Goal: Transaction & Acquisition: Purchase product/service

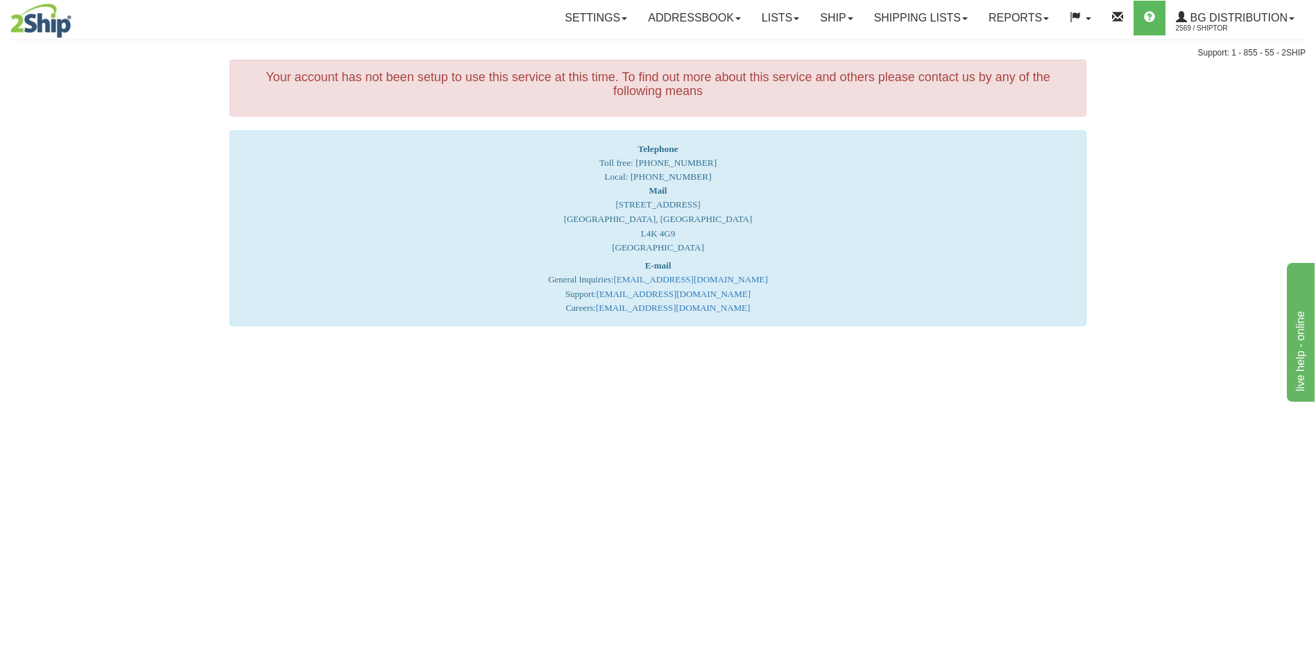
click at [833, 36] on div "Toggle navigation Settings Shipping Preferences Fields Preferences New Recipien…" at bounding box center [658, 30] width 1296 height 60
click at [835, 26] on link "Ship" at bounding box center [836, 18] width 53 height 35
click at [818, 48] on link "Ship Screen" at bounding box center [809, 49] width 110 height 18
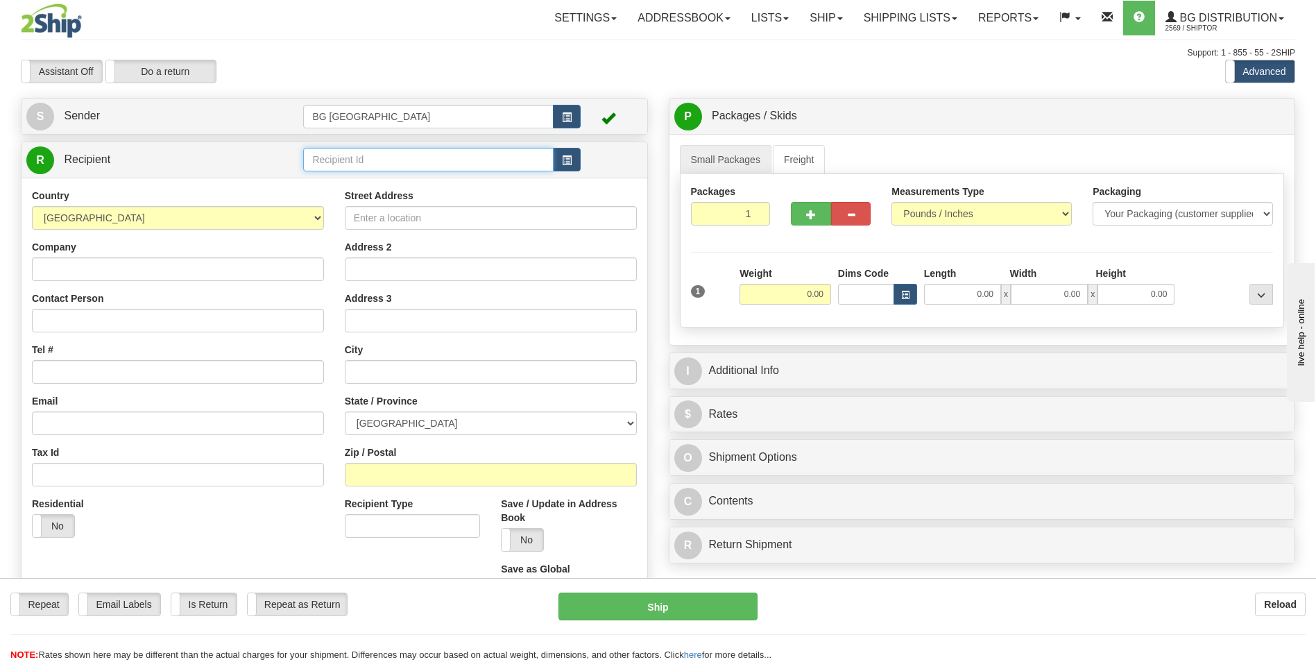
click at [344, 161] on input "text" at bounding box center [428, 160] width 250 height 24
click at [339, 180] on div "60160" at bounding box center [425, 180] width 237 height 15
type input "60160"
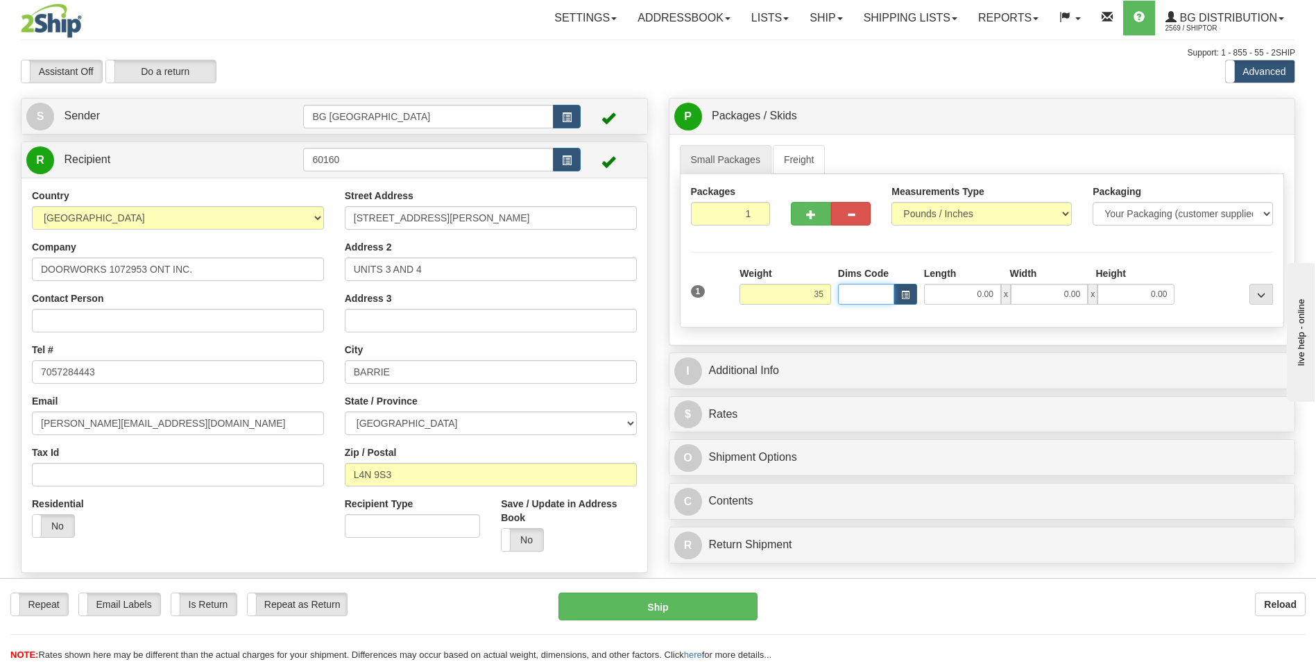
type input "35.00"
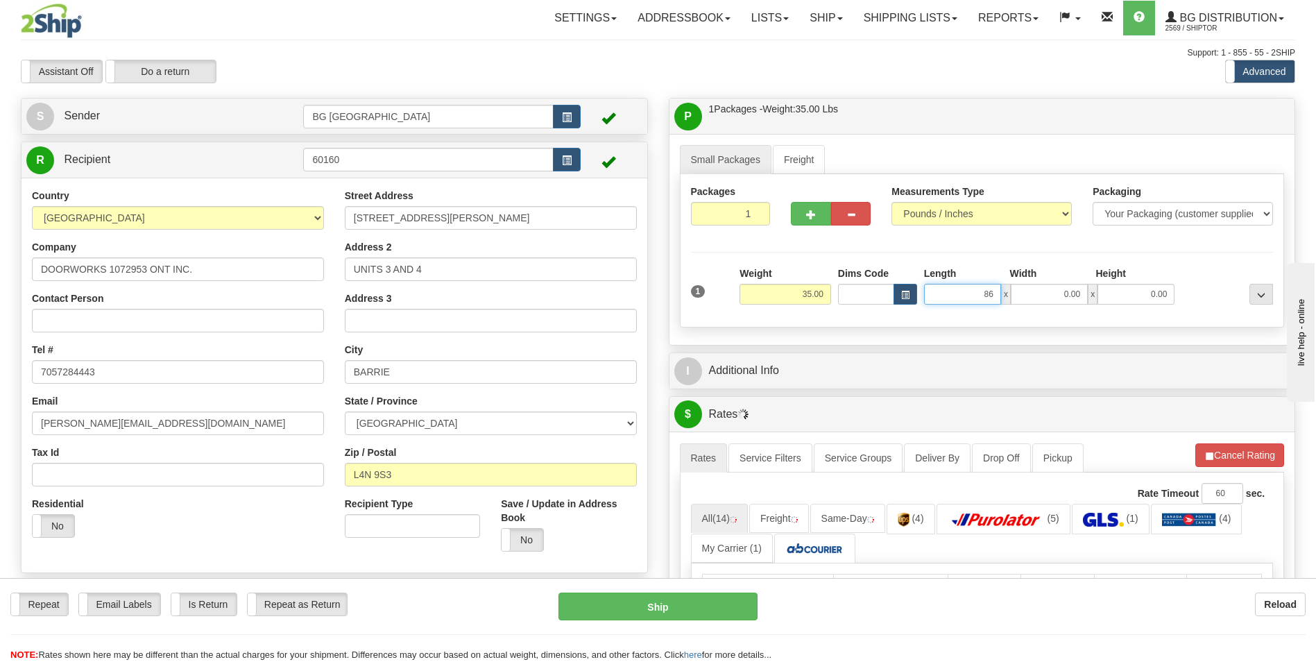
type input "86.00"
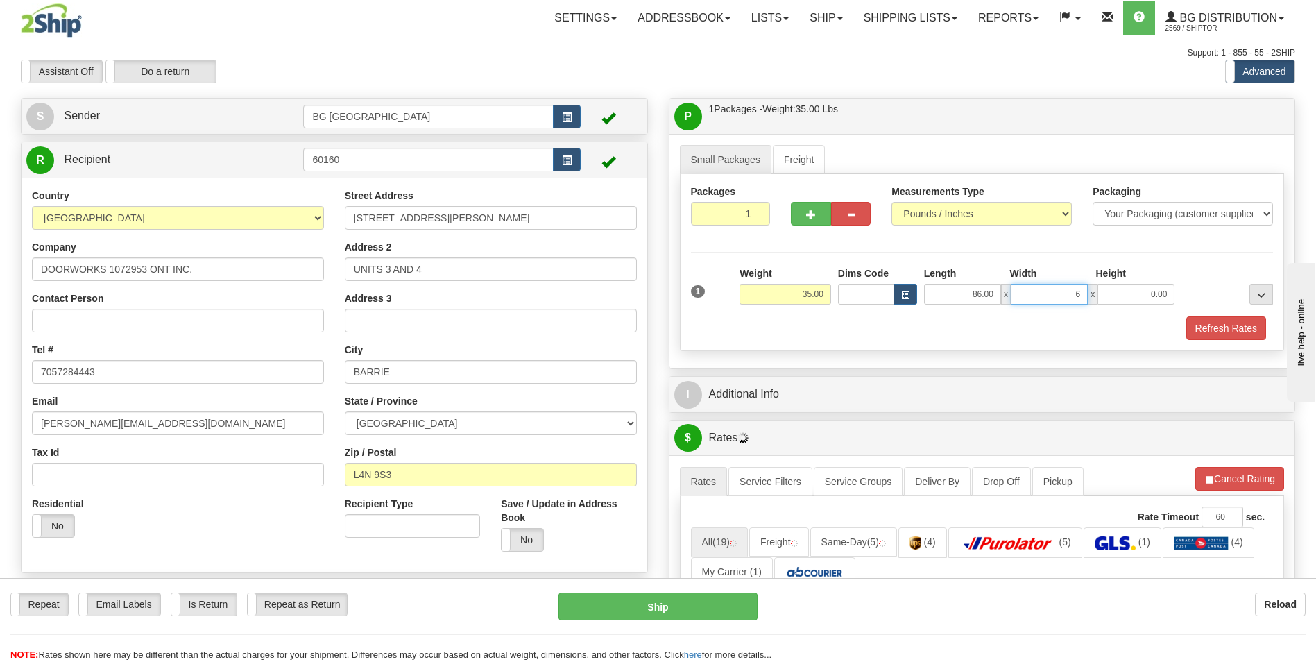
type input "6.00"
type input "5.00"
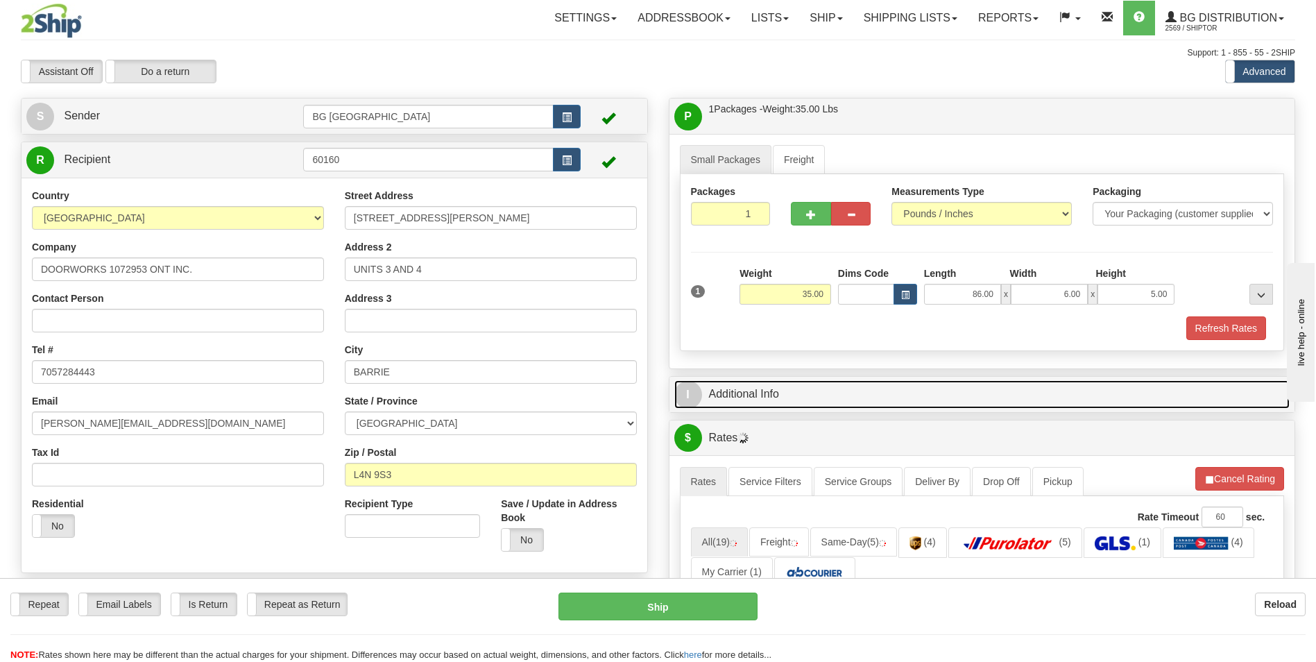
click at [758, 391] on link "I Additional Info" at bounding box center [983, 394] width 616 height 28
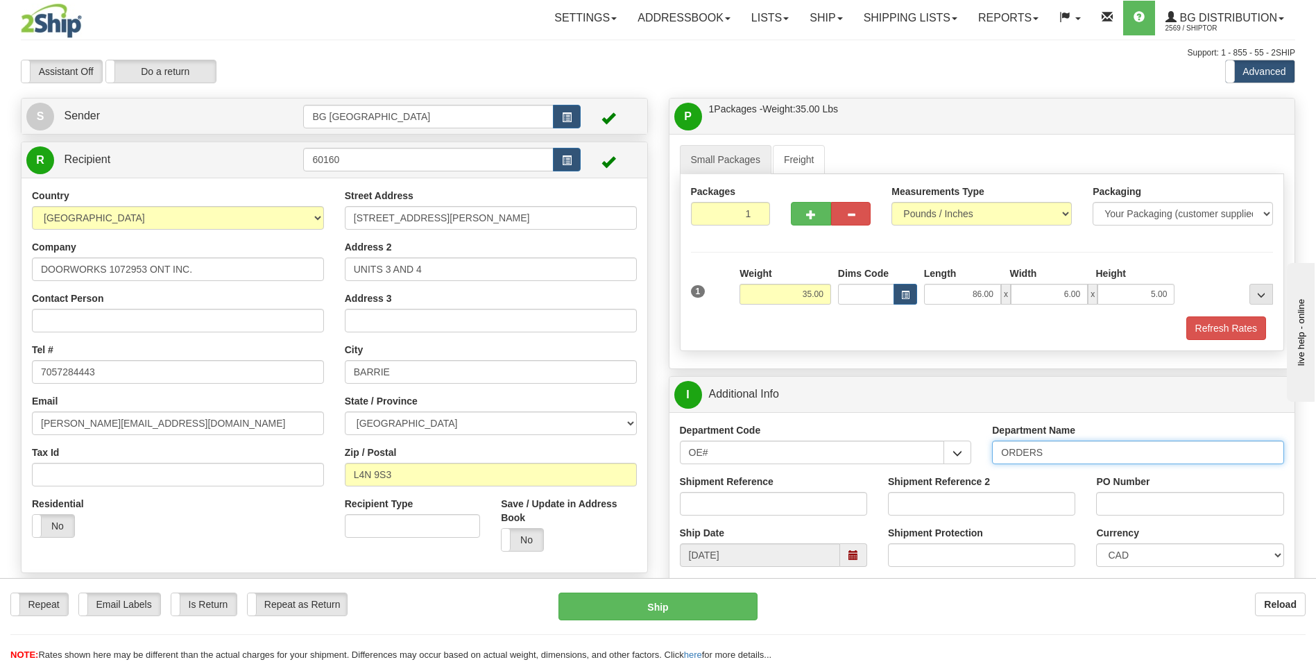
click at [1151, 455] on input "ORDERS" at bounding box center [1138, 453] width 292 height 24
type input "70183782-00"
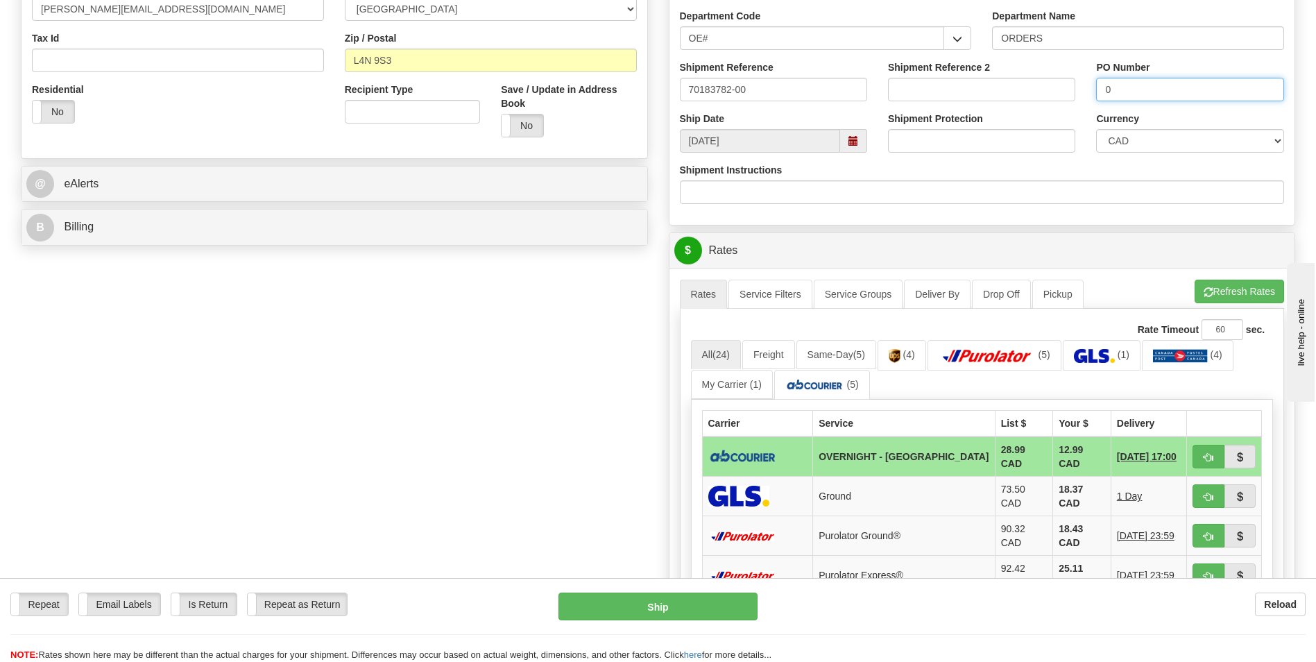
scroll to position [416, 0]
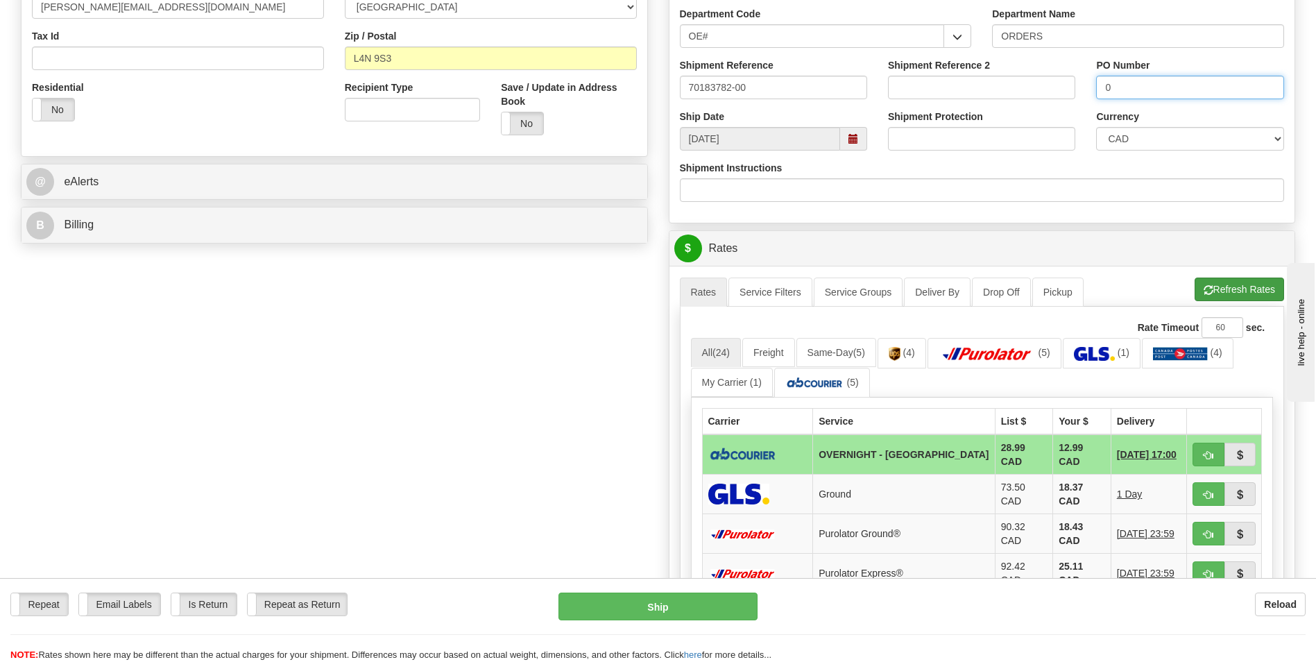
type input "0"
click at [1222, 294] on button "Refresh Rates" at bounding box center [1240, 290] width 90 height 24
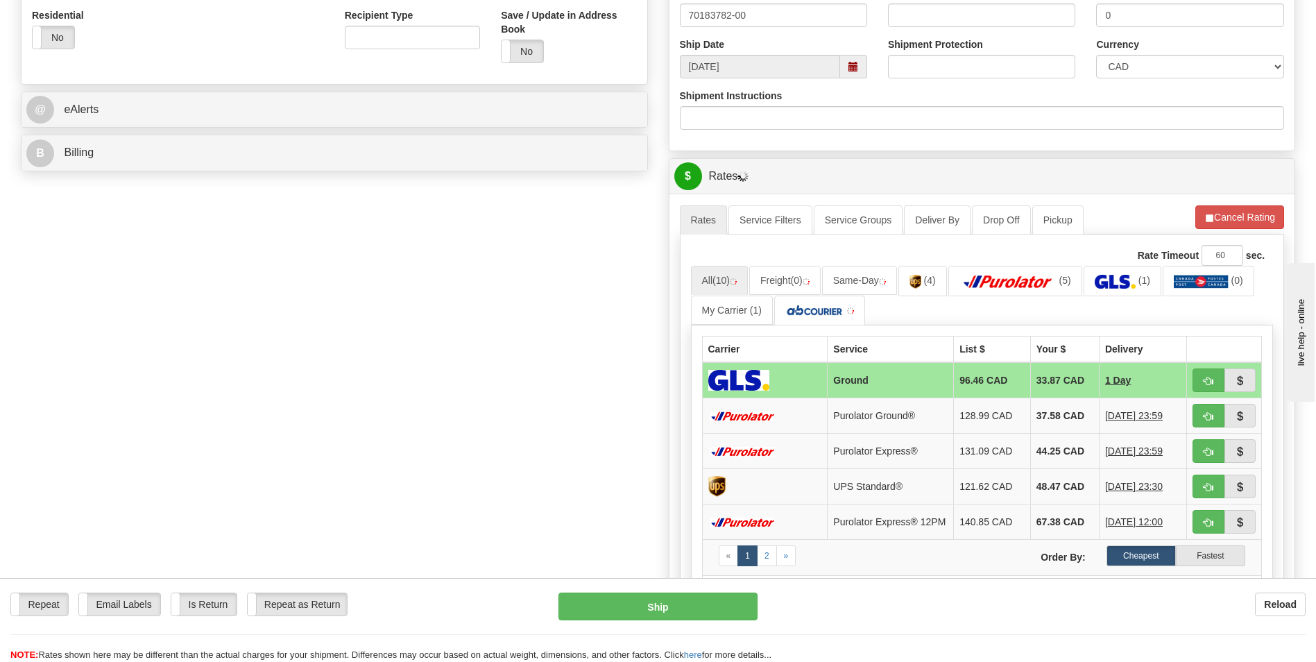
scroll to position [625, 0]
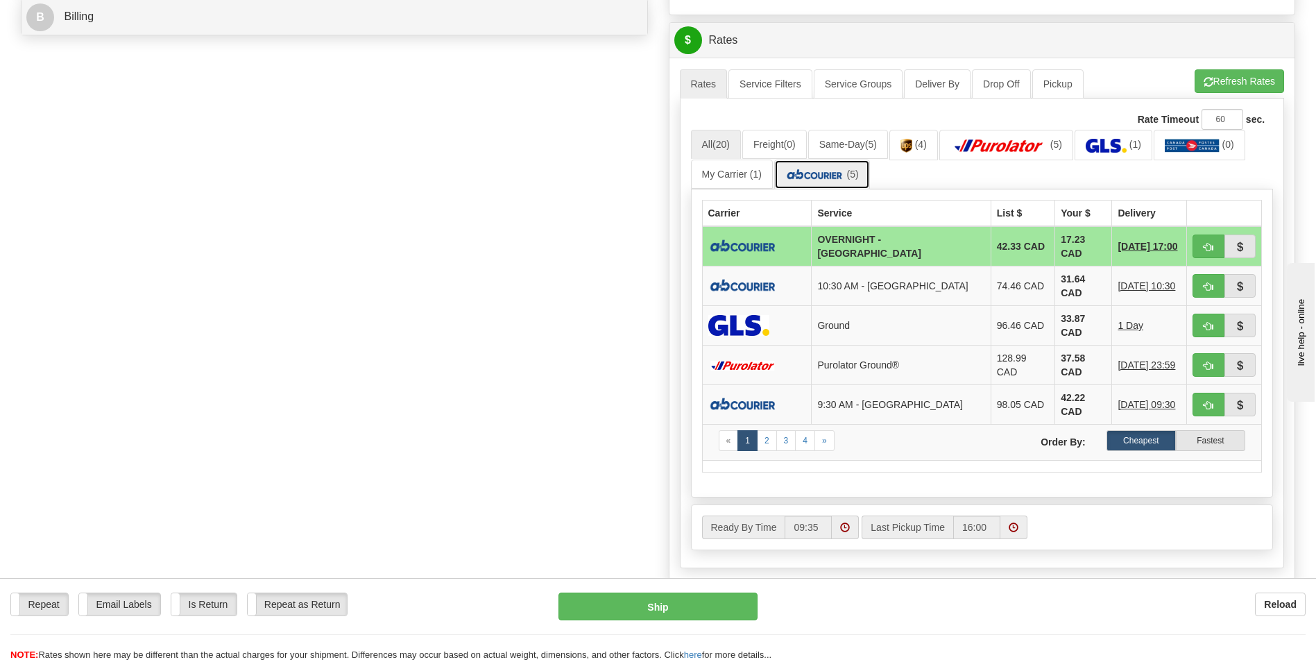
click at [828, 187] on link "(5)" at bounding box center [822, 175] width 96 height 30
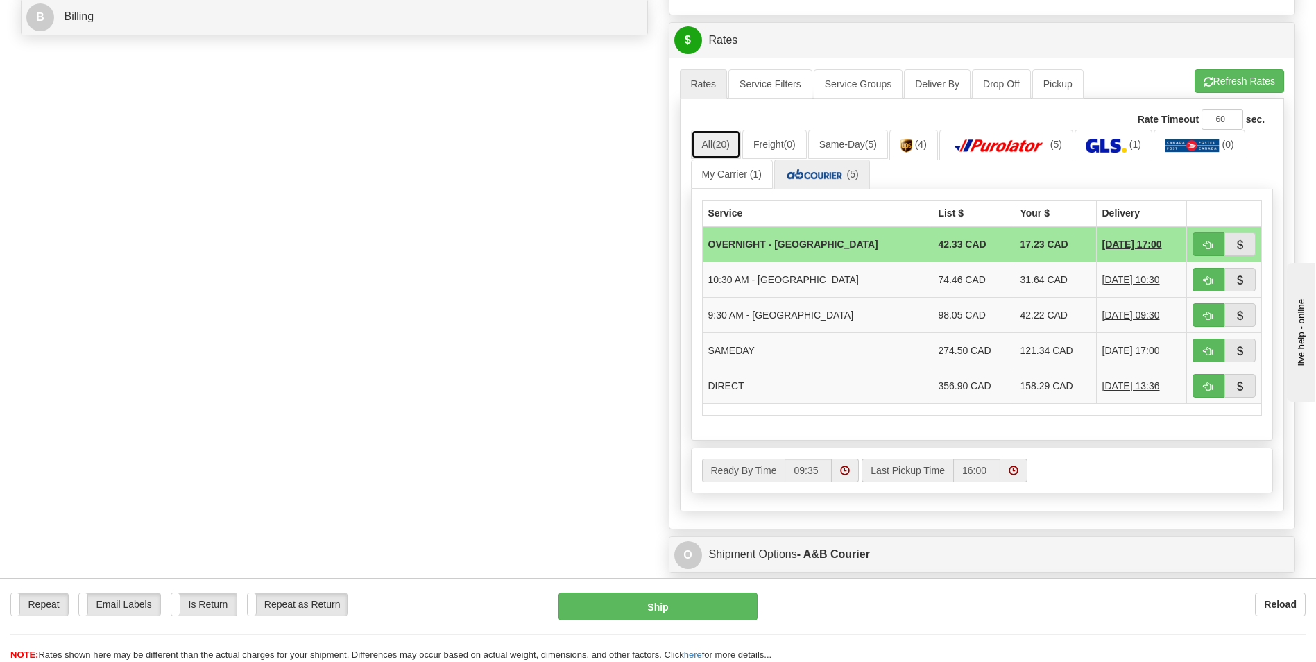
click at [725, 149] on span "(20)" at bounding box center [721, 144] width 17 height 11
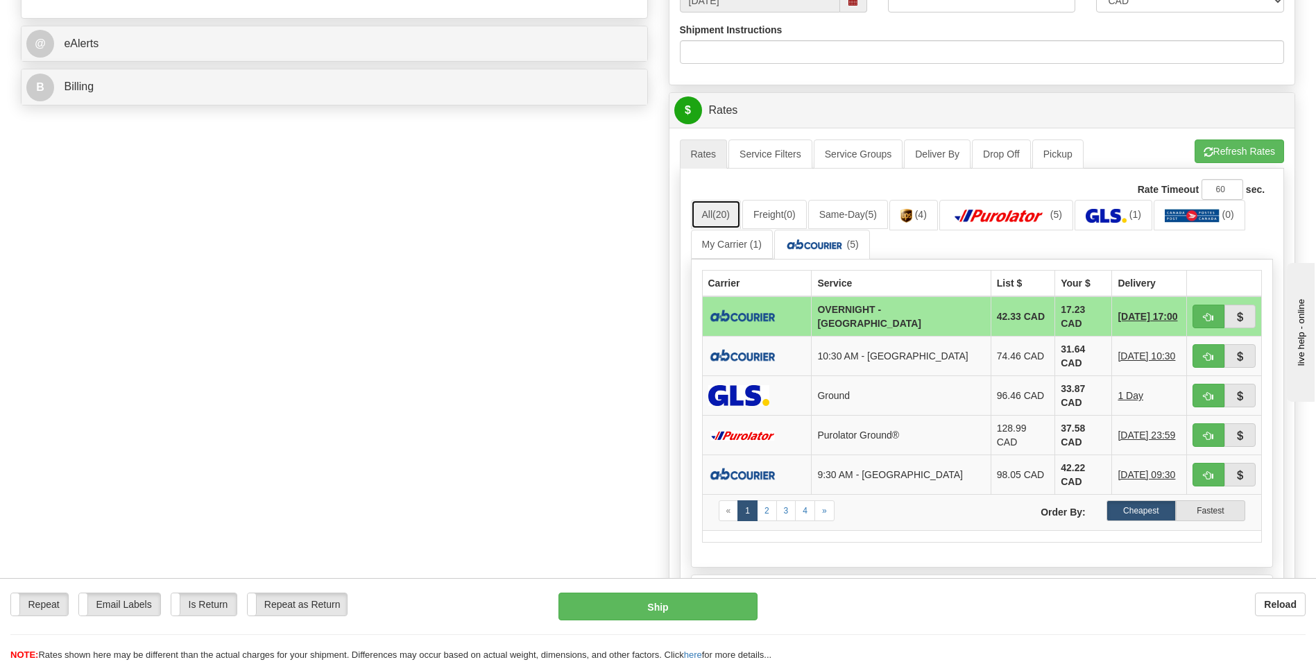
scroll to position [555, 0]
click at [1212, 319] on span "button" at bounding box center [1209, 316] width 10 height 9
type input "4"
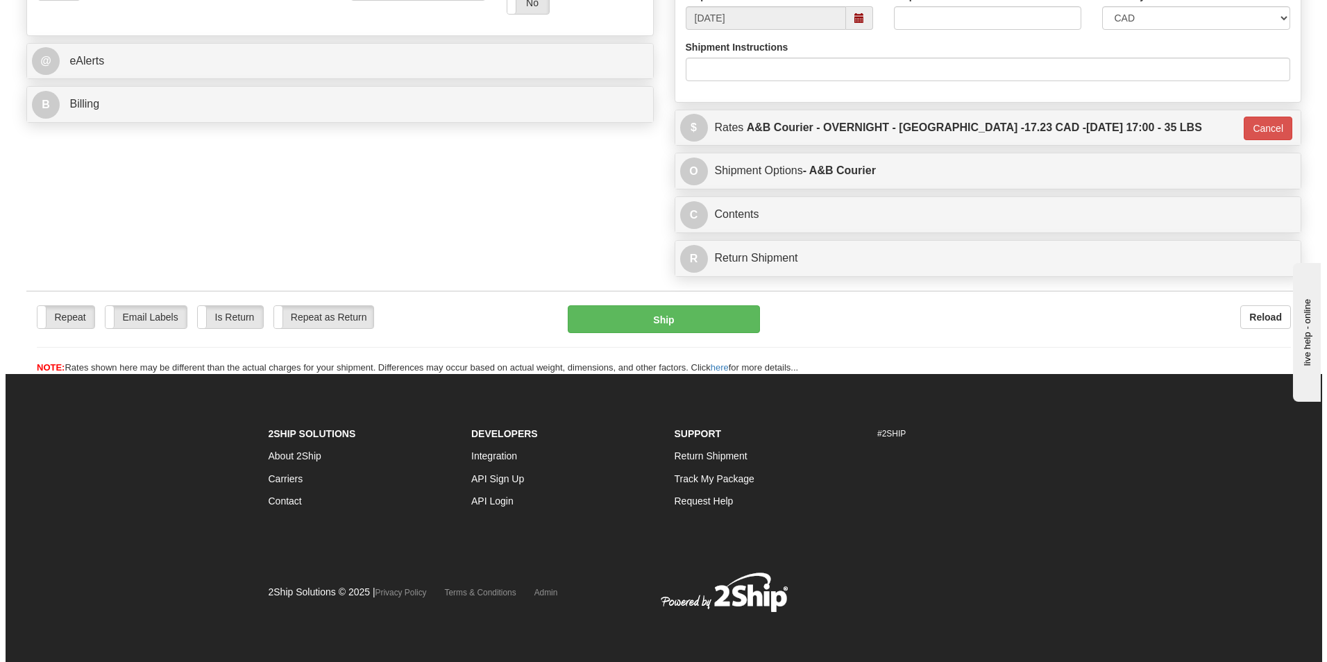
scroll to position [537, 0]
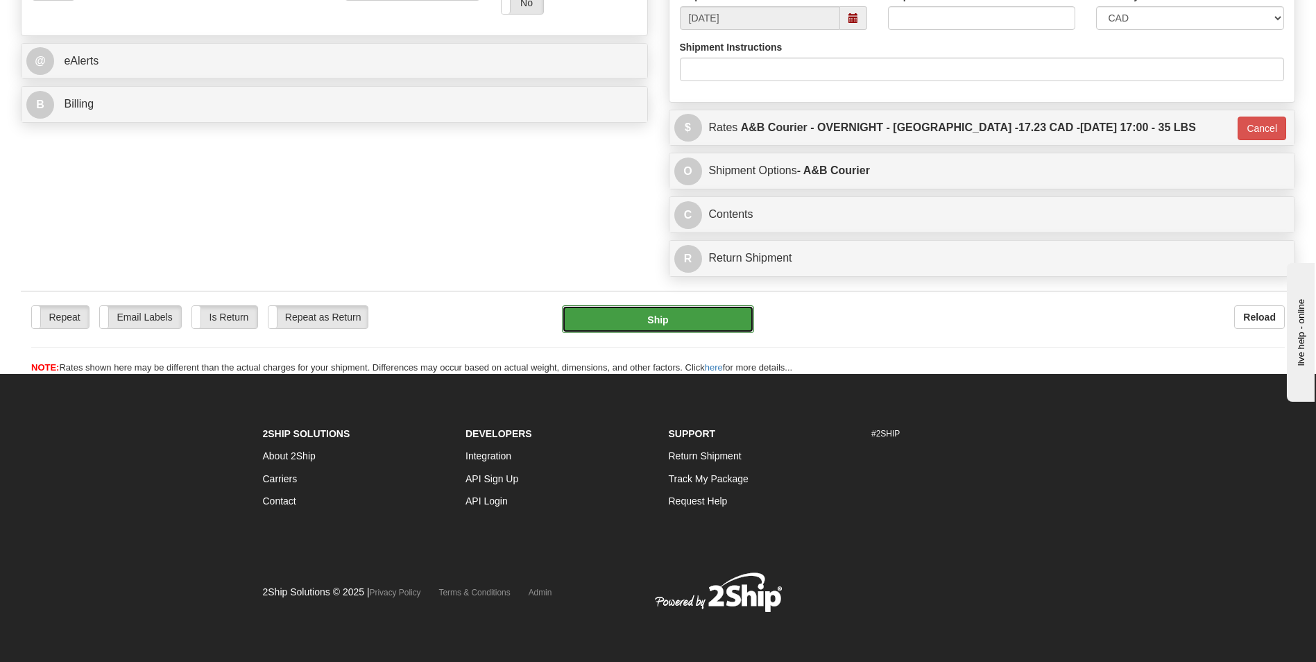
click at [683, 333] on button "Ship" at bounding box center [658, 319] width 192 height 28
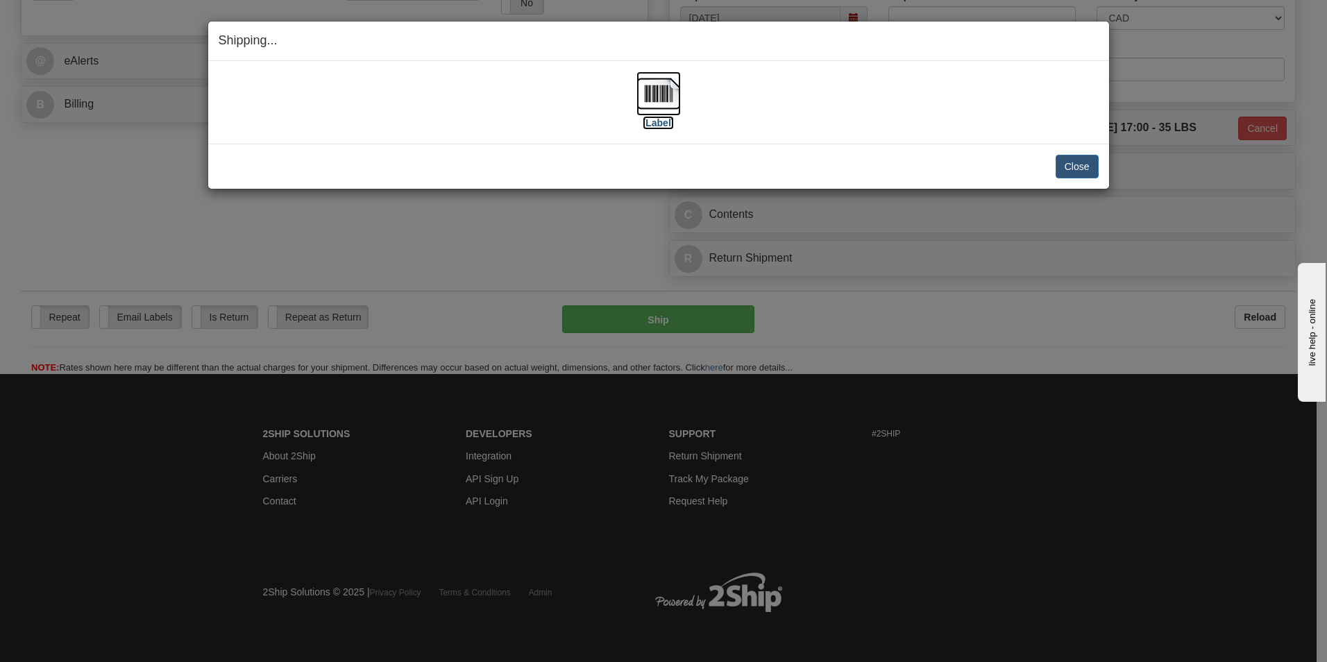
click at [657, 85] on img at bounding box center [658, 93] width 44 height 44
click at [1088, 171] on button "Close" at bounding box center [1077, 167] width 43 height 24
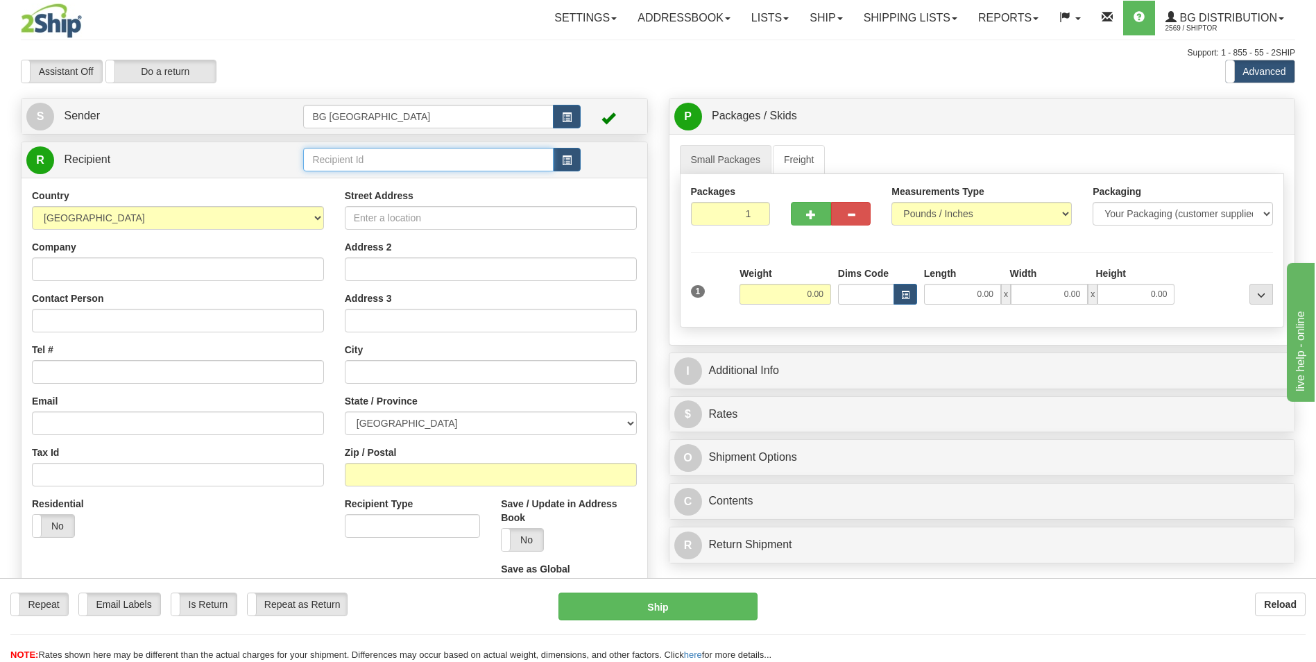
click at [319, 154] on input "text" at bounding box center [428, 160] width 250 height 24
type input "60160"
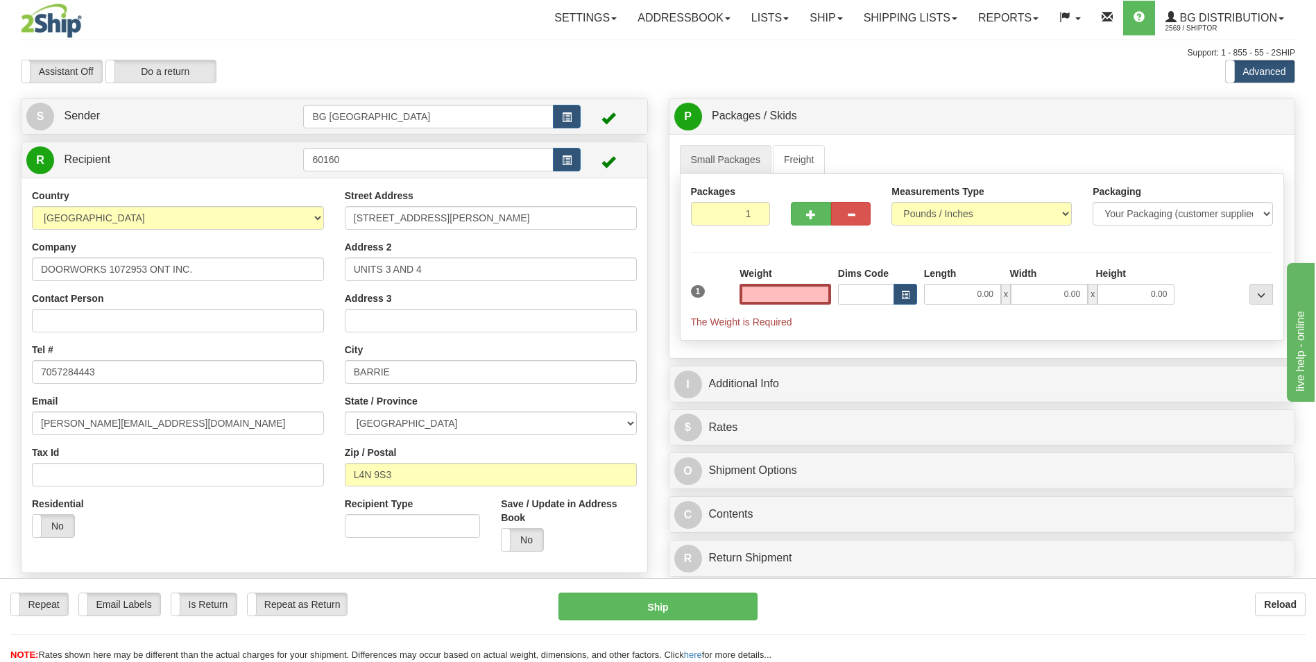
type input "0.00"
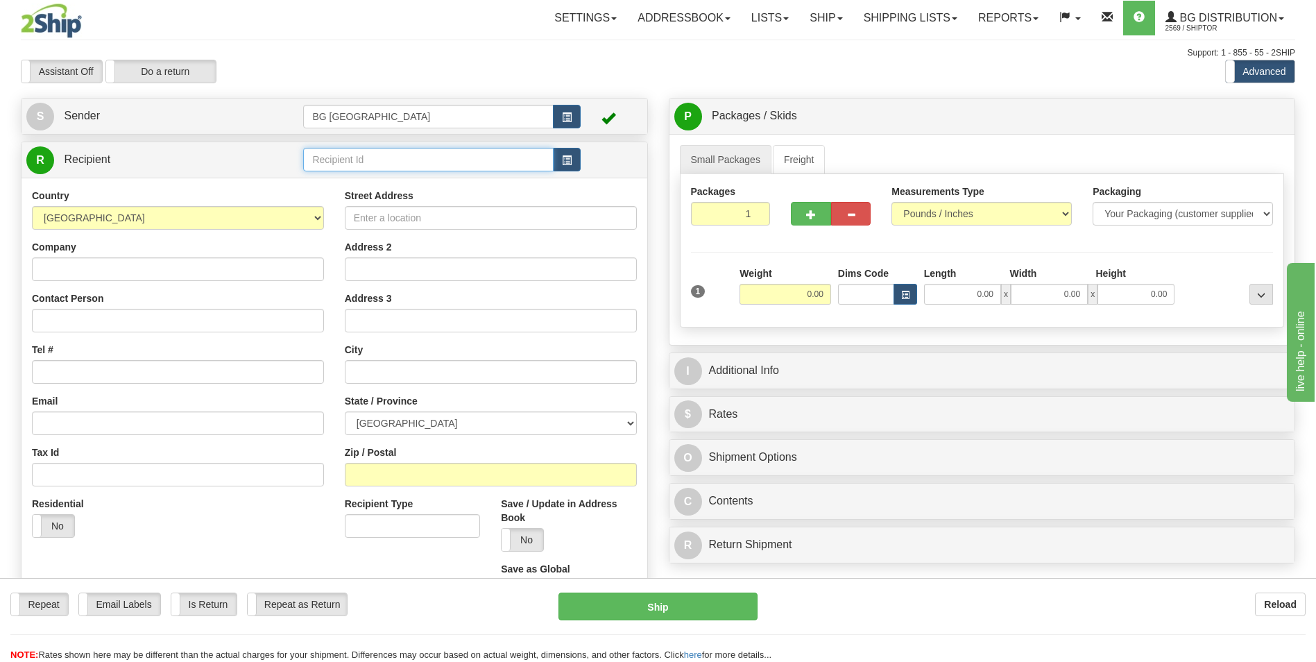
click at [447, 159] on input "text" at bounding box center [428, 160] width 250 height 24
click at [418, 180] on div "60553" at bounding box center [425, 180] width 237 height 15
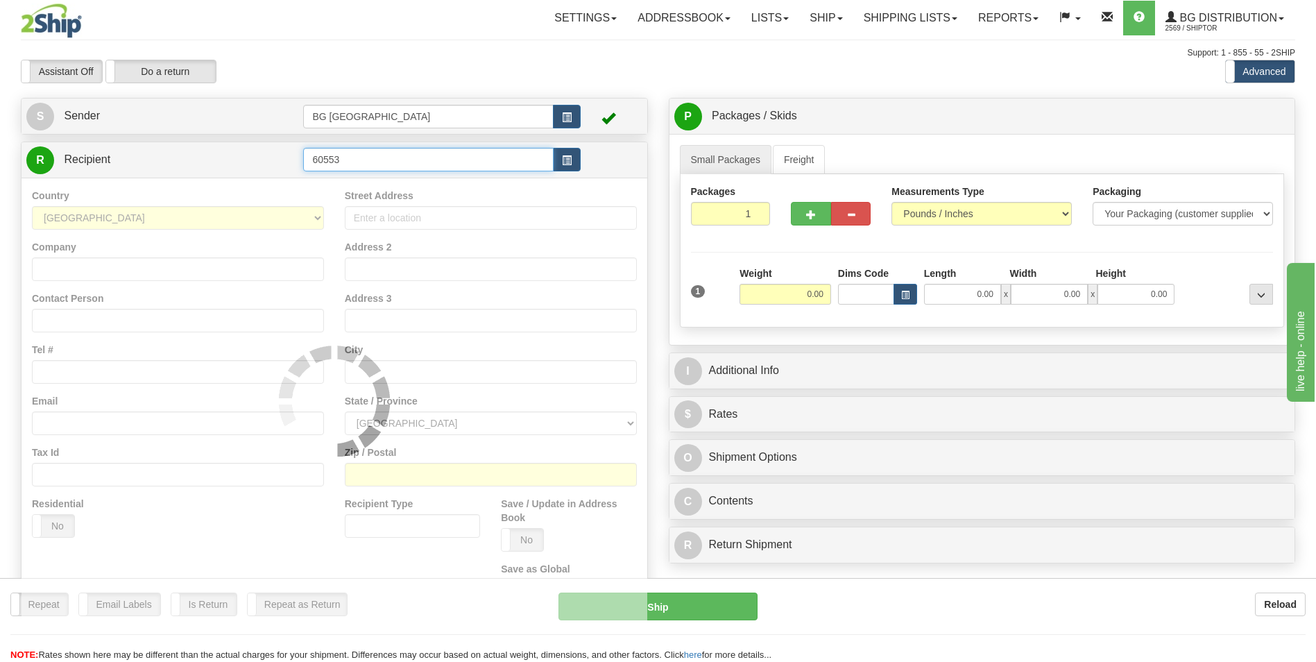
type input "60553"
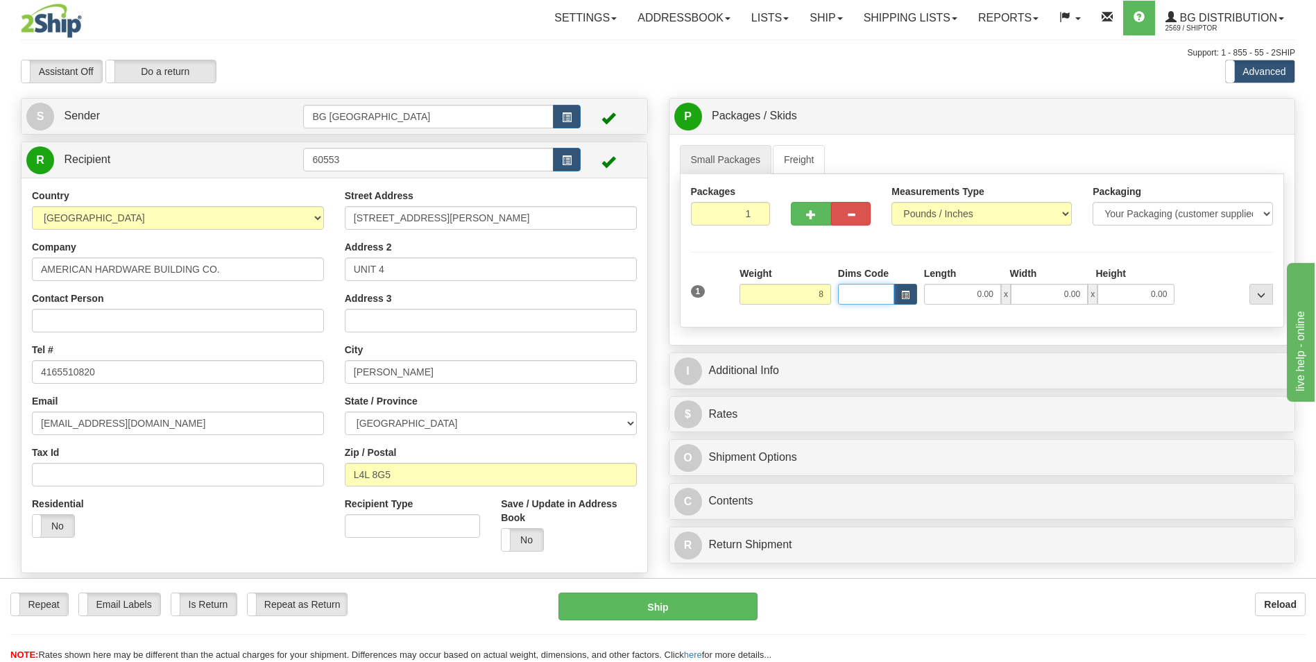
type input "8.00"
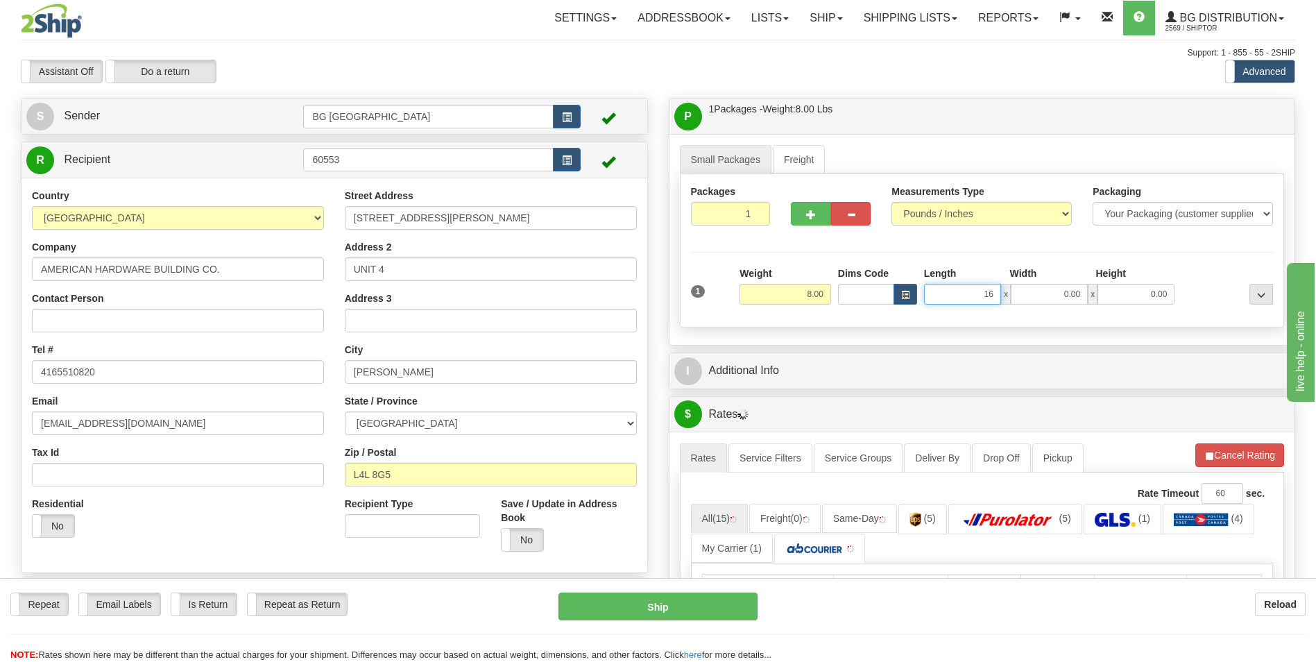
type input "16.00"
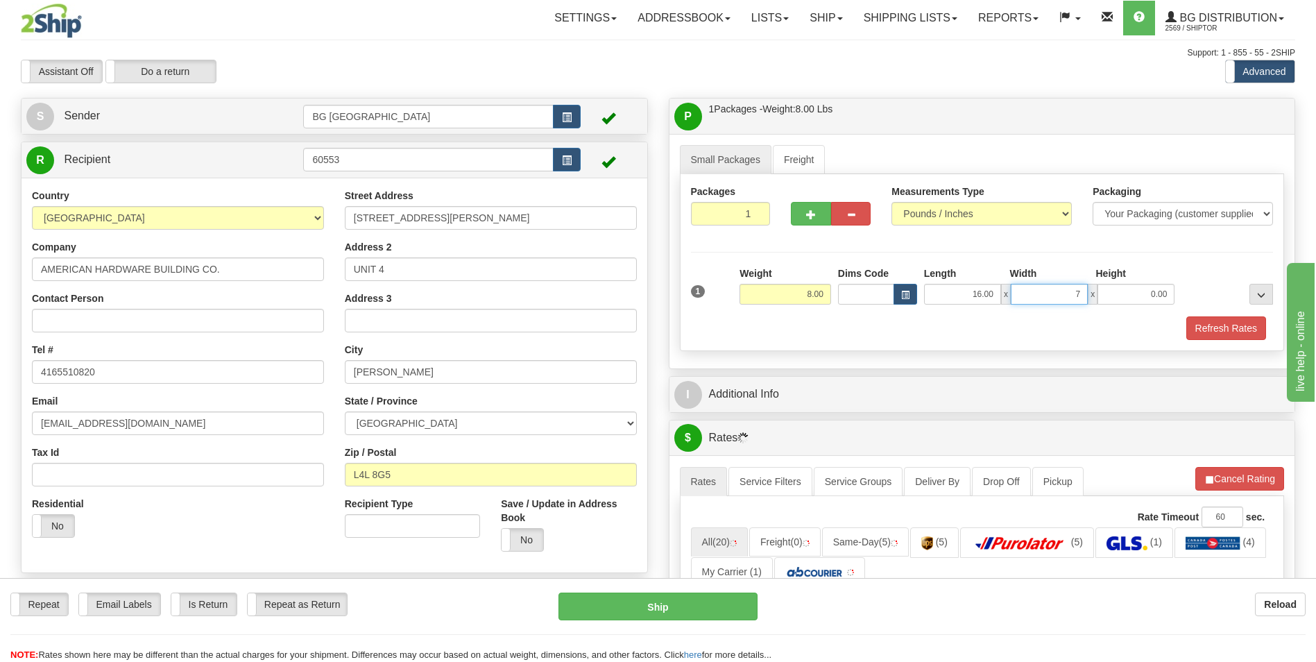
type input "7.00"
type input "9.00"
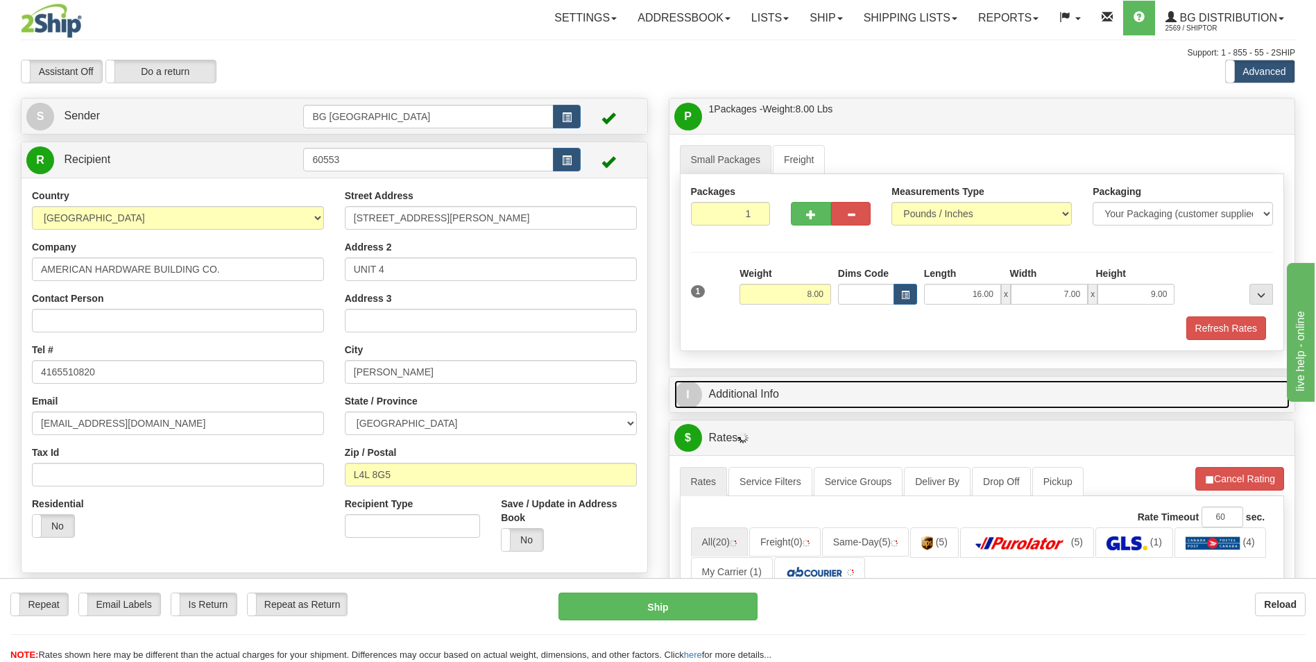
click at [808, 387] on link "I Additional Info" at bounding box center [983, 394] width 616 height 28
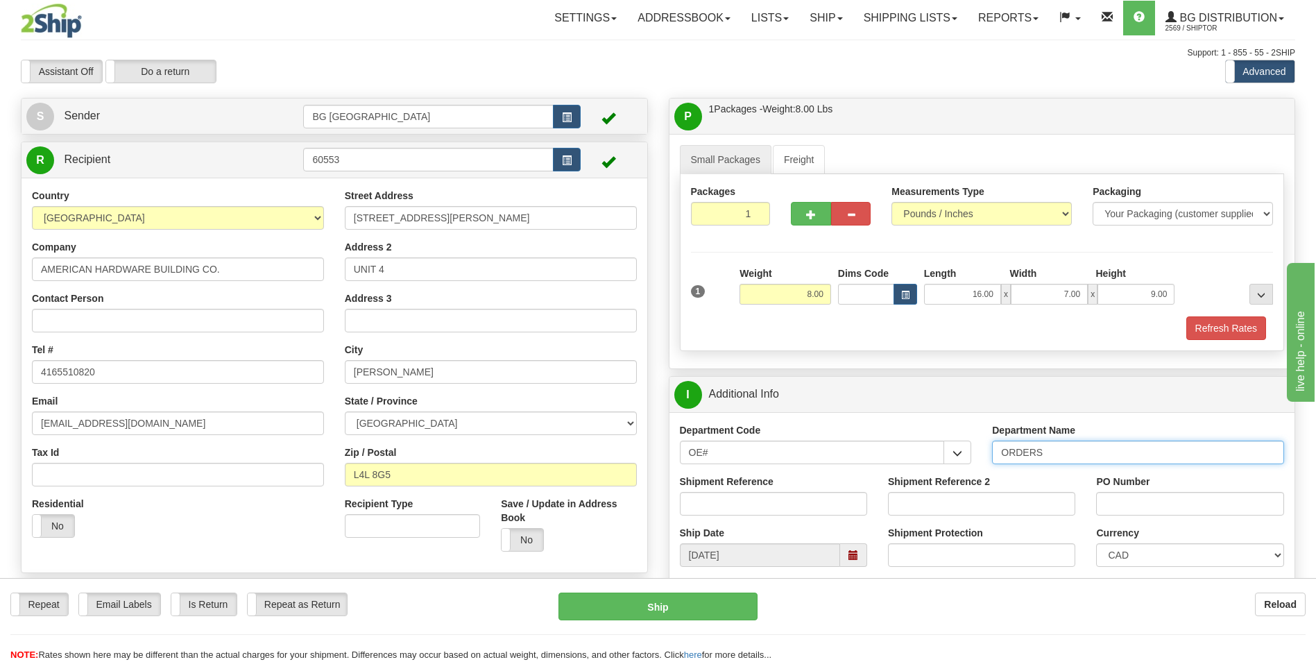
click at [1087, 457] on input "ORDERS" at bounding box center [1138, 453] width 292 height 24
type input "70183206-03"
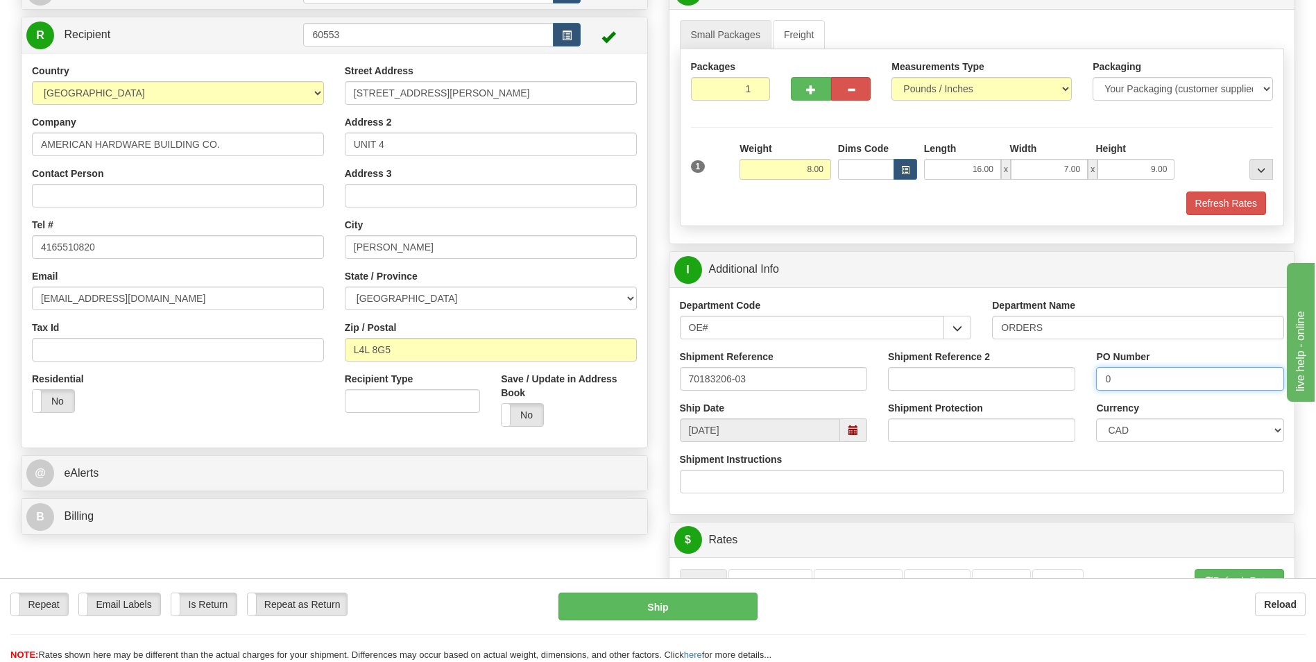
scroll to position [347, 0]
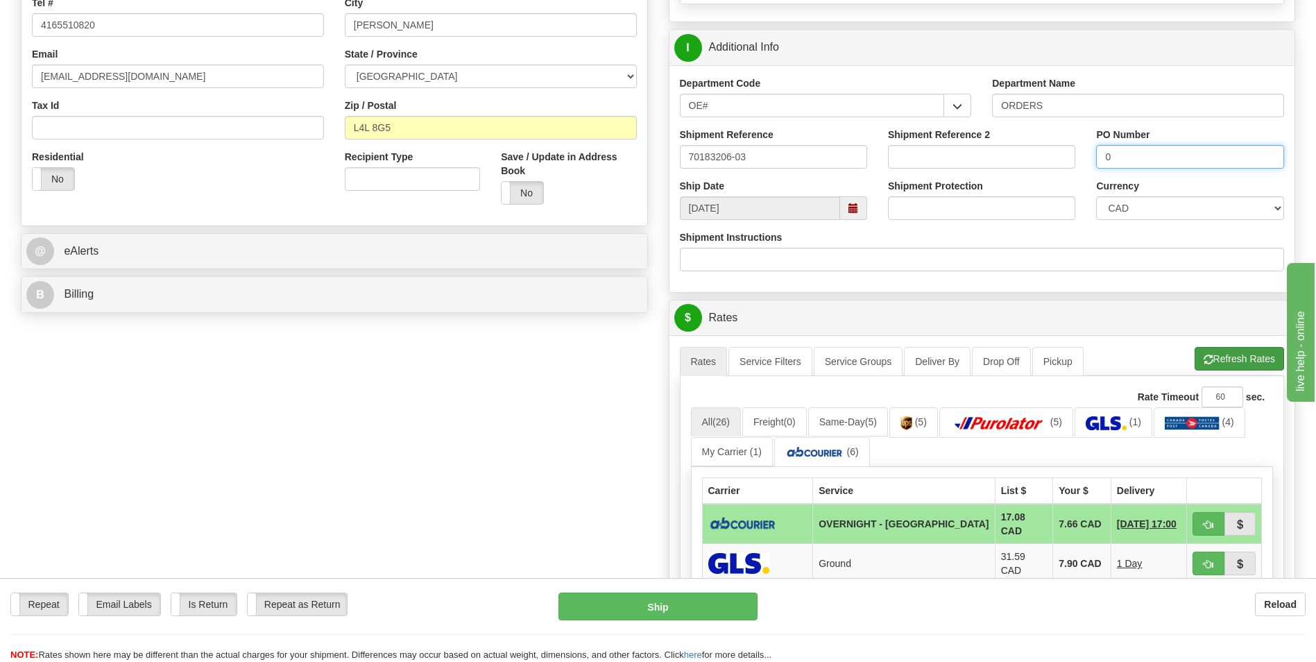
type input "0"
click at [1260, 350] on button "Refresh Rates" at bounding box center [1240, 359] width 90 height 24
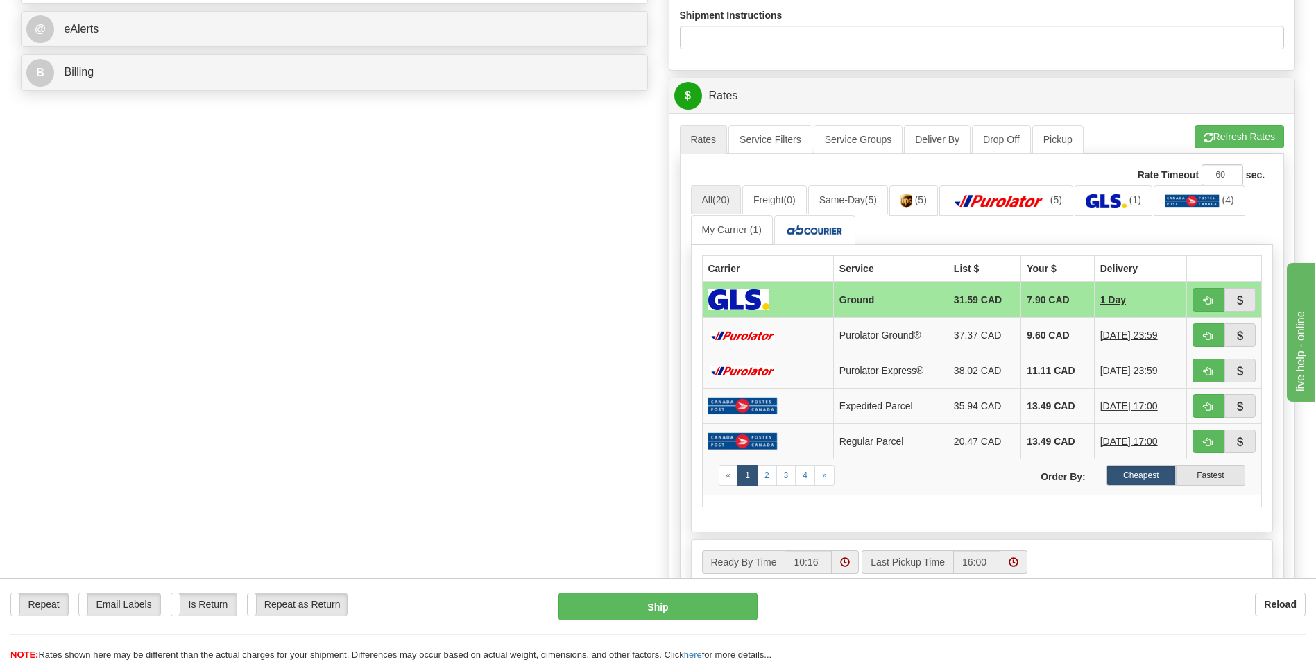
scroll to position [625, 0]
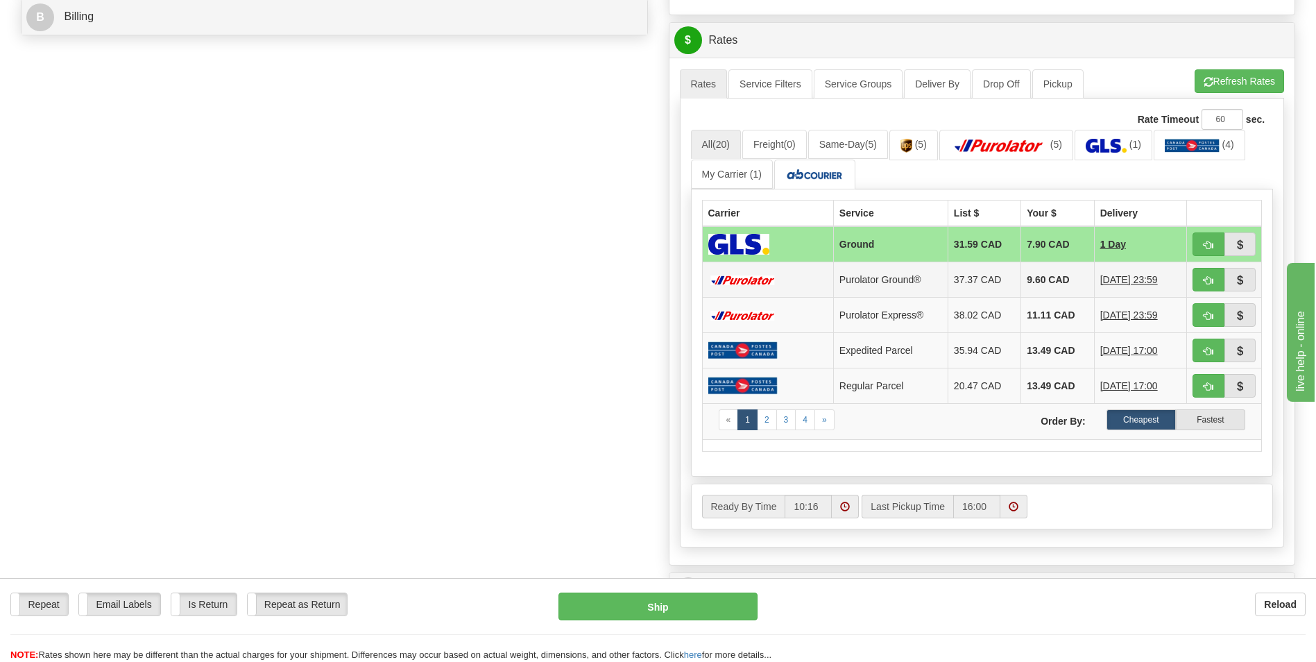
click at [1052, 266] on td "9.60 CAD" at bounding box center [1058, 279] width 73 height 35
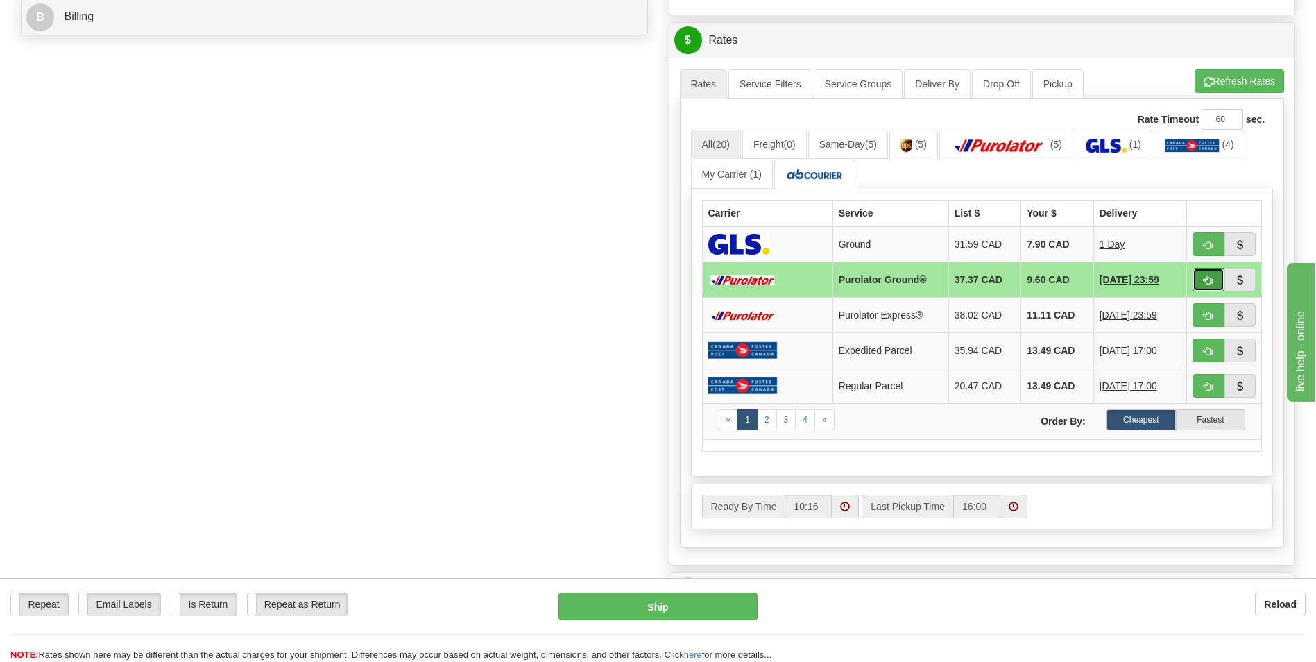
click at [1201, 276] on button "button" at bounding box center [1209, 280] width 32 height 24
type input "260"
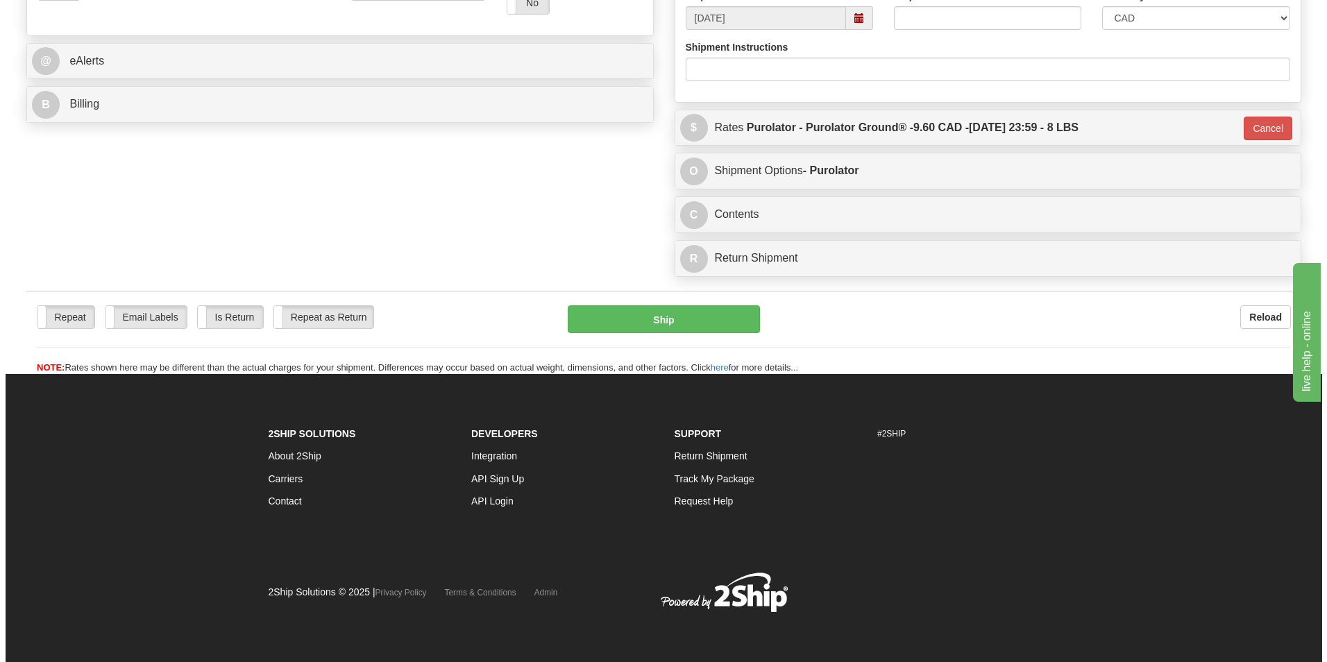
scroll to position [537, 0]
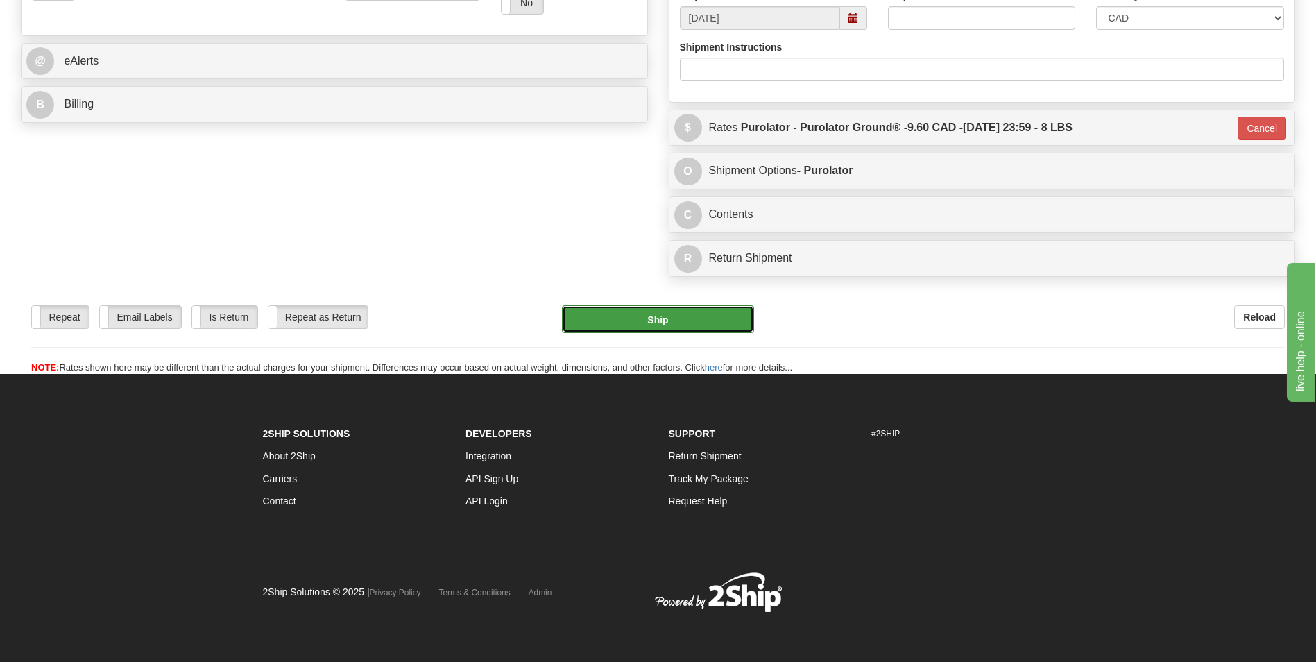
click at [675, 323] on button "Ship" at bounding box center [658, 319] width 192 height 28
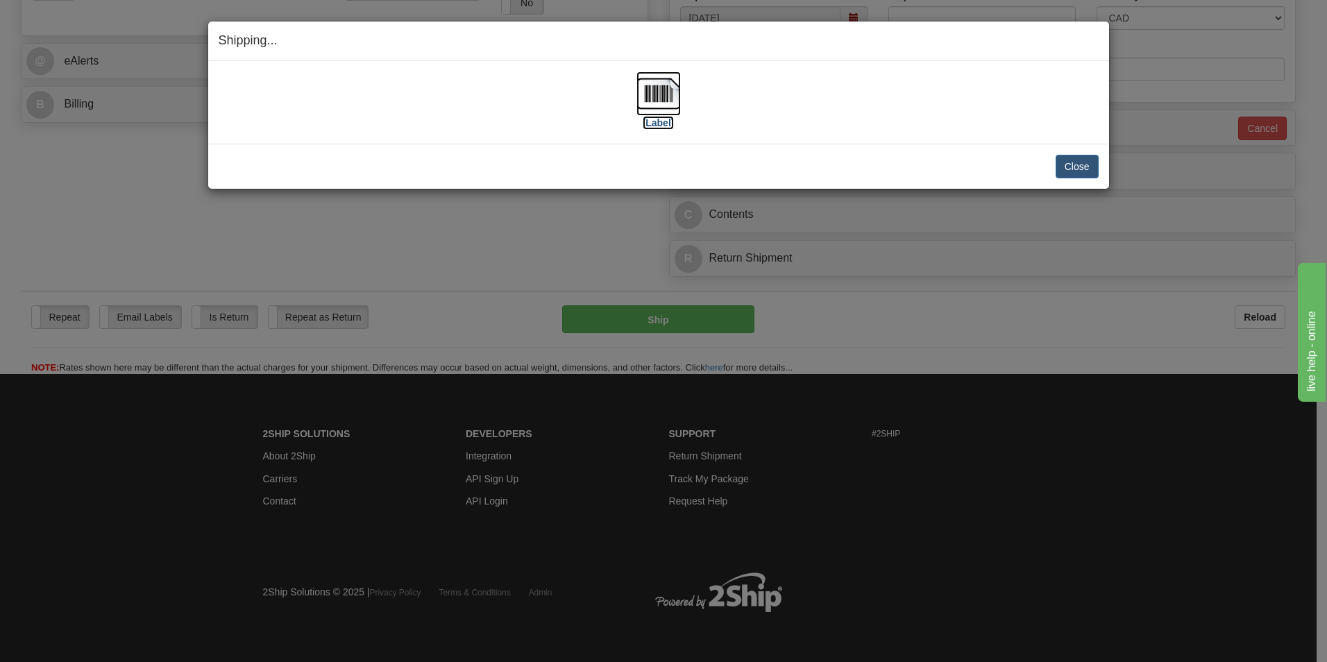
click at [663, 96] on img at bounding box center [658, 93] width 44 height 44
click at [1083, 163] on button "Close" at bounding box center [1077, 167] width 43 height 24
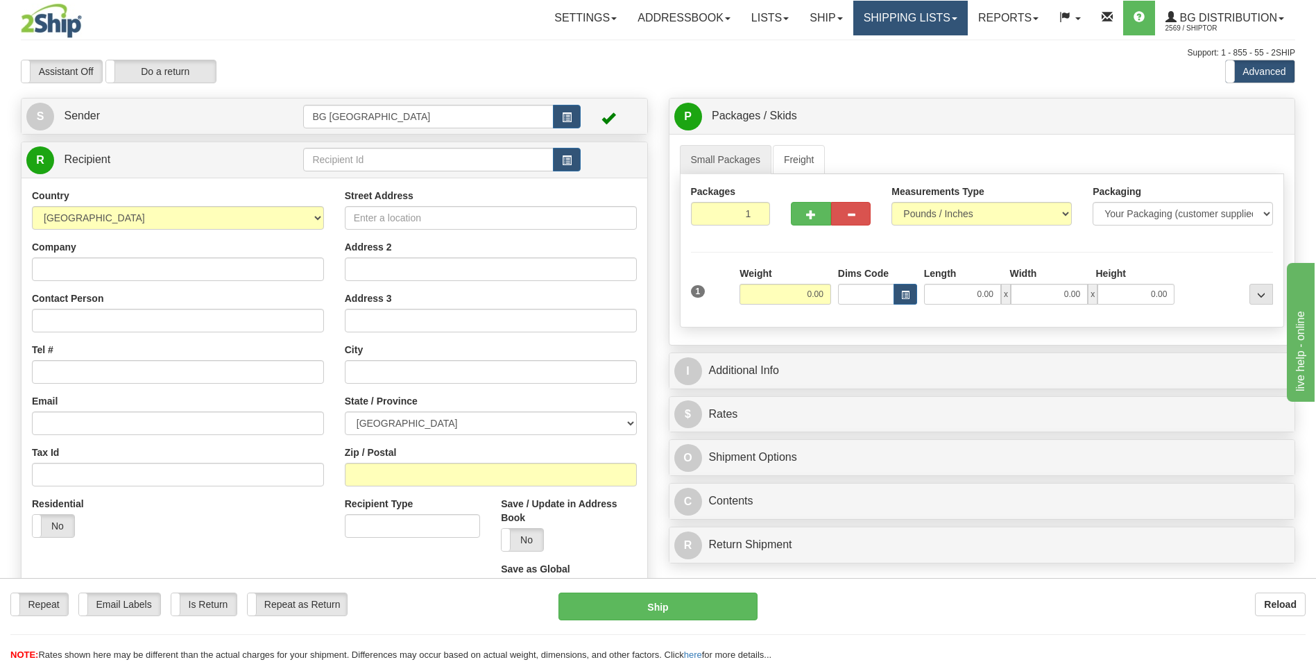
click at [880, 13] on link "Shipping lists" at bounding box center [911, 18] width 115 height 35
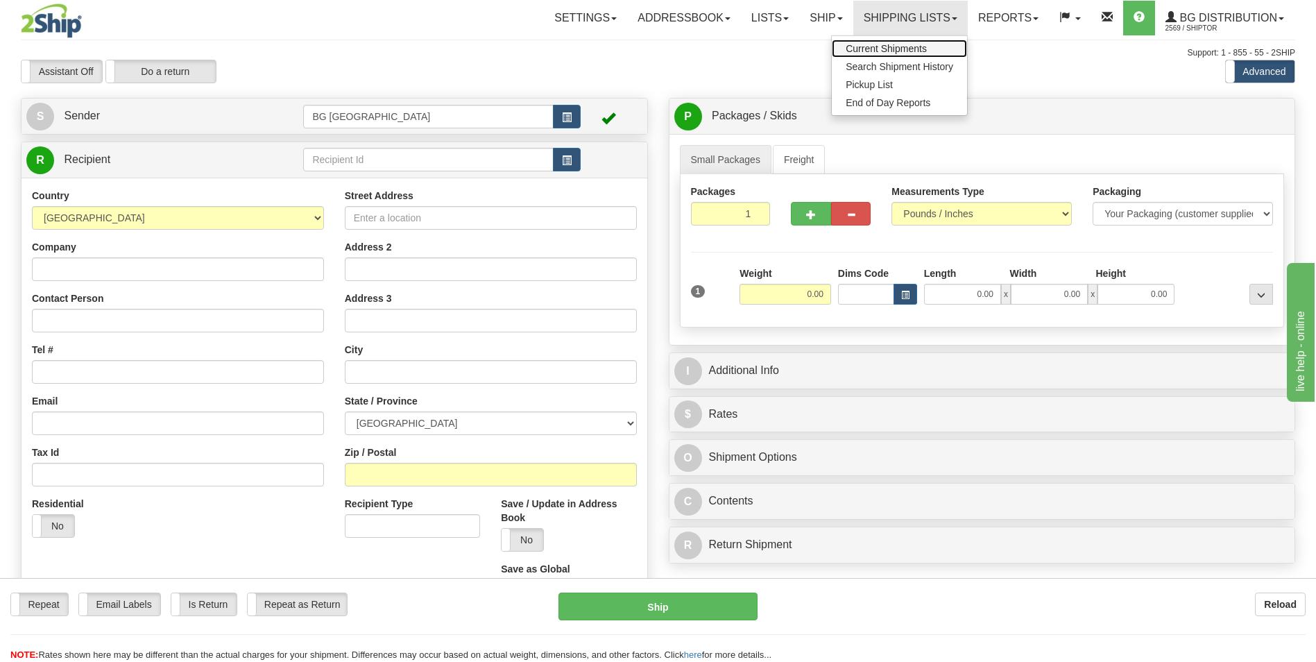
click at [859, 46] on span "Current Shipments" at bounding box center [886, 48] width 81 height 11
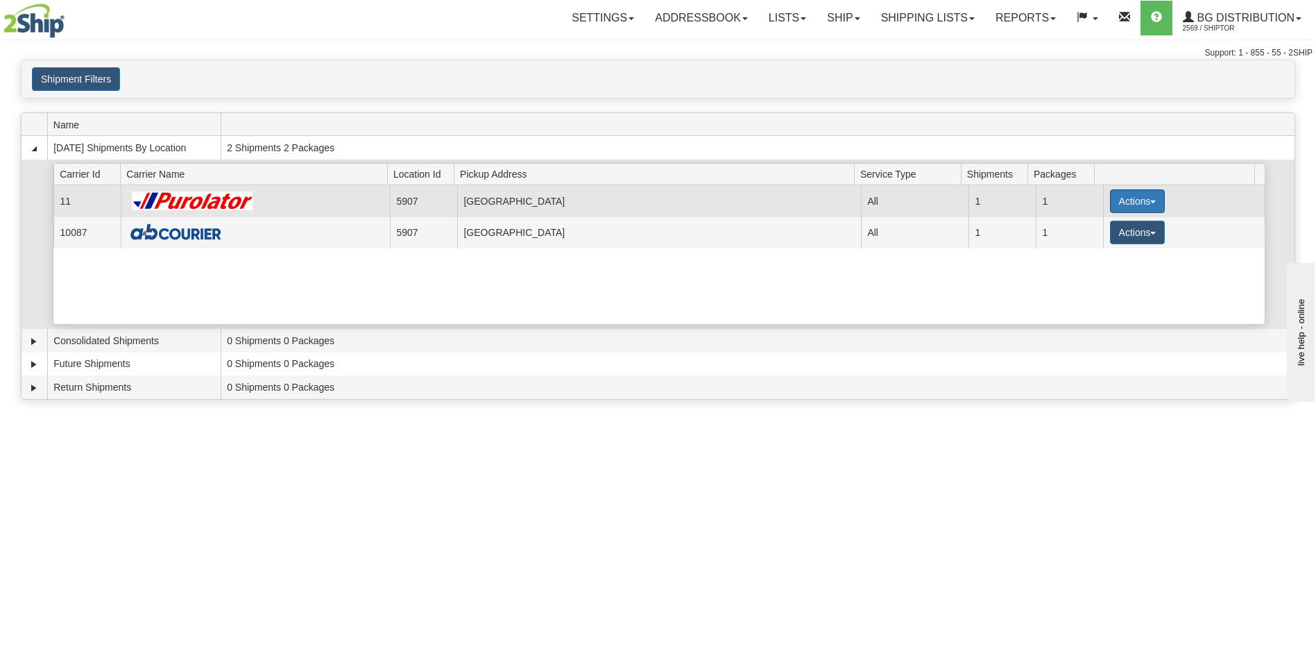
click at [1134, 207] on button "Actions" at bounding box center [1138, 201] width 56 height 24
click at [1084, 219] on link "Details" at bounding box center [1108, 228] width 111 height 18
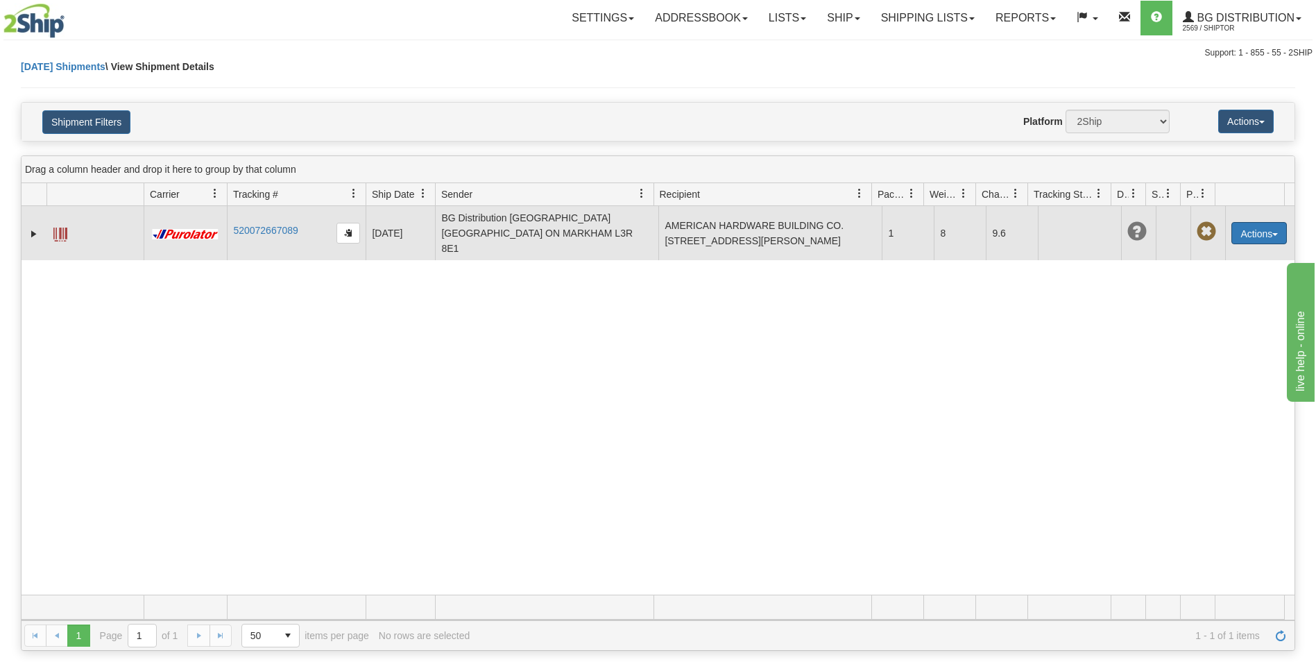
click at [1264, 227] on button "Actions" at bounding box center [1260, 233] width 56 height 22
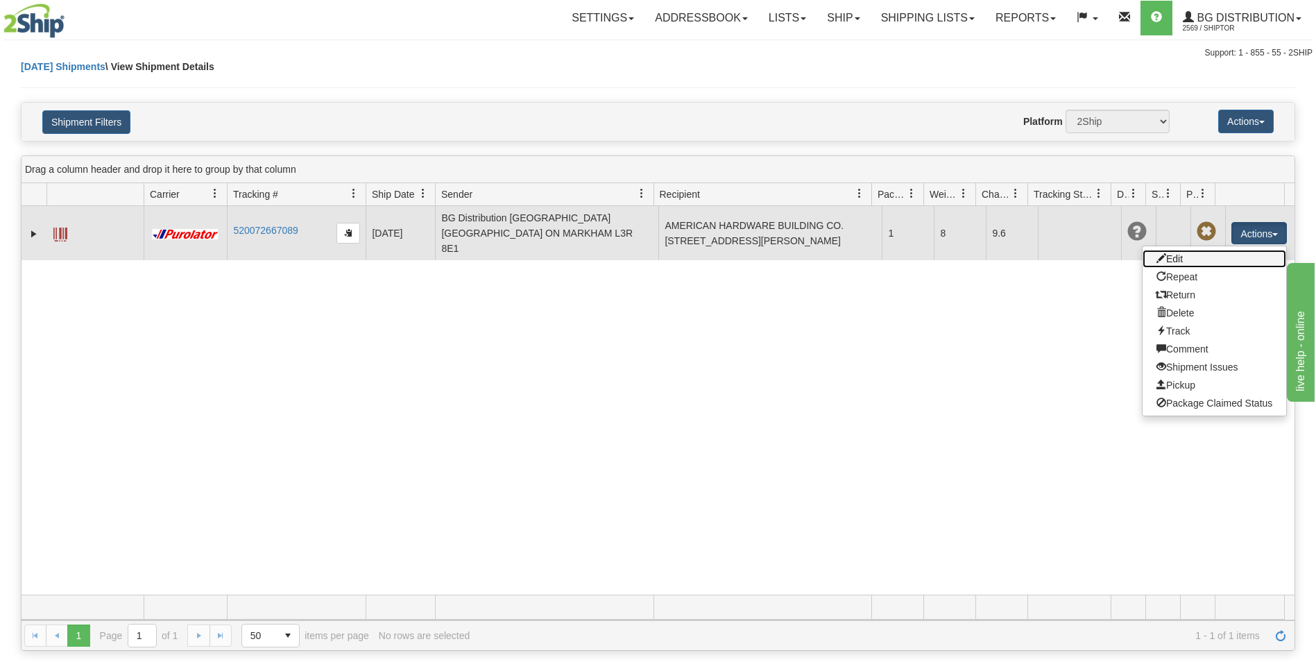
click at [1194, 251] on link "Edit" at bounding box center [1215, 259] width 144 height 18
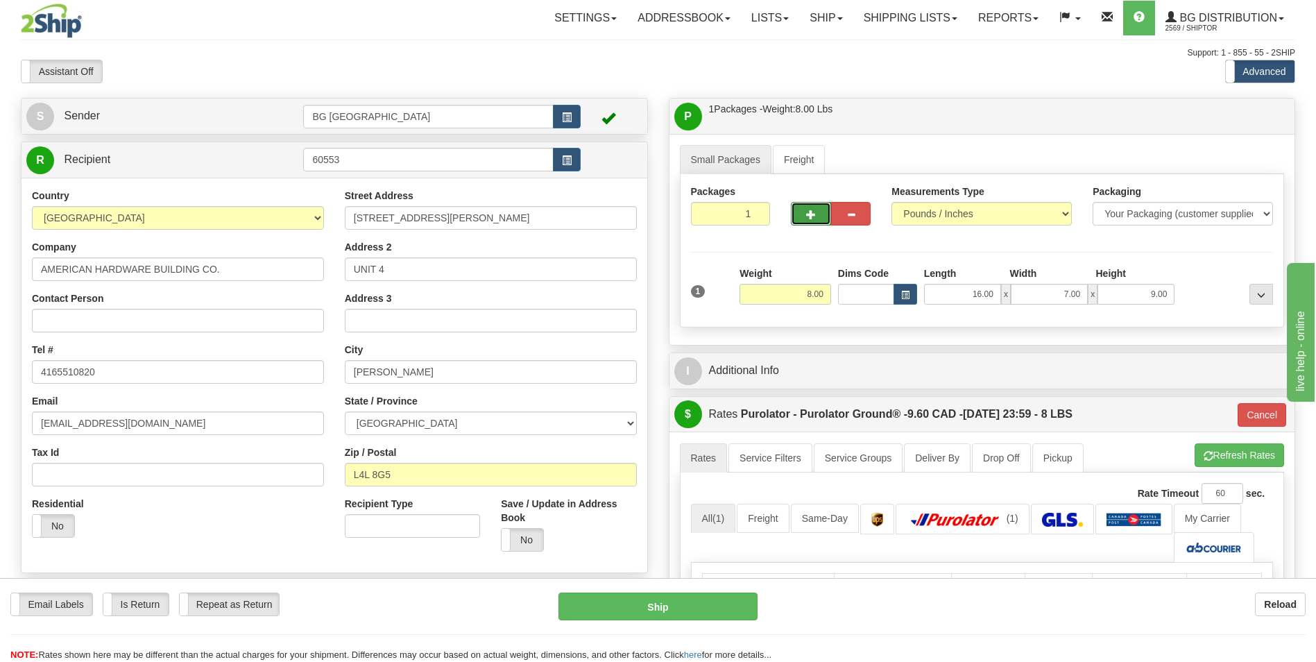
click at [802, 221] on button "button" at bounding box center [811, 214] width 40 height 24
type input "2"
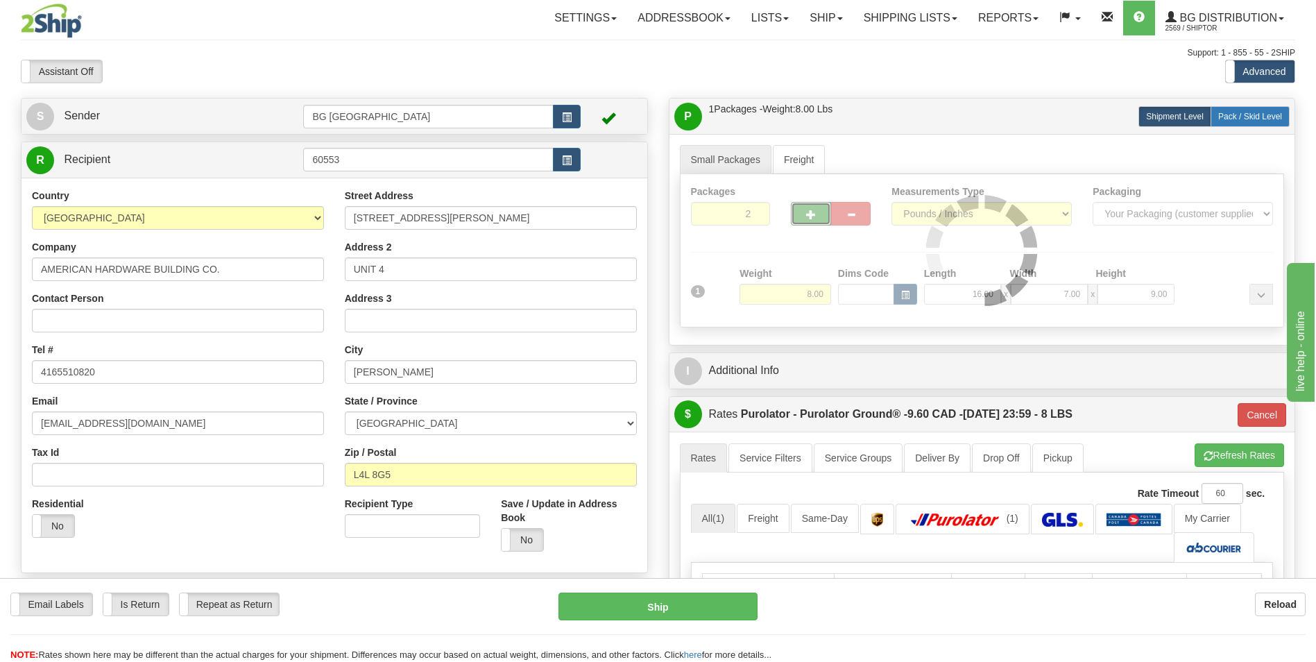
type input "260"
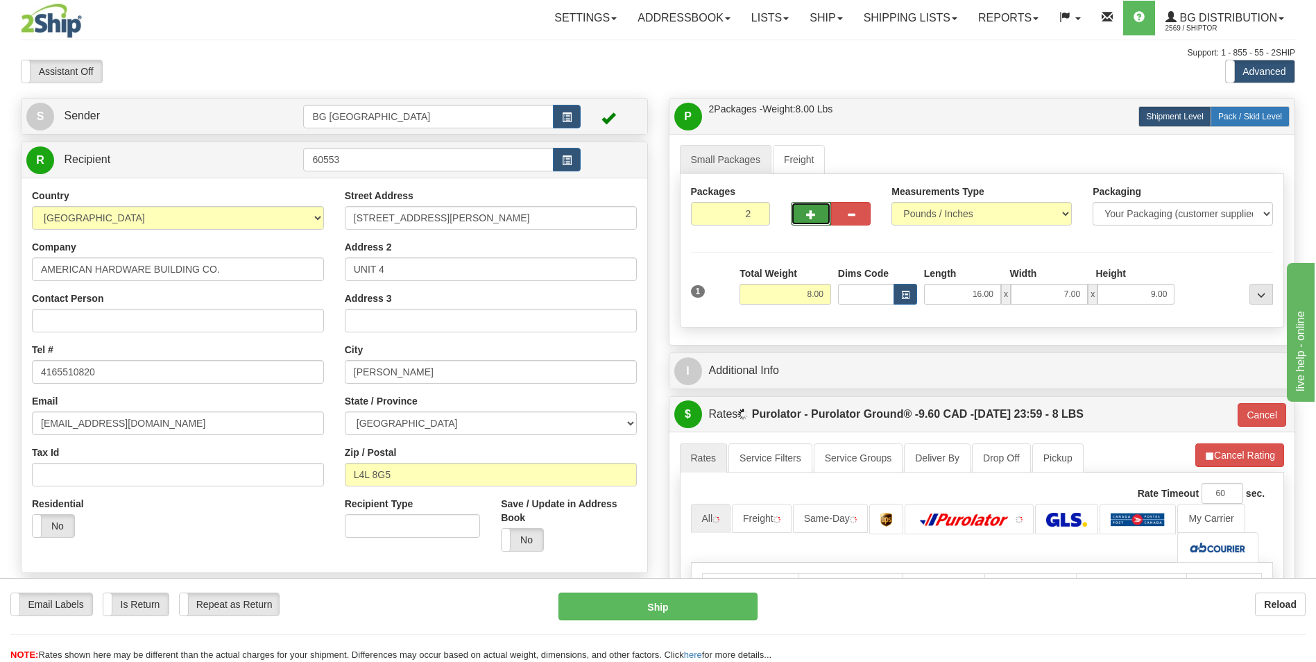
click at [1252, 117] on span "Pack / Skid Level" at bounding box center [1251, 117] width 64 height 10
radio input "true"
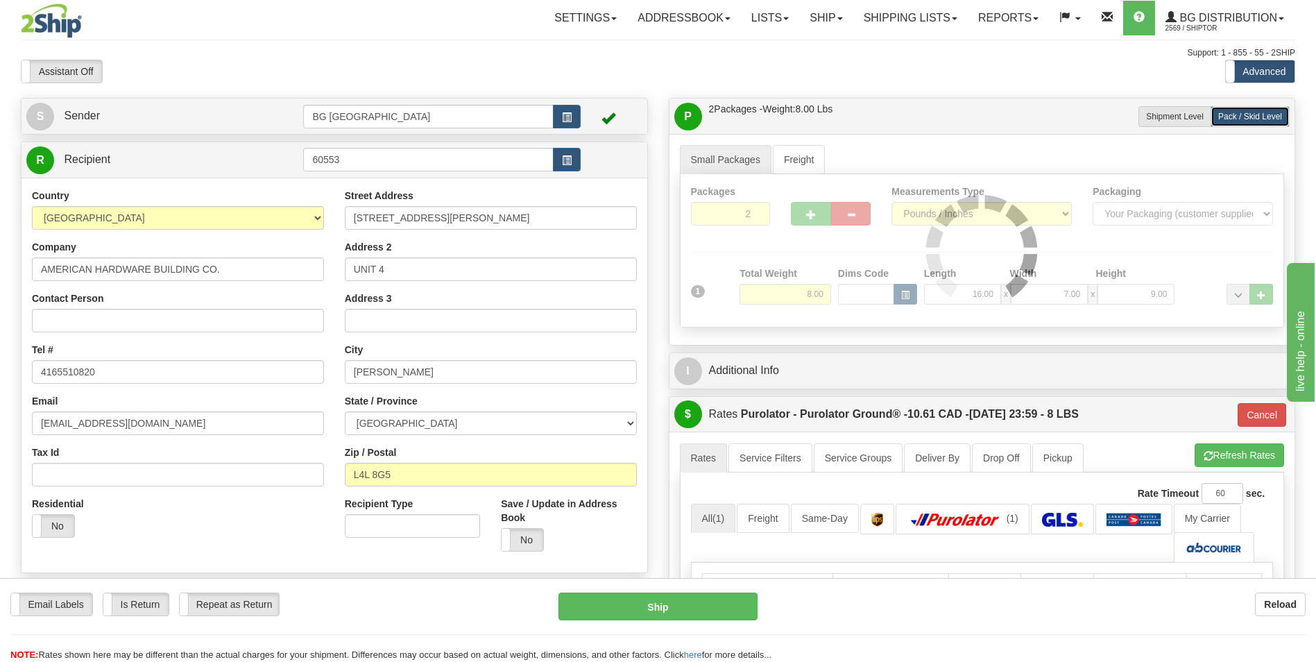
type input "260"
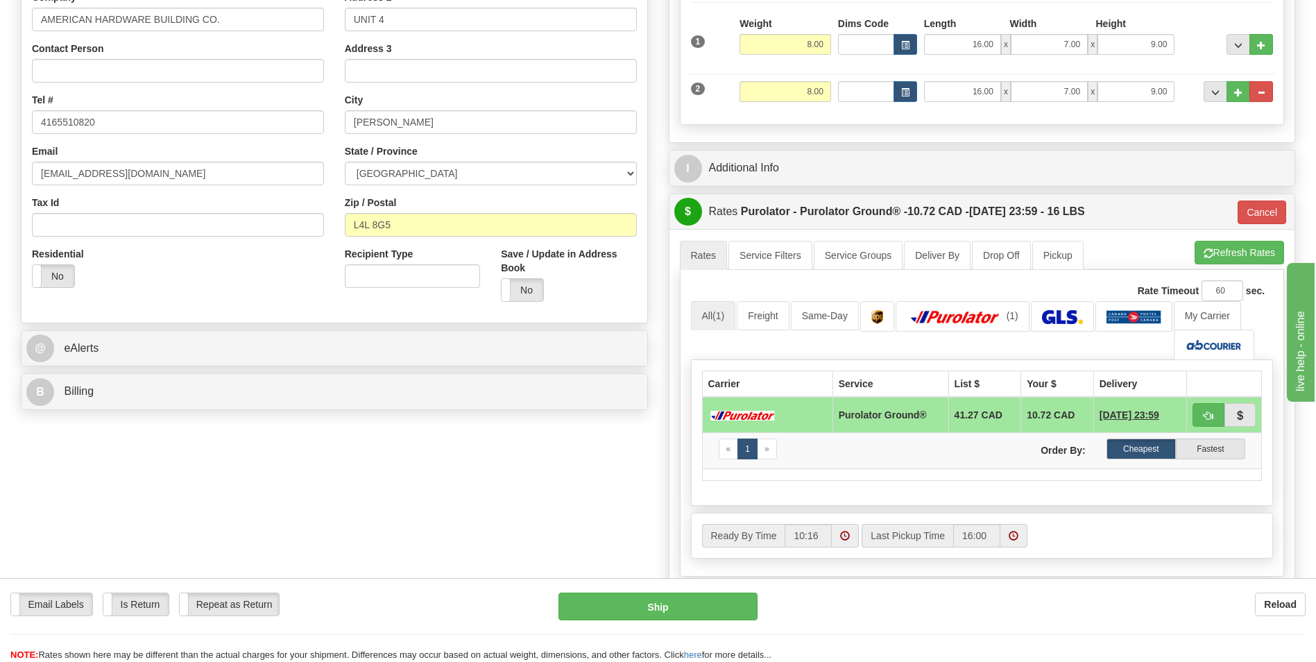
scroll to position [208, 0]
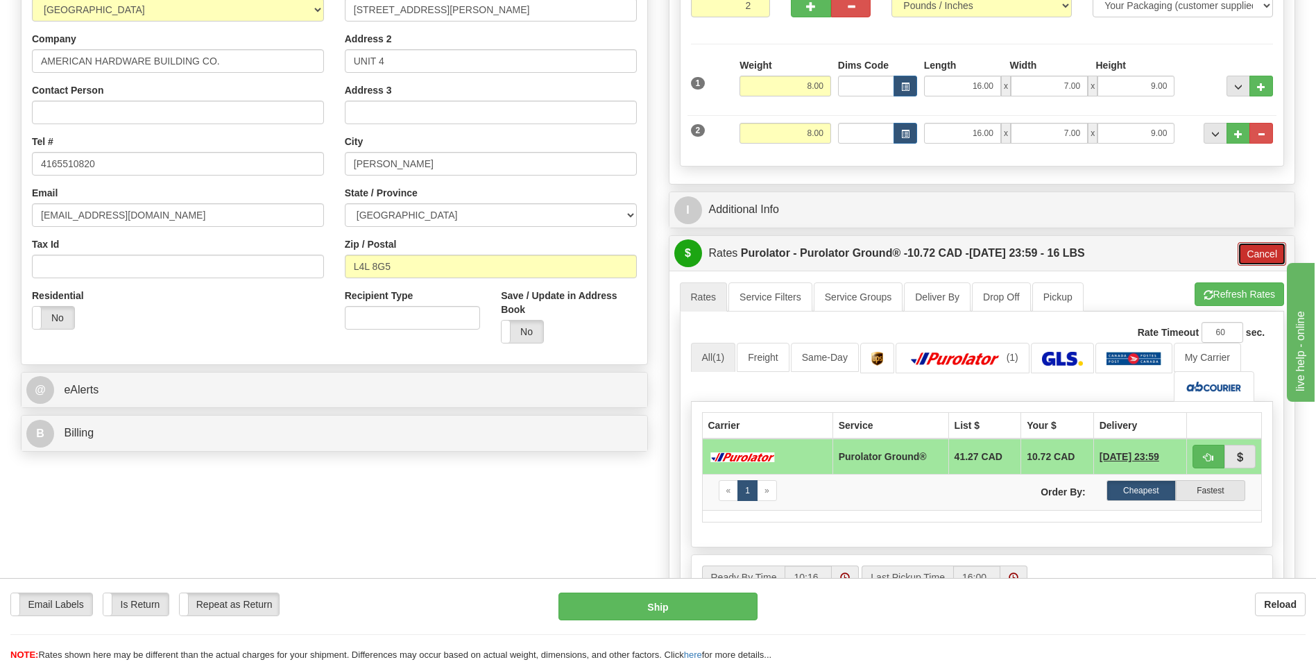
click at [1269, 255] on button "Cancel" at bounding box center [1262, 254] width 49 height 24
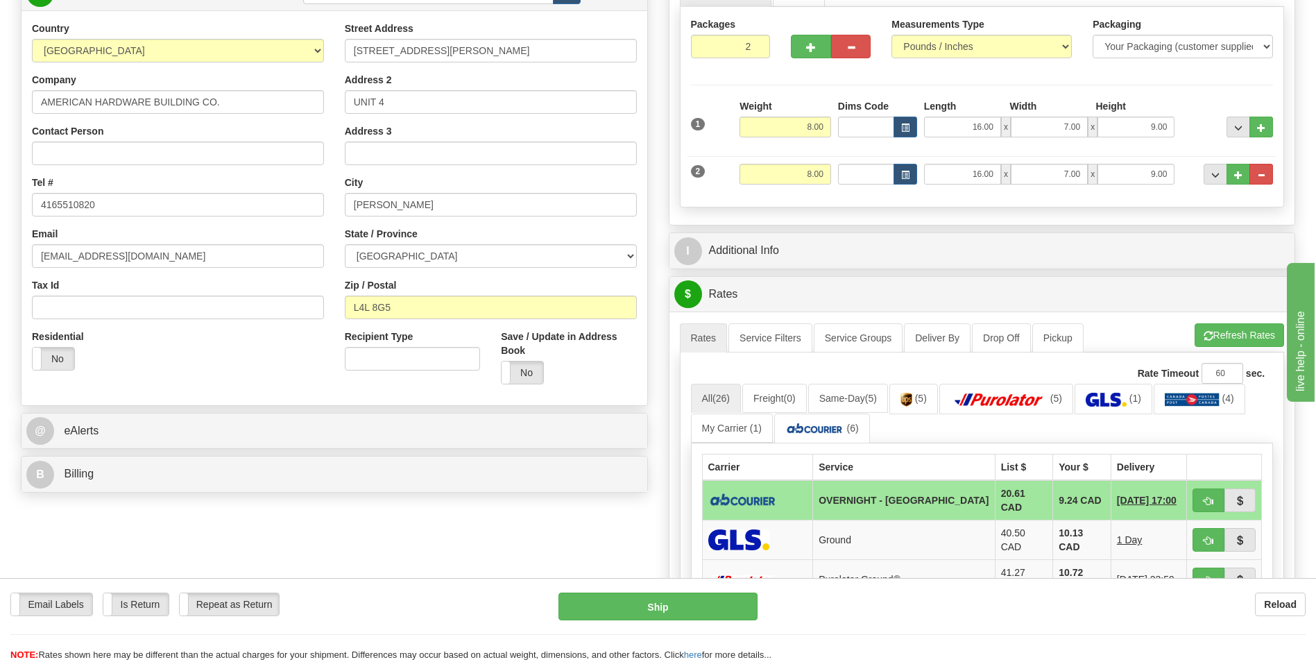
scroll to position [416, 0]
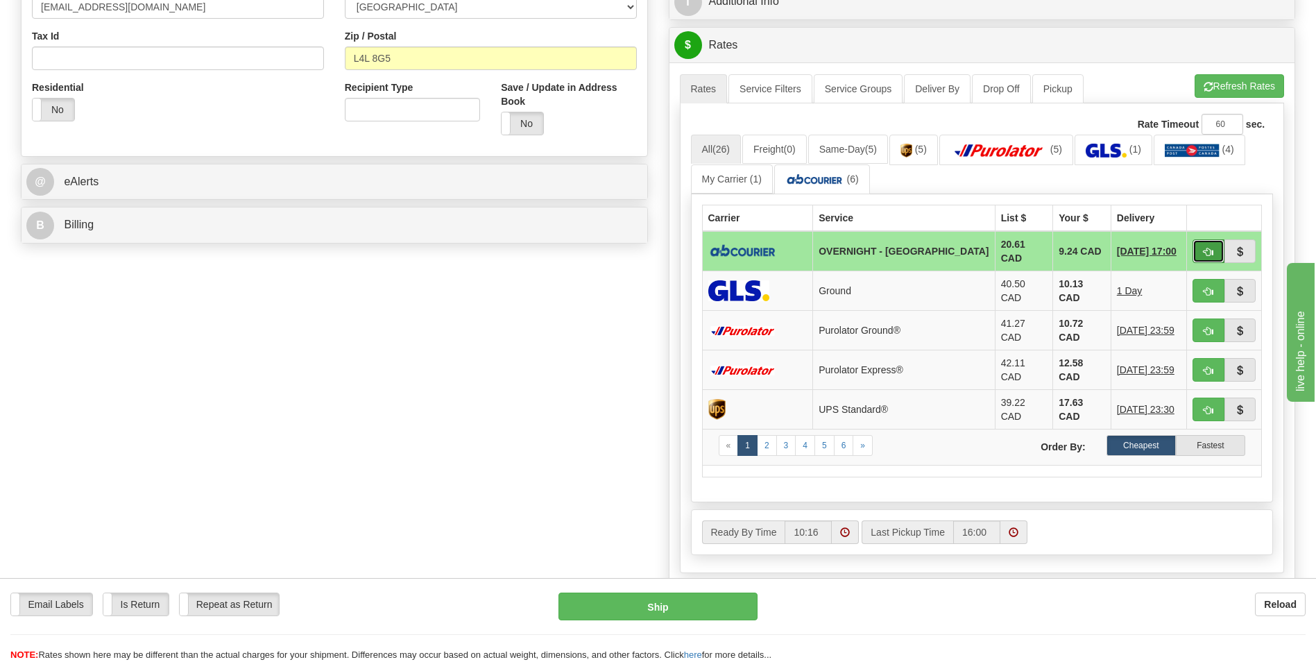
click at [1195, 243] on button "button" at bounding box center [1209, 251] width 32 height 24
type input "4"
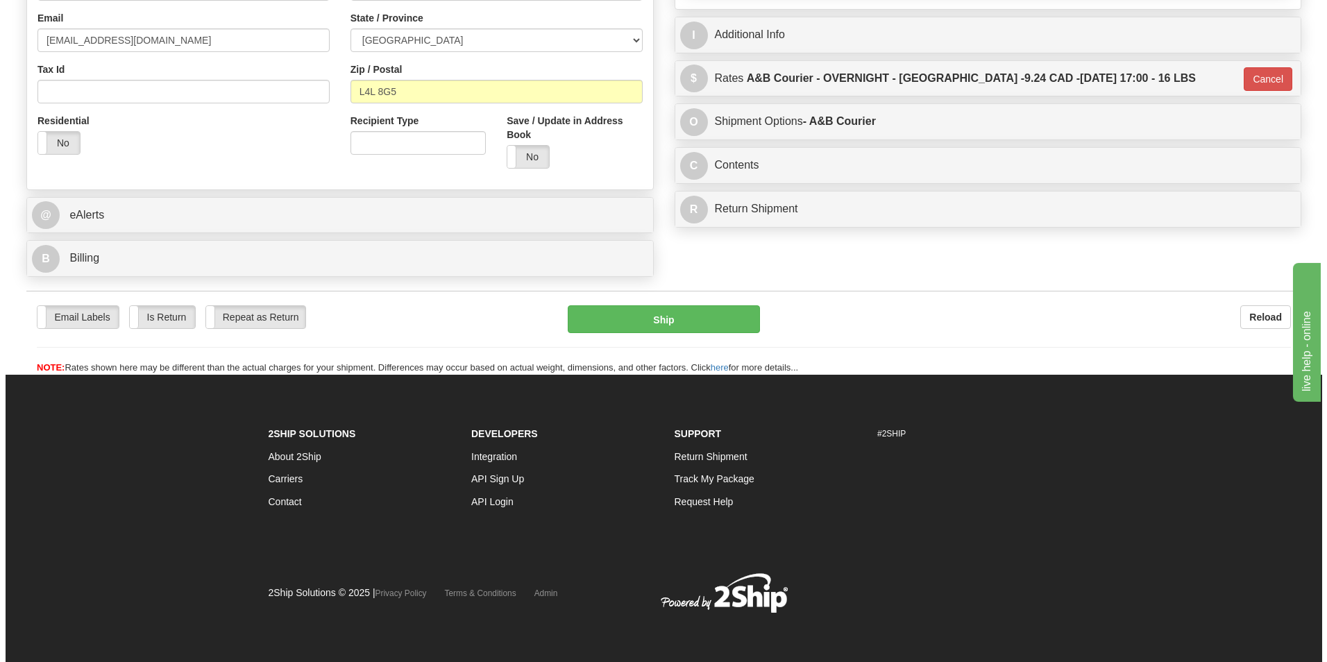
scroll to position [384, 0]
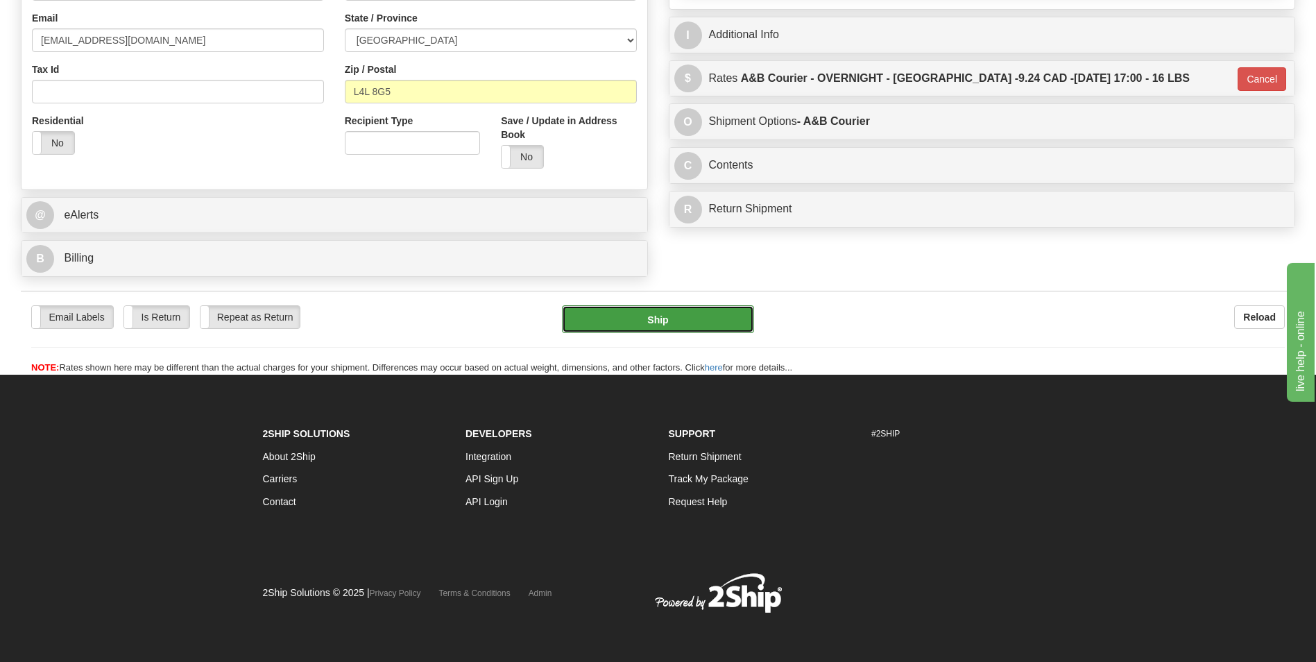
click at [692, 316] on button "Ship" at bounding box center [658, 319] width 192 height 28
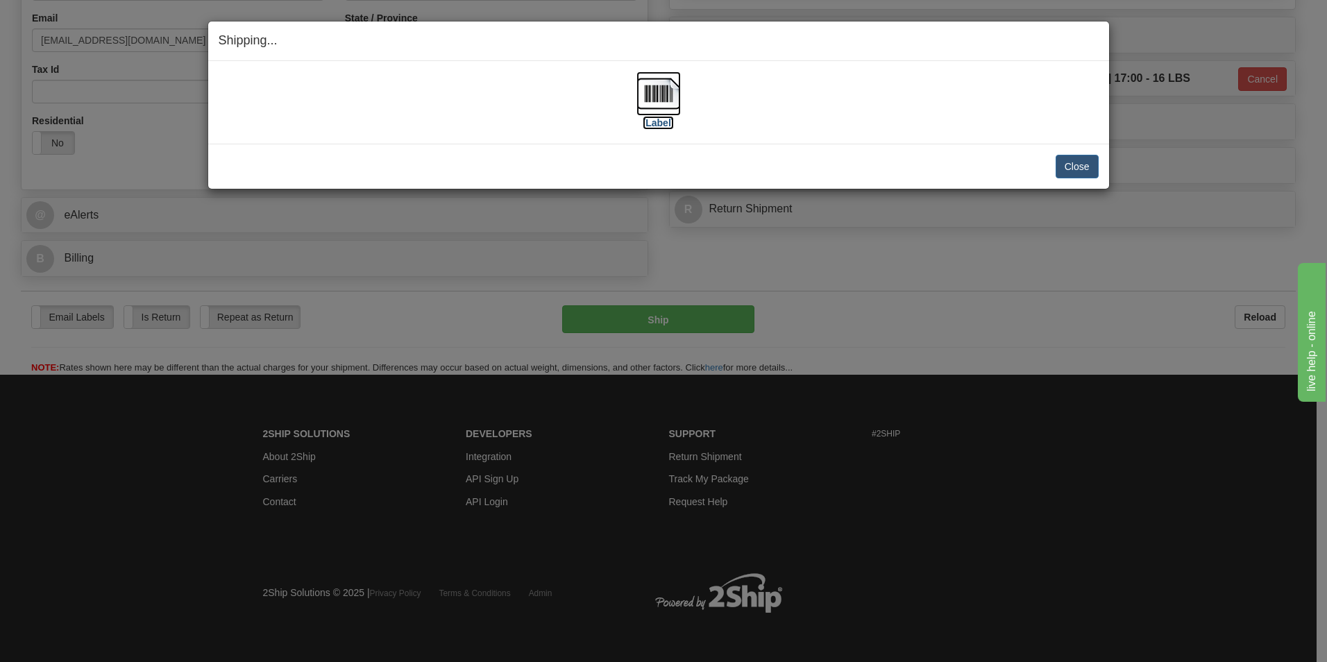
click at [659, 90] on img at bounding box center [658, 93] width 44 height 44
click at [1078, 163] on button "Close" at bounding box center [1077, 167] width 43 height 24
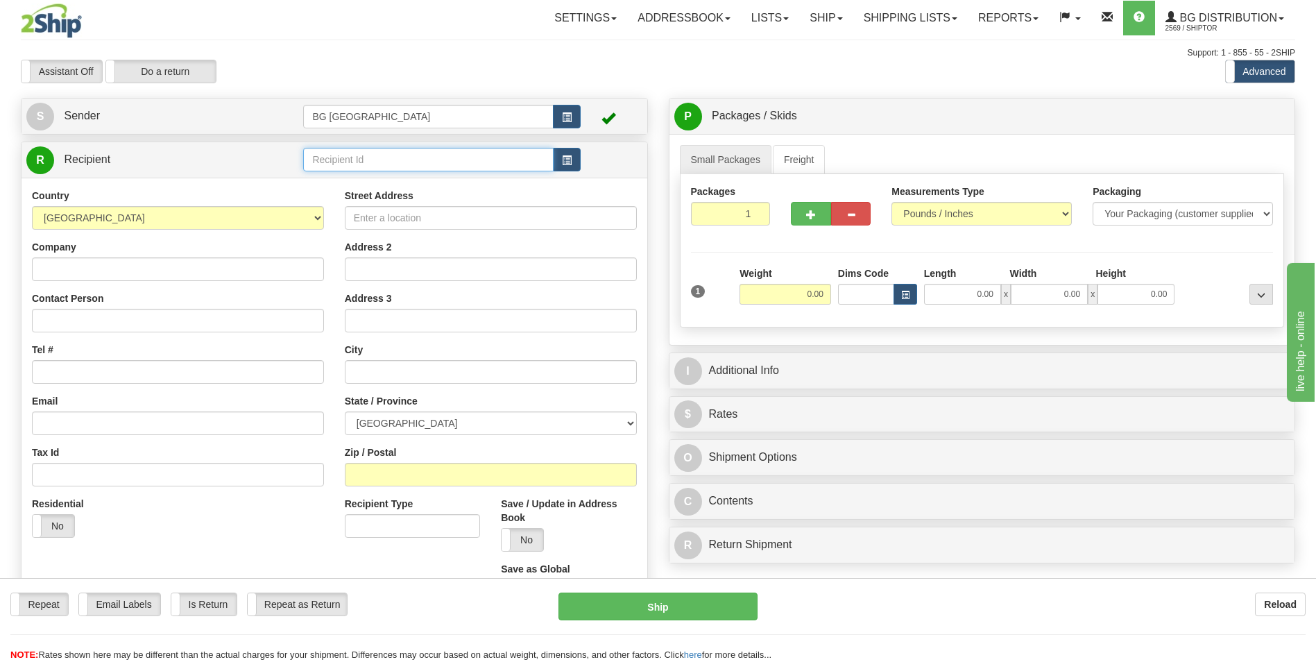
click at [345, 159] on input "text" at bounding box center [428, 160] width 250 height 24
click at [339, 180] on div "60040" at bounding box center [425, 180] width 237 height 15
type input "60040"
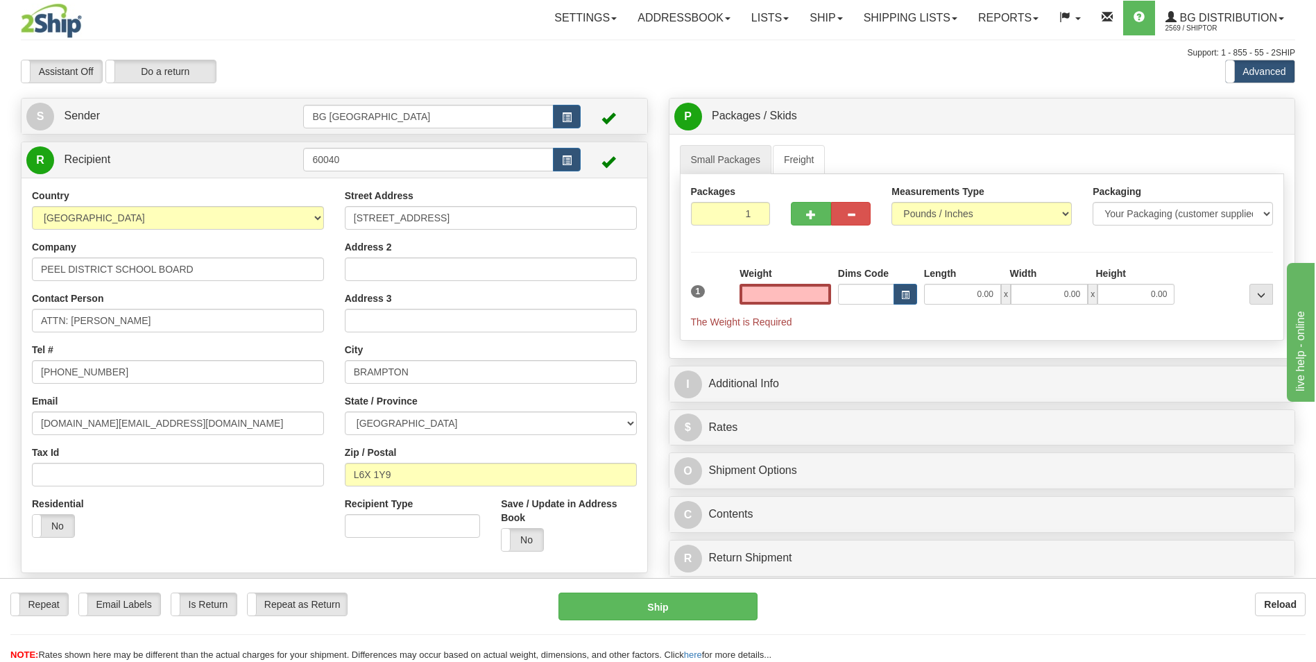
type input "0.00"
click at [475, 226] on input "[STREET_ADDRESS]" at bounding box center [491, 218] width 292 height 24
paste input "[STREET_ADDRESS]"
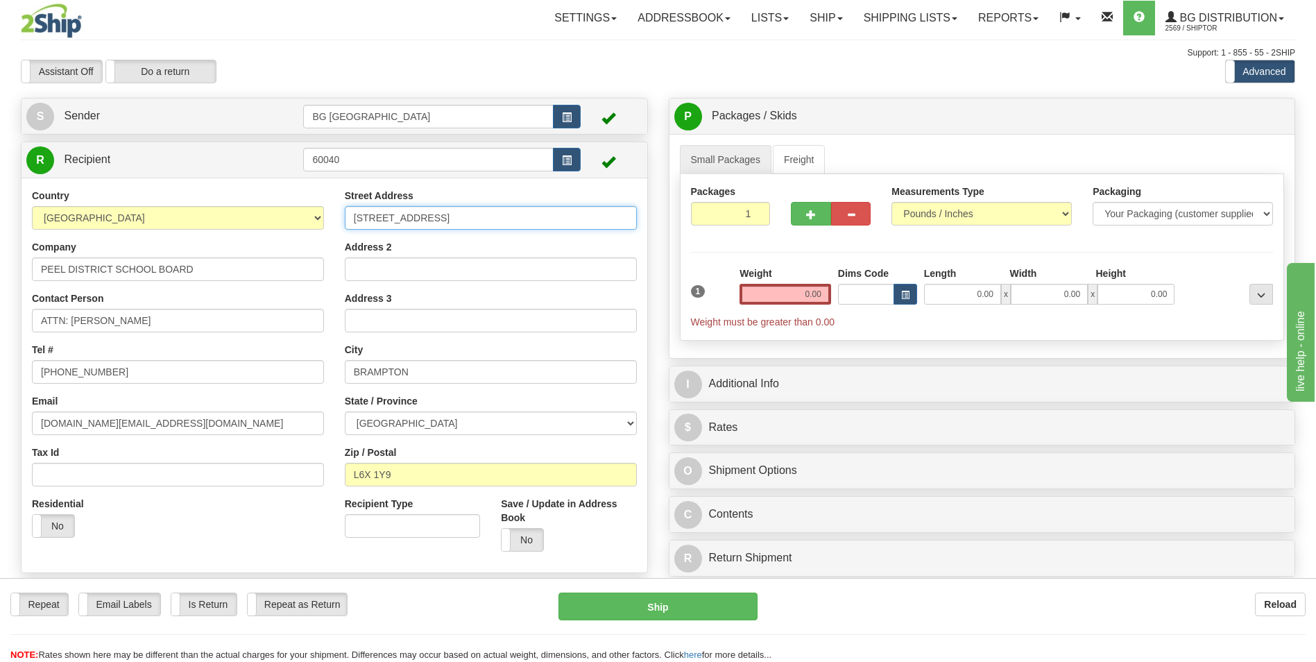
type input "[STREET_ADDRESS]"
click at [214, 323] on input "ATTN: [PERSON_NAME]" at bounding box center [178, 321] width 292 height 24
paste input "[PERSON_NAME]"
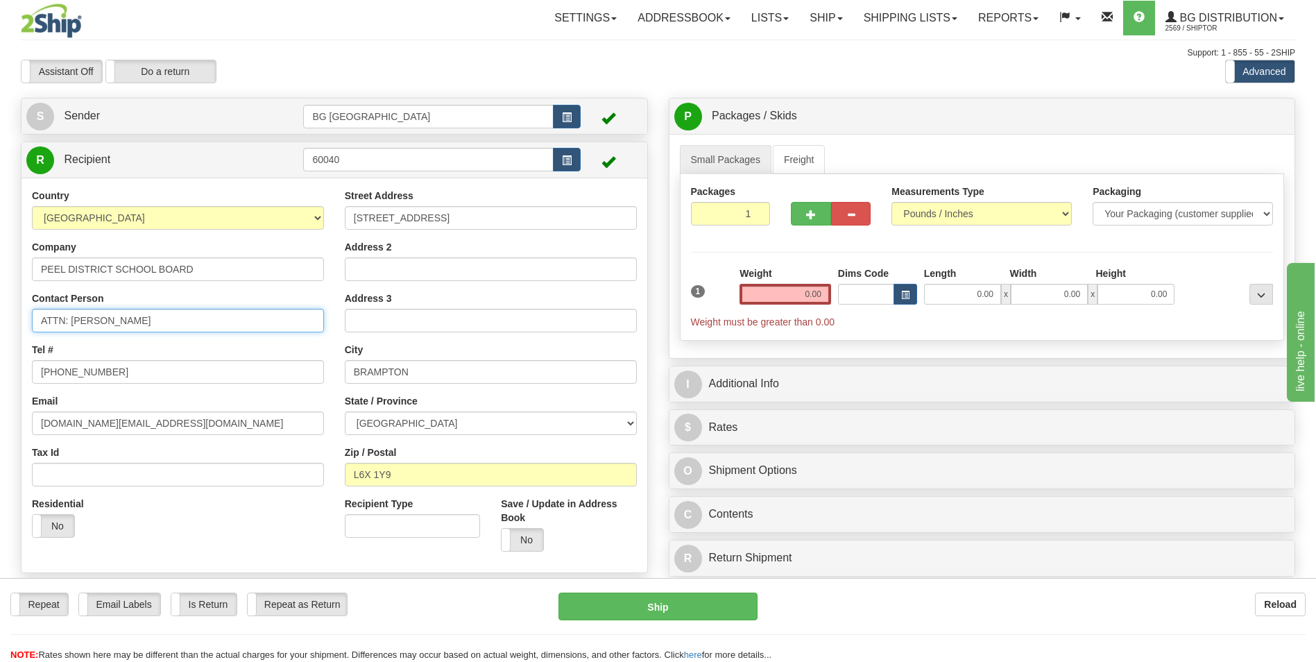
type input "ATTN: [PERSON_NAME]"
click at [431, 364] on input "BRAMPTON" at bounding box center [491, 372] width 292 height 24
paste input "MISSISSAUGA"
type input "MISSISSAUGA"
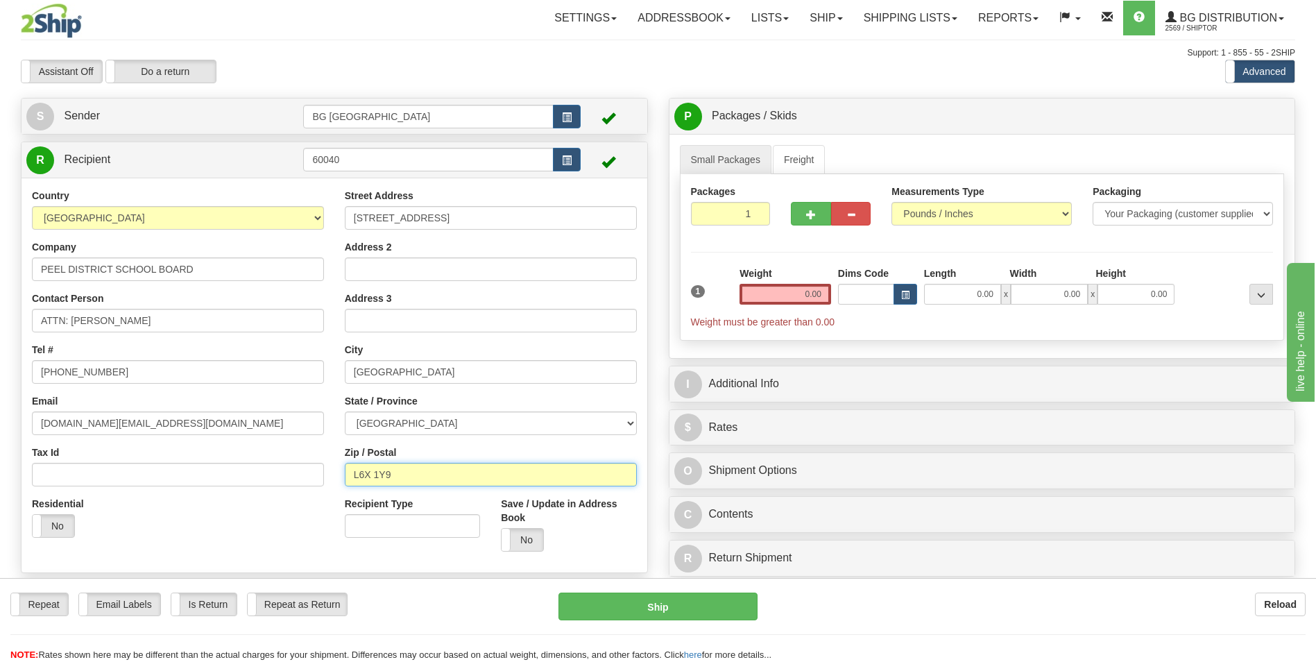
click at [398, 466] on input "L6X 1Y9" at bounding box center [491, 475] width 292 height 24
paste input "5C 2T"
type input "L5C 2T9"
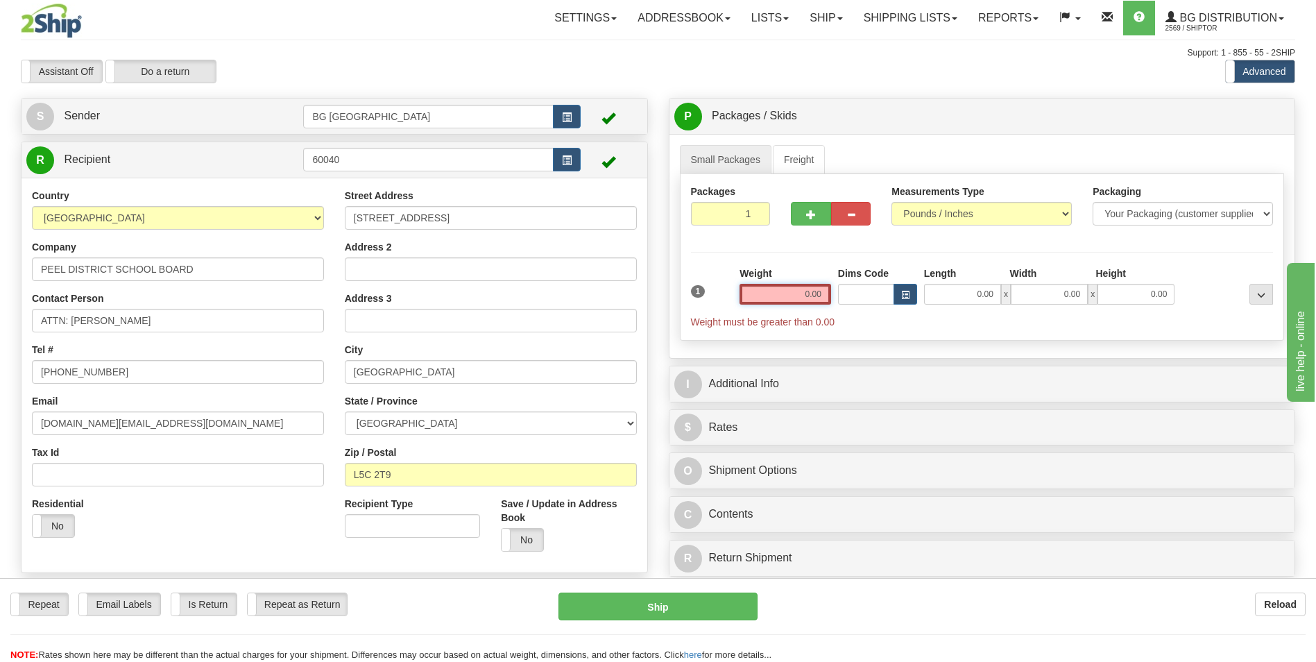
click at [778, 299] on input "0.00" at bounding box center [786, 294] width 92 height 21
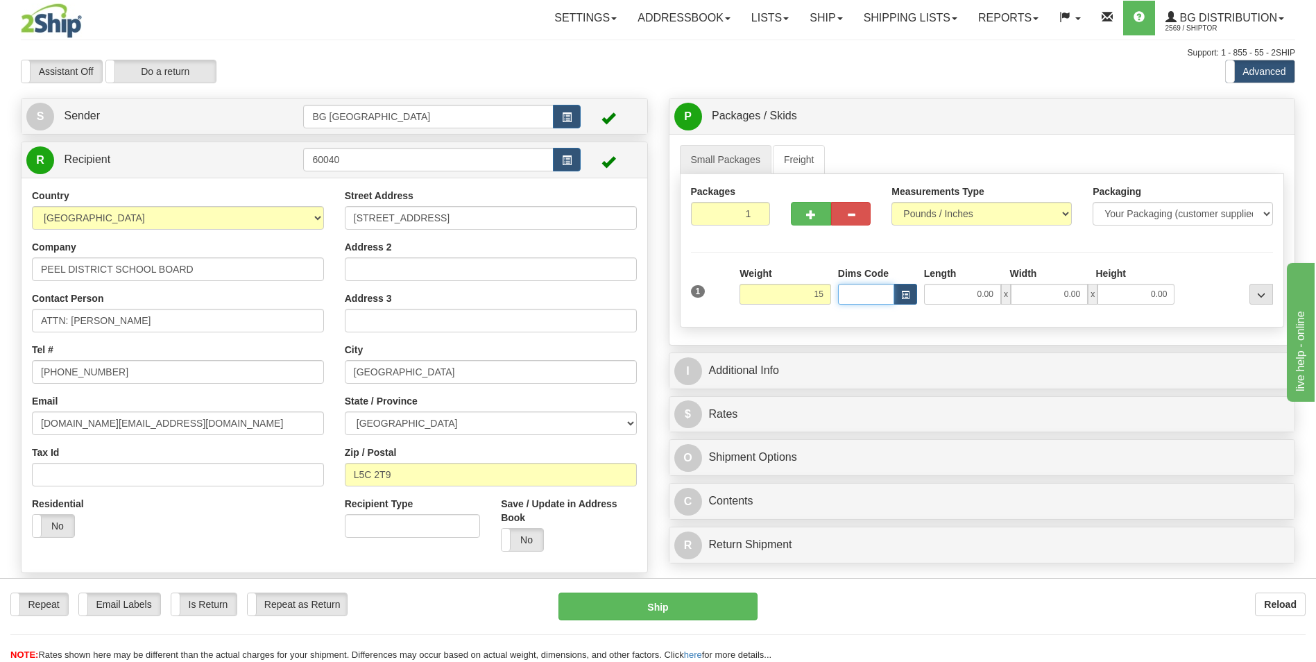
type input "15.00"
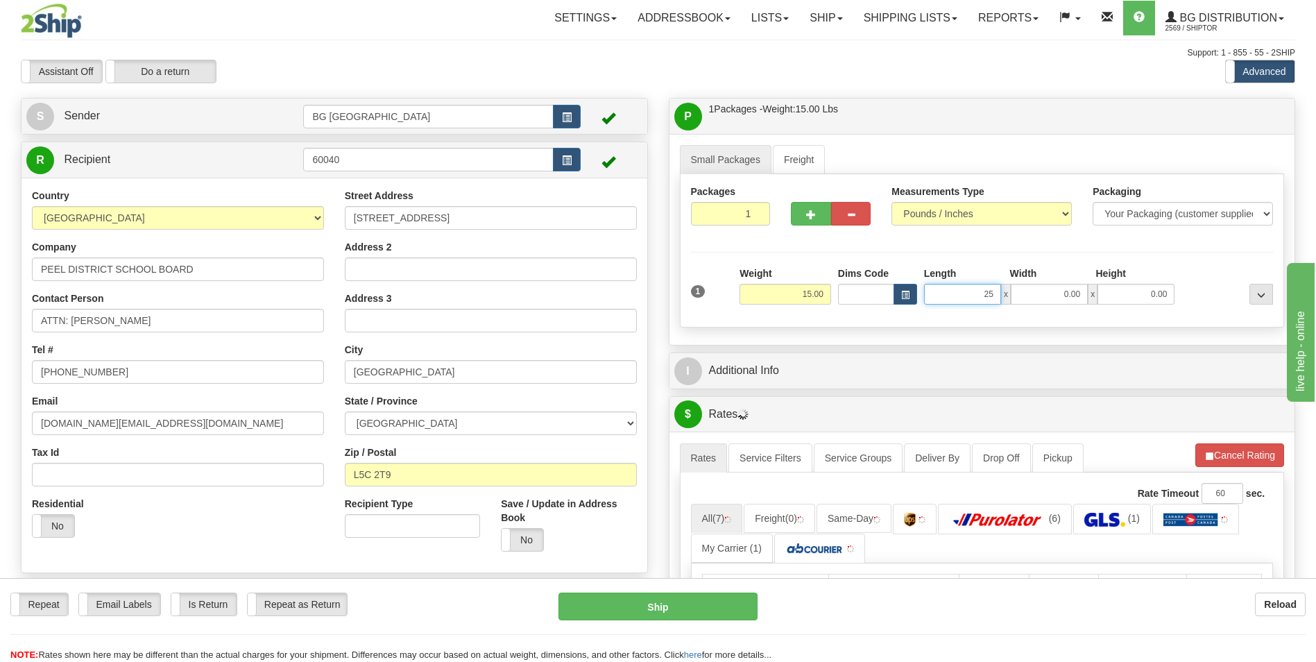
type input "25.00"
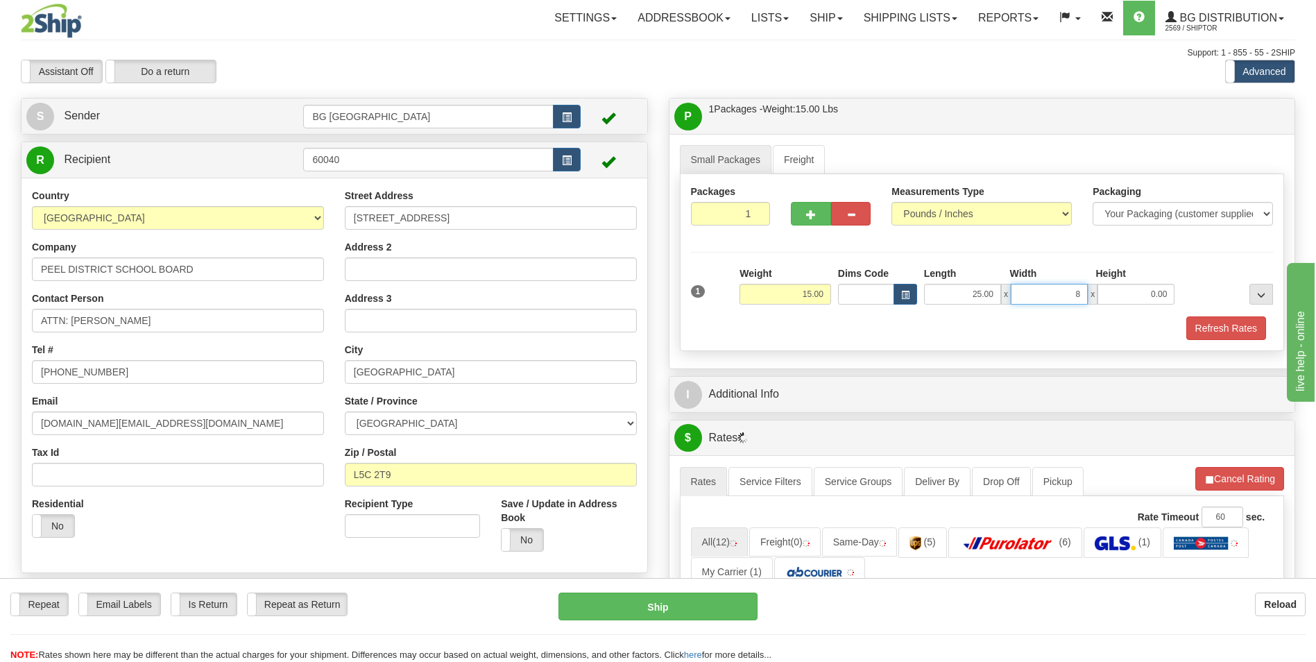
type input "8.00"
type input "4.00"
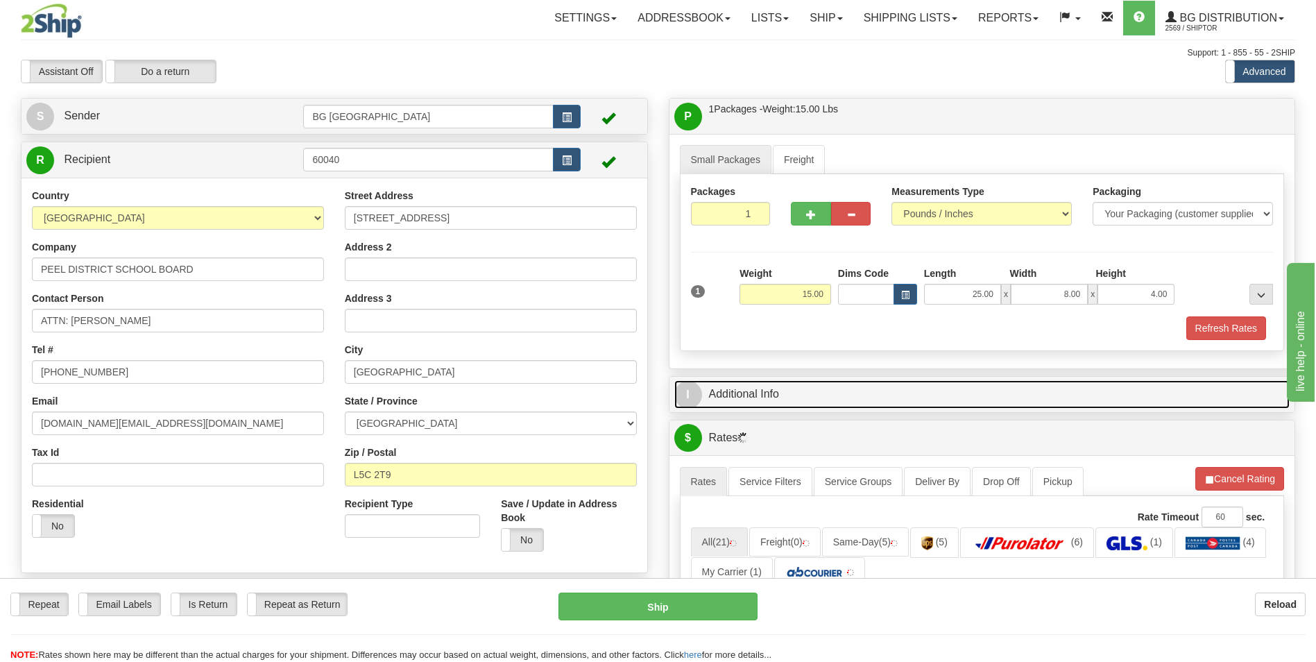
click at [745, 400] on link "I Additional Info" at bounding box center [983, 394] width 616 height 28
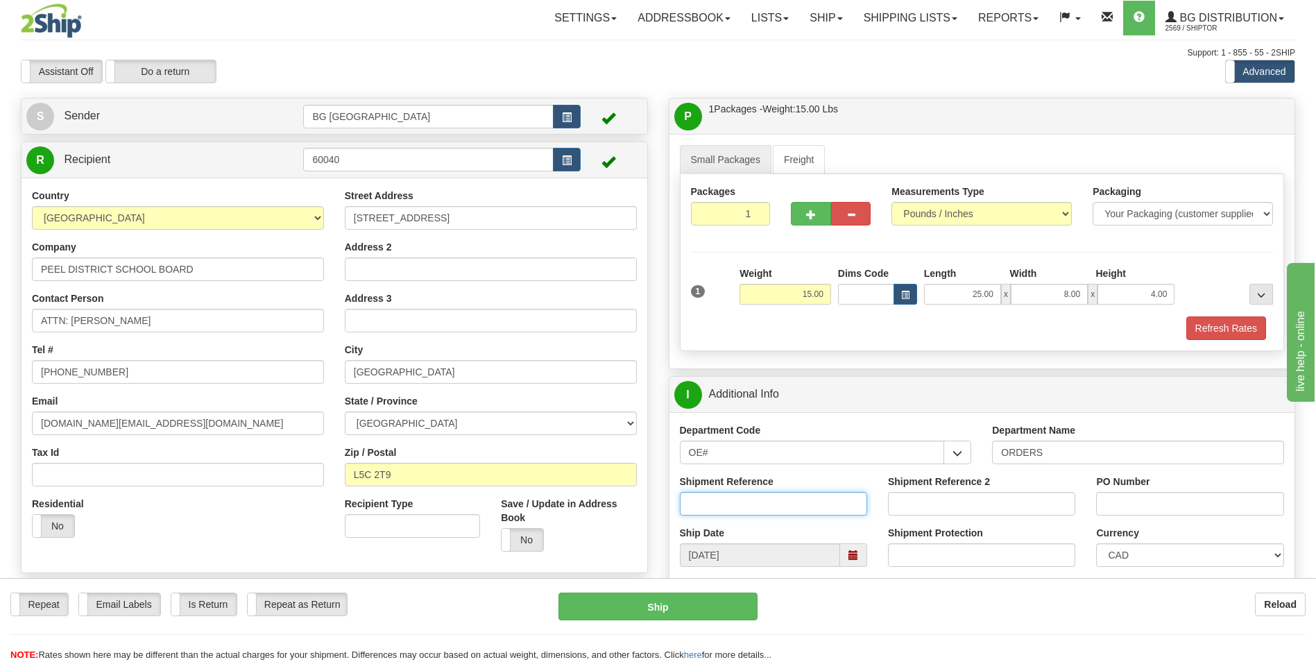
click at [736, 505] on input "Shipment Reference" at bounding box center [773, 504] width 187 height 24
type input "70184709-02"
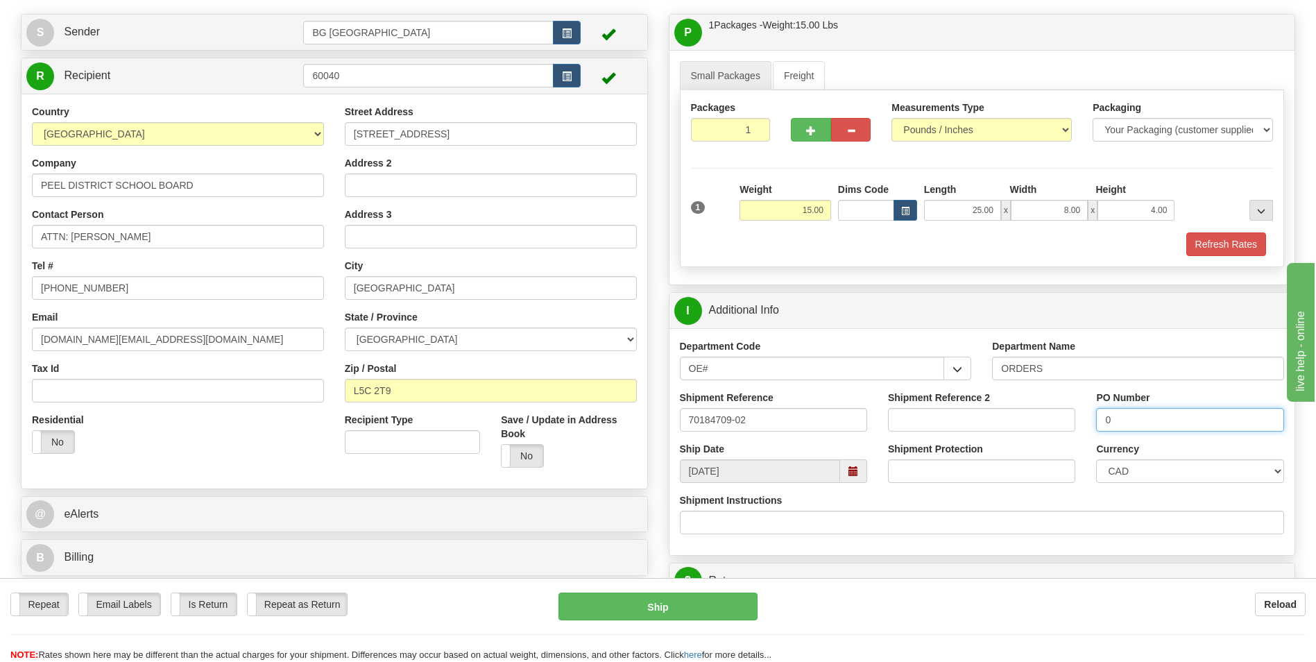
scroll to position [347, 0]
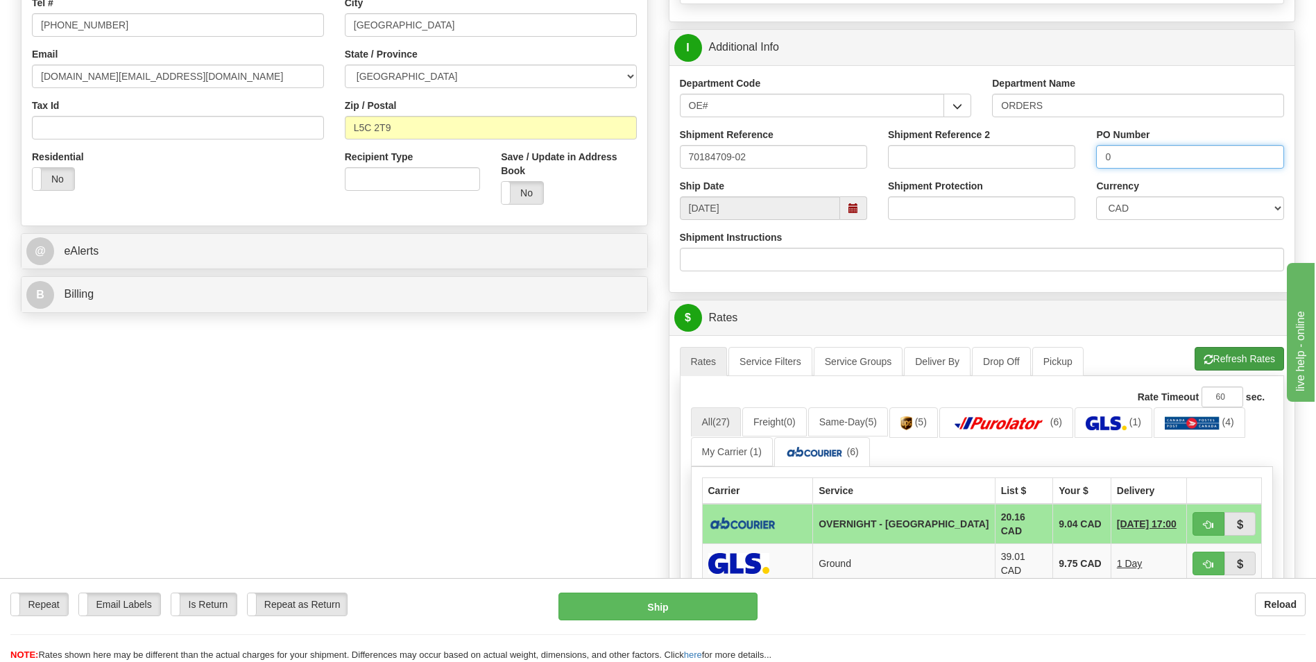
type input "0"
click at [1215, 358] on button "Refresh Rates" at bounding box center [1240, 359] width 90 height 24
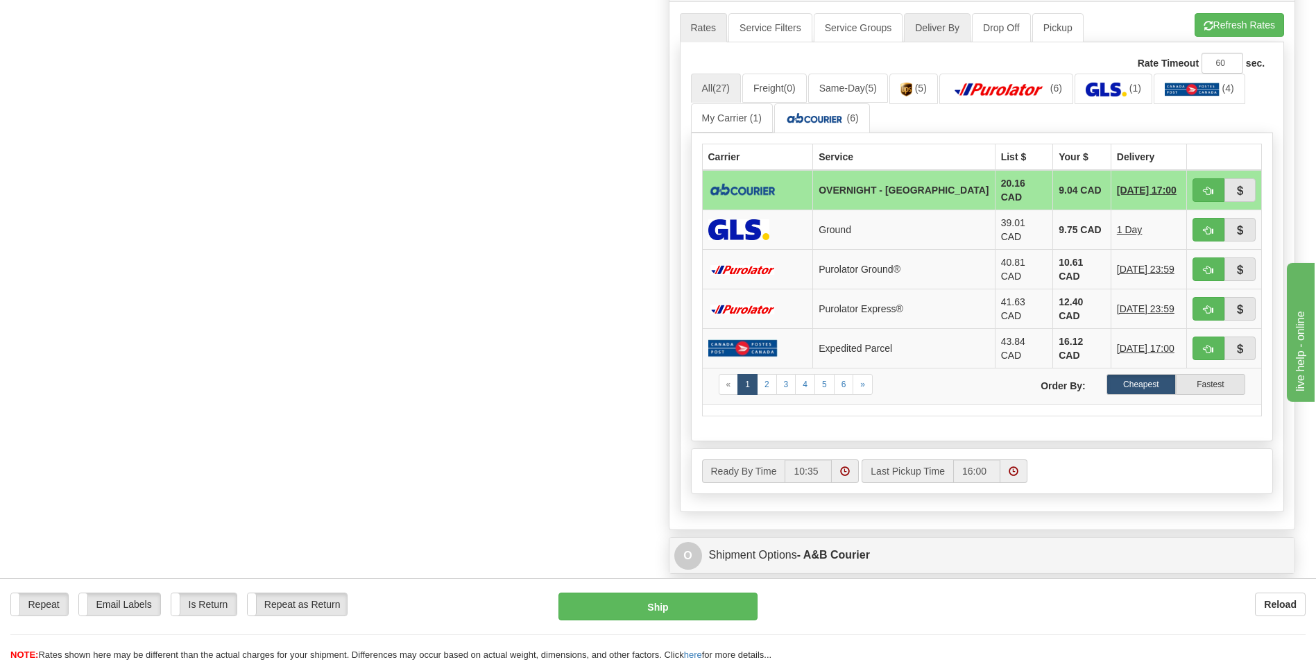
scroll to position [694, 0]
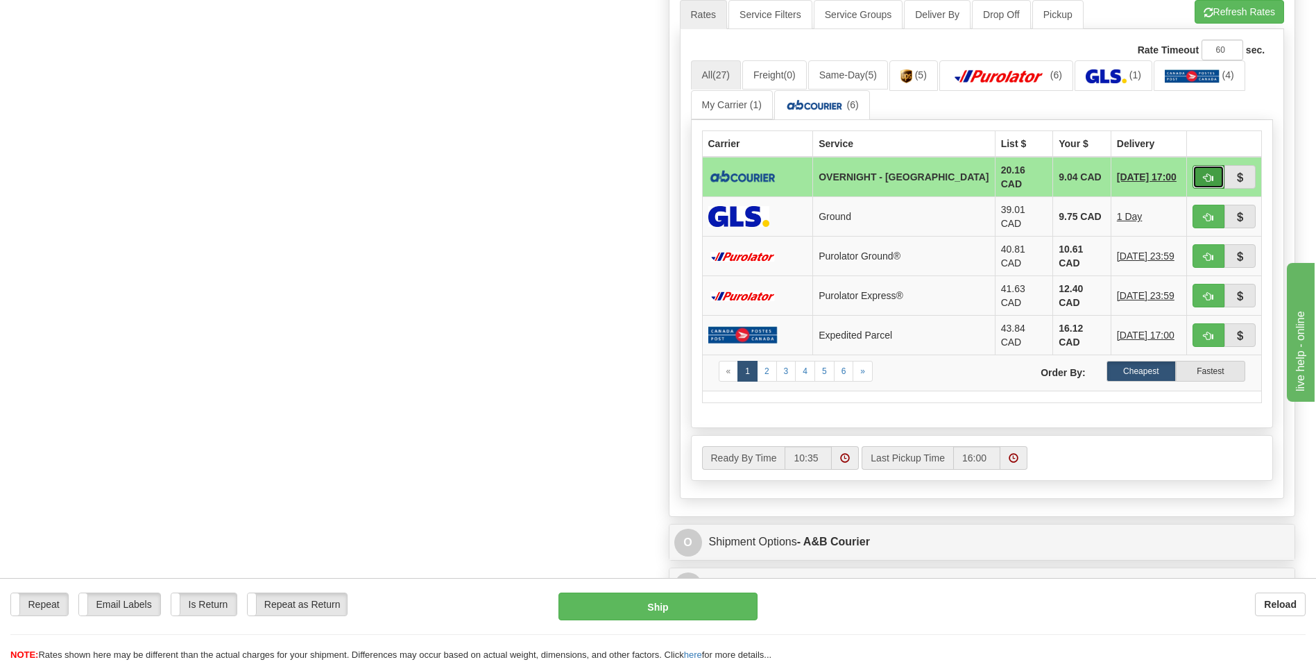
click at [1207, 173] on span "button" at bounding box center [1209, 177] width 10 height 9
type input "4"
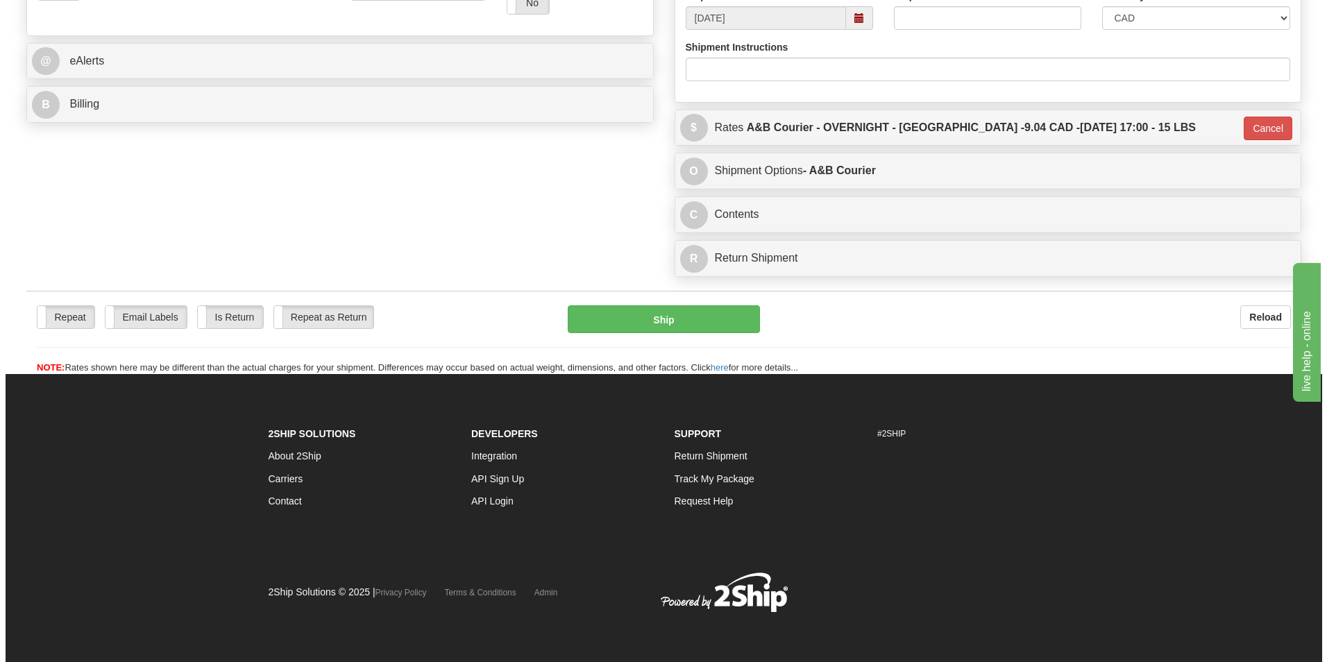
scroll to position [537, 0]
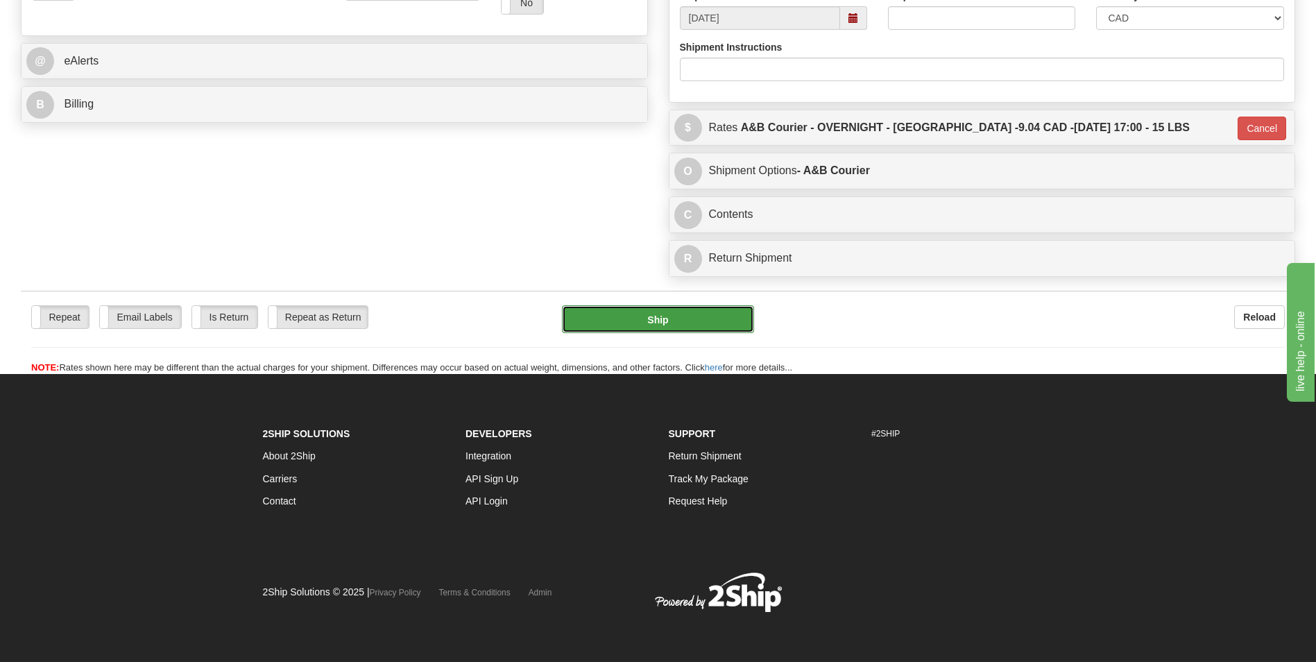
click at [697, 327] on button "Ship" at bounding box center [658, 319] width 192 height 28
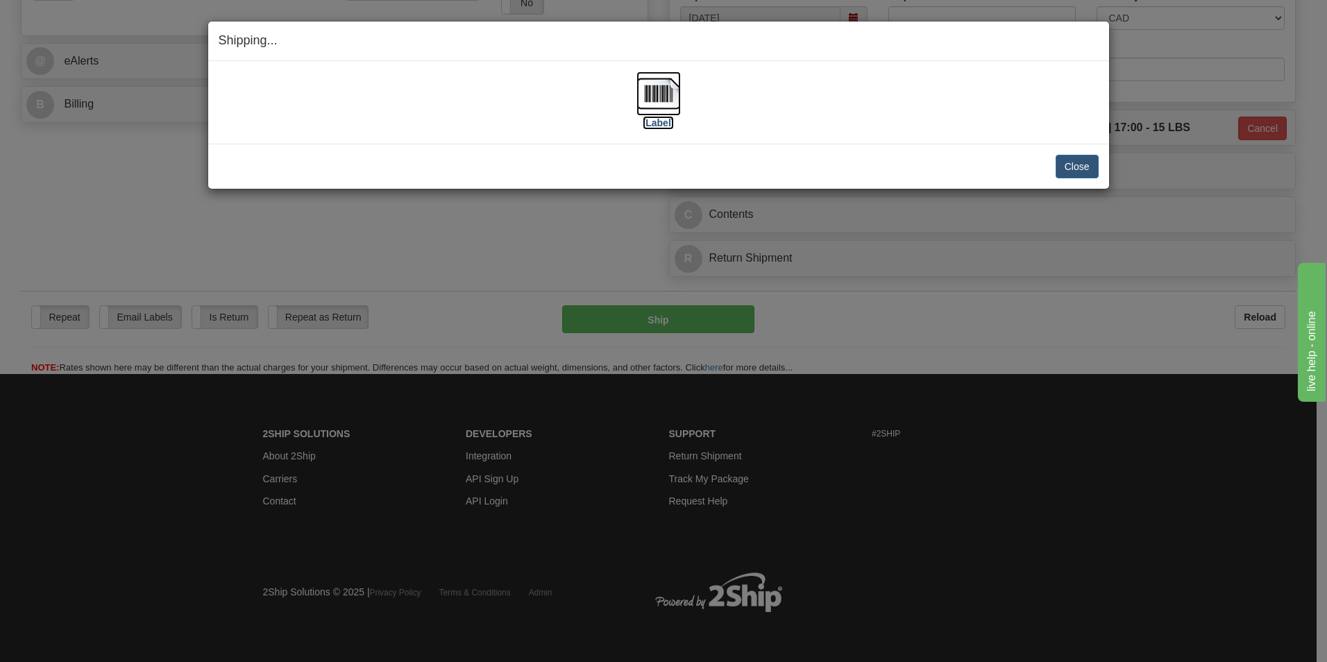
click at [675, 96] on img at bounding box center [658, 93] width 44 height 44
click at [1087, 171] on button "Close" at bounding box center [1077, 167] width 43 height 24
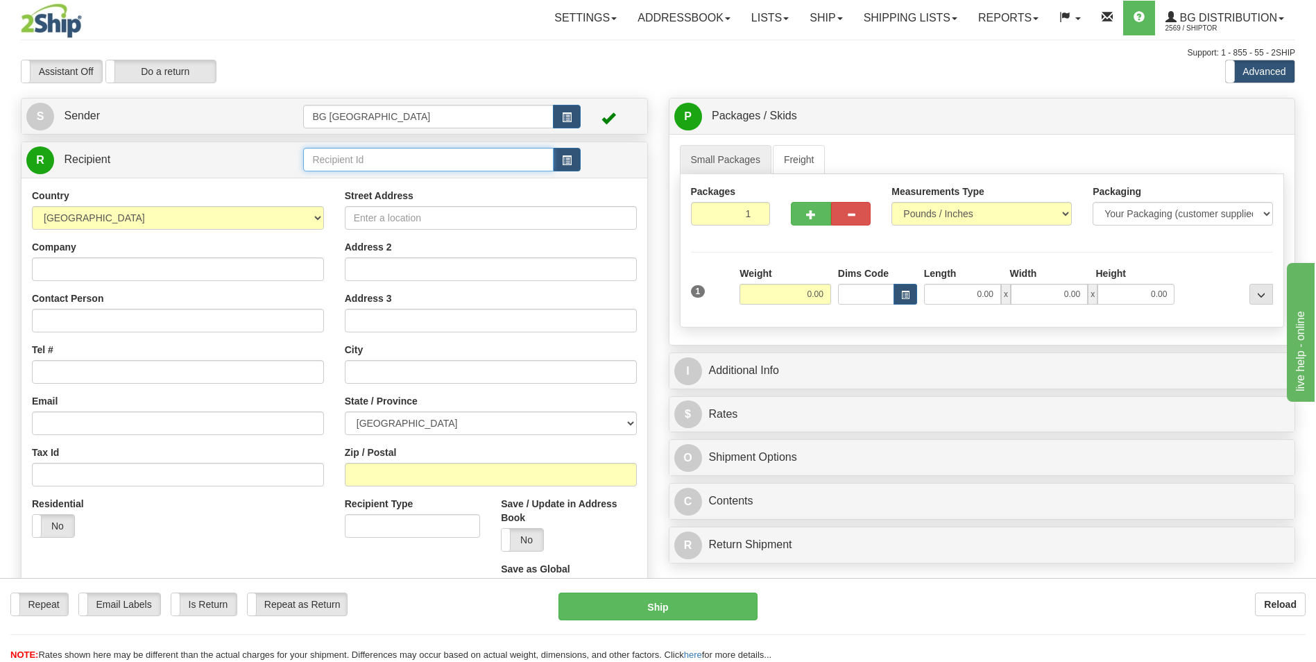
click at [382, 153] on input "text" at bounding box center [428, 160] width 250 height 24
click at [350, 184] on div "60482" at bounding box center [425, 180] width 237 height 15
type input "60482"
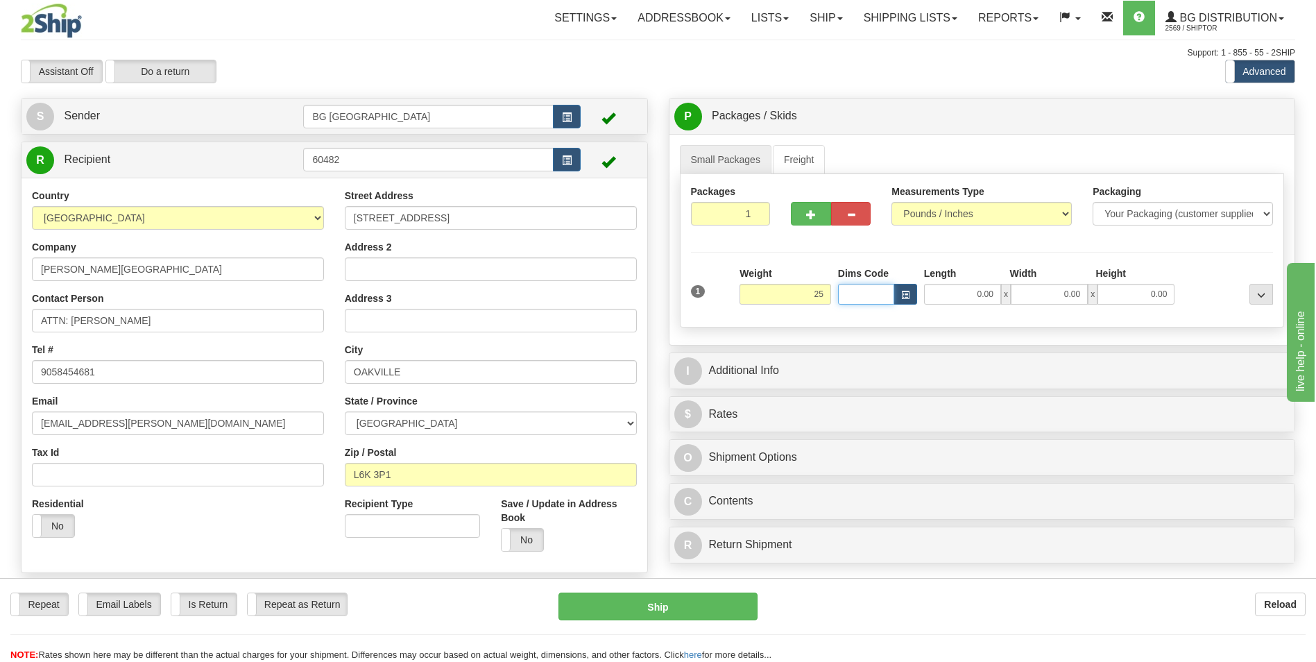
type input "25.00"
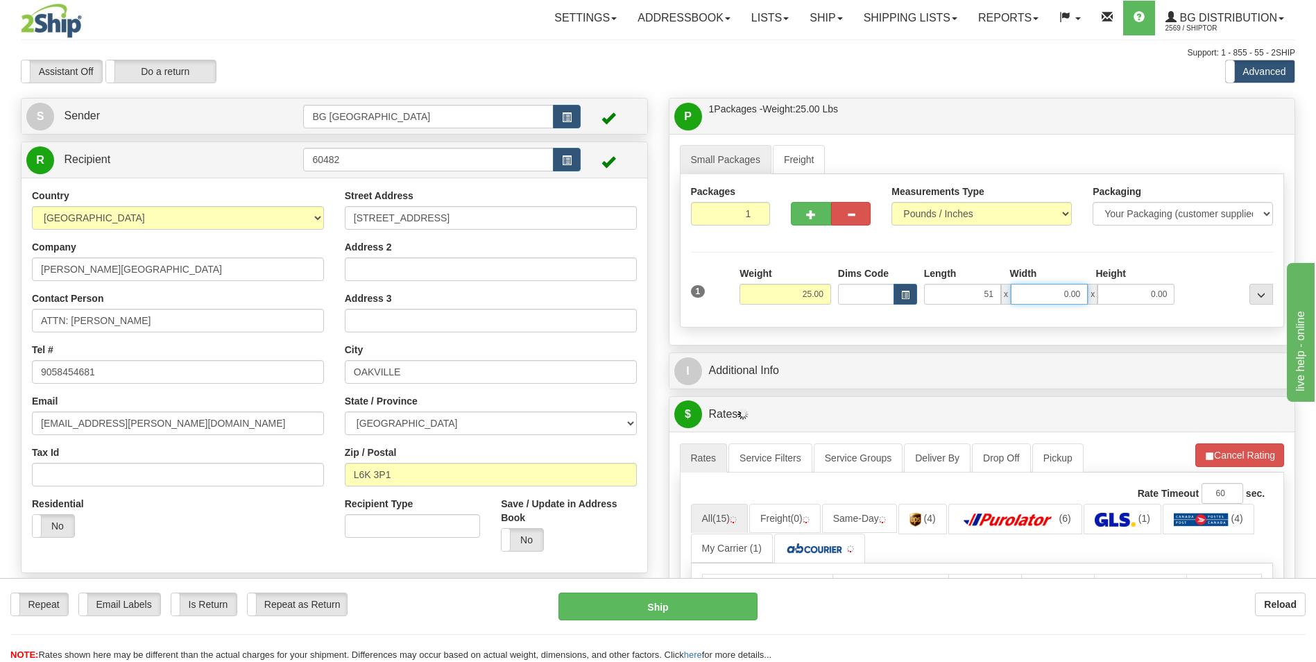
type input "51.00"
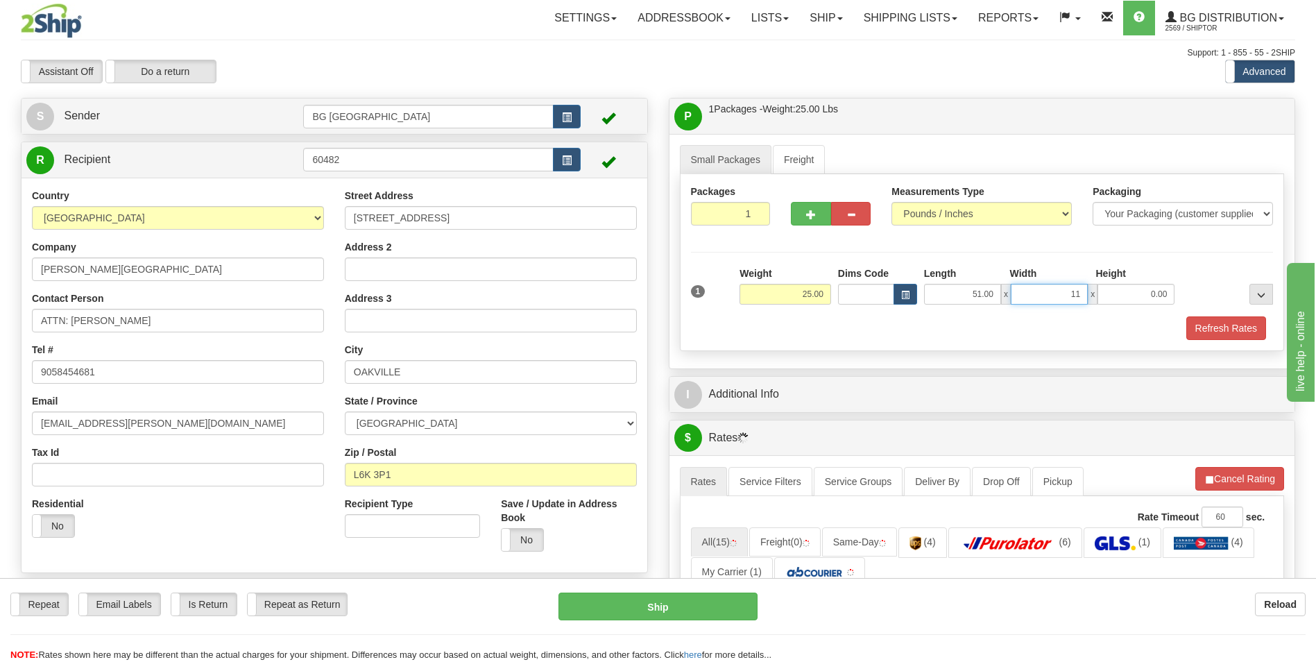
type input "11.00"
type input "6.00"
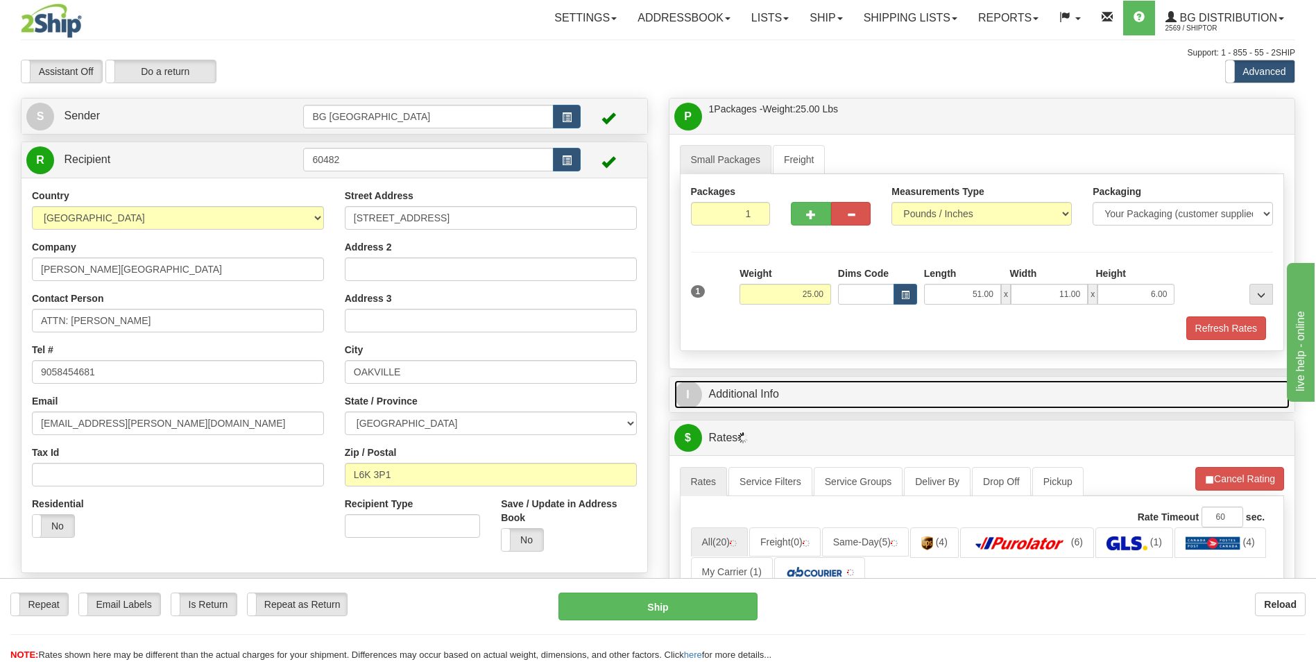
click at [792, 390] on link "I Additional Info" at bounding box center [983, 394] width 616 height 28
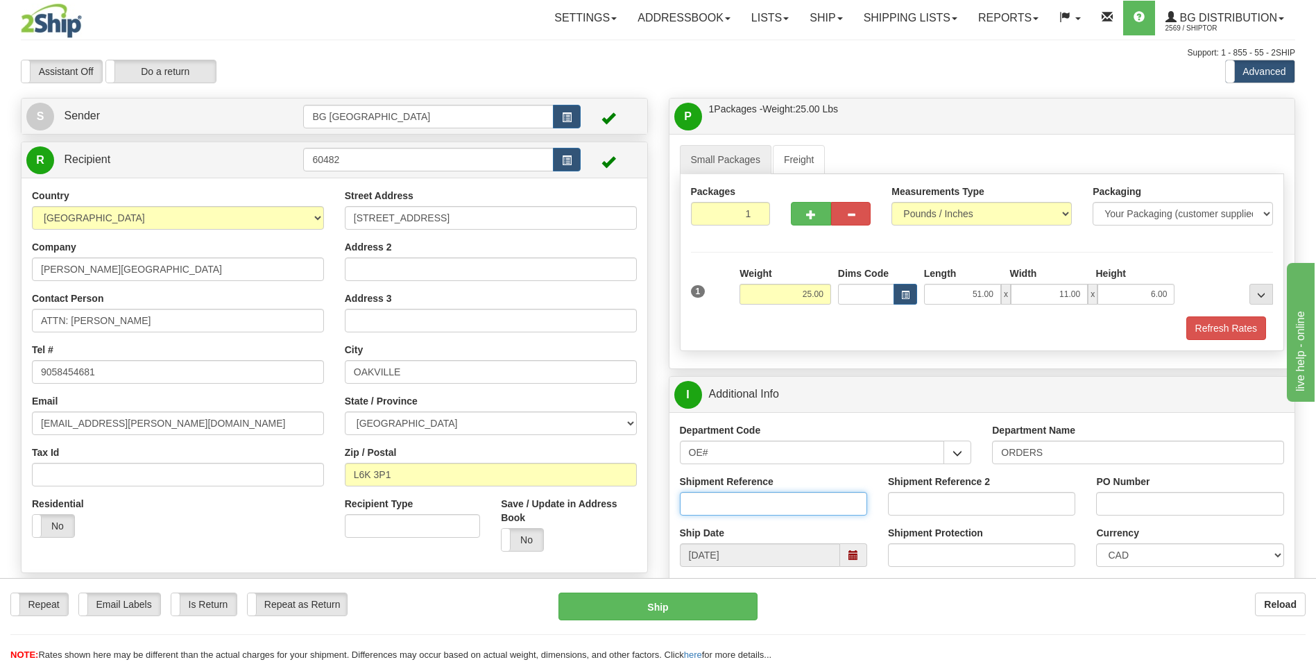
click at [790, 499] on input "Shipment Reference" at bounding box center [773, 504] width 187 height 24
type input "70185096-00"
click at [1153, 514] on input "PO Number" at bounding box center [1189, 504] width 187 height 24
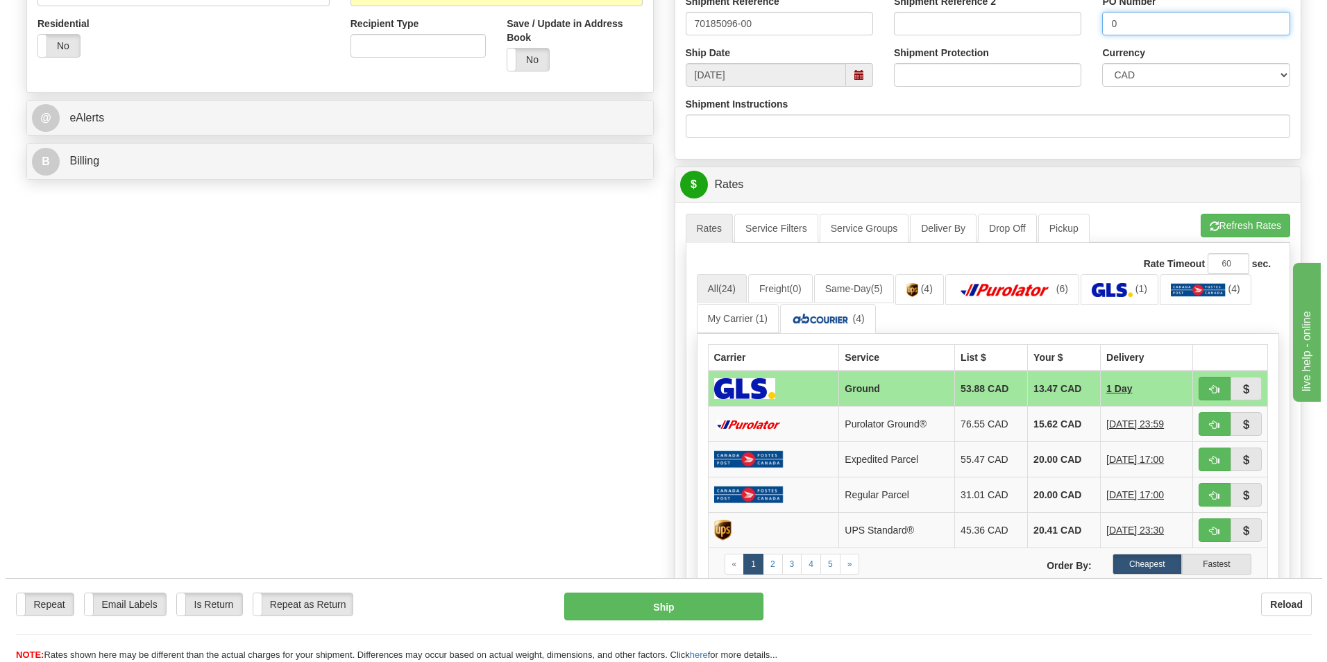
scroll to position [486, 0]
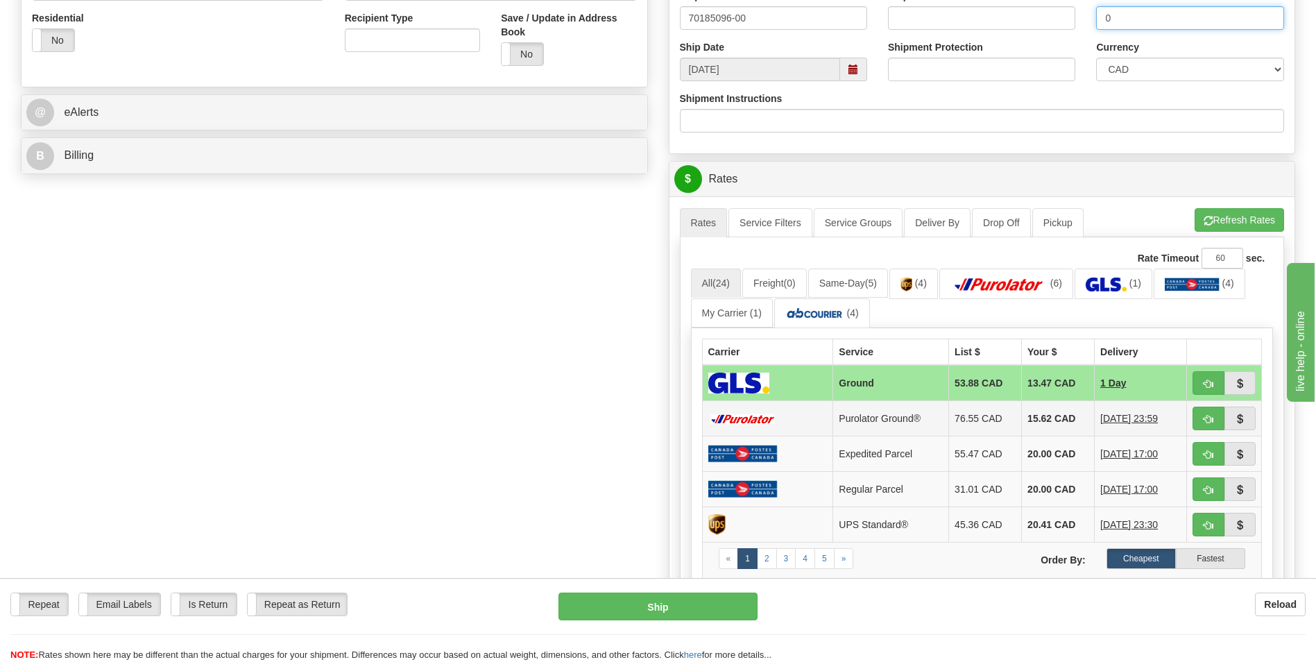
type input "0"
click at [1042, 419] on td "15.62 CAD" at bounding box center [1058, 418] width 73 height 35
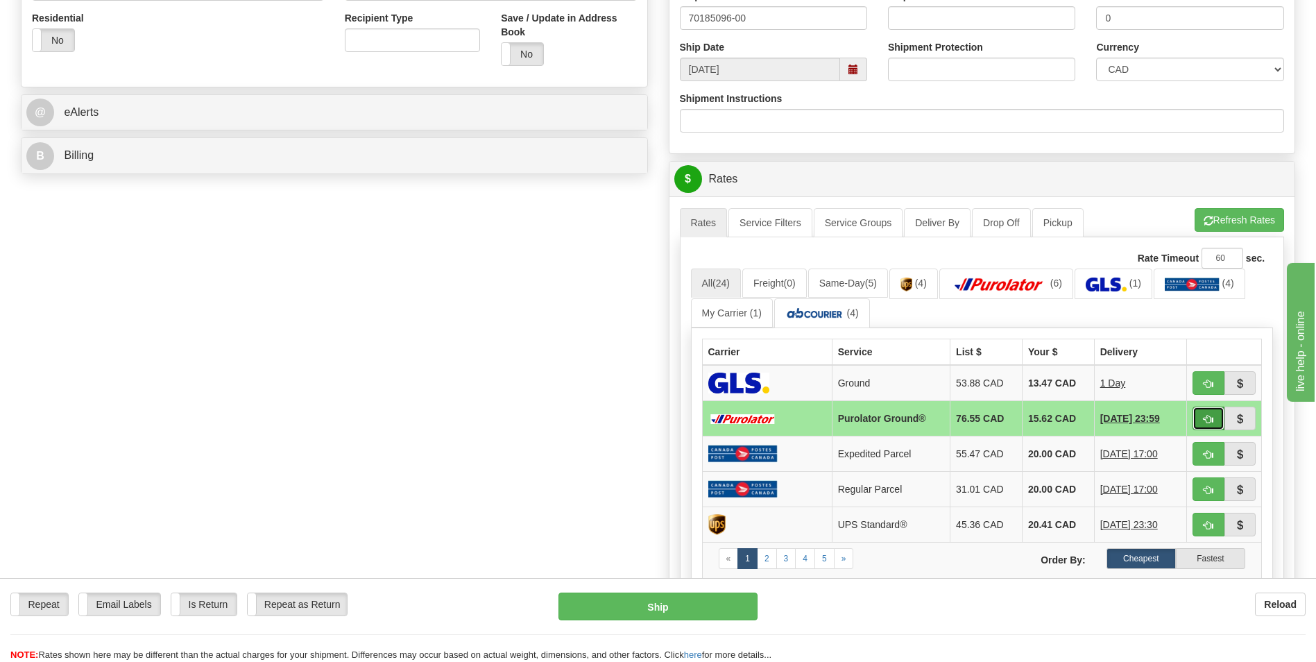
click at [1214, 418] on button "button" at bounding box center [1209, 419] width 32 height 24
type input "260"
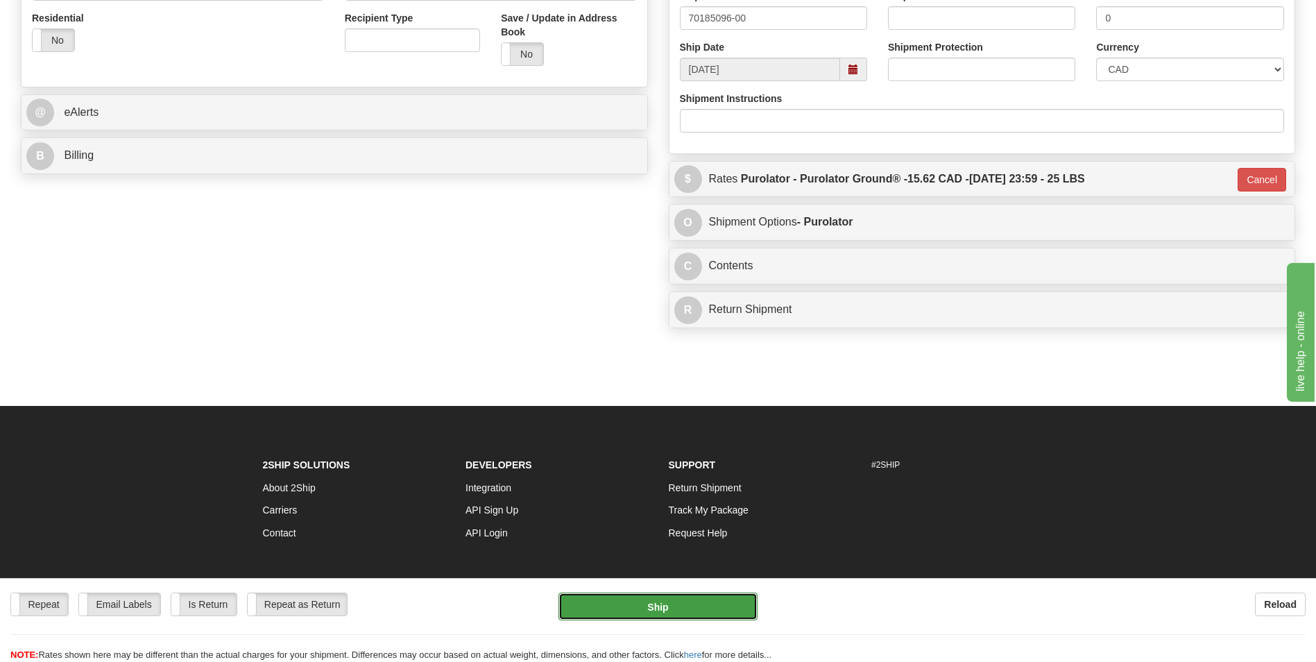
click at [651, 607] on button "Ship" at bounding box center [658, 607] width 198 height 28
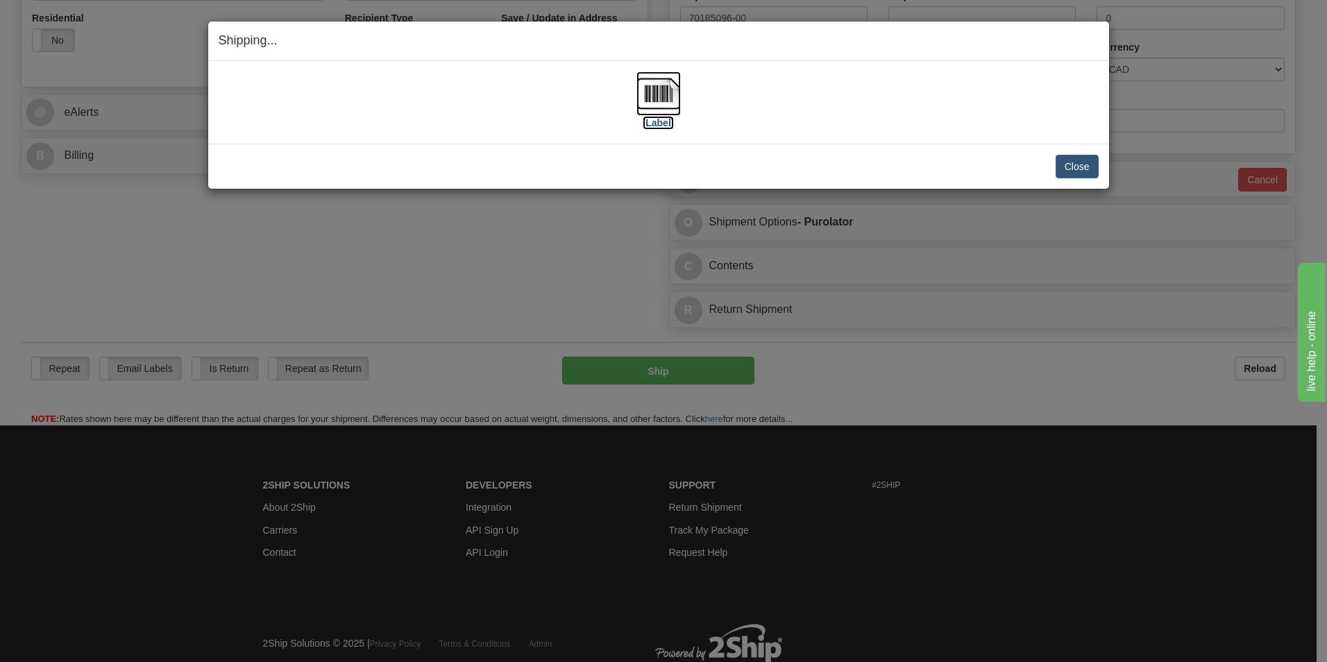
click at [656, 98] on img at bounding box center [658, 93] width 44 height 44
click at [1085, 167] on button "Close" at bounding box center [1077, 167] width 43 height 24
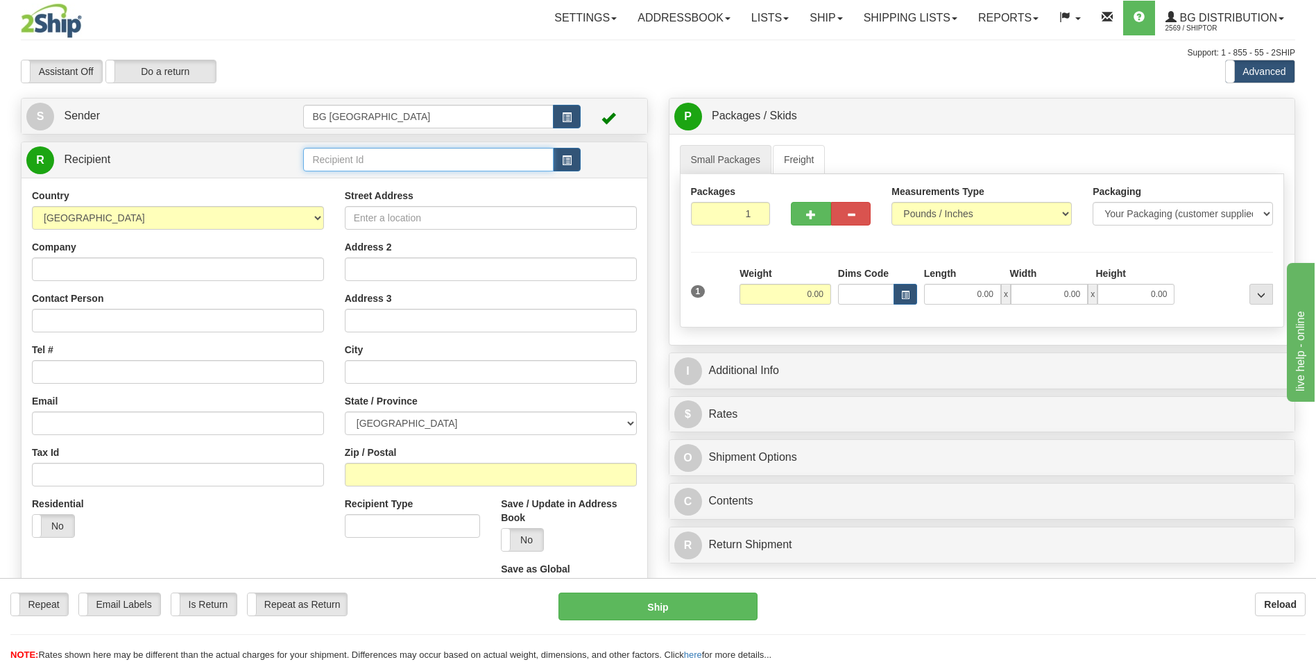
click at [397, 170] on input "text" at bounding box center [428, 160] width 250 height 24
click at [381, 177] on div "60156" at bounding box center [425, 180] width 237 height 15
type input "60156"
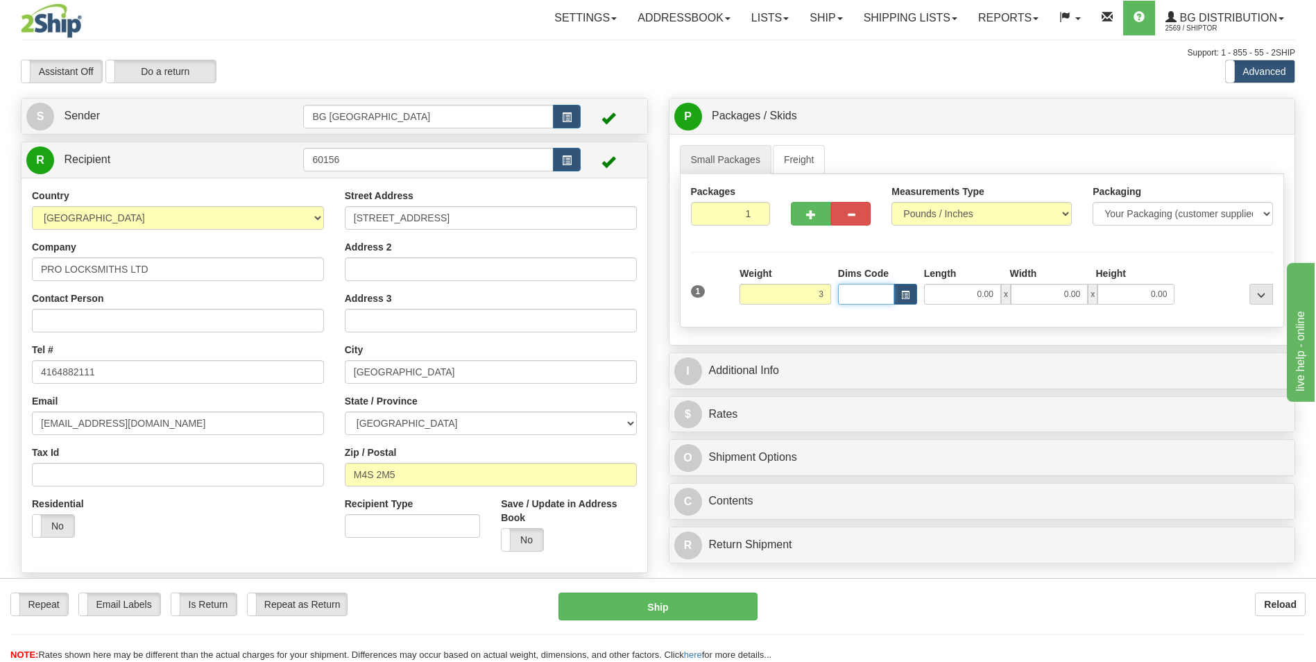
type input "3.00"
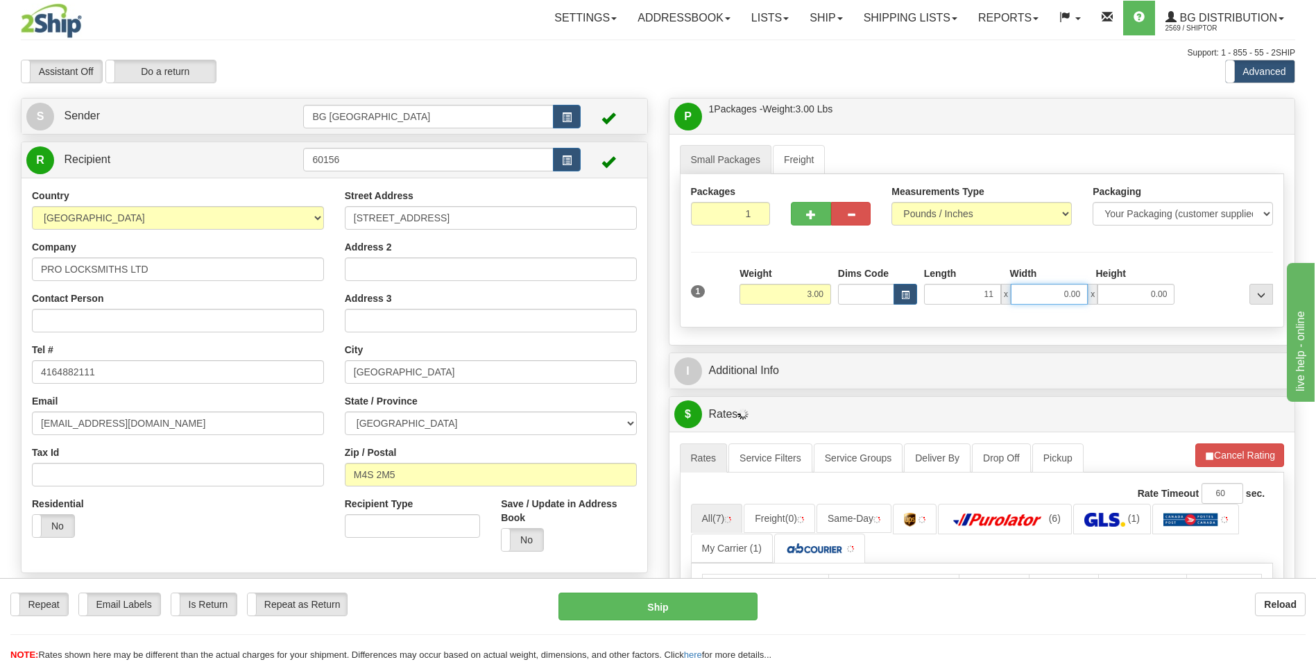
type input "11.00"
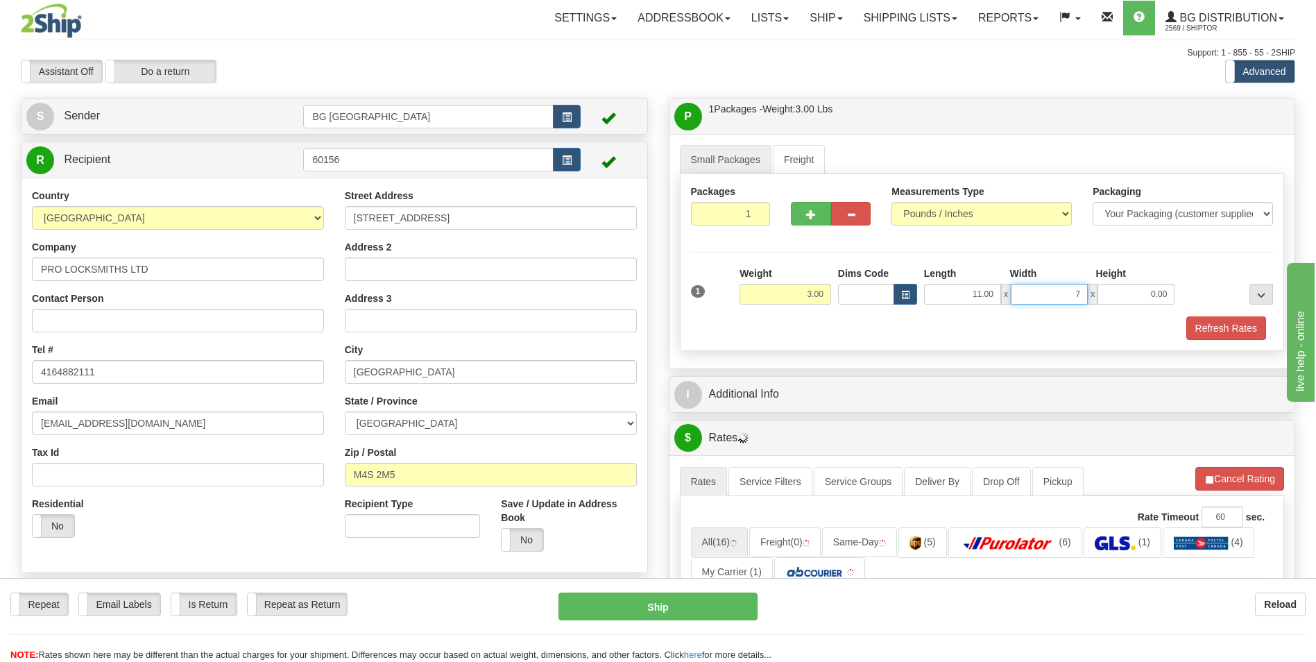
type input "7.00"
type input "5.00"
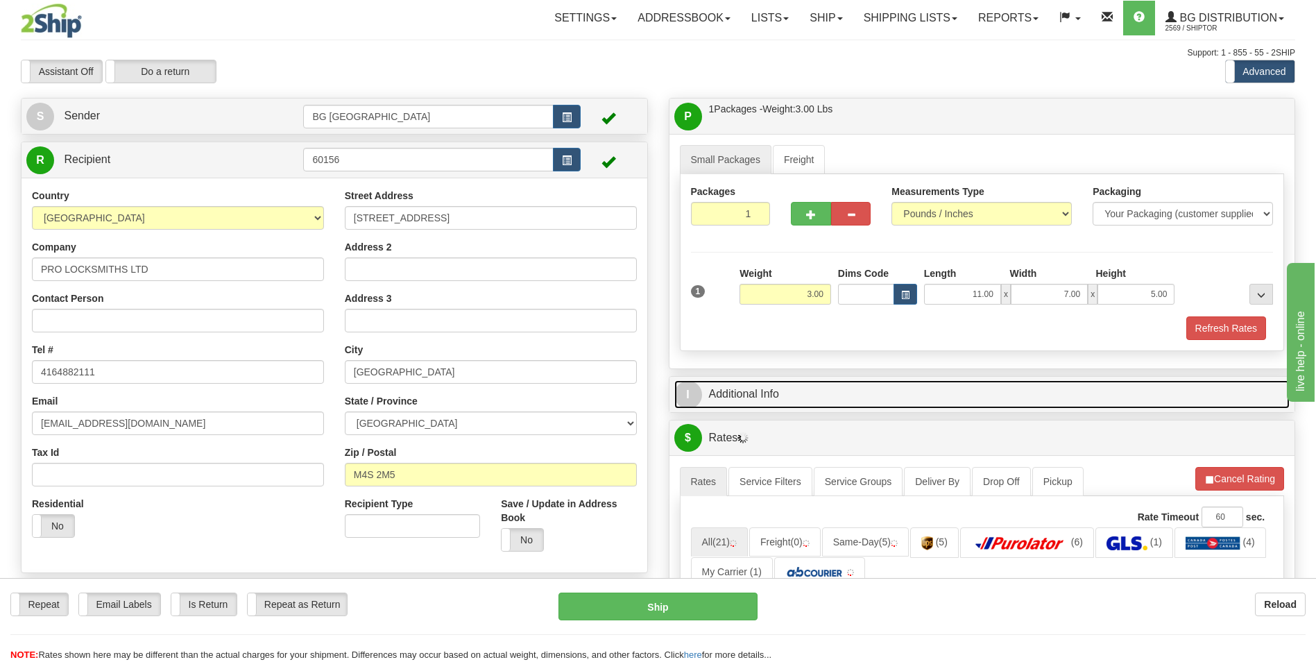
click at [771, 393] on link "I Additional Info" at bounding box center [983, 394] width 616 height 28
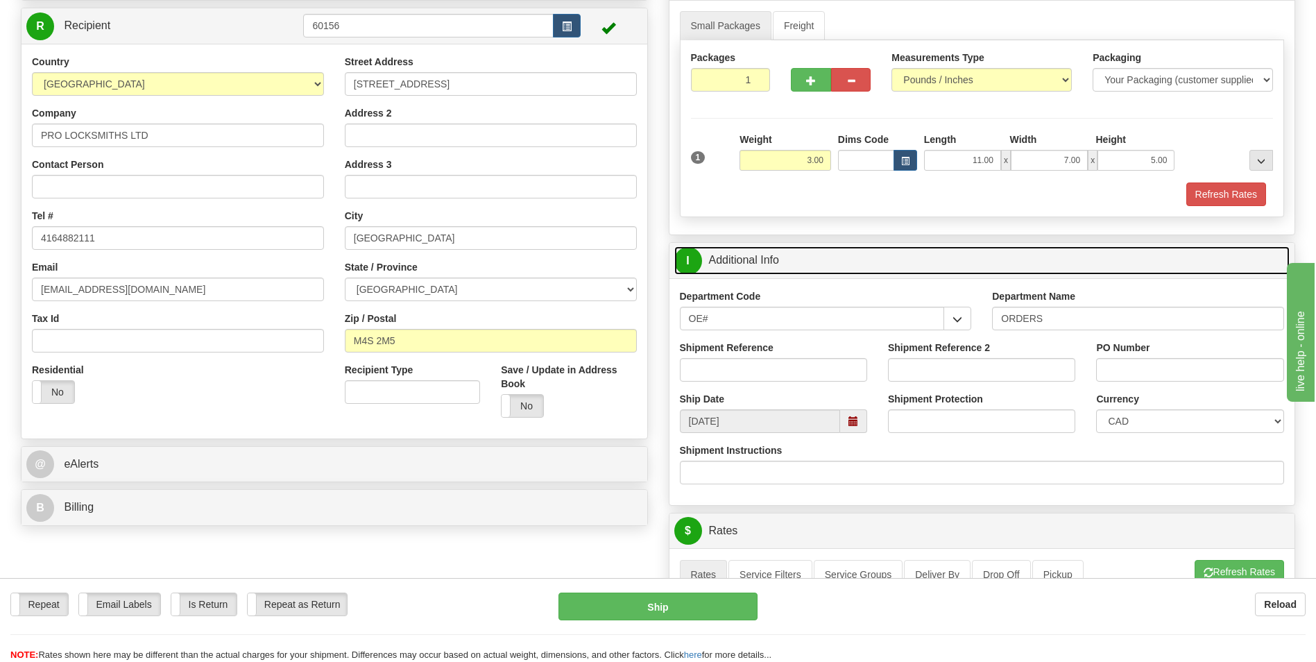
scroll to position [139, 0]
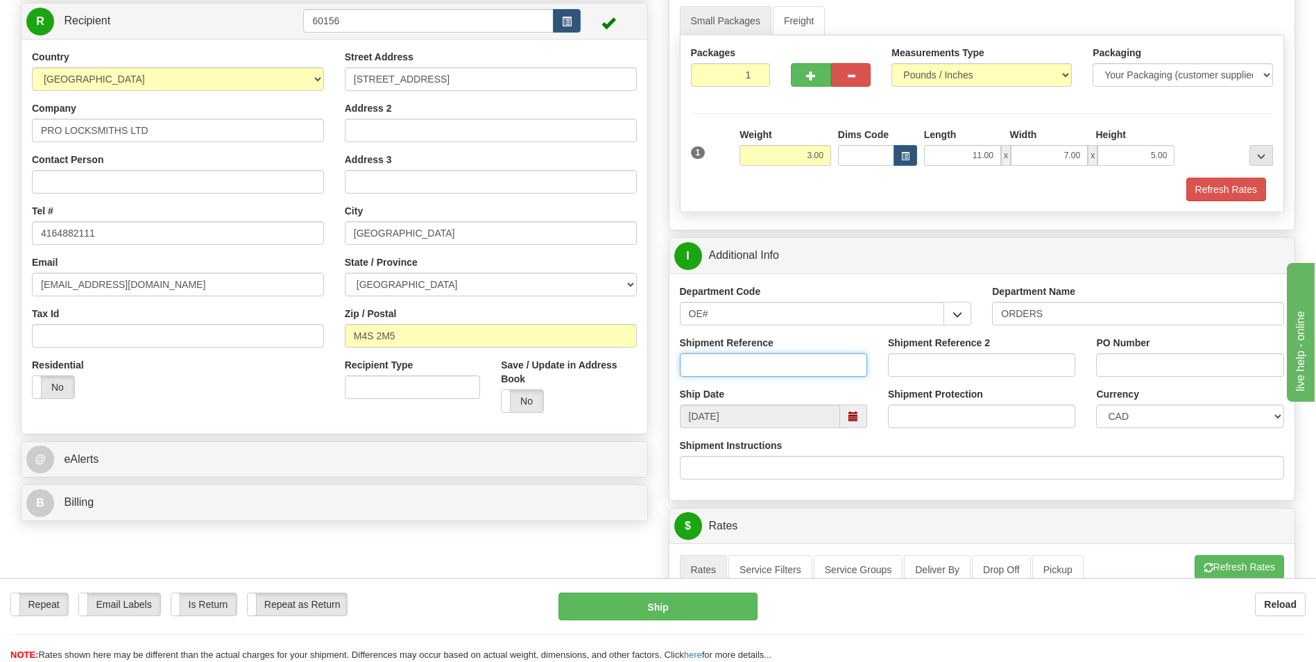
click at [734, 366] on input "Shipment Reference" at bounding box center [773, 365] width 187 height 24
type input "70184649-01"
click at [1148, 370] on input "PO Number" at bounding box center [1189, 365] width 187 height 24
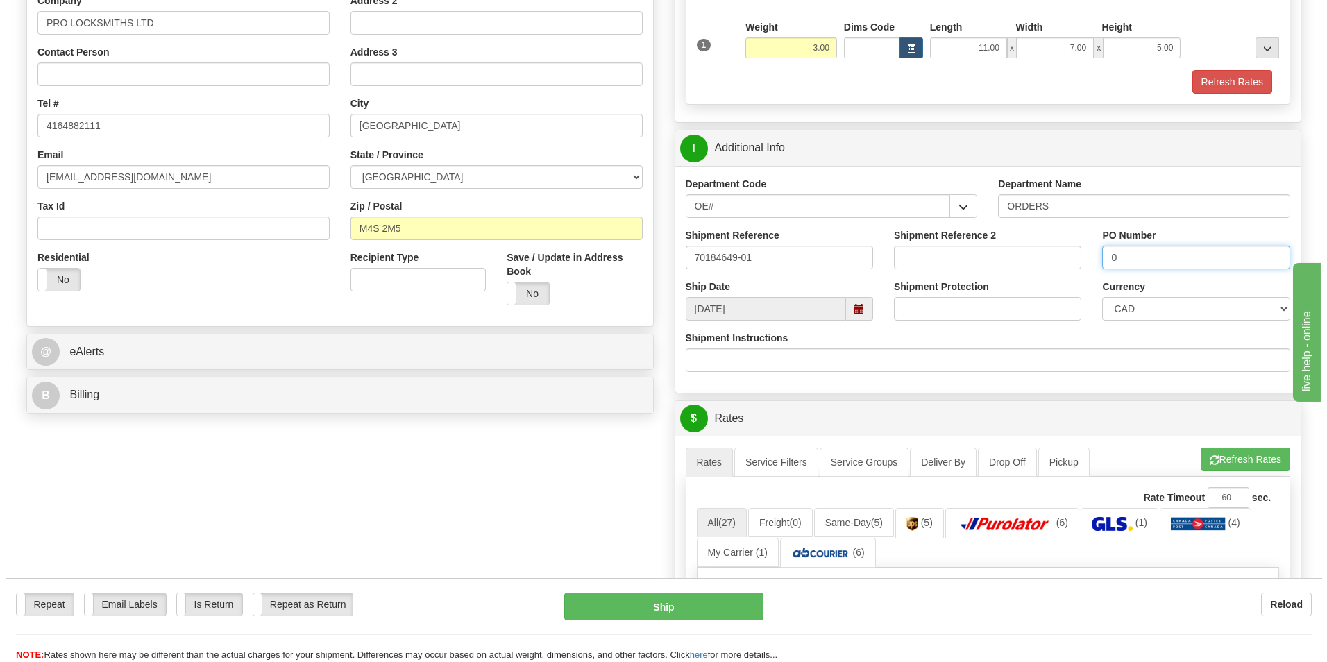
scroll to position [486, 0]
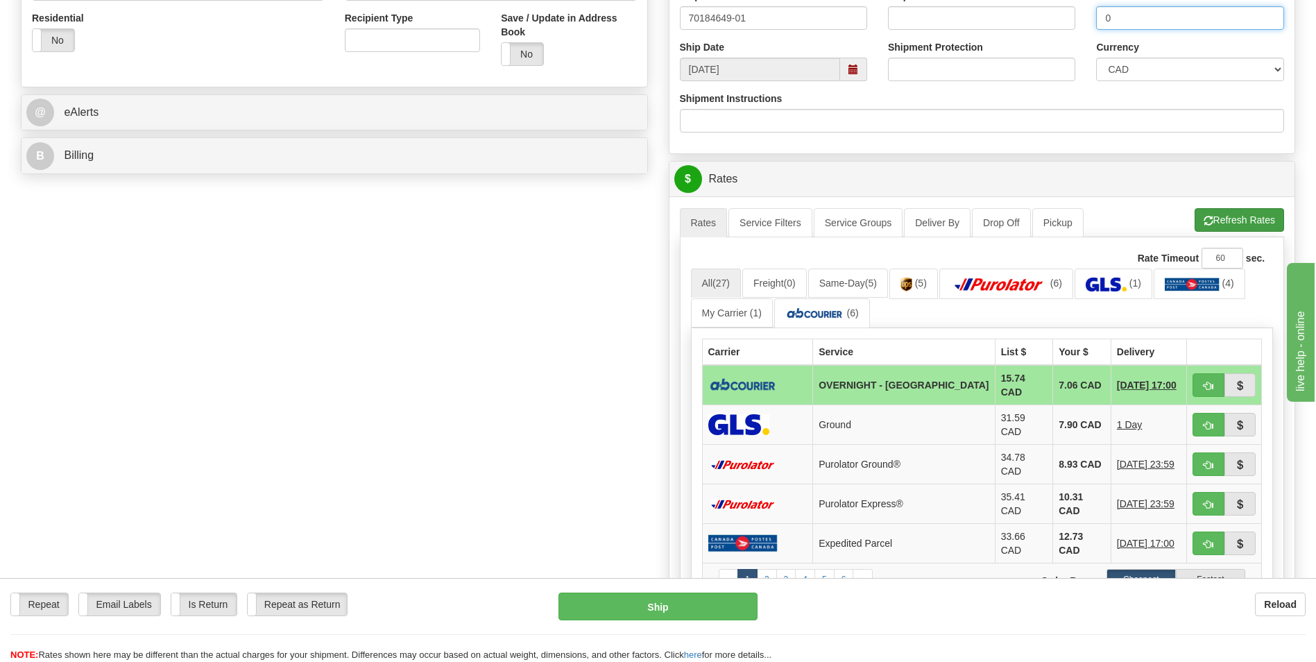
type input "0"
click at [1229, 215] on button "Refresh Rates" at bounding box center [1240, 220] width 90 height 24
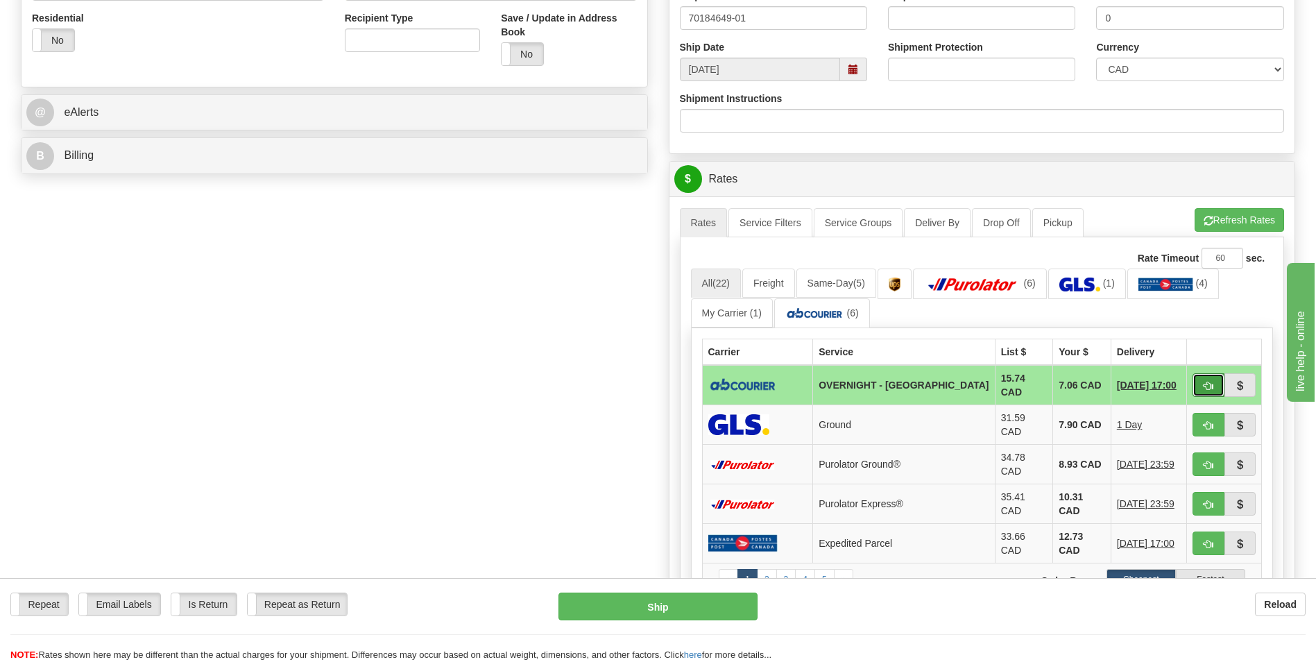
click at [1201, 387] on button "button" at bounding box center [1209, 385] width 32 height 24
type input "4"
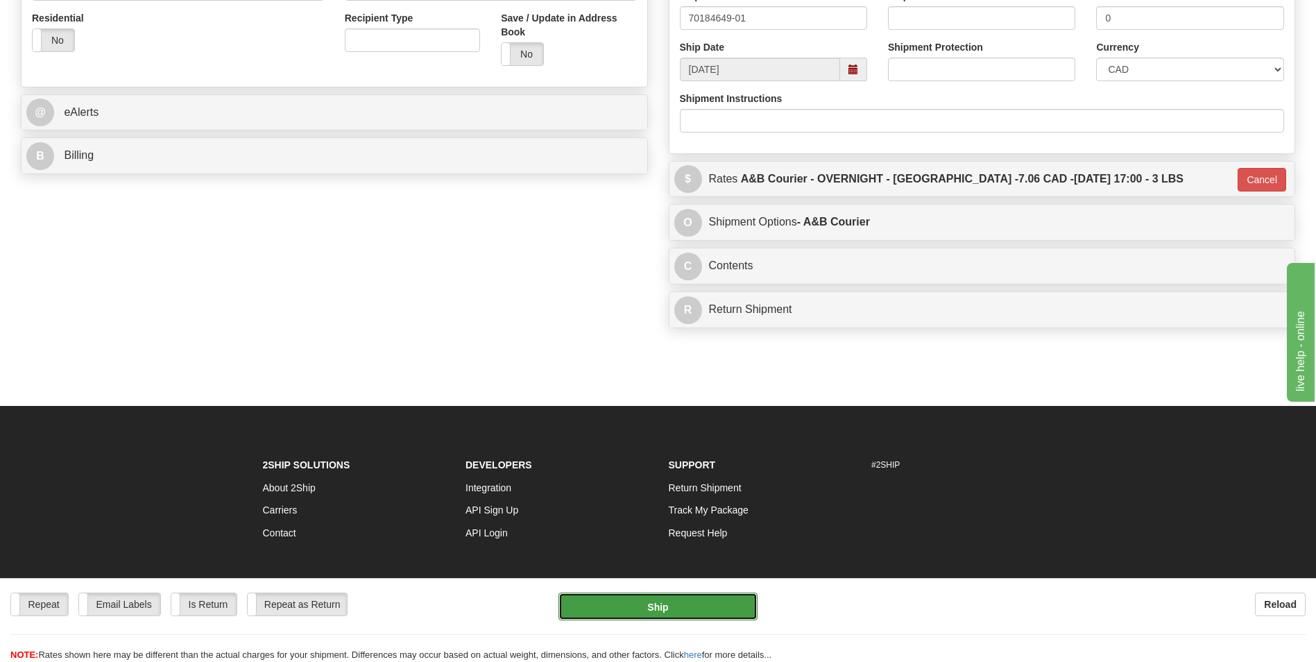
click at [667, 605] on button "Ship" at bounding box center [658, 607] width 198 height 28
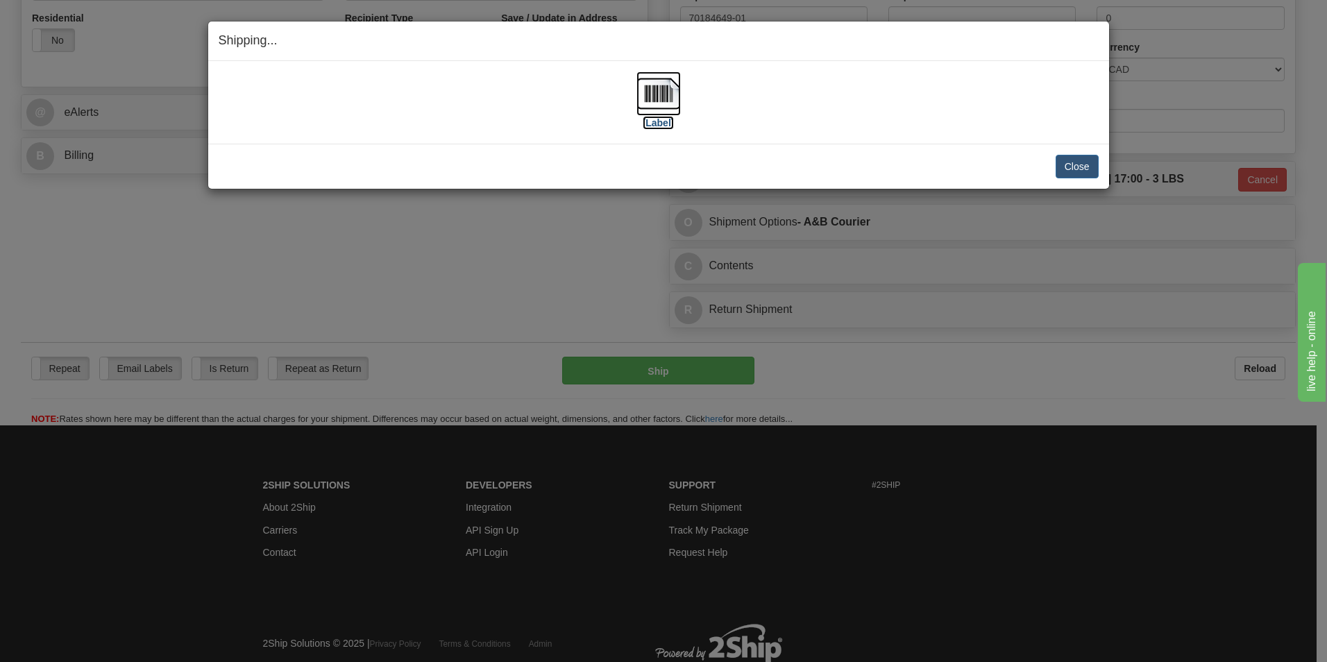
click at [669, 92] on img at bounding box center [658, 93] width 44 height 44
click at [1088, 169] on button "Close" at bounding box center [1077, 167] width 43 height 24
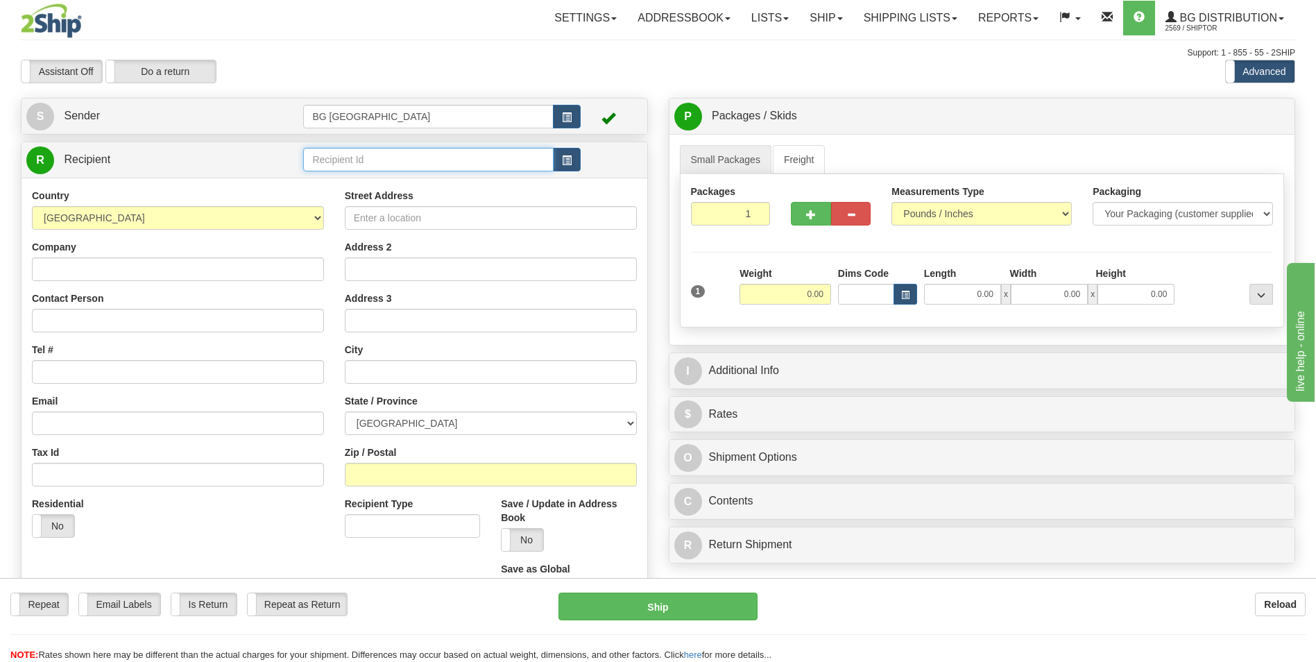
click at [389, 165] on input "text" at bounding box center [428, 160] width 250 height 24
click at [370, 178] on div "60096" at bounding box center [425, 180] width 237 height 15
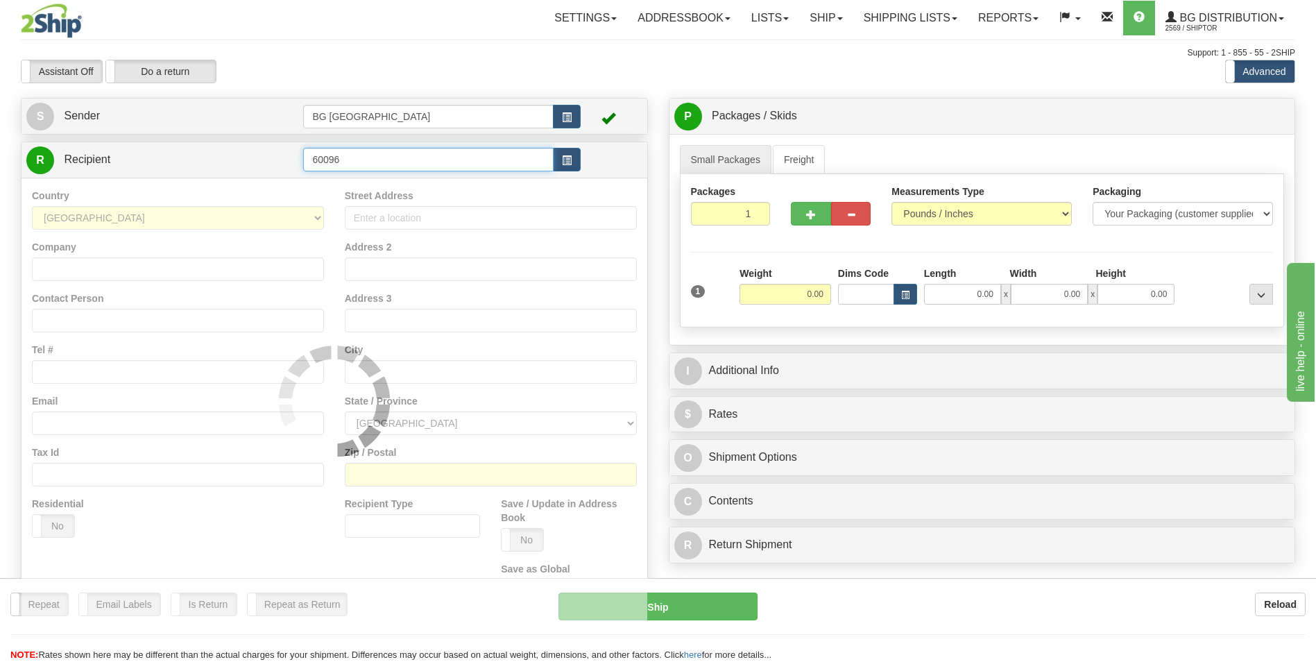
type input "60096"
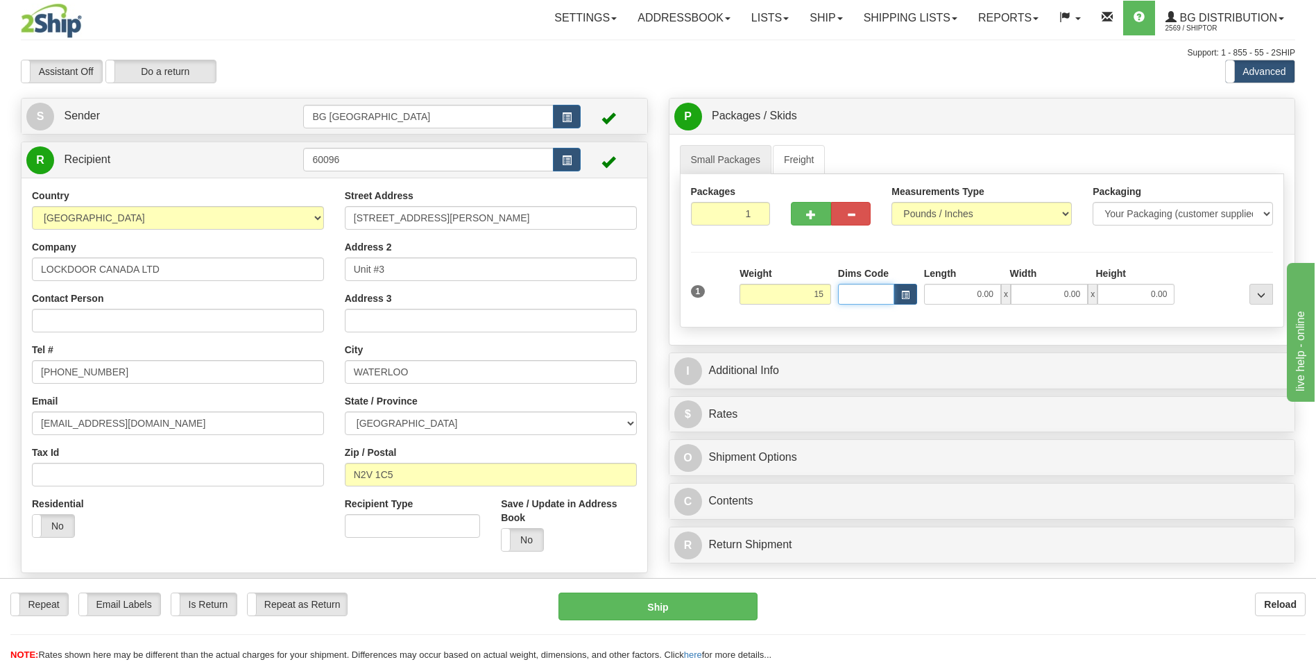
type input "15.00"
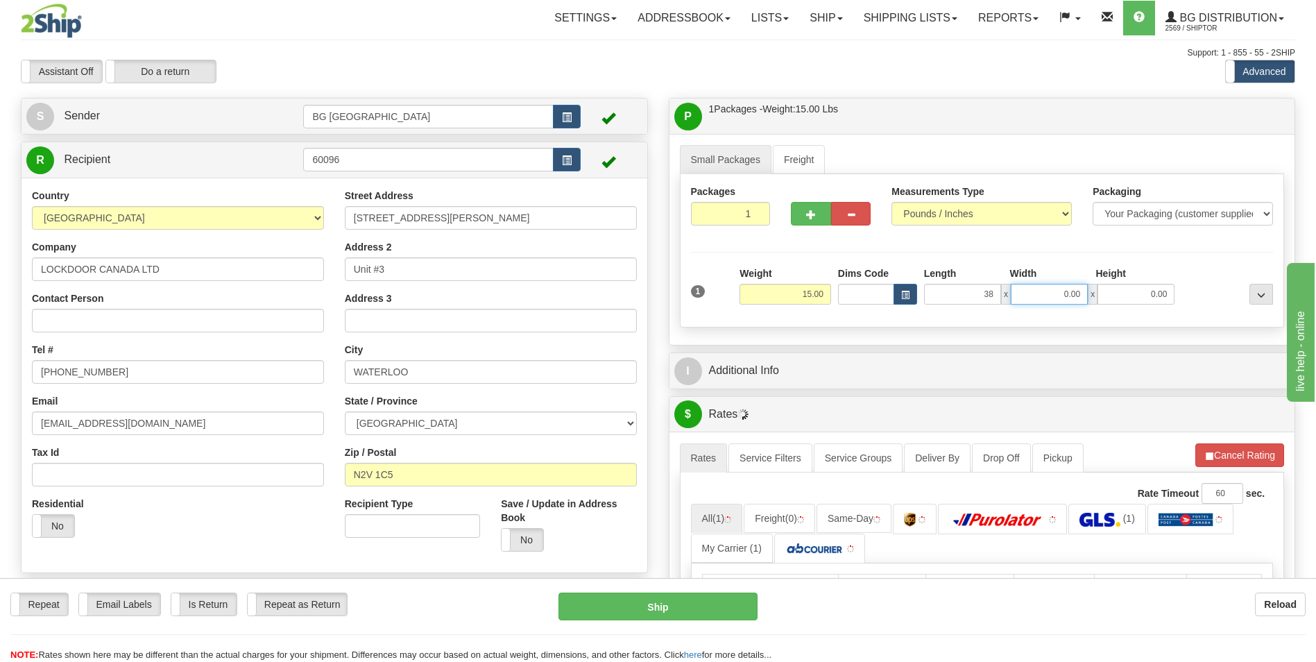
type input "38.00"
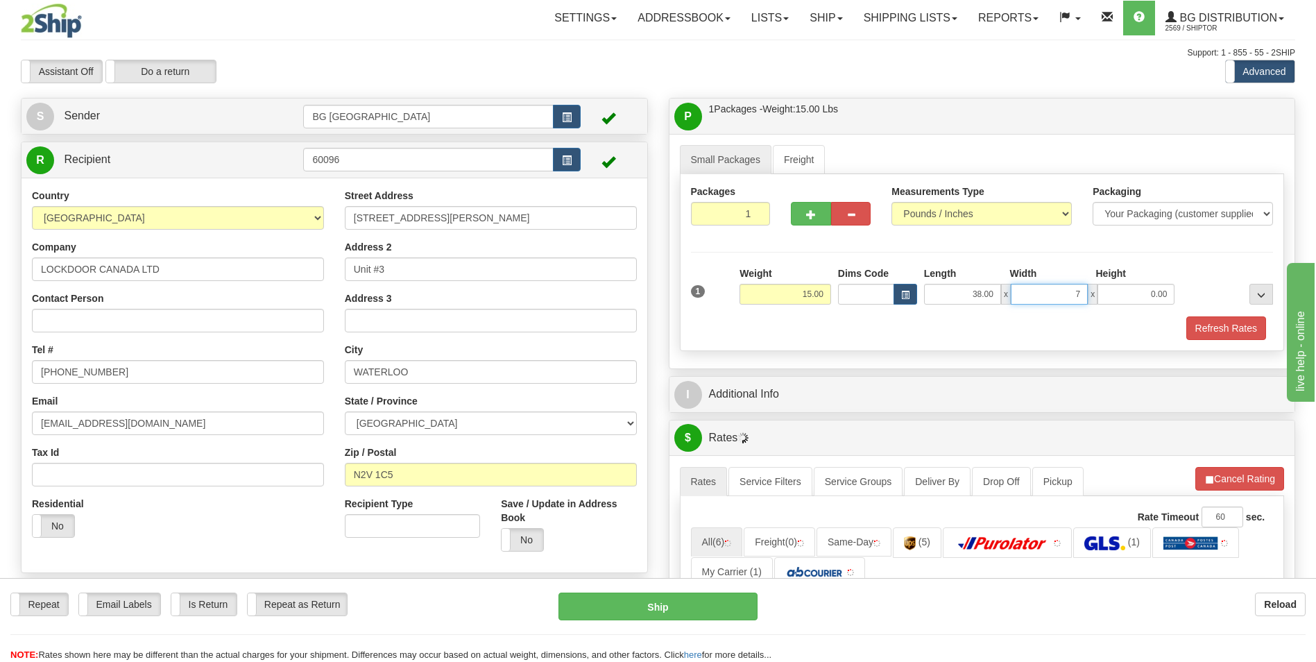
type input "7.00"
type input "9.00"
click at [1137, 298] on input "9.00" at bounding box center [1136, 294] width 77 height 21
type input "6.00"
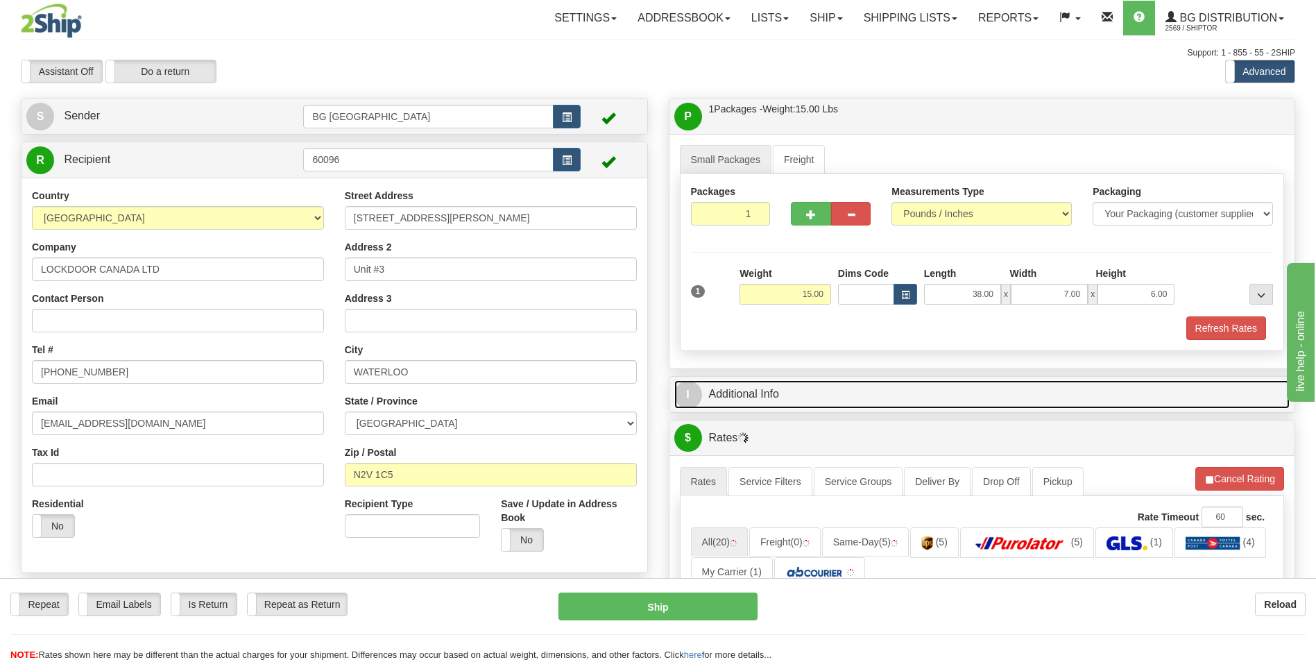
click at [880, 388] on link "I Additional Info" at bounding box center [983, 394] width 616 height 28
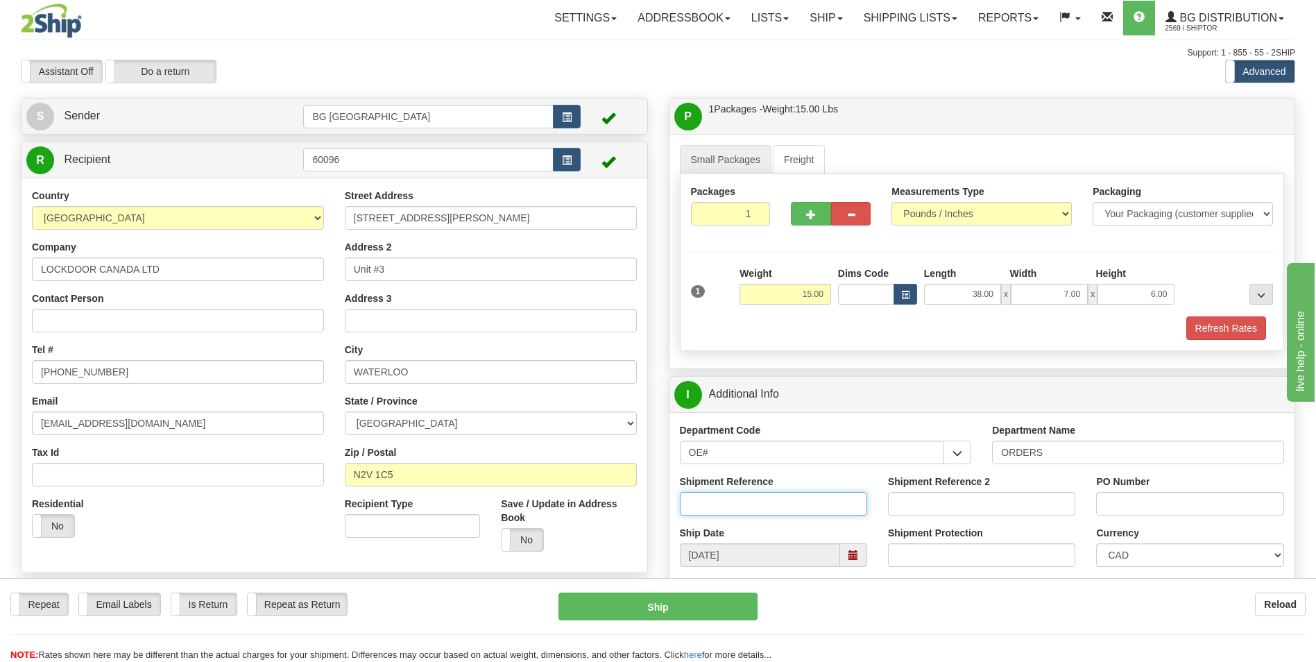
click at [761, 497] on input "Shipment Reference" at bounding box center [773, 504] width 187 height 24
type input "70183217-00"
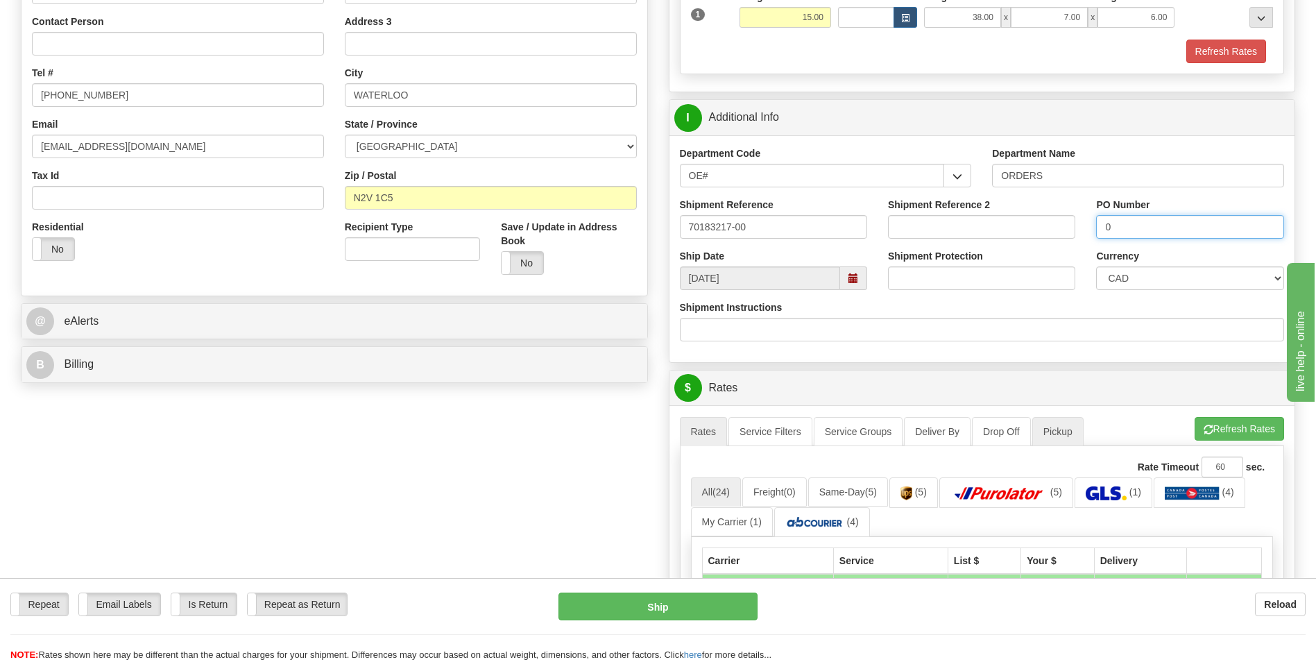
scroll to position [278, 0]
type input "0"
click at [1209, 425] on span "button" at bounding box center [1209, 429] width 10 height 9
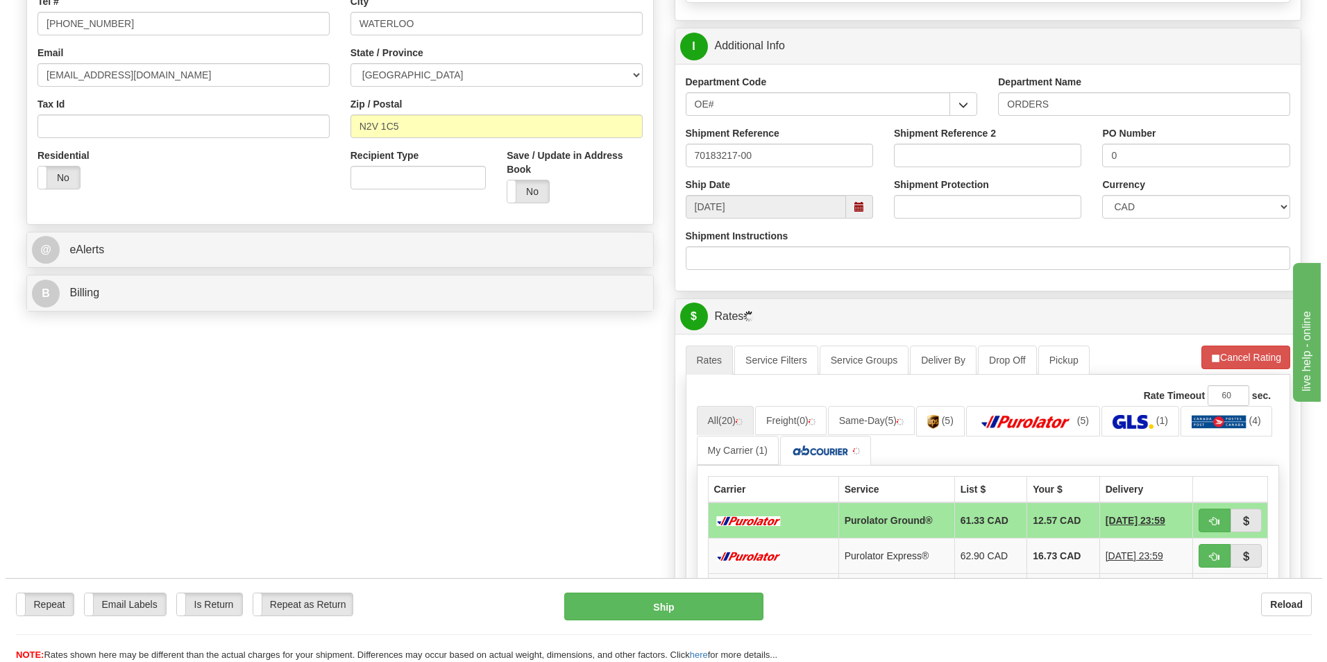
scroll to position [416, 0]
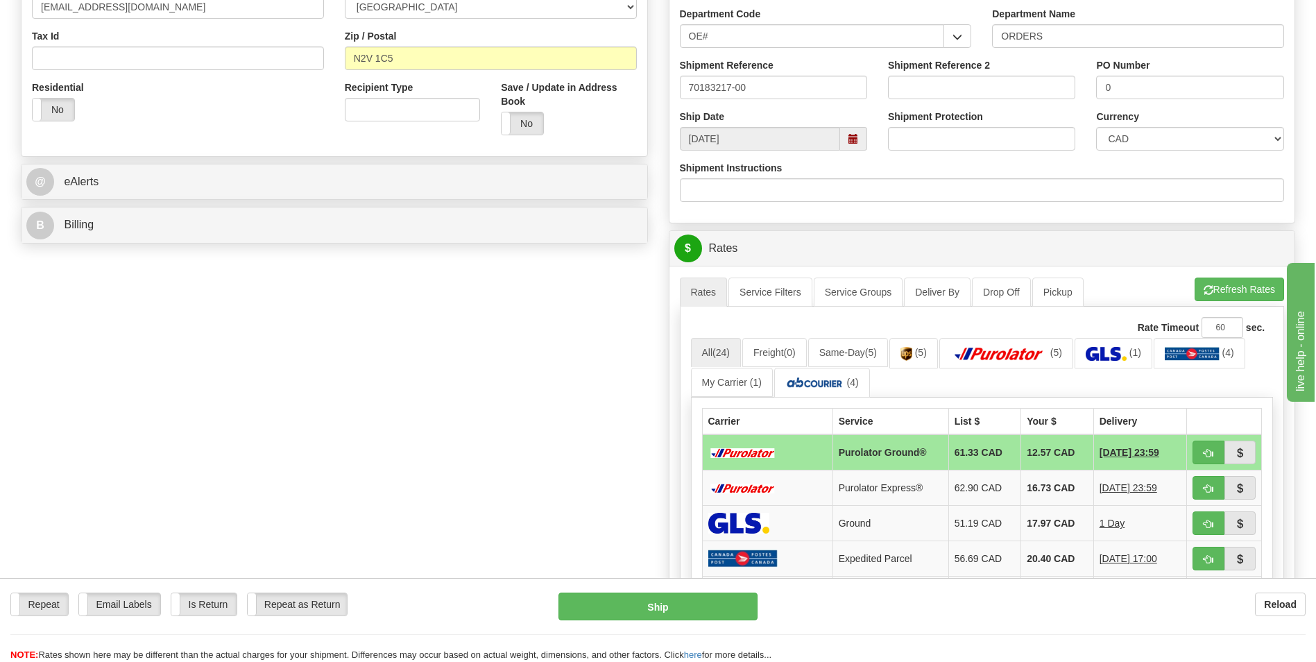
click at [1189, 453] on td at bounding box center [1224, 452] width 75 height 36
click at [1206, 450] on span "button" at bounding box center [1209, 453] width 10 height 9
type input "260"
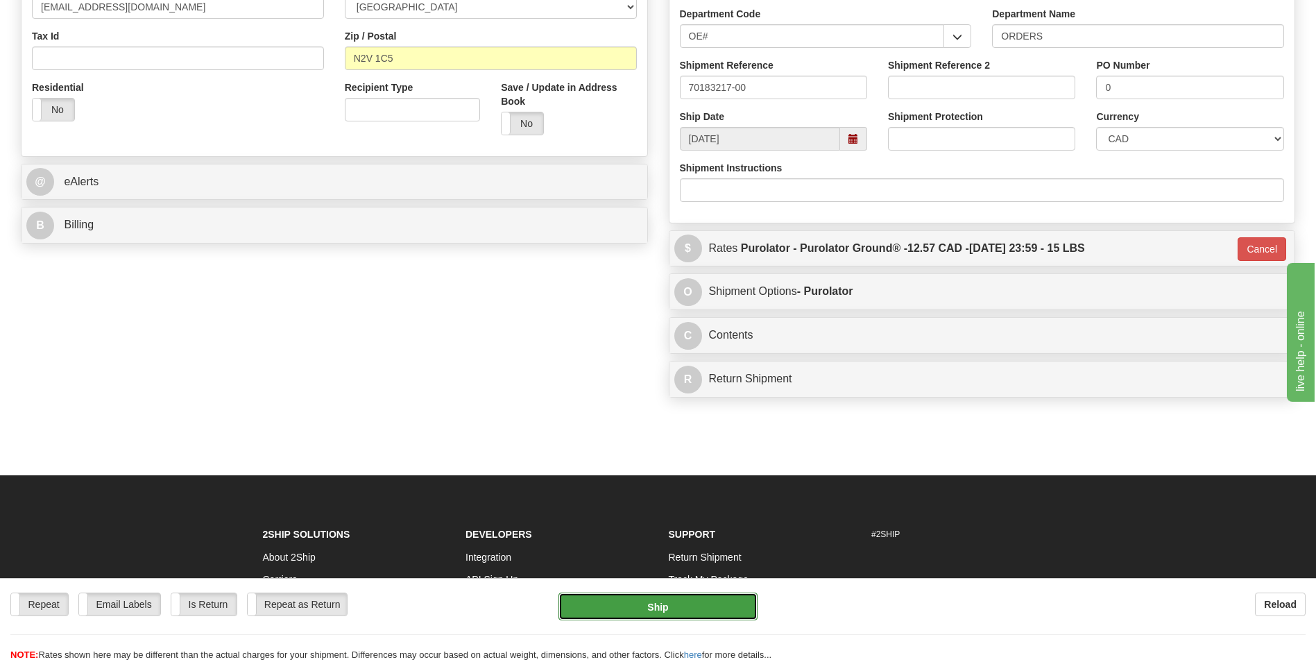
click at [634, 609] on button "Ship" at bounding box center [658, 607] width 198 height 28
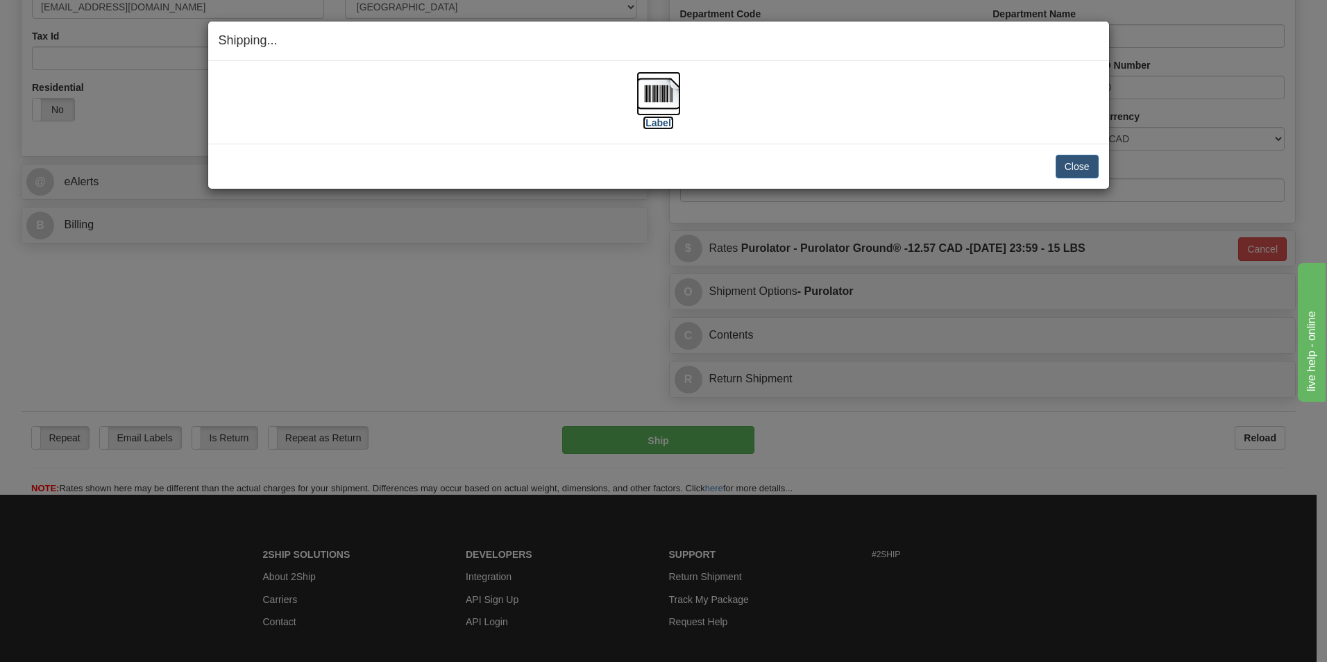
click at [659, 94] on img at bounding box center [658, 93] width 44 height 44
drag, startPoint x: 1073, startPoint y: 159, endPoint x: 1051, endPoint y: 159, distance: 22.2
click at [1073, 159] on button "Close" at bounding box center [1077, 167] width 43 height 24
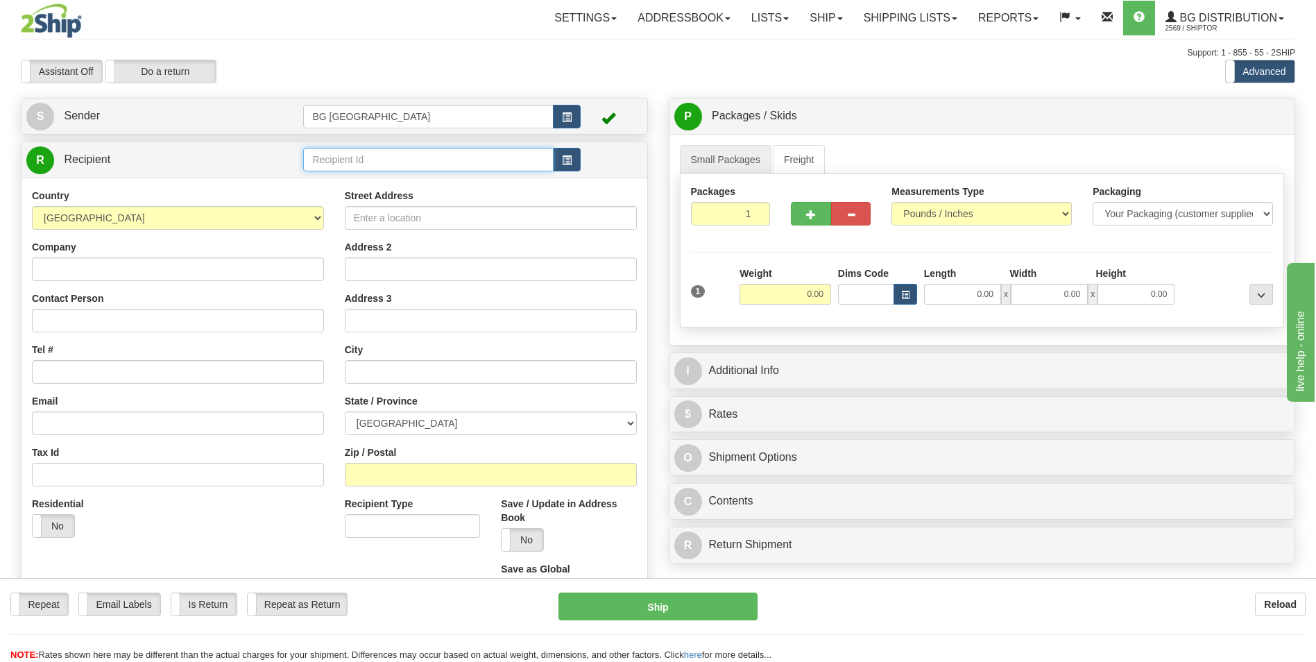
click at [330, 169] on input "text" at bounding box center [428, 160] width 250 height 24
click at [330, 181] on div "60220" at bounding box center [425, 180] width 237 height 15
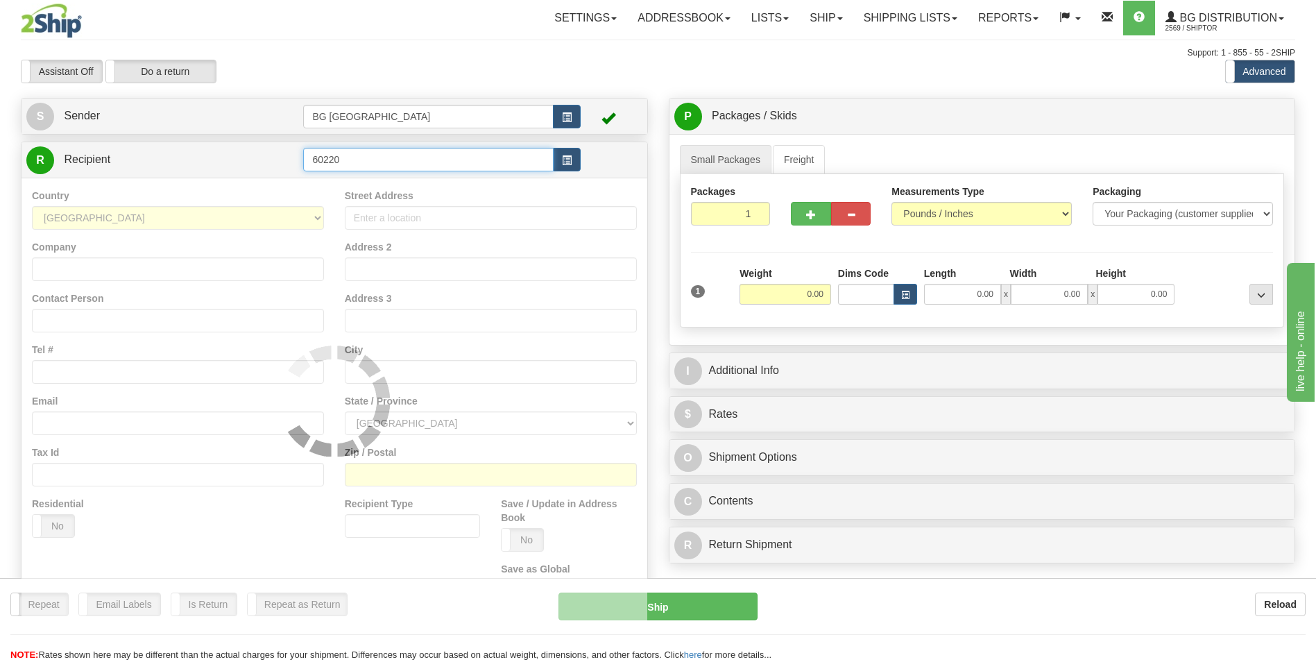
type input "60220"
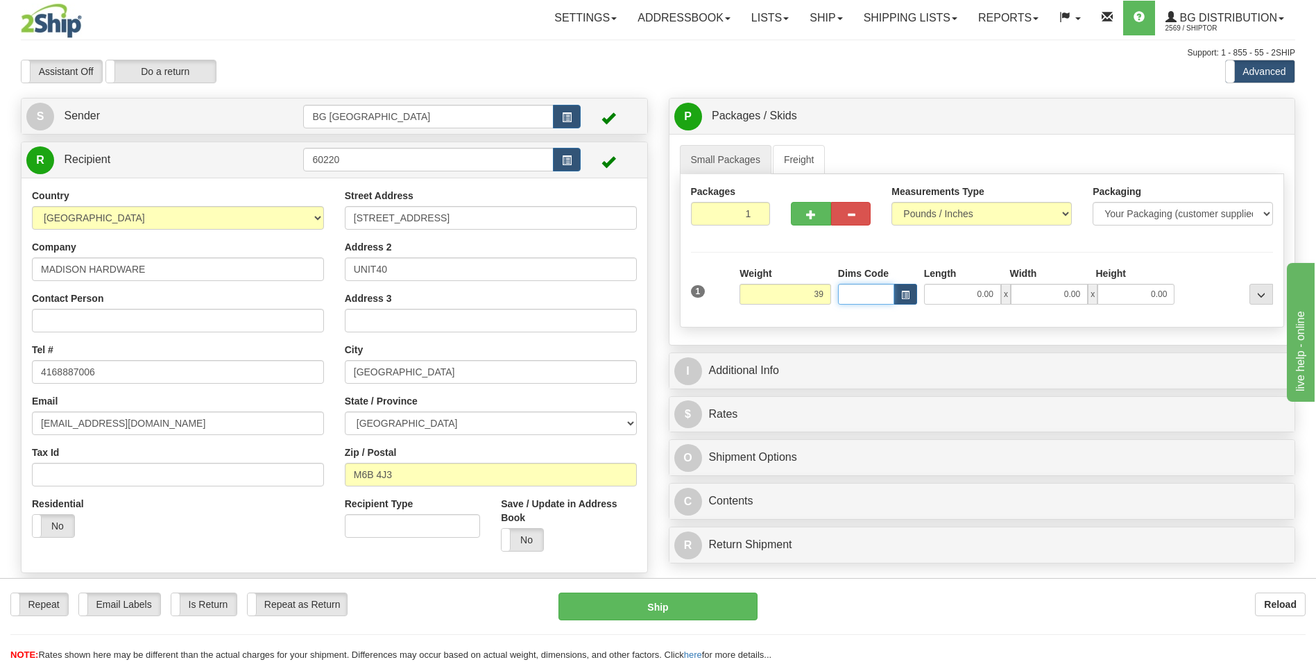
type input "39.00"
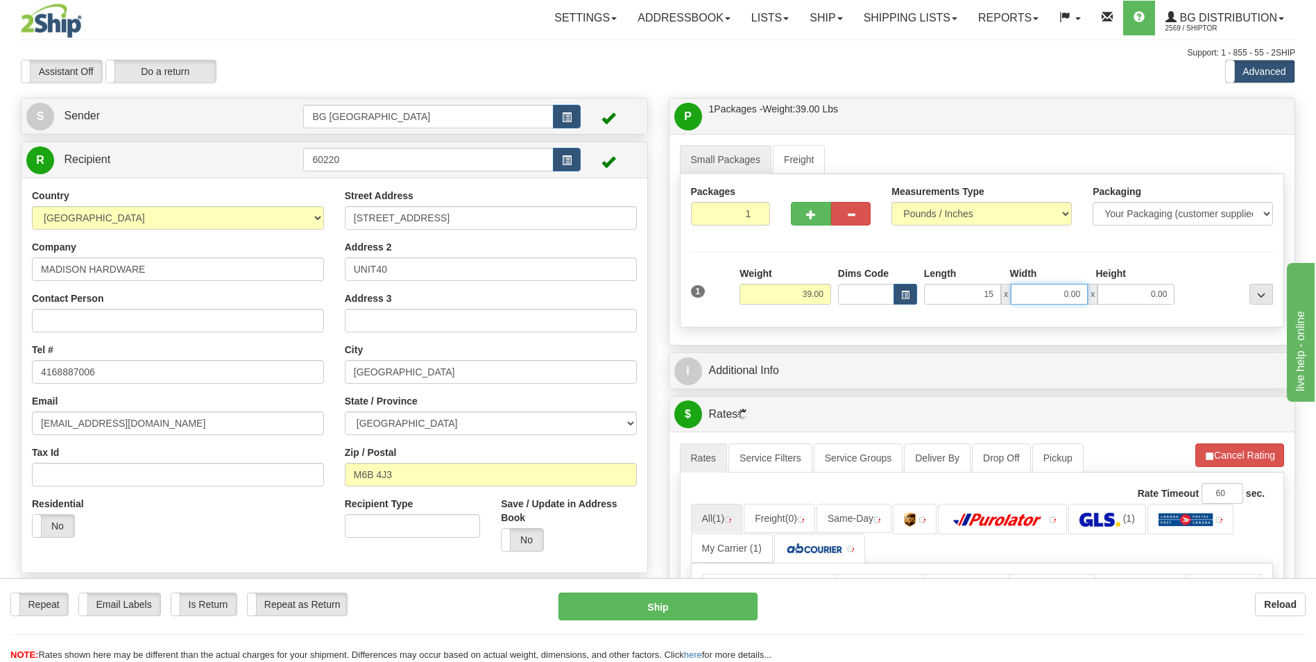
type input "15.00"
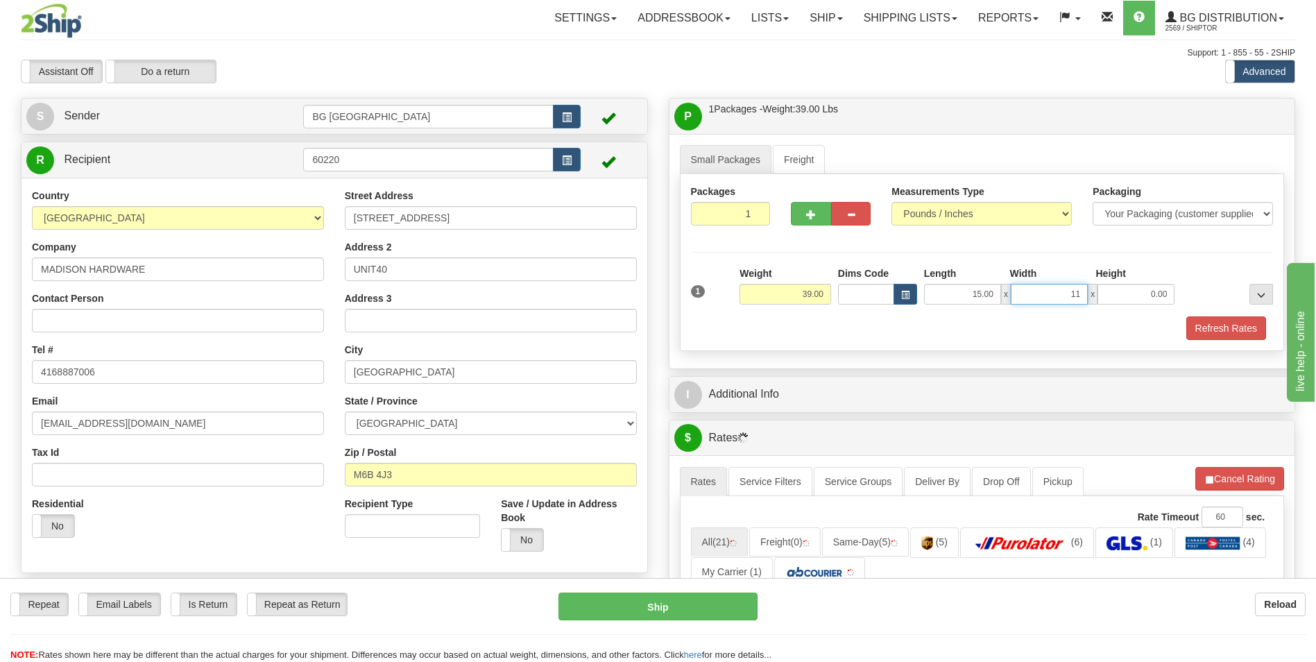
type input "11.00"
type input "10.00"
click at [797, 213] on button "button" at bounding box center [811, 214] width 40 height 24
type input "2"
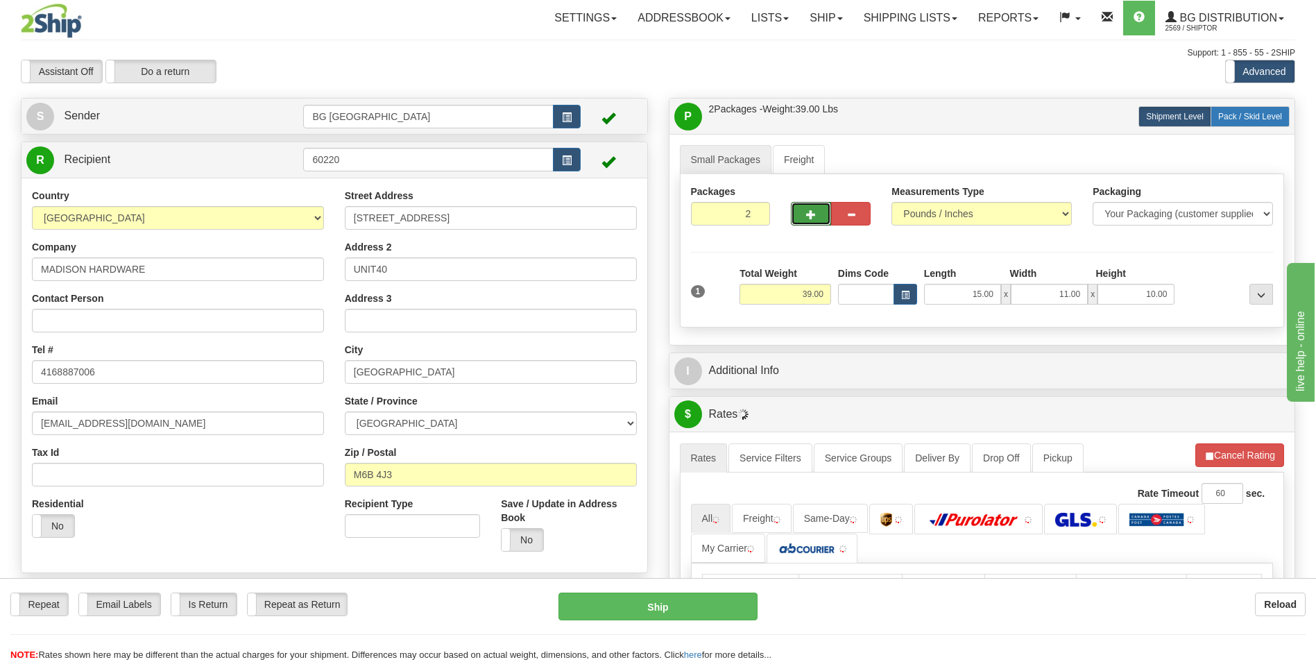
click at [1228, 119] on span "Pack / Skid Level" at bounding box center [1251, 117] width 64 height 10
radio input "true"
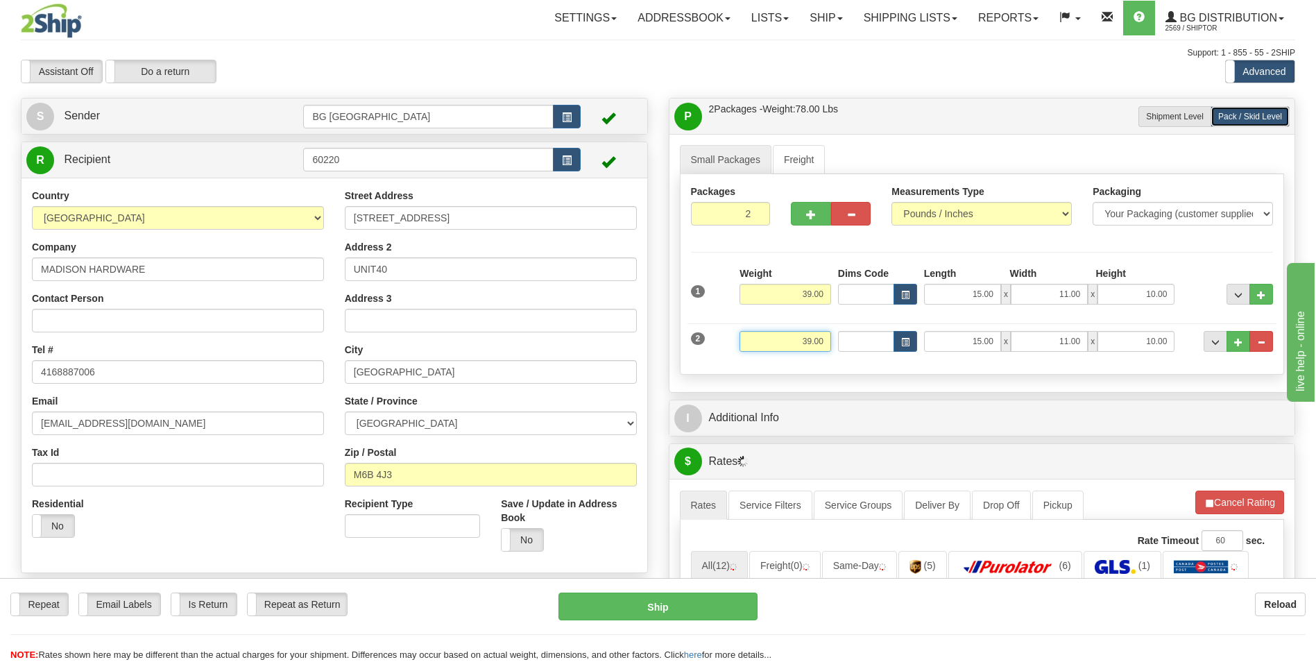
click at [812, 341] on input "39.00" at bounding box center [786, 341] width 92 height 21
type input "20.00"
type input "12.00"
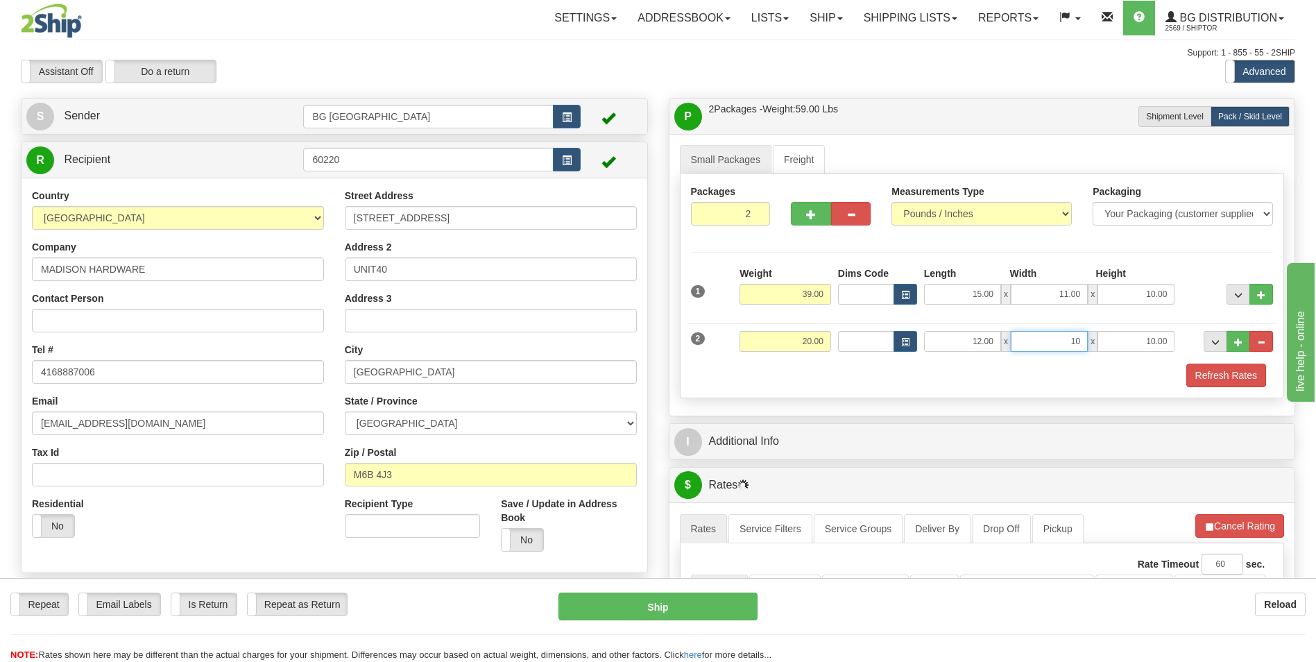
type input "10.00"
click at [1229, 345] on button "..." at bounding box center [1239, 341] width 24 height 21
type input "3"
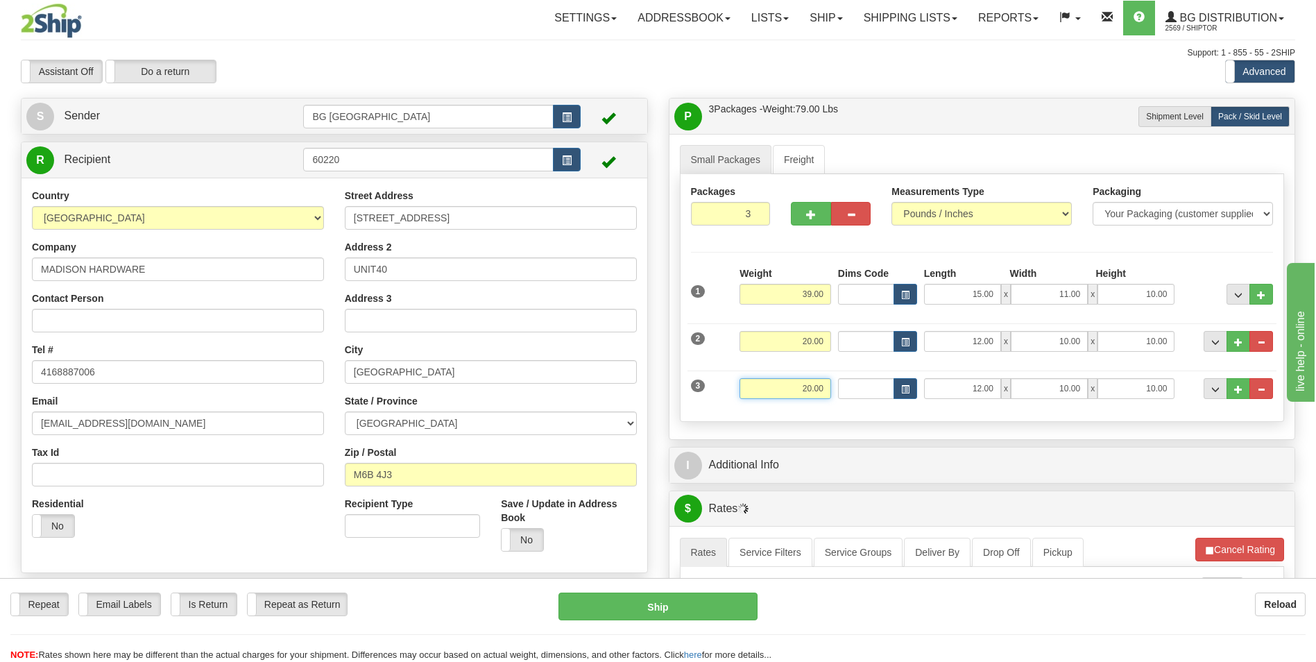
click at [804, 396] on input "20.00" at bounding box center [786, 388] width 92 height 21
type input "15.00"
type input "11.00"
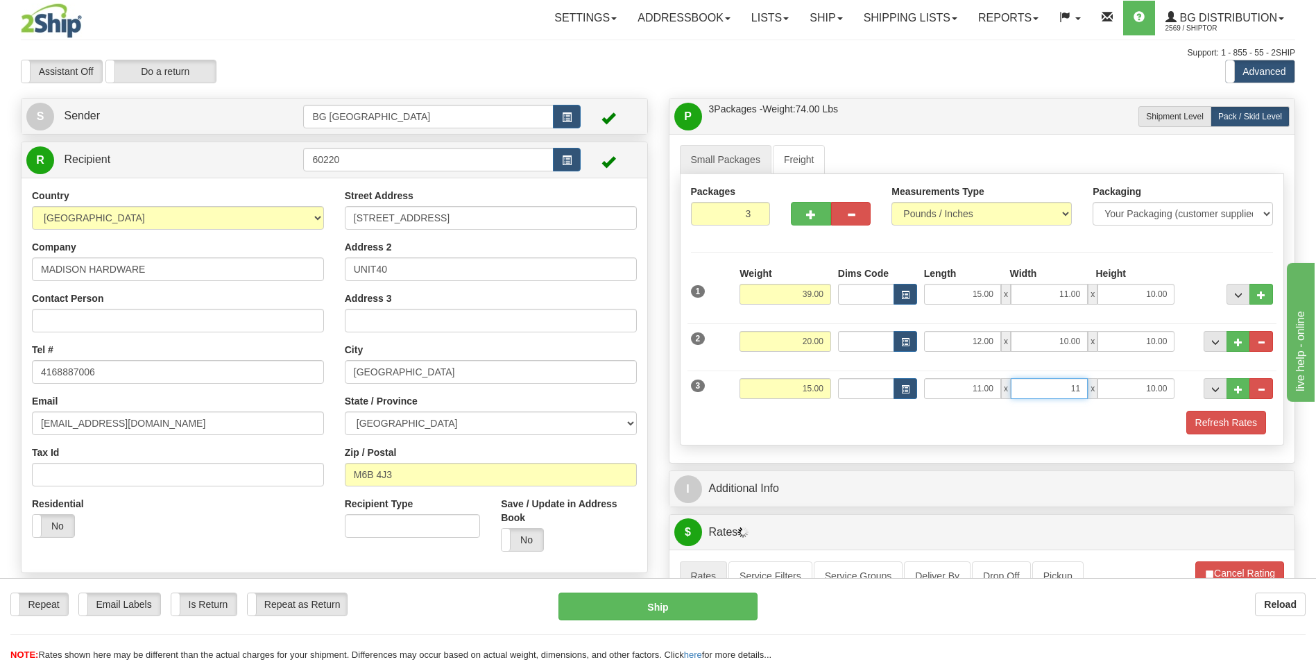
type input "11.00"
type input "8.00"
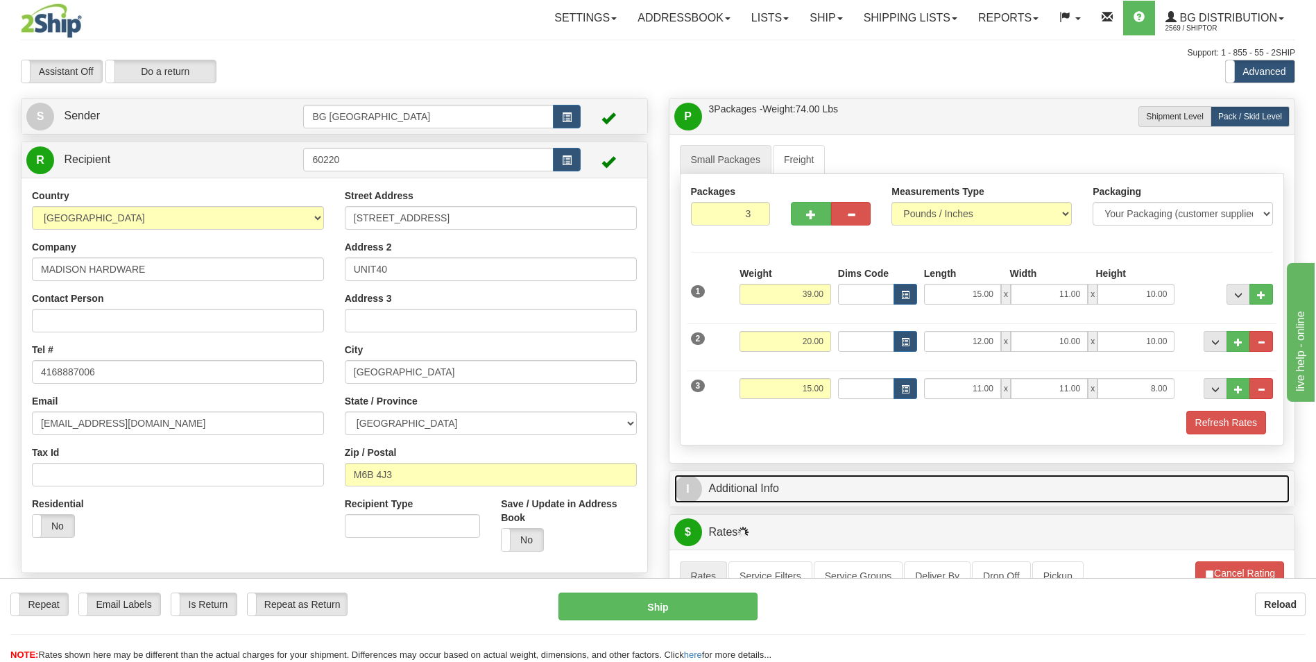
click at [797, 480] on link "I Additional Info" at bounding box center [983, 489] width 616 height 28
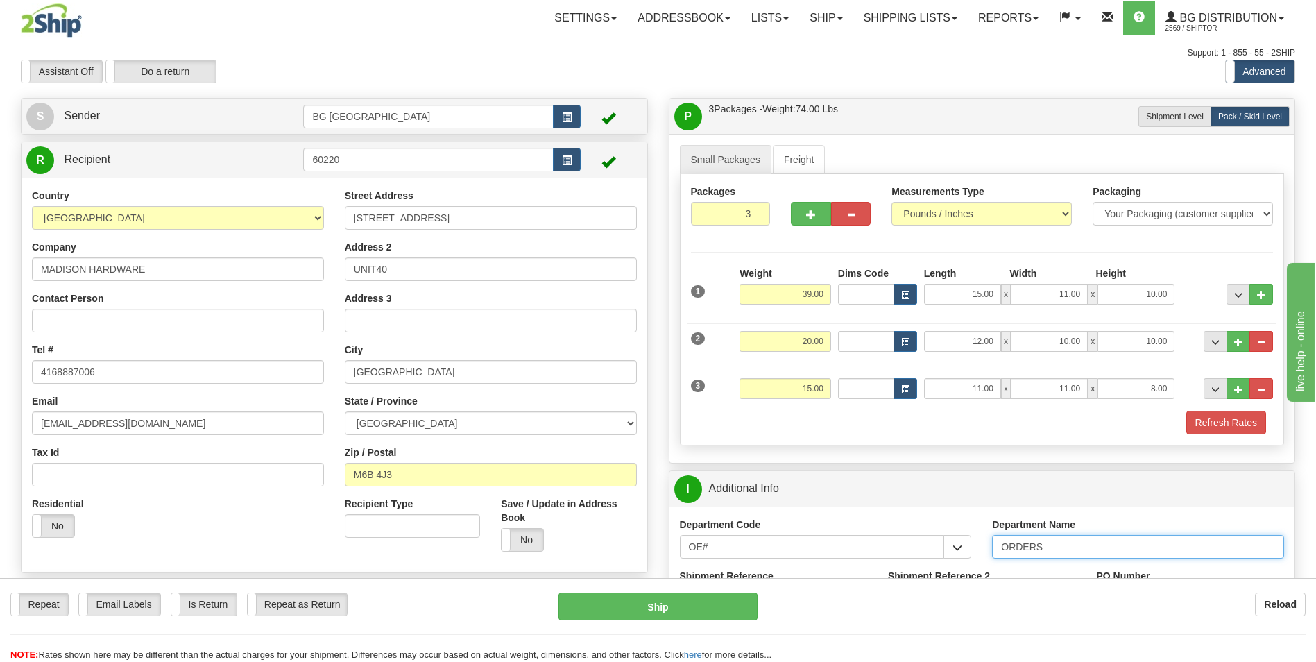
click at [1081, 549] on input "ORDERS" at bounding box center [1138, 547] width 292 height 24
type input "70184336-00"
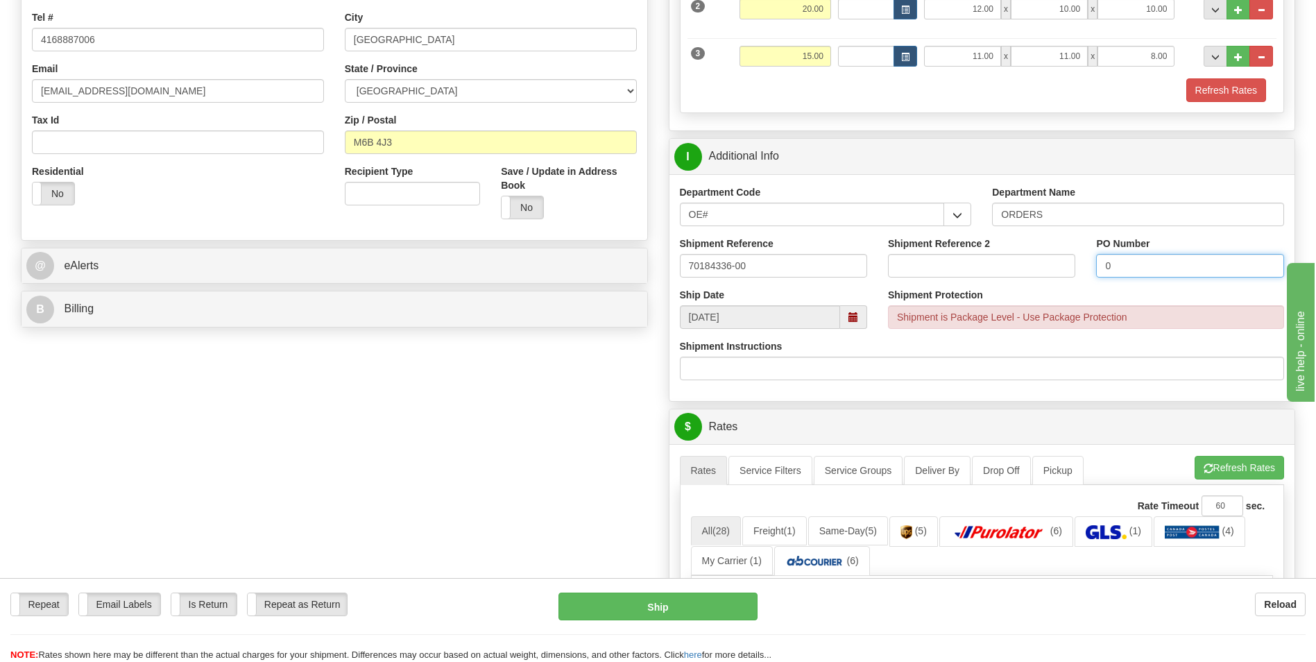
scroll to position [347, 0]
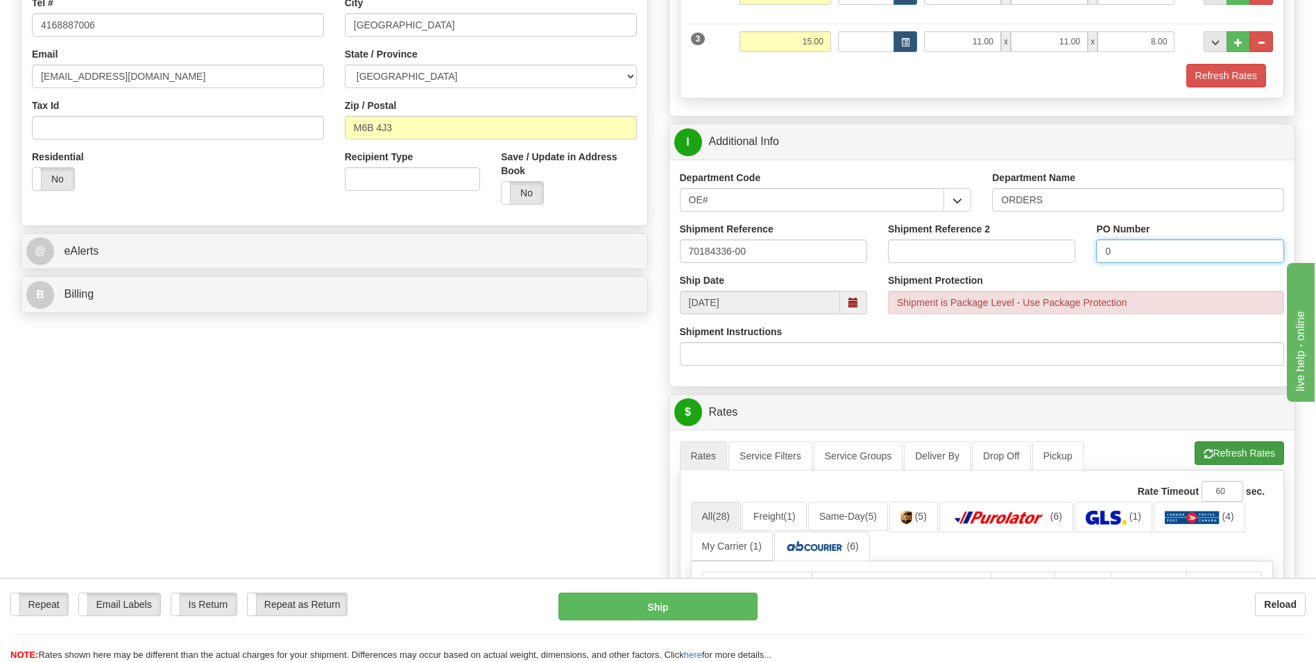
type input "0"
click at [1198, 454] on button "Refresh Rates" at bounding box center [1240, 453] width 90 height 24
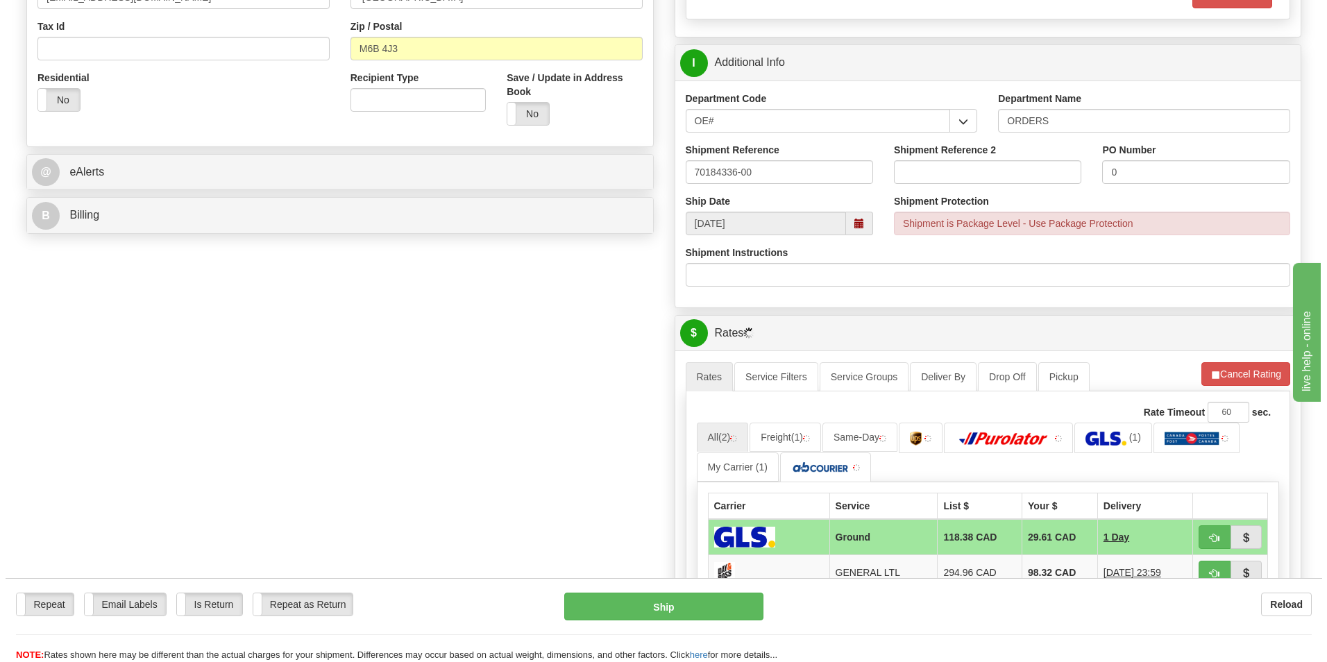
scroll to position [486, 0]
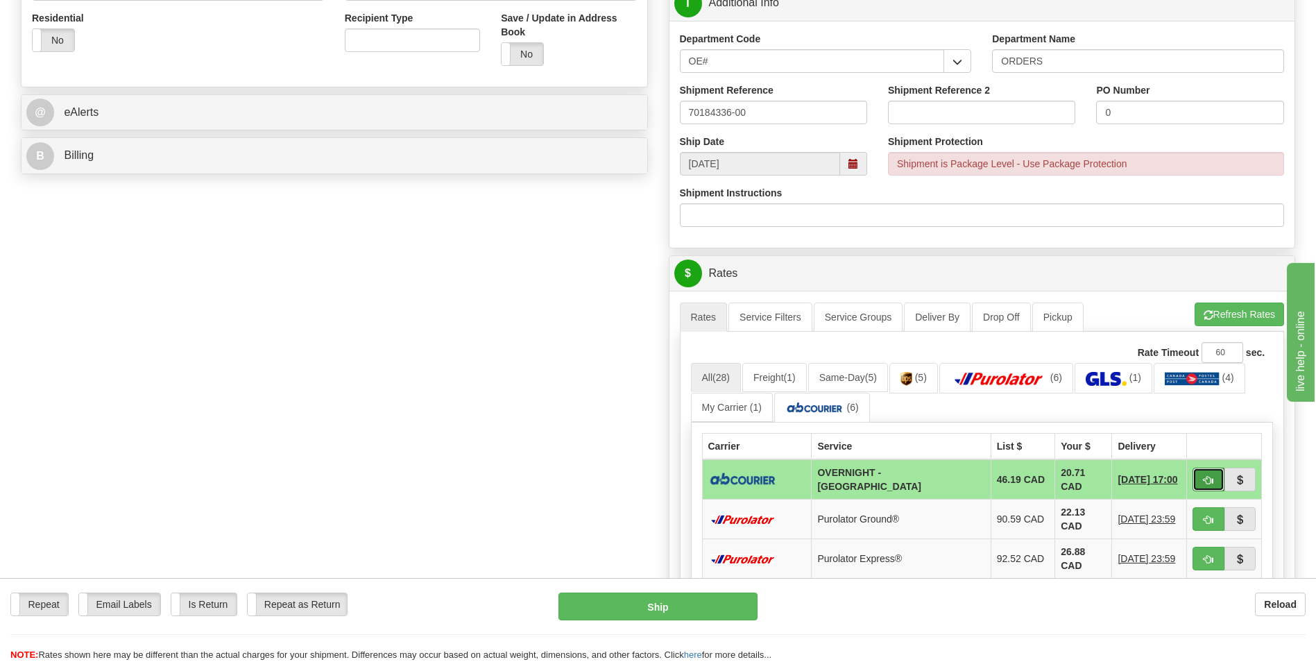
click at [1205, 477] on span "button" at bounding box center [1209, 480] width 10 height 9
type input "4"
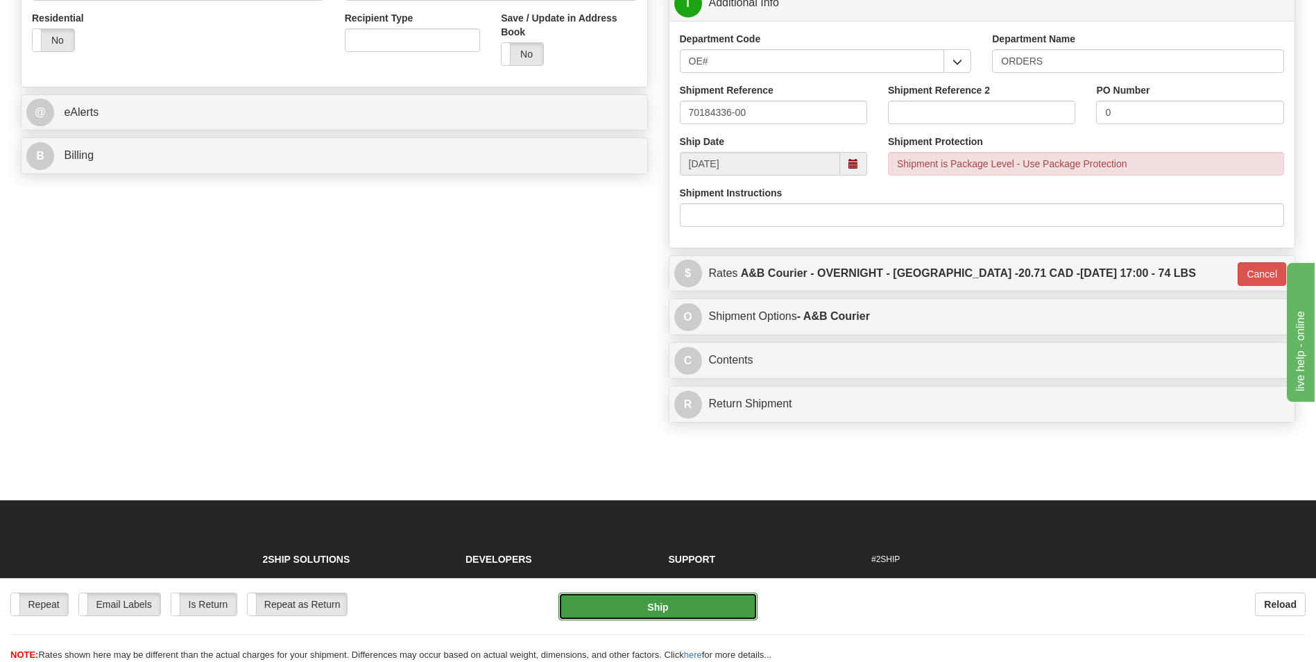
click at [723, 608] on button "Ship" at bounding box center [658, 607] width 198 height 28
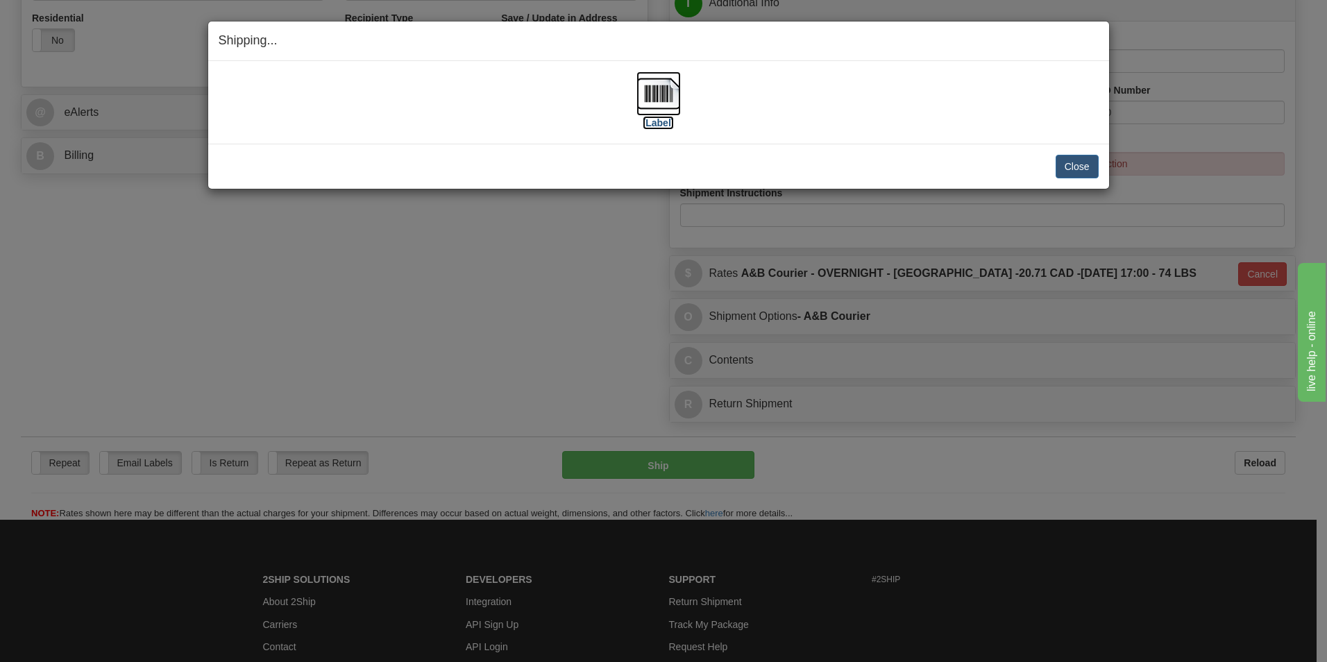
click at [659, 97] on img at bounding box center [658, 93] width 44 height 44
click at [1078, 157] on button "Close" at bounding box center [1077, 167] width 43 height 24
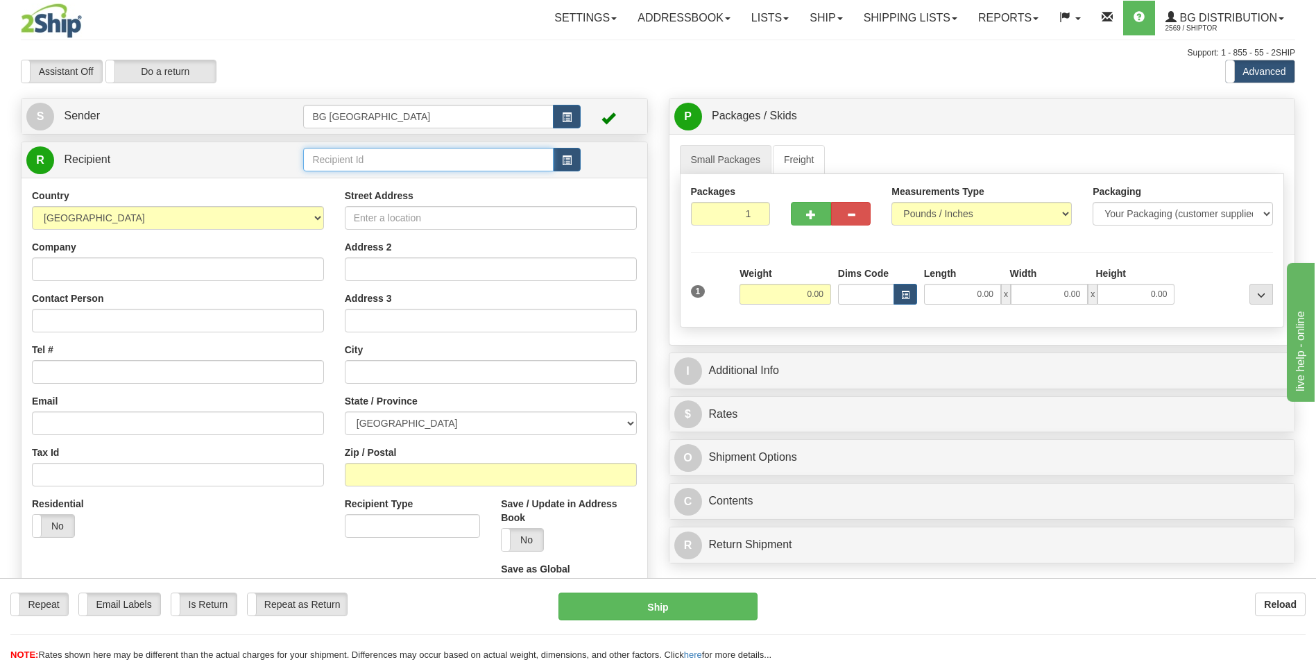
click at [348, 171] on input "text" at bounding box center [428, 160] width 250 height 24
click at [335, 177] on div "60021" at bounding box center [425, 181] width 235 height 14
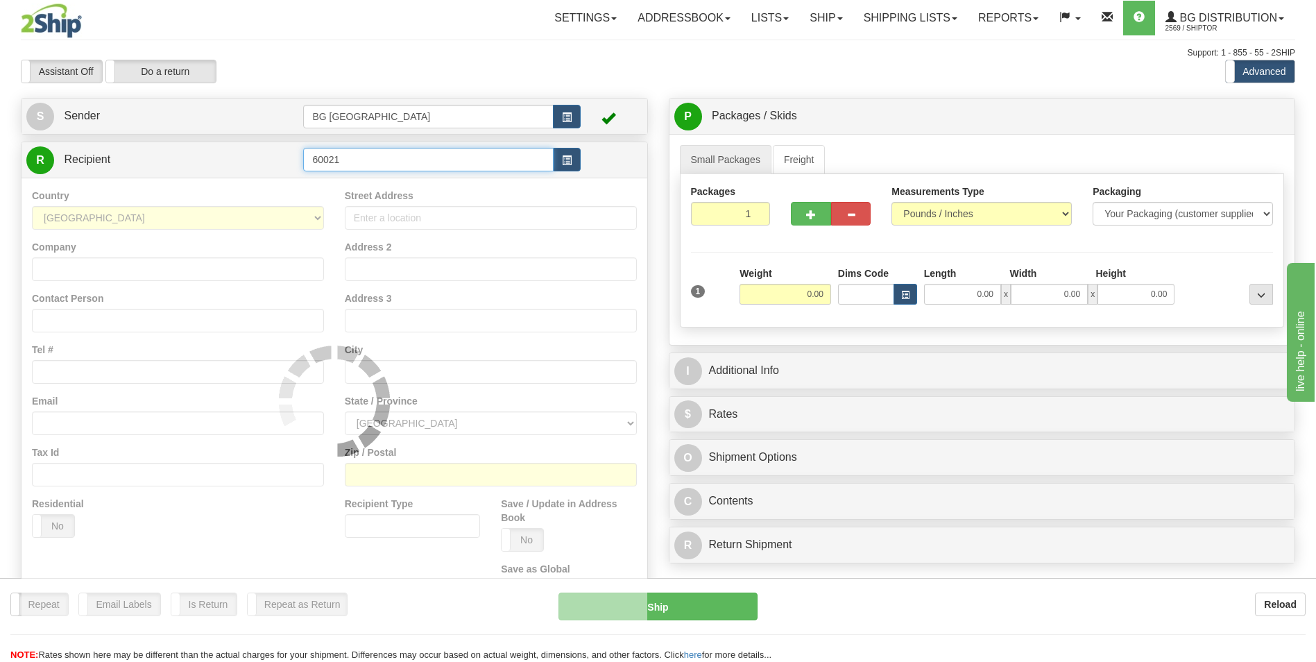
type input "60021"
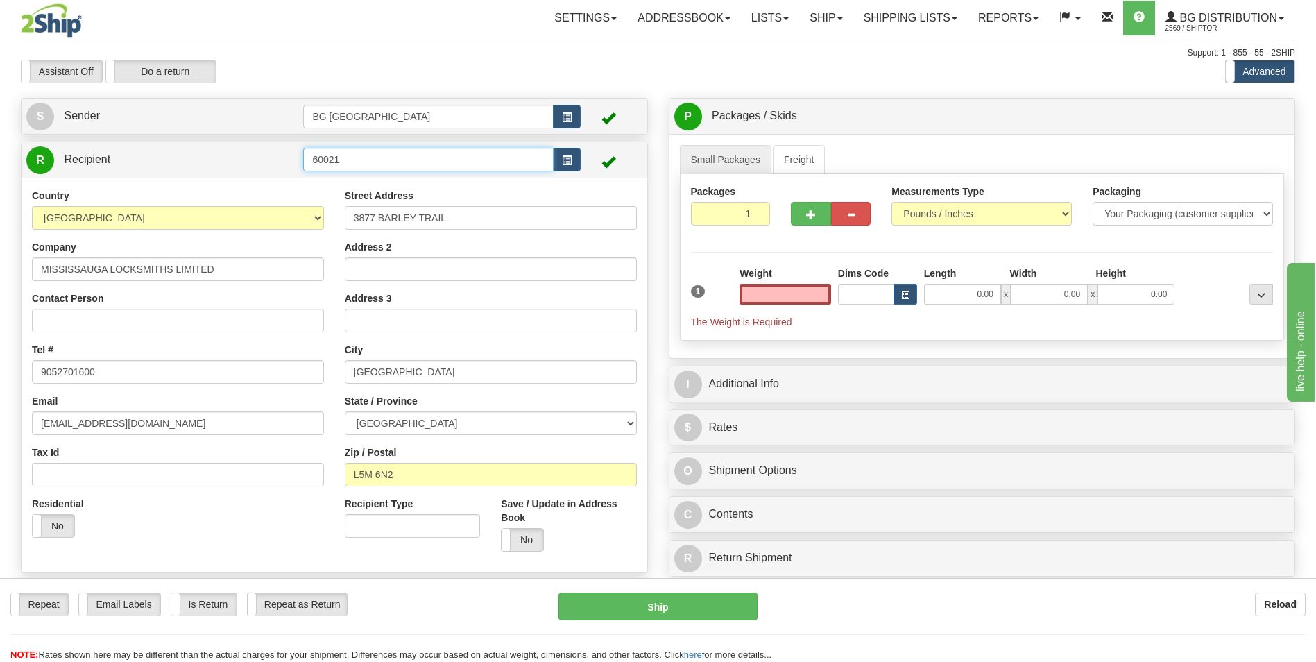
type input "0.00"
click at [362, 158] on input "60021" at bounding box center [428, 160] width 250 height 24
click at [312, 183] on div "60621" at bounding box center [425, 180] width 237 height 15
type input "60621"
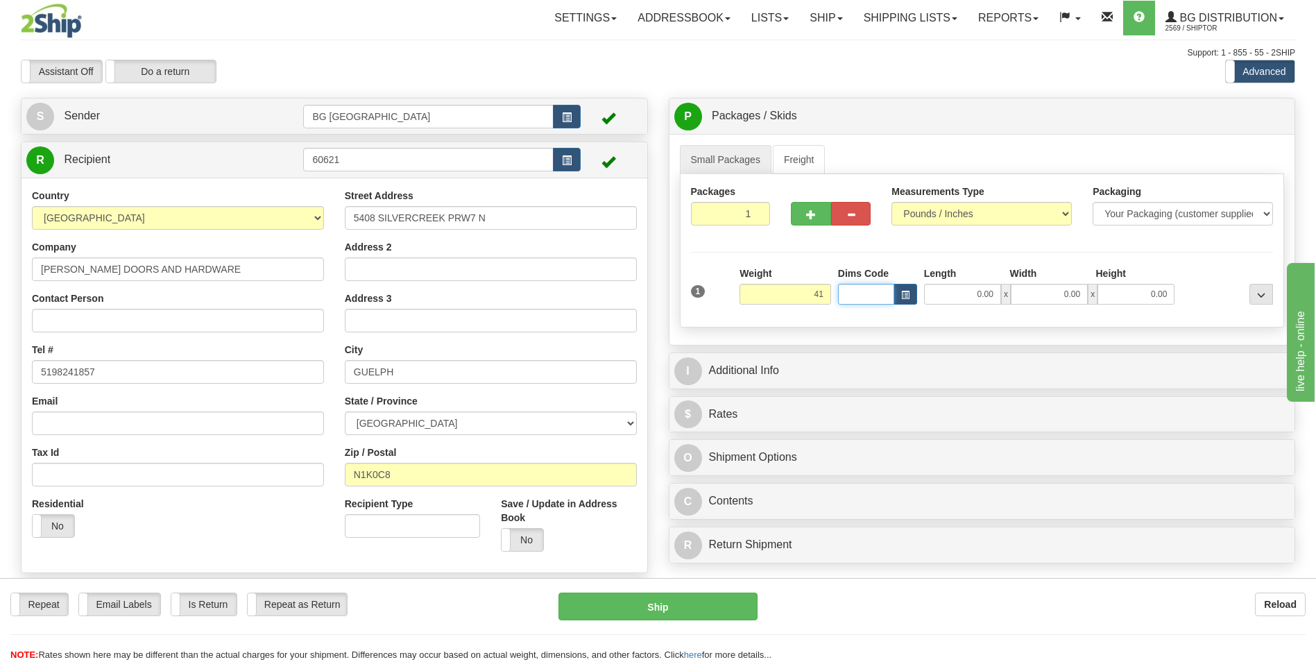
type input "41.00"
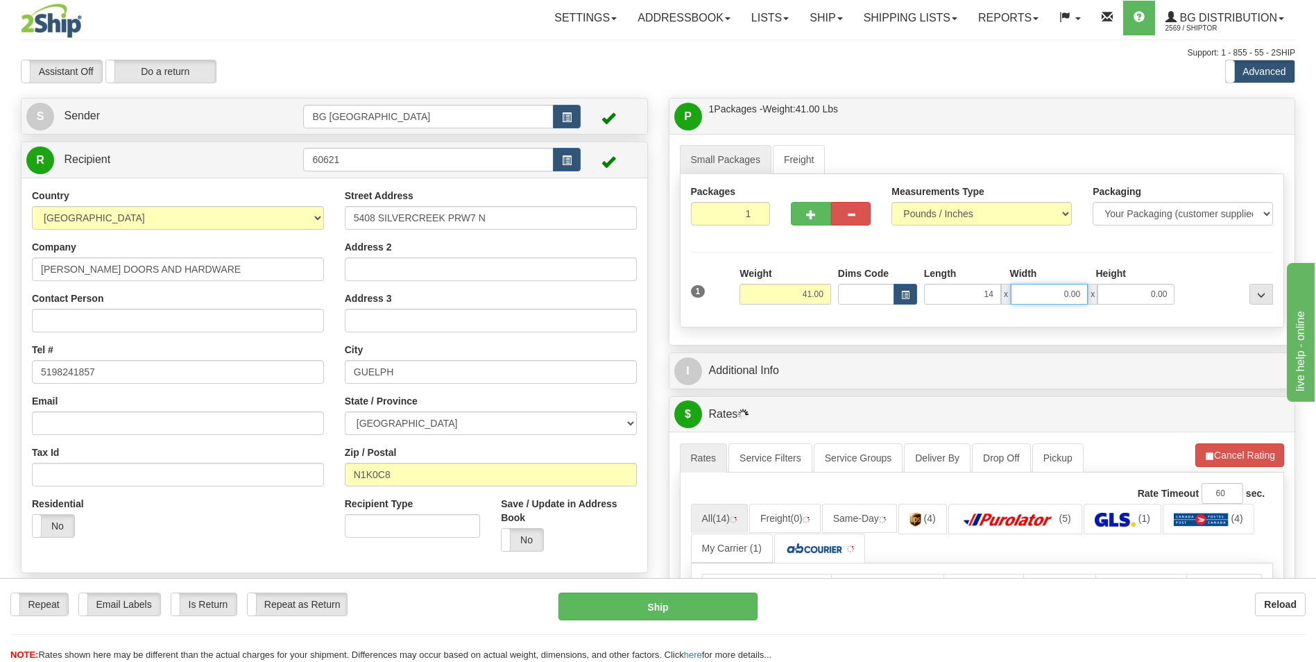
type input "14.00"
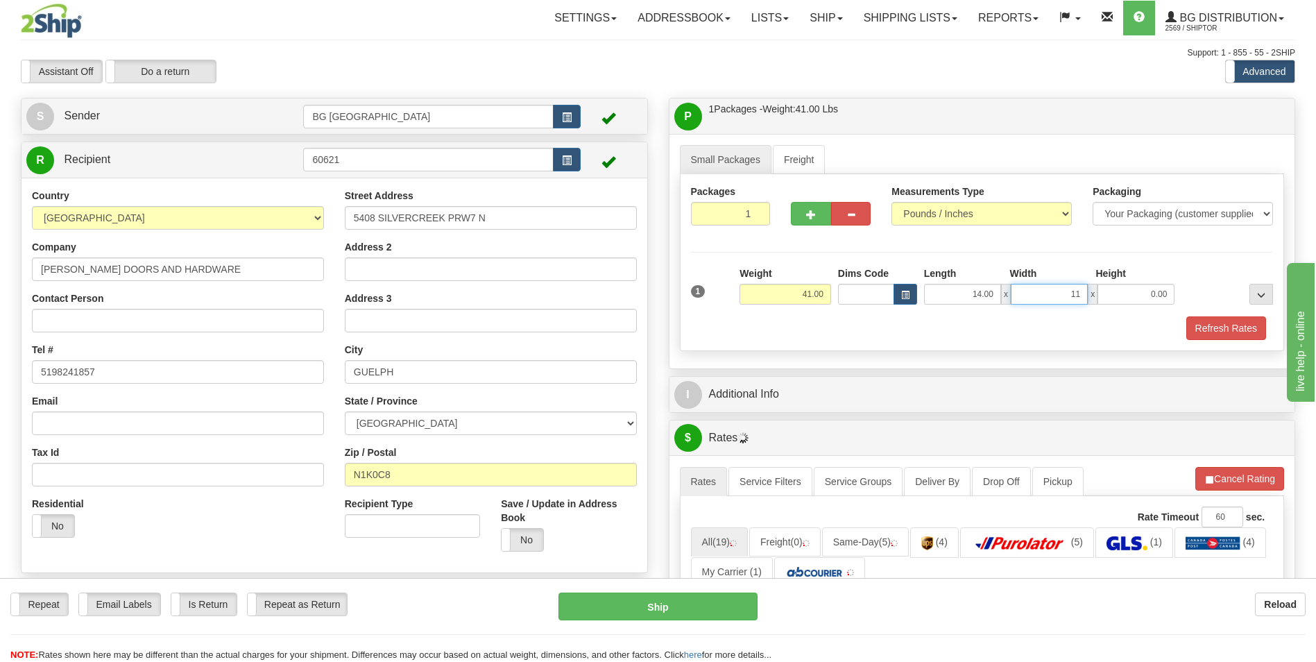
type input "11.00"
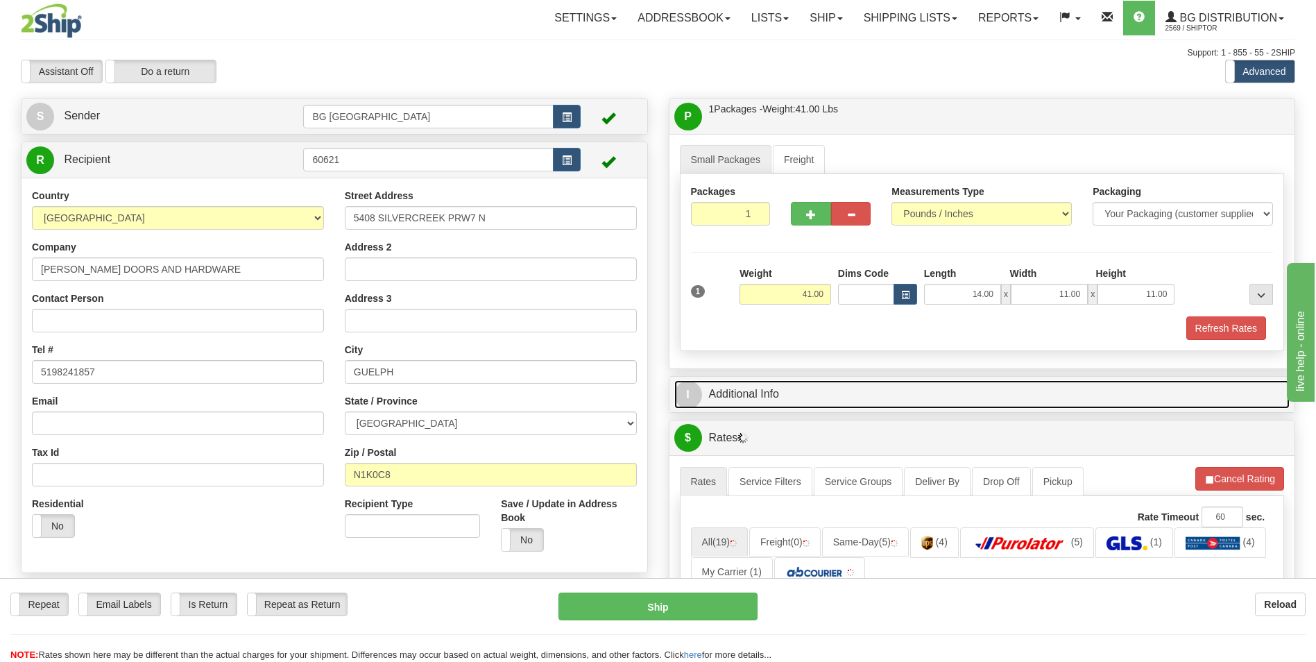
click at [781, 389] on link "I Additional Info" at bounding box center [983, 394] width 616 height 28
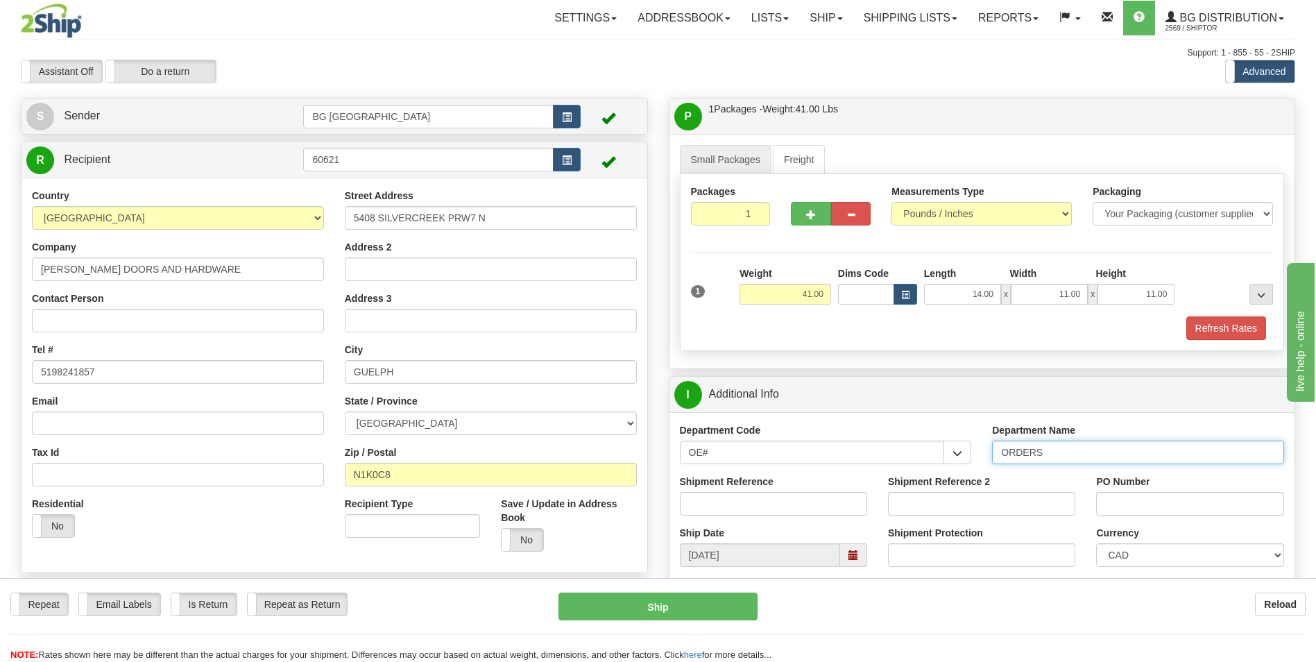
click at [1087, 450] on input "ORDERS" at bounding box center [1138, 453] width 292 height 24
type input "70185161-00"
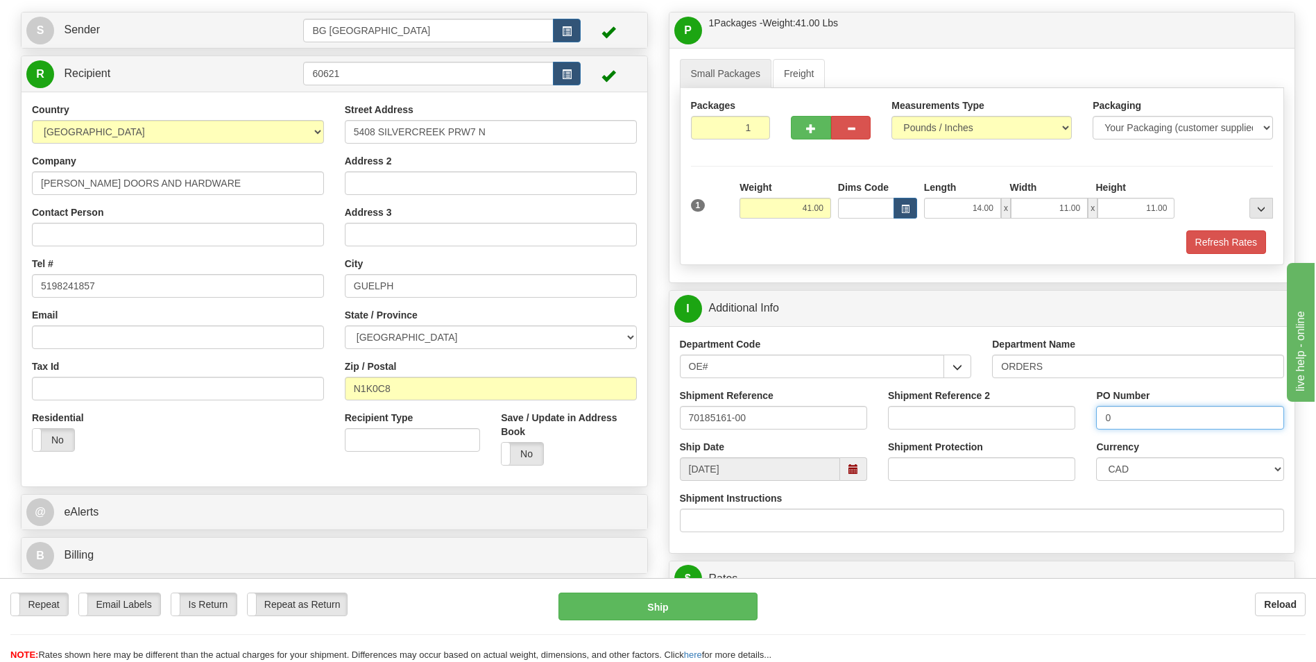
scroll to position [278, 0]
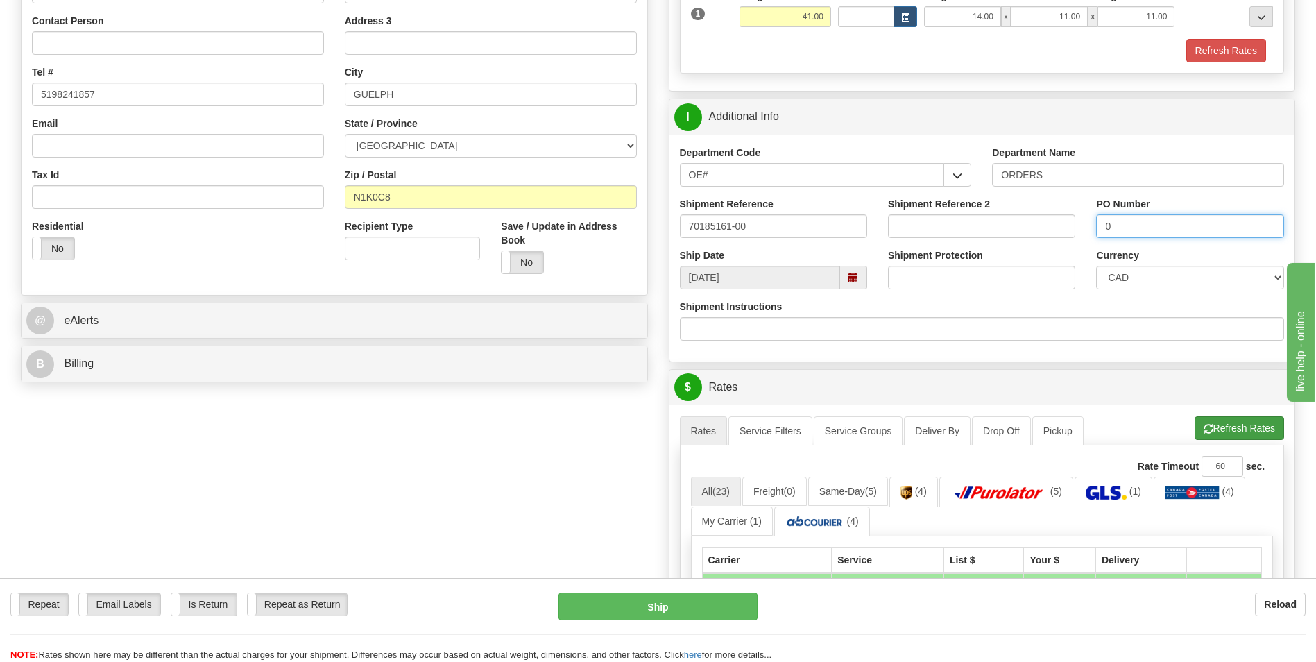
type input "0"
click at [1204, 417] on button "Refresh Rates" at bounding box center [1240, 428] width 90 height 24
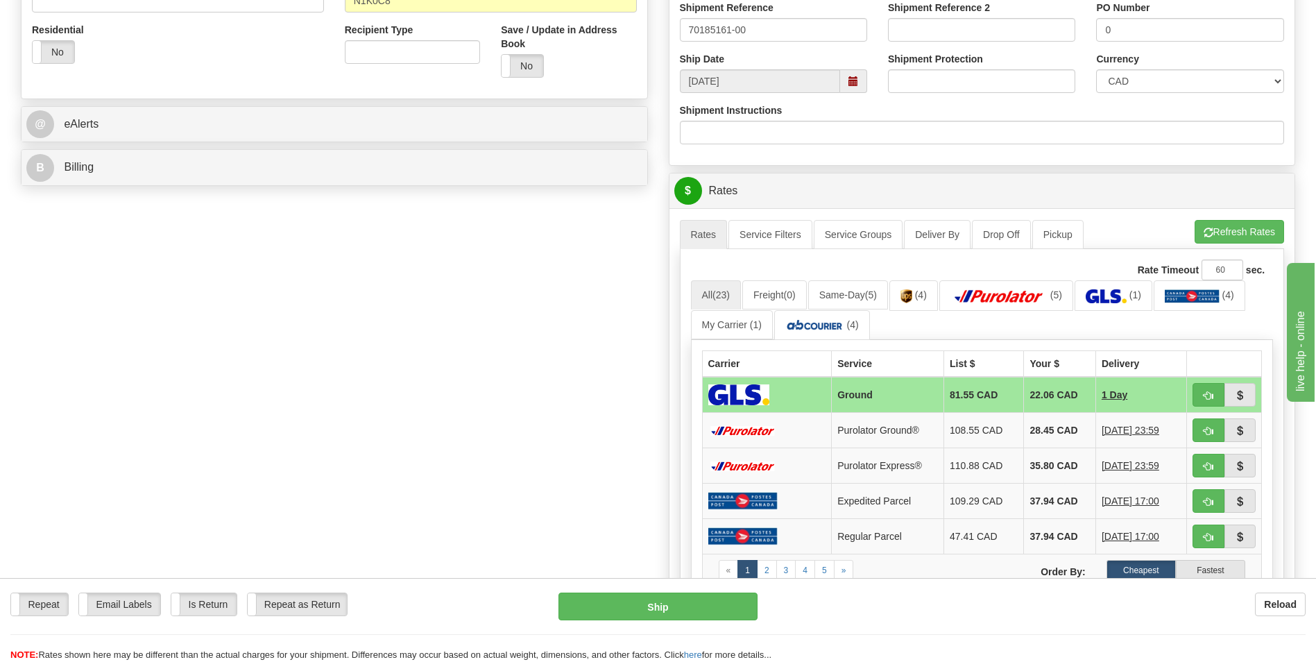
scroll to position [486, 0]
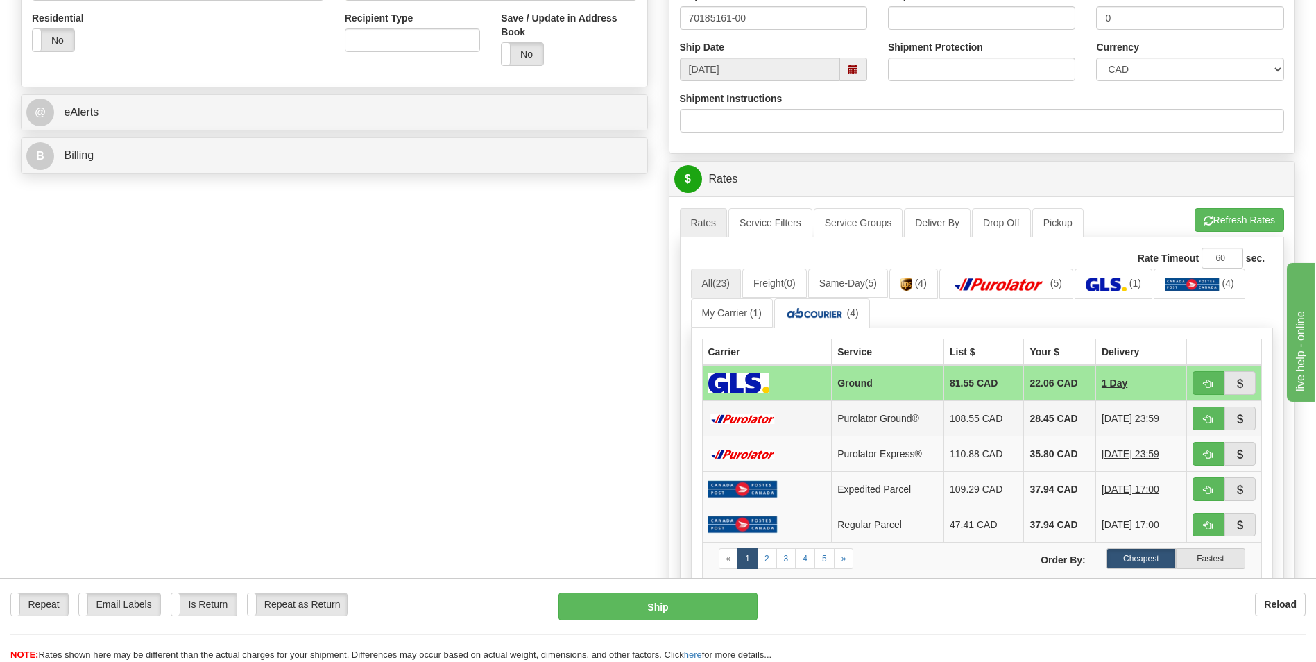
click at [1062, 421] on td "28.45 CAD" at bounding box center [1059, 418] width 71 height 35
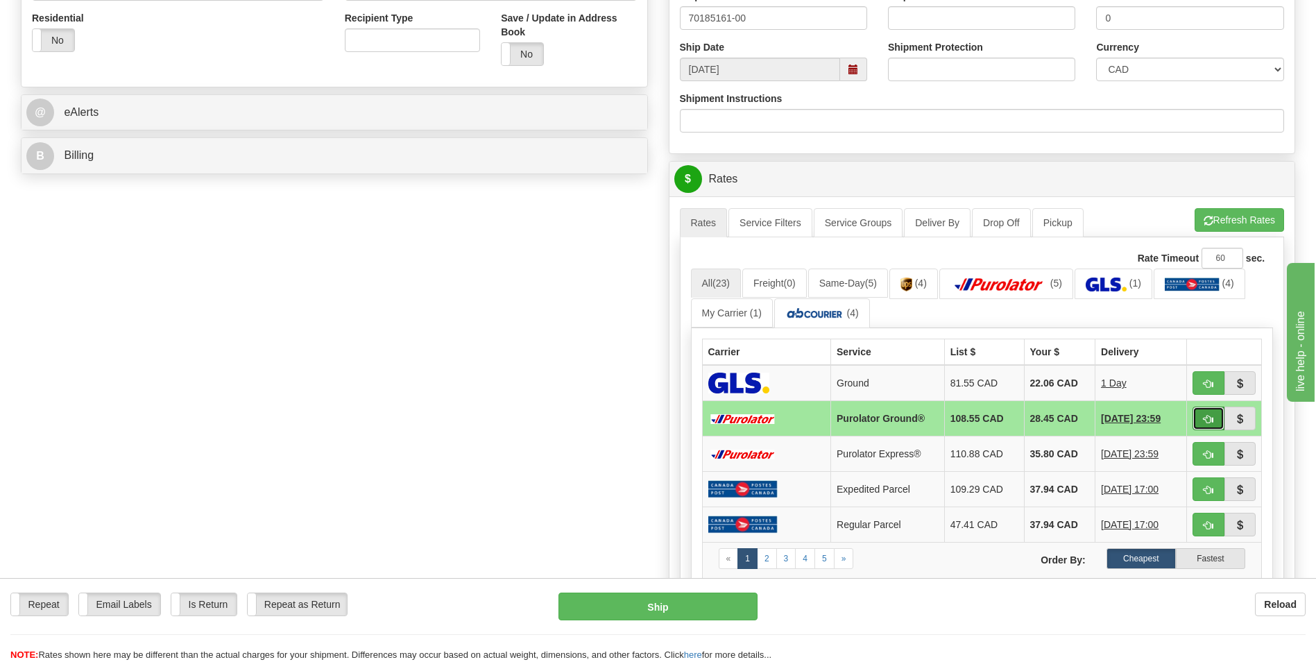
click at [1205, 416] on span "button" at bounding box center [1209, 419] width 10 height 9
type input "260"
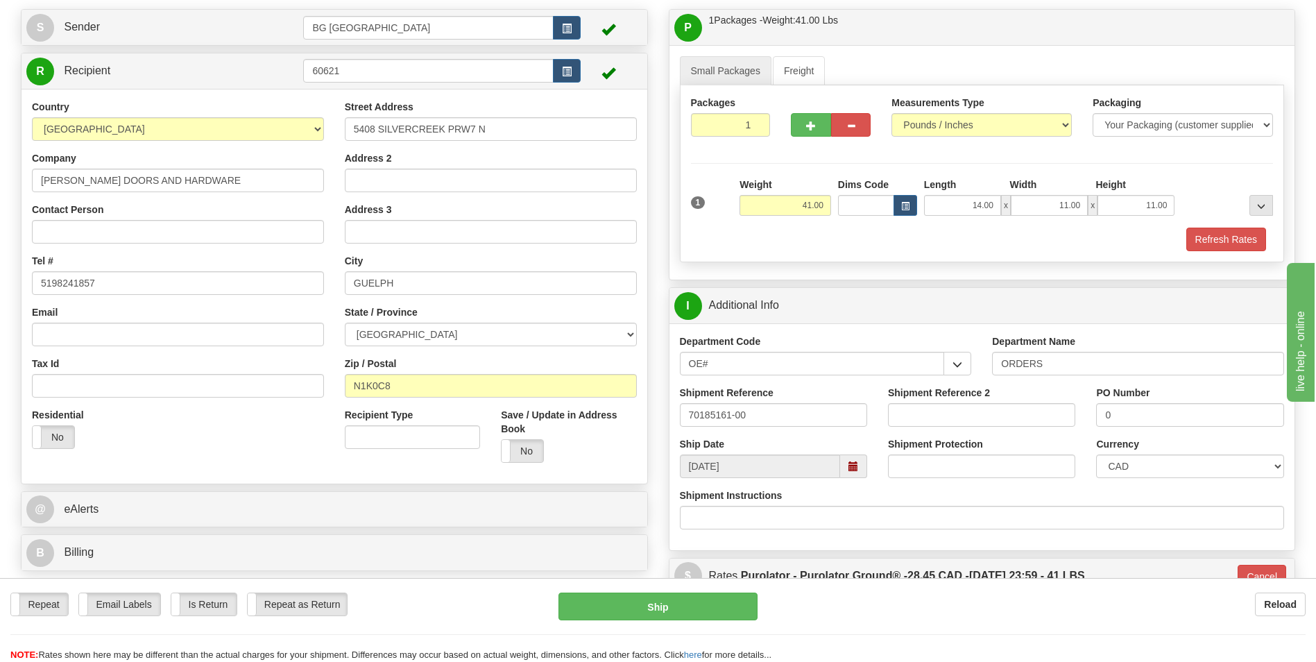
scroll to position [69, 0]
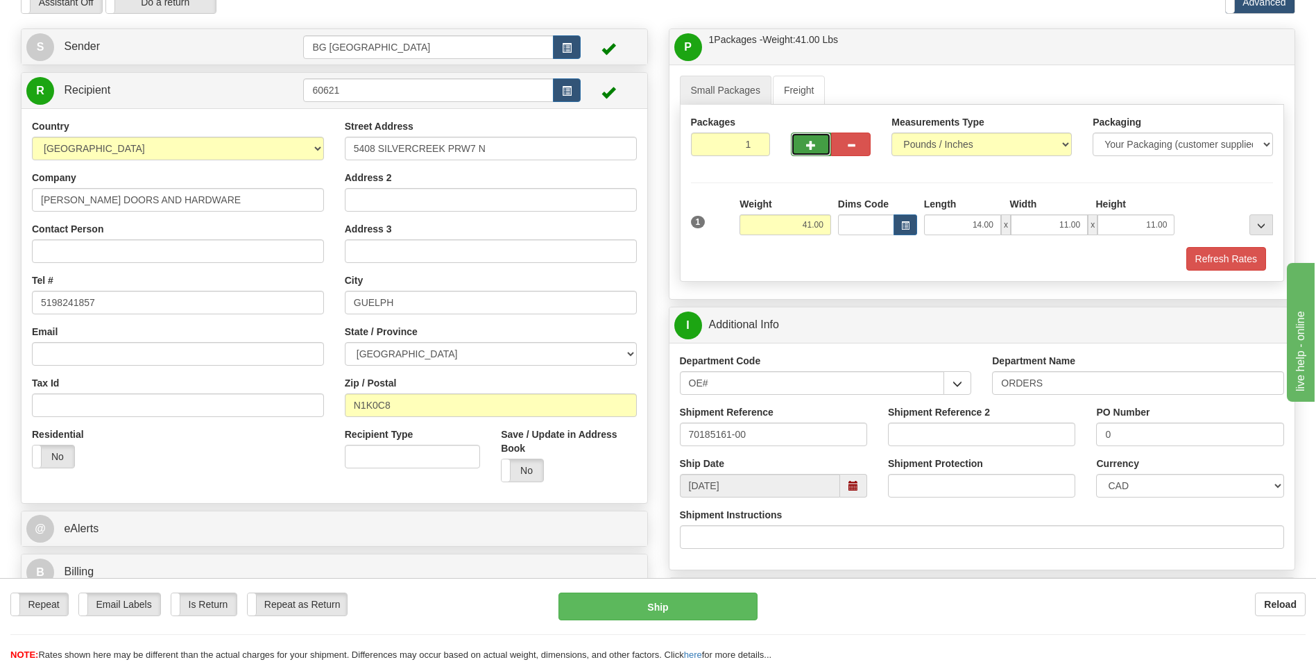
click at [806, 140] on button "button" at bounding box center [811, 145] width 40 height 24
type input "2"
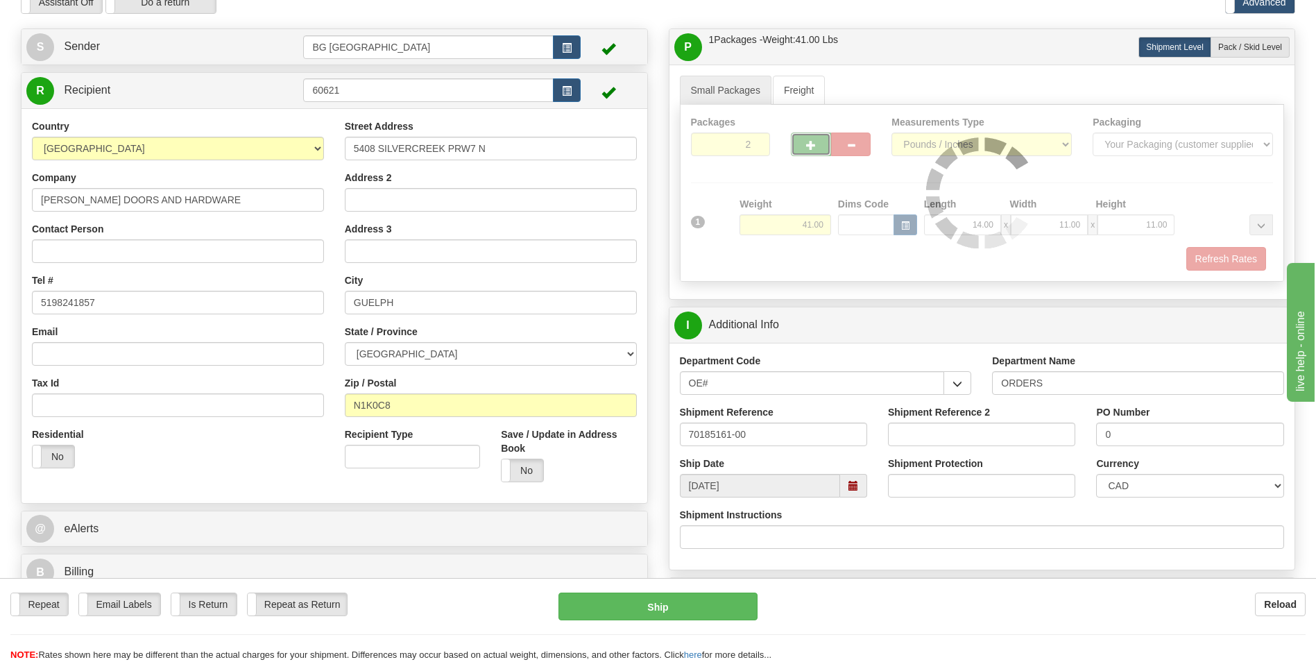
type input "260"
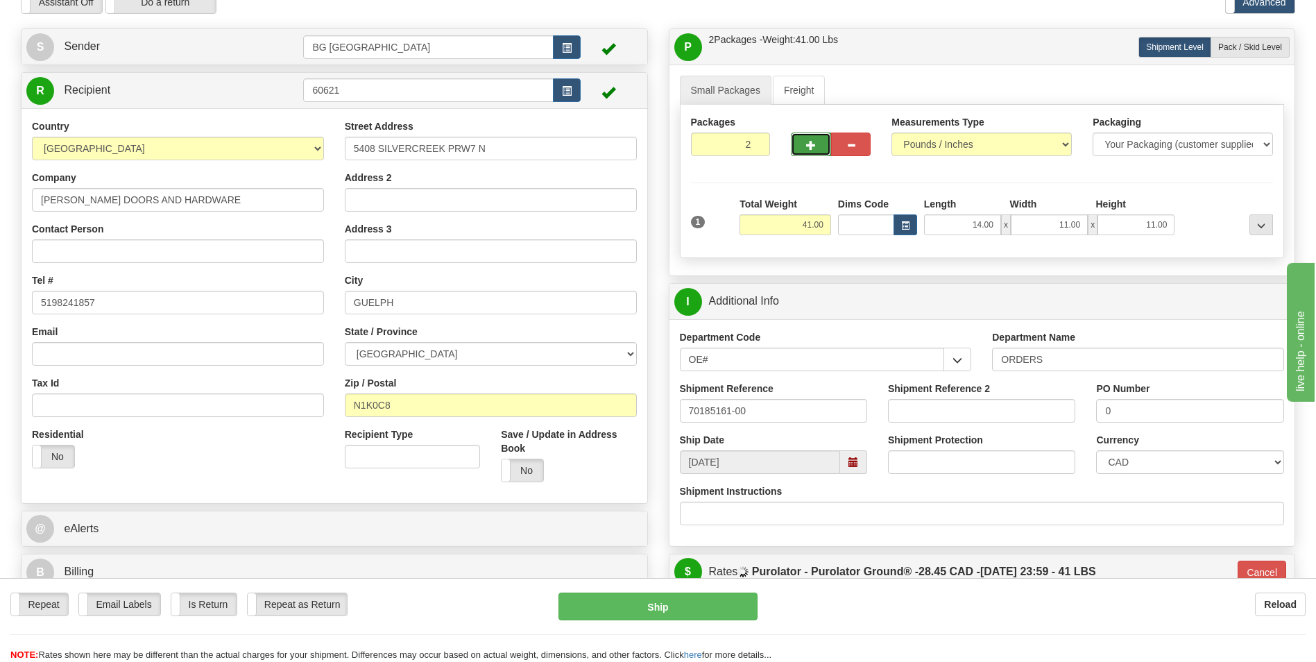
click at [806, 140] on button "button" at bounding box center [811, 145] width 40 height 24
type input "4"
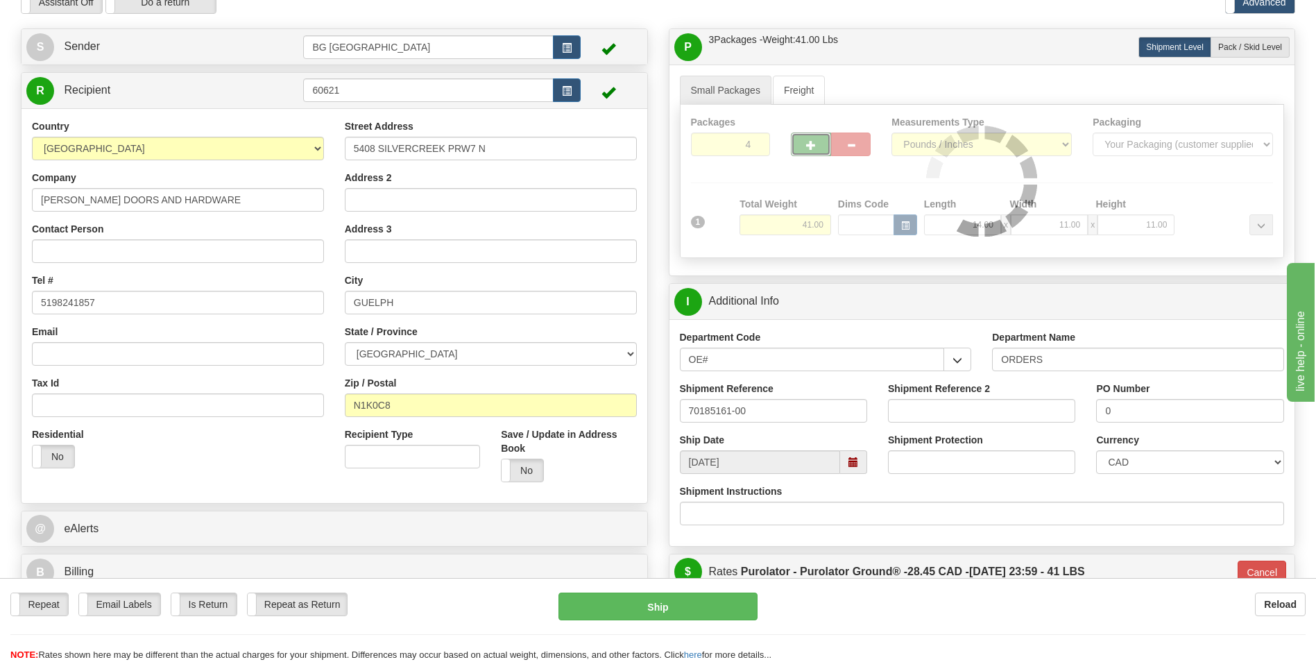
type input "260"
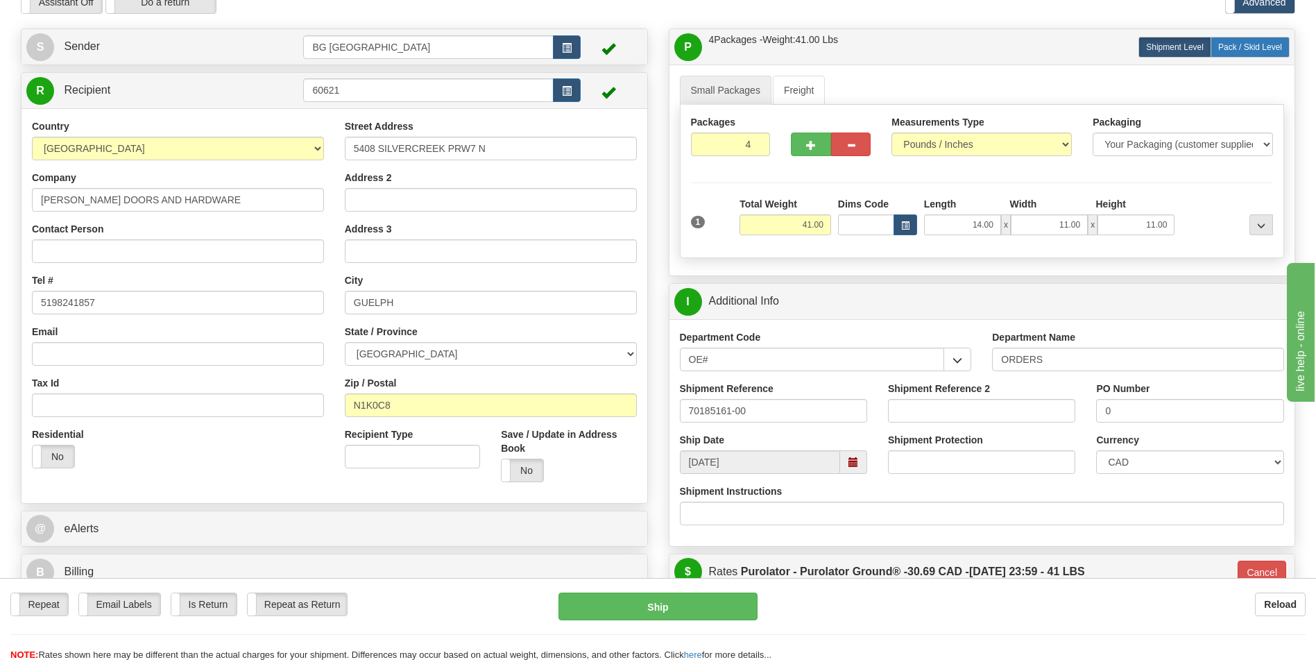
click at [1260, 53] on label "Pack / Skid Level Pack.." at bounding box center [1250, 47] width 79 height 21
radio input "true"
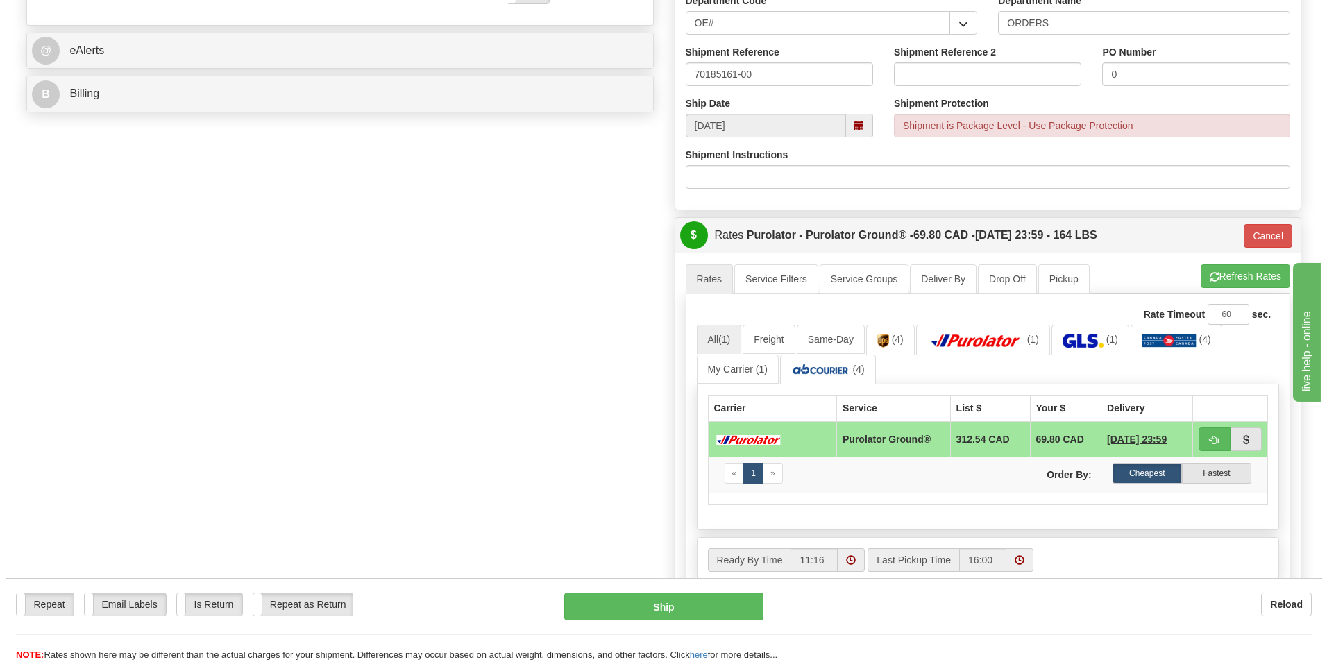
scroll to position [555, 0]
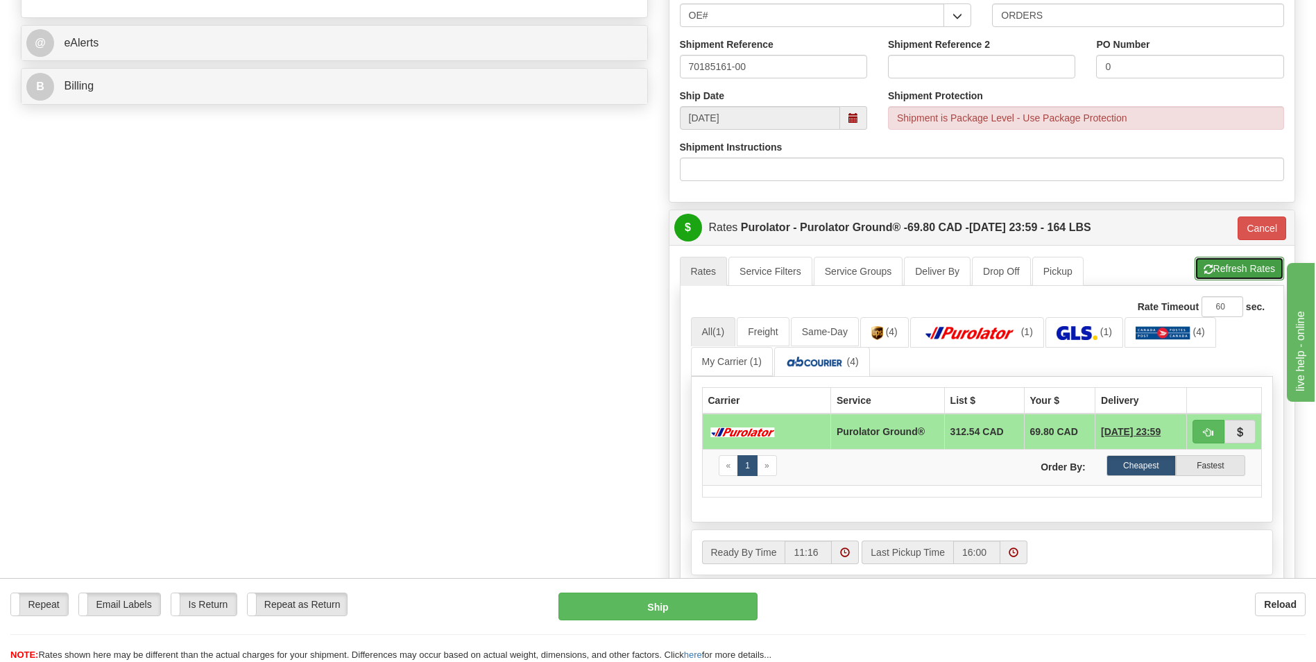
click at [1219, 267] on button "Refresh Rates" at bounding box center [1240, 269] width 90 height 24
type input "260"
click at [1251, 217] on button "Cancel" at bounding box center [1262, 229] width 49 height 24
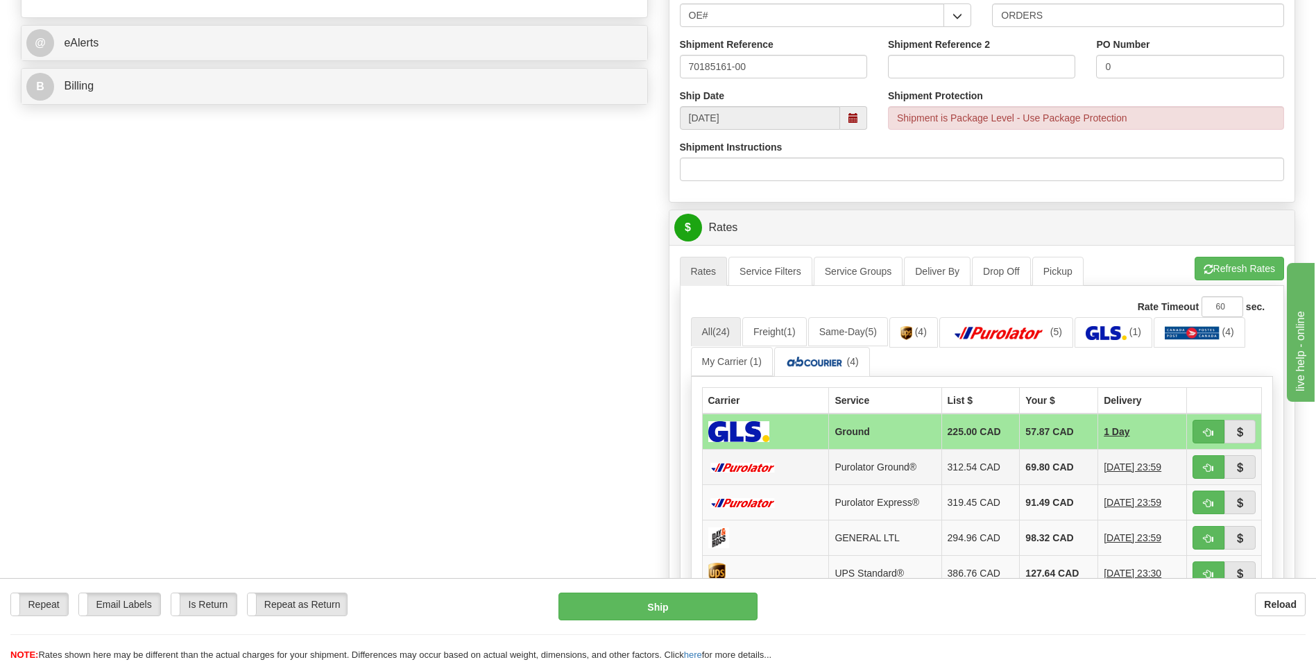
click at [1062, 464] on td "69.80 CAD" at bounding box center [1059, 467] width 78 height 35
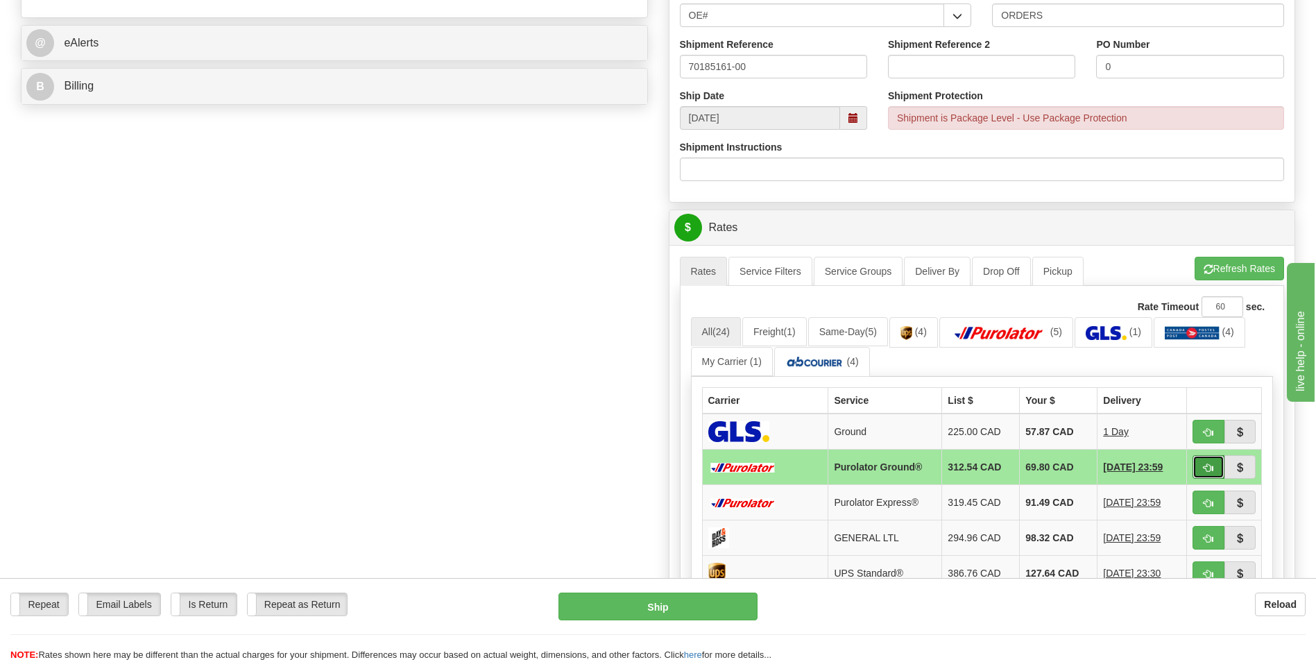
click at [1196, 466] on button "button" at bounding box center [1209, 467] width 32 height 24
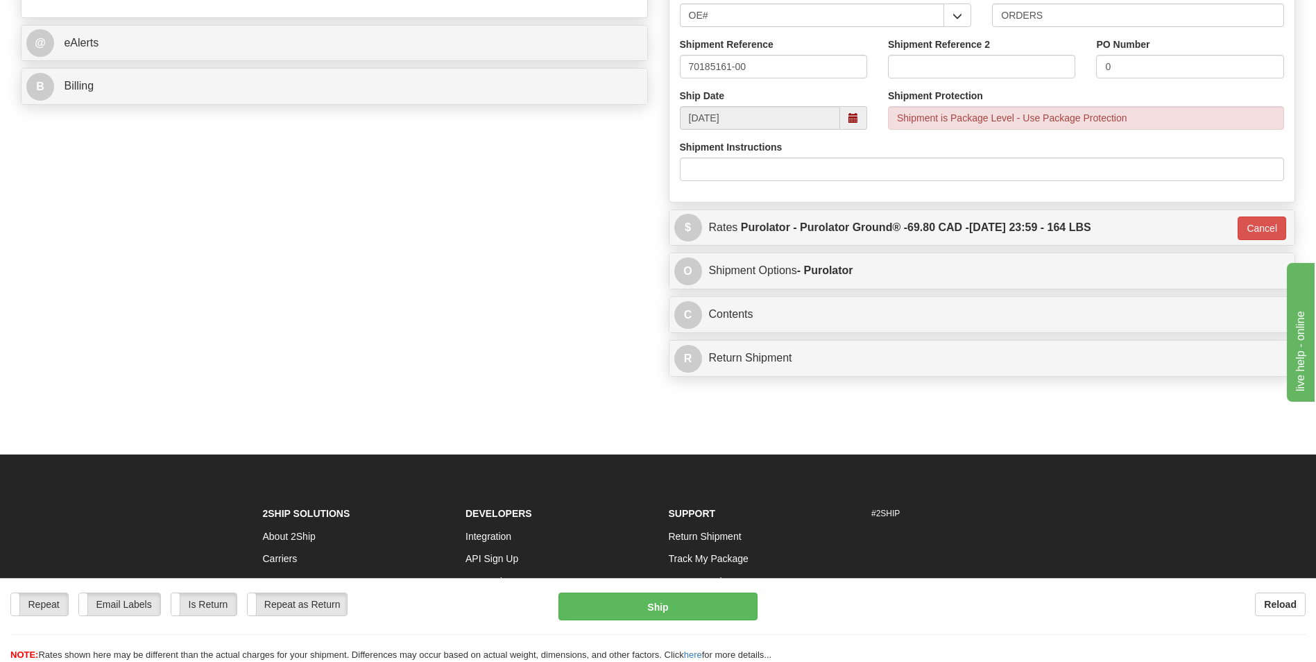
type input "260"
click at [672, 609] on button "Ship" at bounding box center [658, 607] width 198 height 28
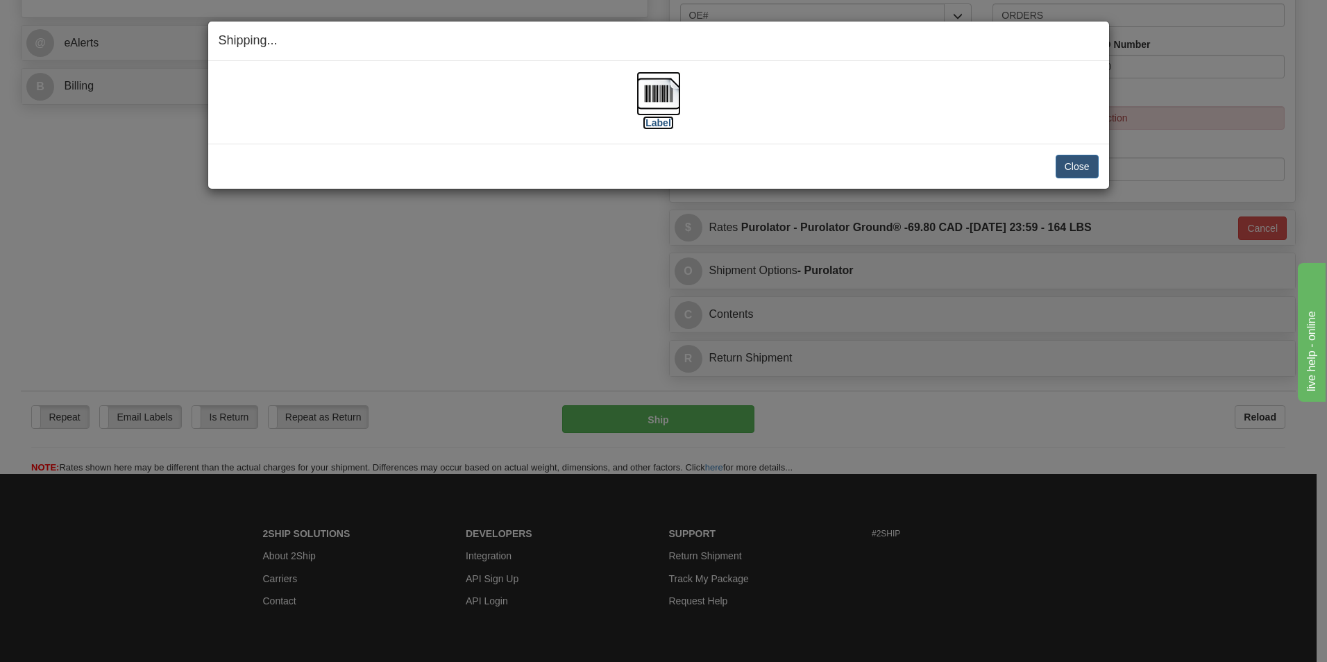
click at [654, 77] on img at bounding box center [658, 93] width 44 height 44
click at [1083, 172] on button "Close" at bounding box center [1077, 167] width 43 height 24
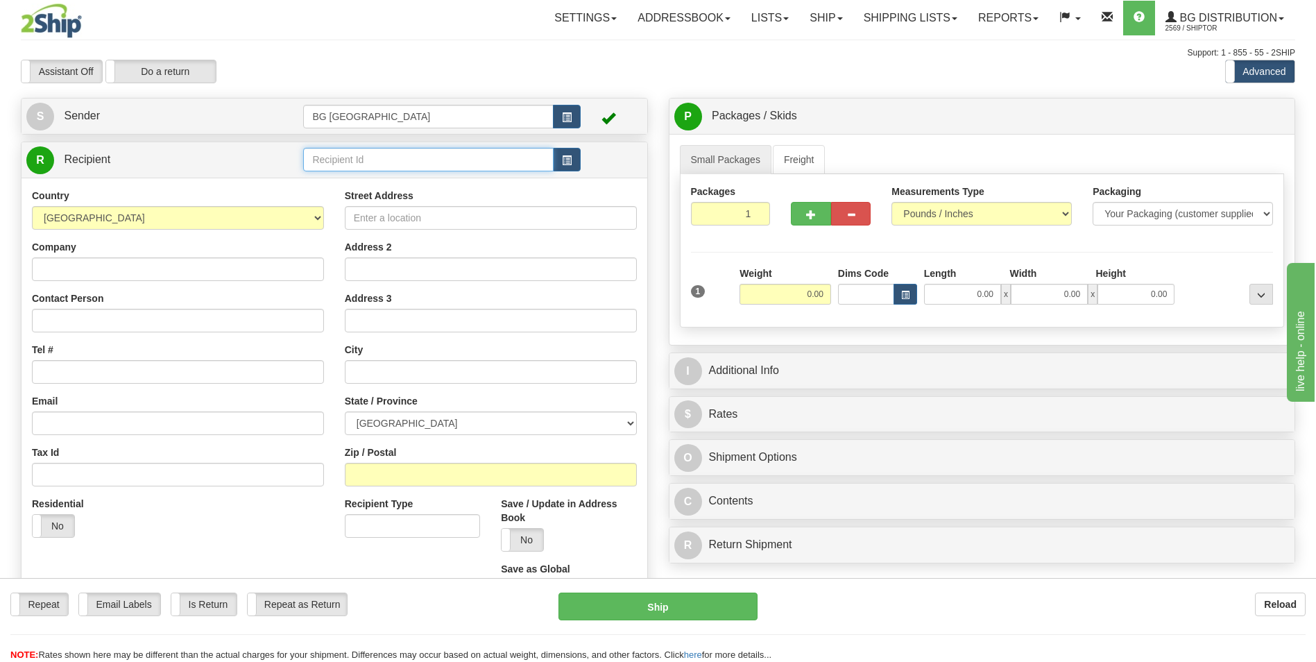
click at [412, 169] on input "text" at bounding box center [428, 160] width 250 height 24
click at [412, 169] on input "70185160-00" at bounding box center [428, 160] width 250 height 24
click at [399, 179] on div "60173" at bounding box center [425, 180] width 237 height 15
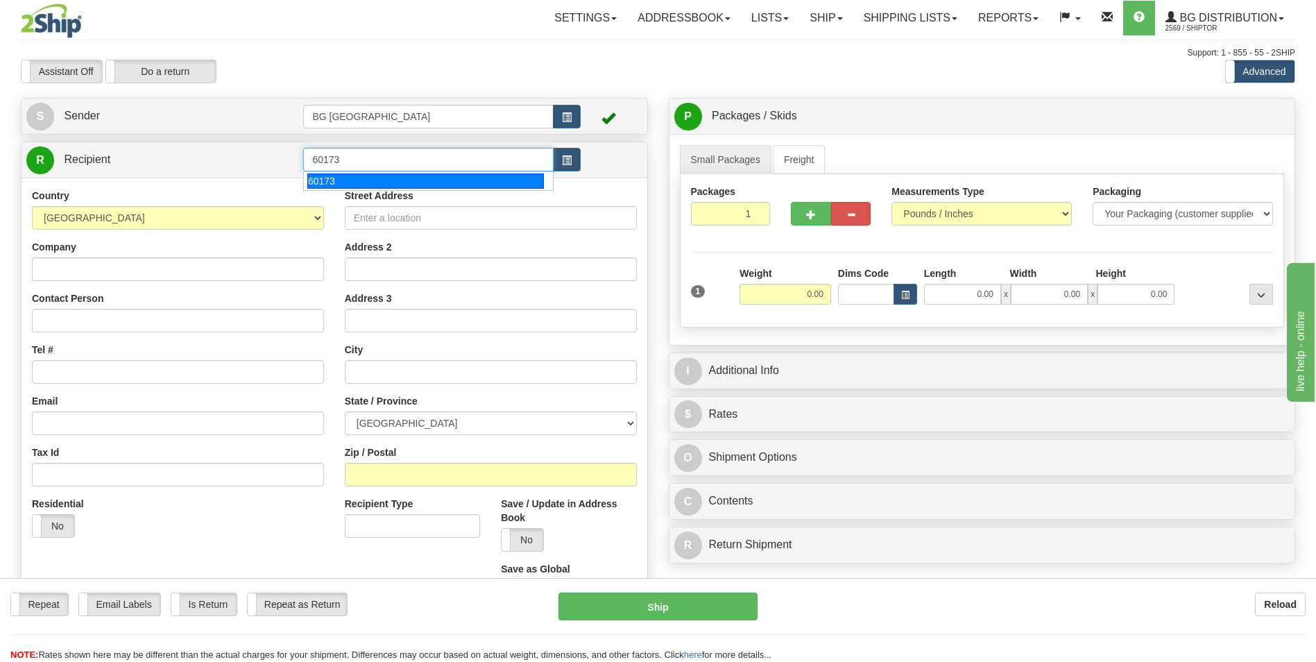
type input "60173"
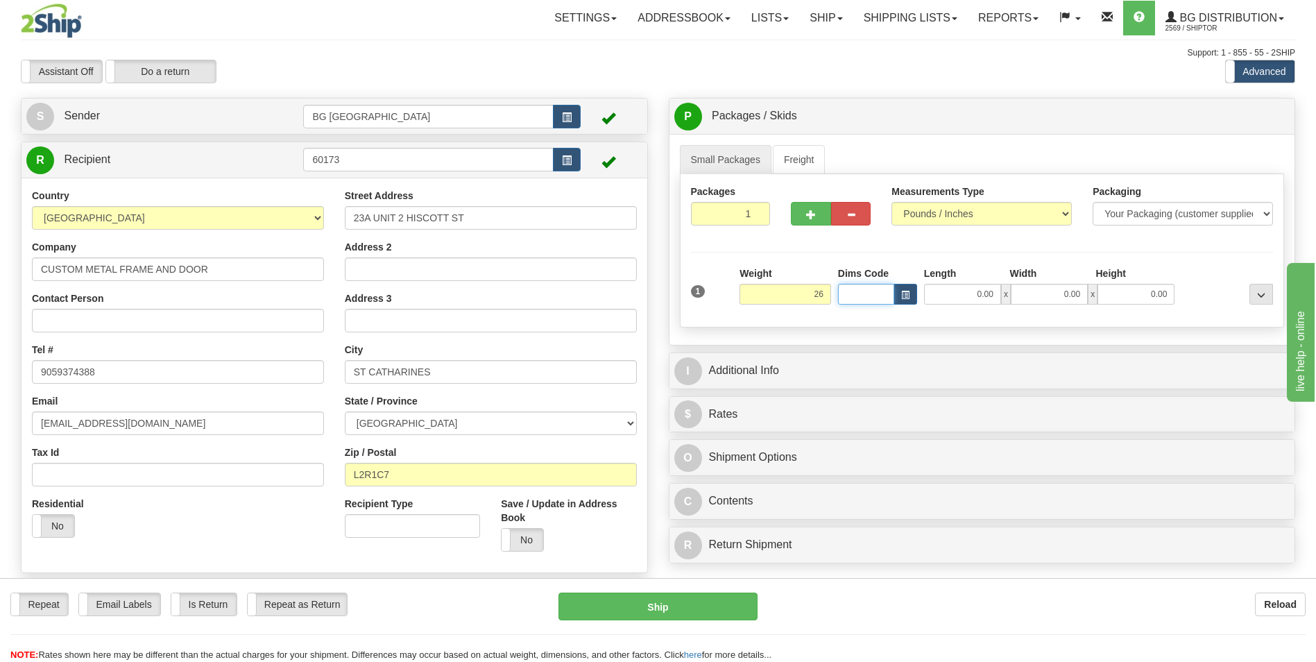
type input "26.00"
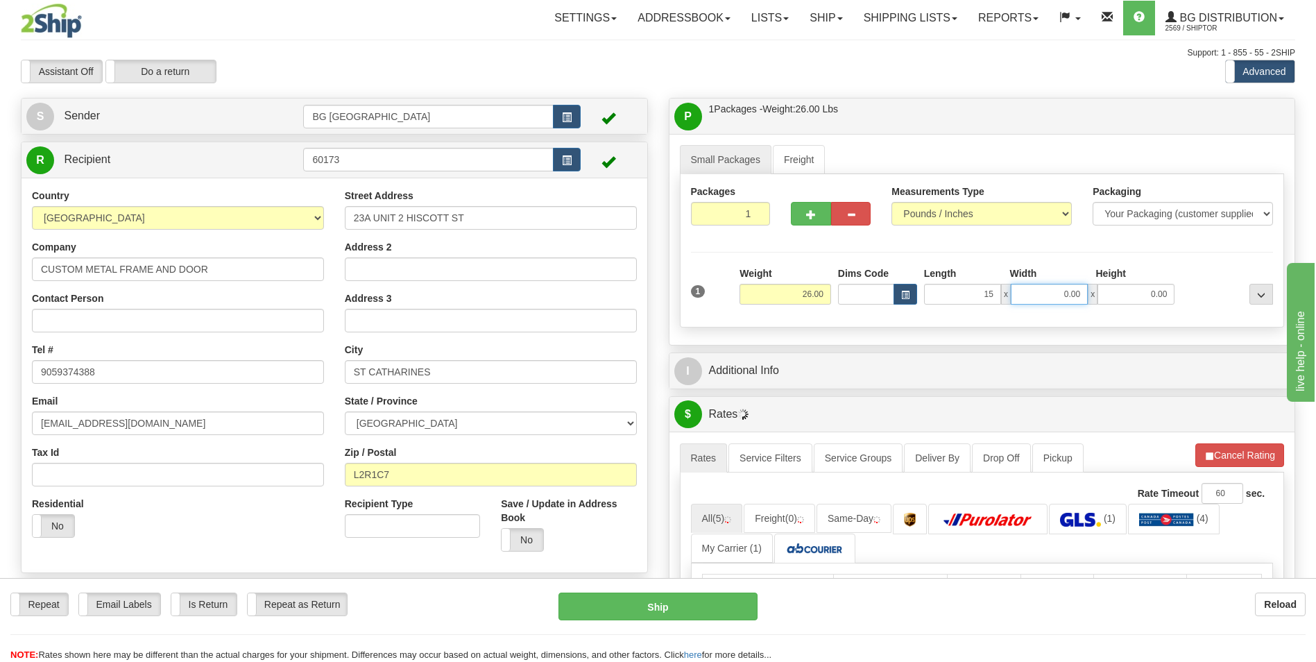
type input "15.00"
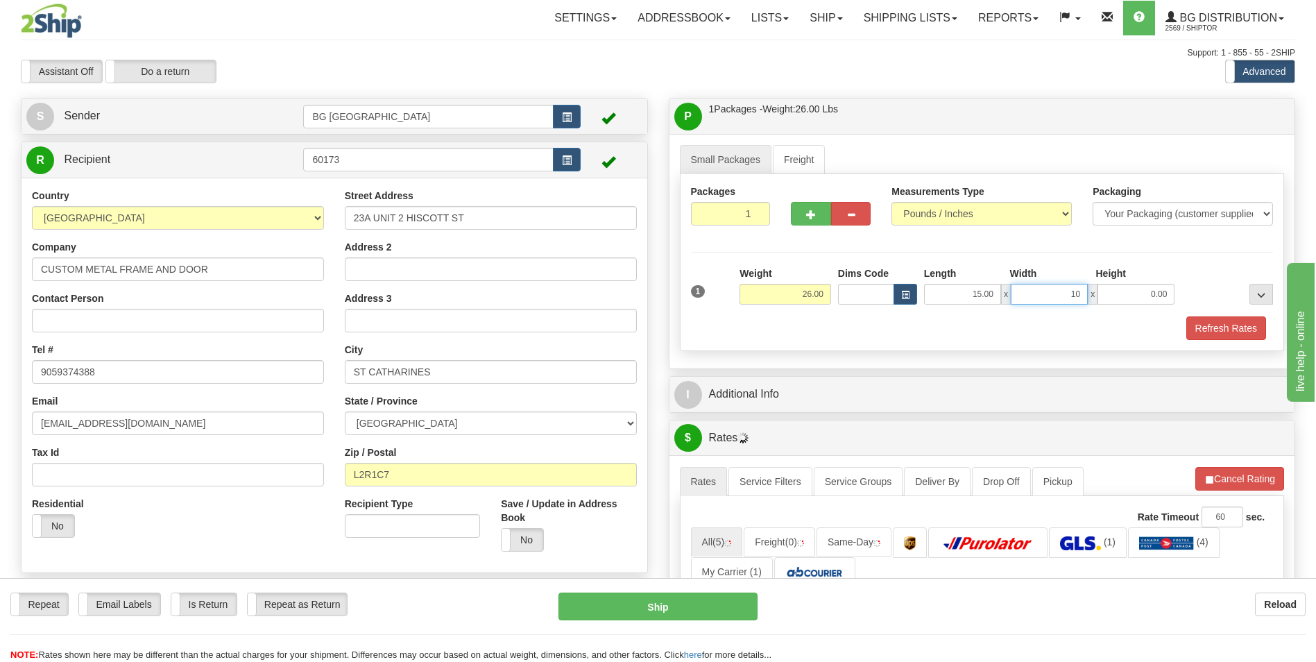
type input "10.00"
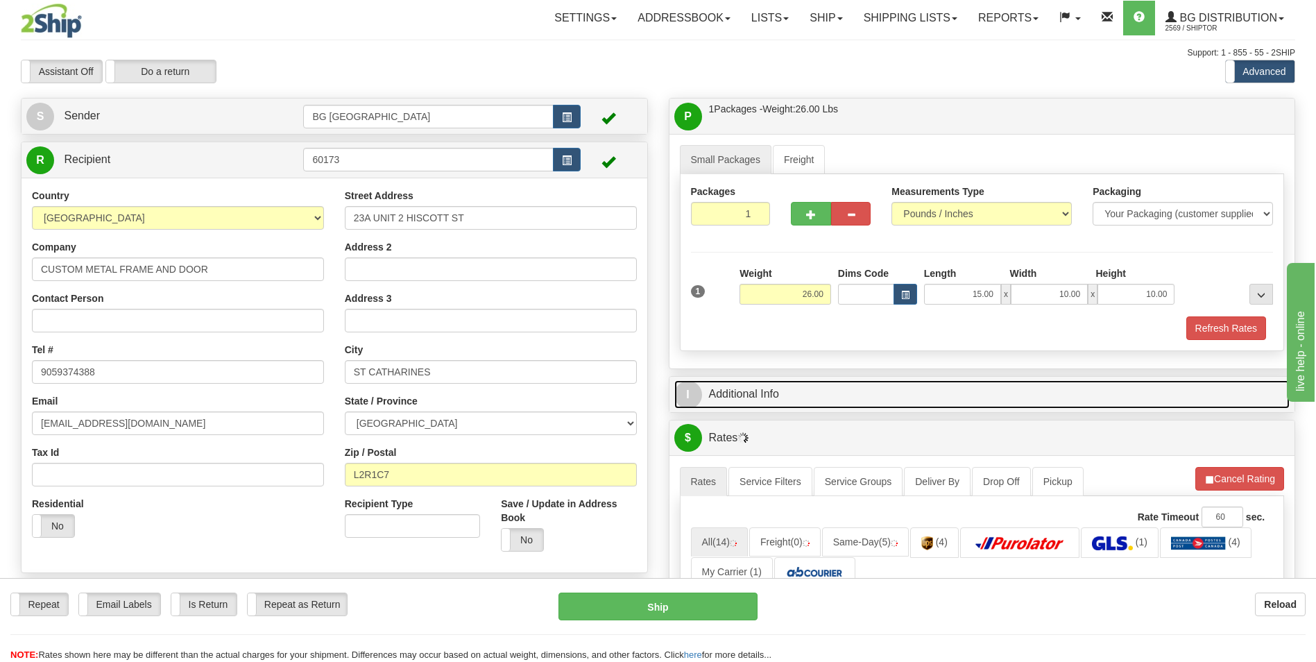
click at [842, 386] on link "I Additional Info" at bounding box center [983, 394] width 616 height 28
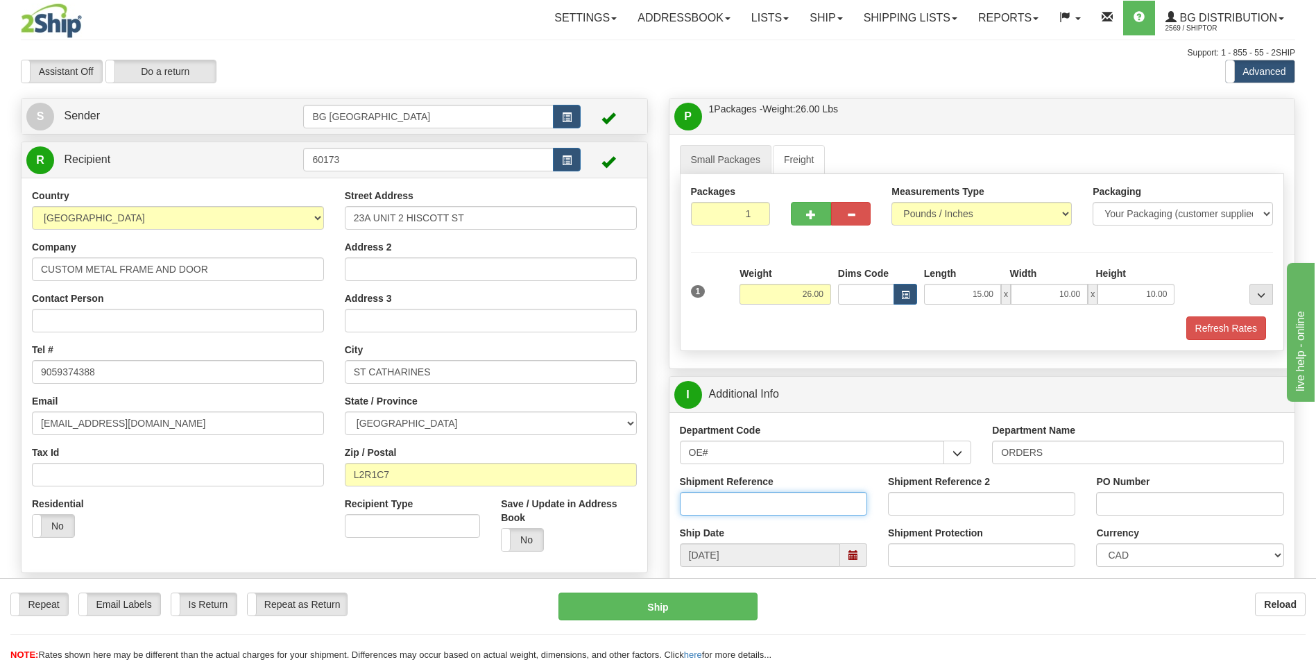
click at [818, 505] on input "Shipment Reference" at bounding box center [773, 504] width 187 height 24
type input "70185160-00"
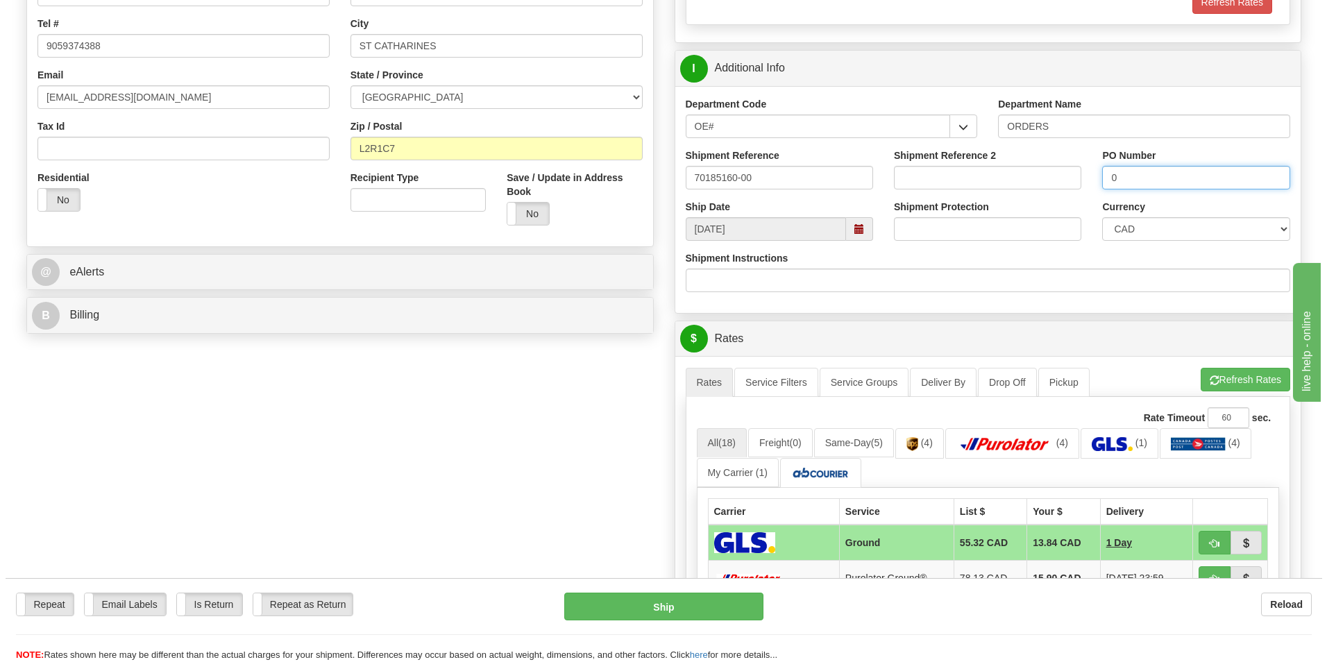
scroll to position [347, 0]
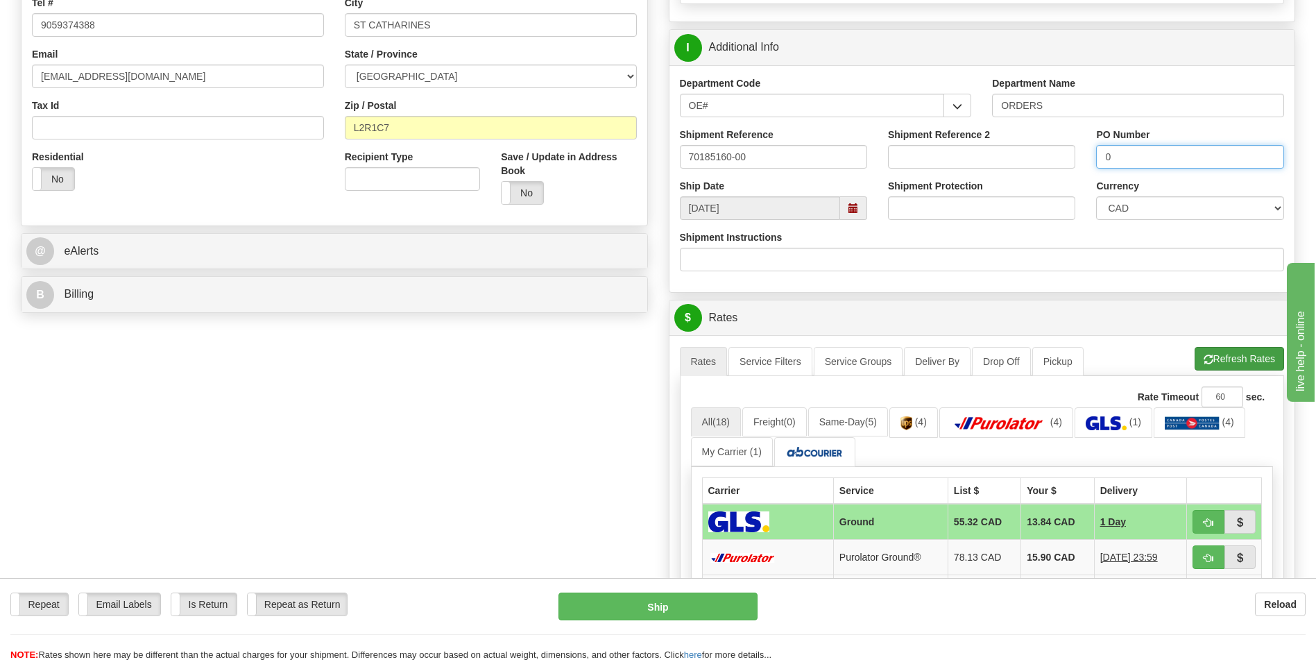
type input "0"
click at [1229, 350] on button "Refresh Rates" at bounding box center [1240, 359] width 90 height 24
click at [1022, 559] on td "15.90 CAD" at bounding box center [1058, 557] width 73 height 35
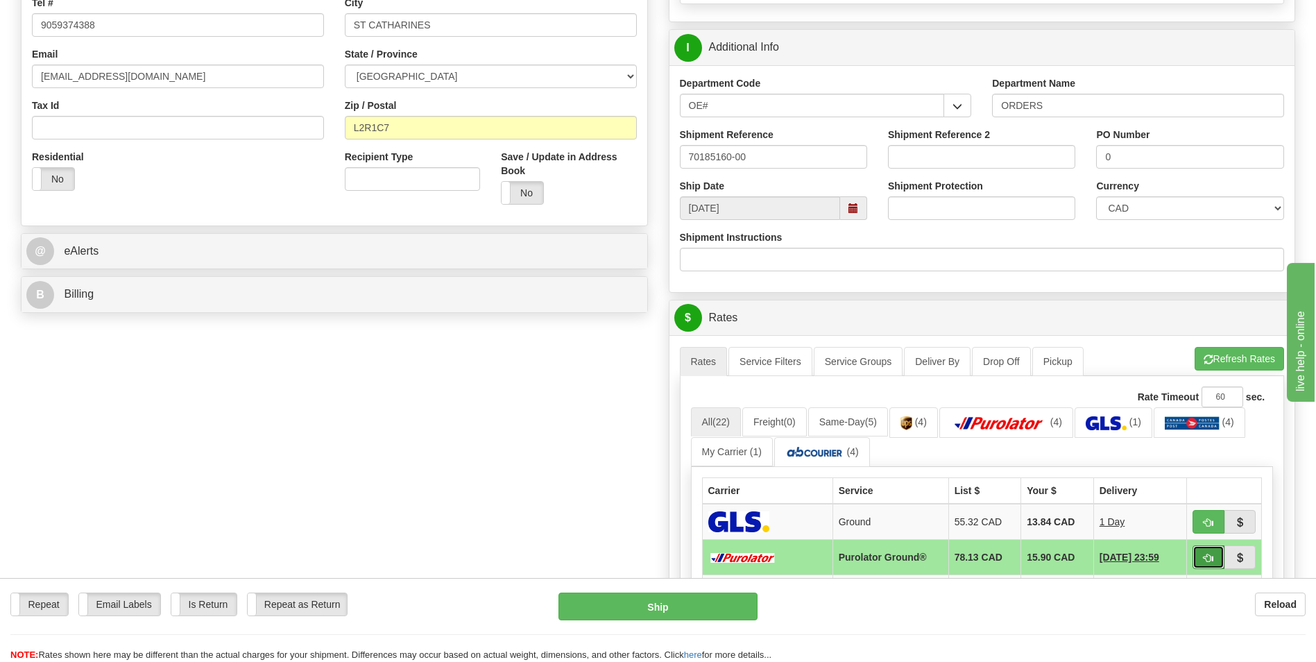
click at [1200, 560] on button "button" at bounding box center [1209, 557] width 32 height 24
type input "260"
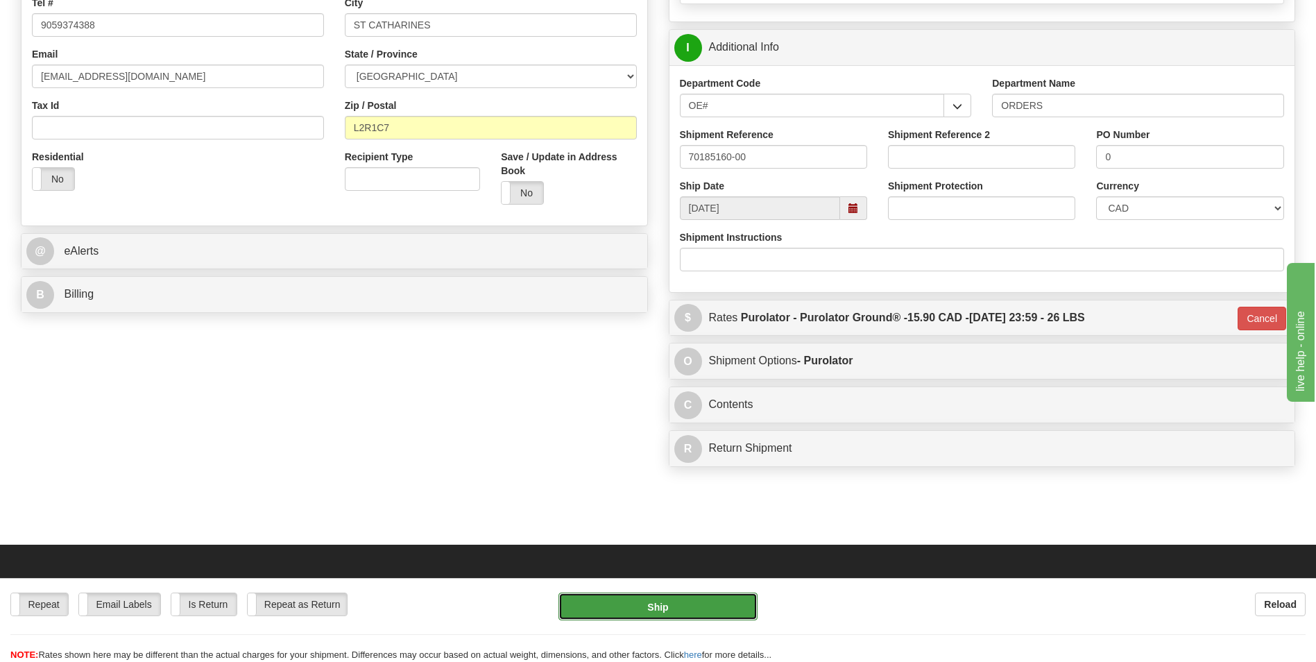
click at [657, 611] on button "Ship" at bounding box center [658, 607] width 198 height 28
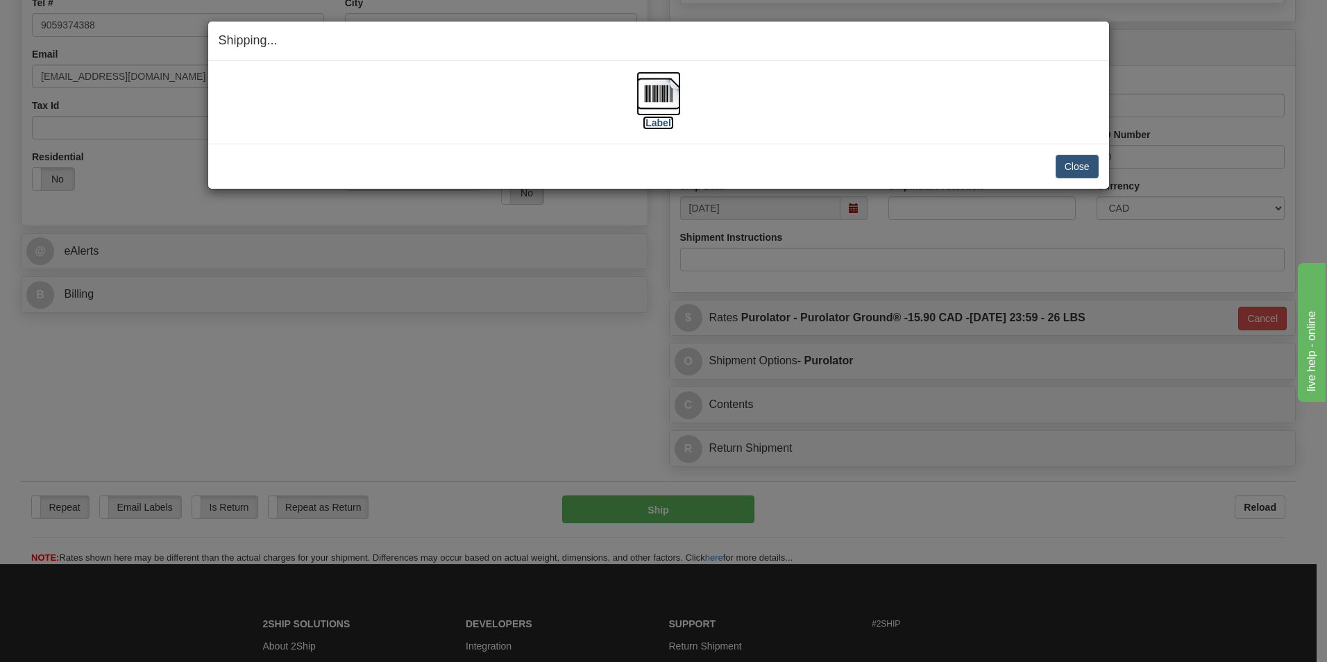
click at [658, 97] on img at bounding box center [658, 93] width 44 height 44
click at [1069, 167] on button "Close" at bounding box center [1077, 167] width 43 height 24
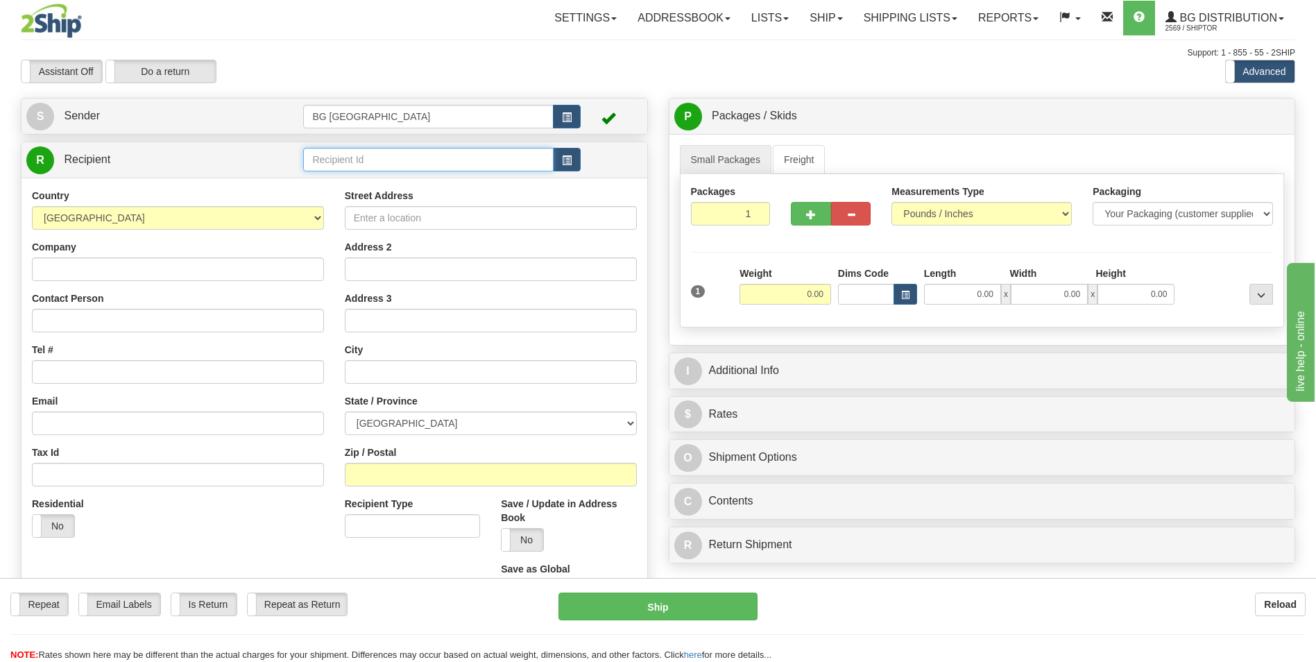
click at [466, 155] on input "text" at bounding box center [428, 160] width 250 height 24
click at [421, 174] on div "60544" at bounding box center [425, 180] width 237 height 15
type input "60544"
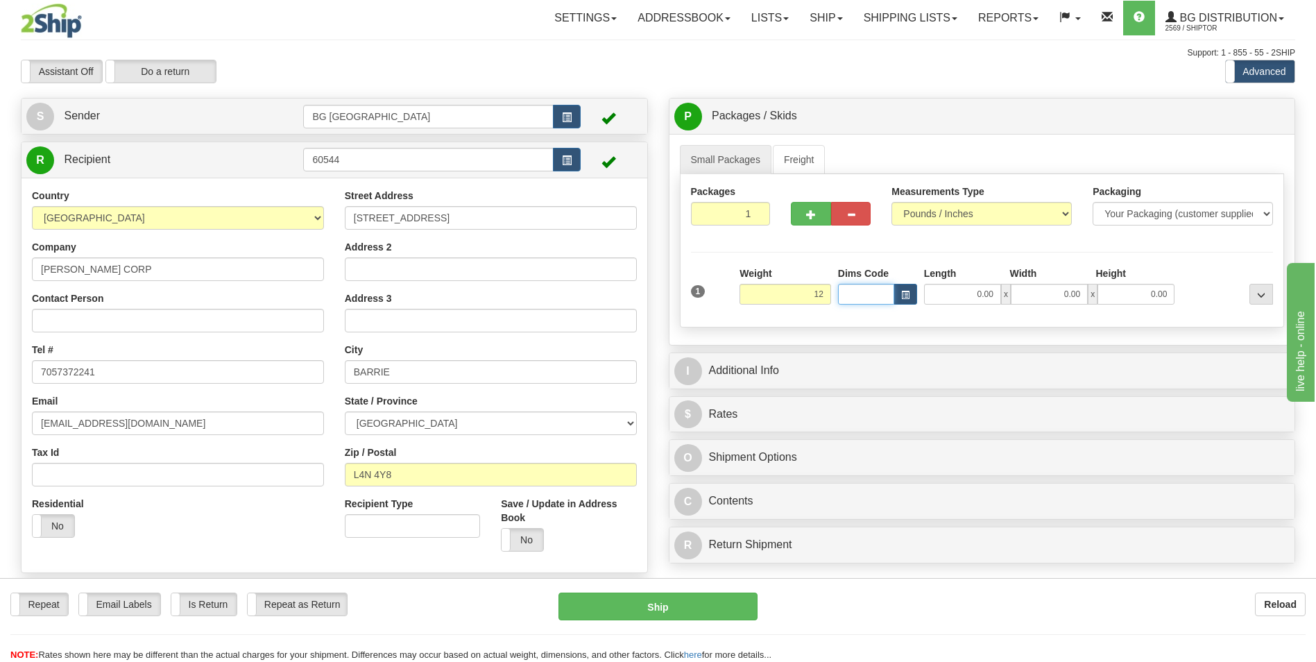
type input "12.00"
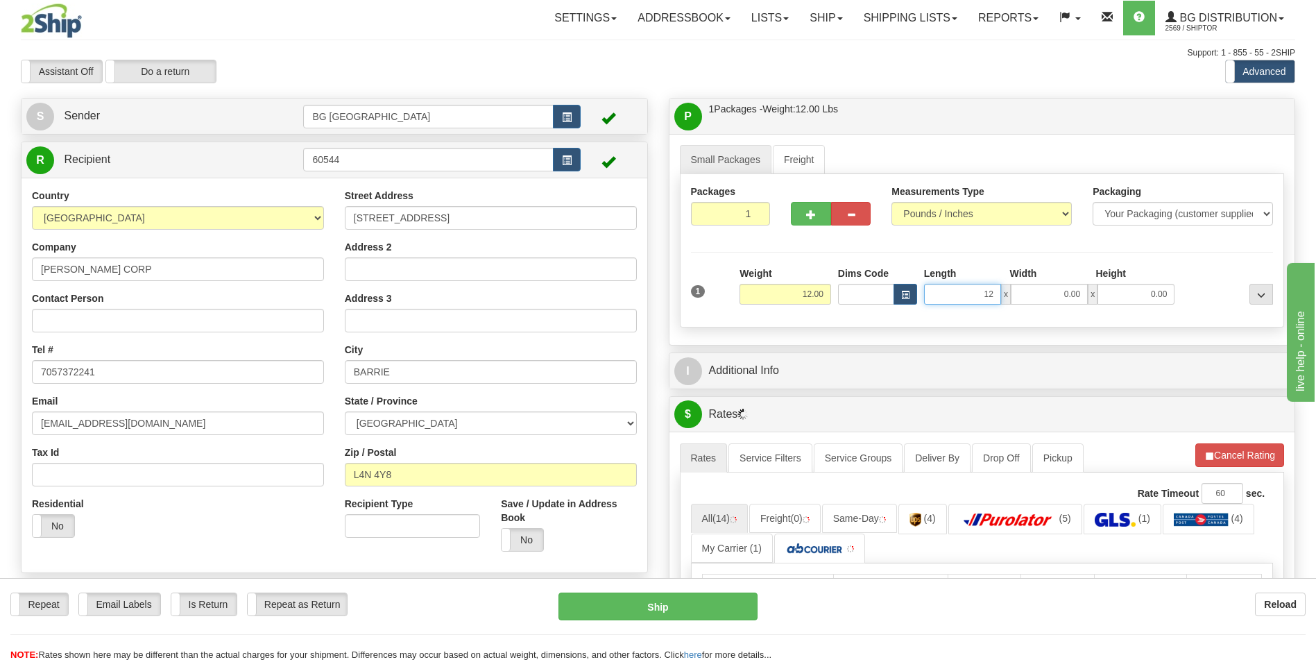
type input "12.00"
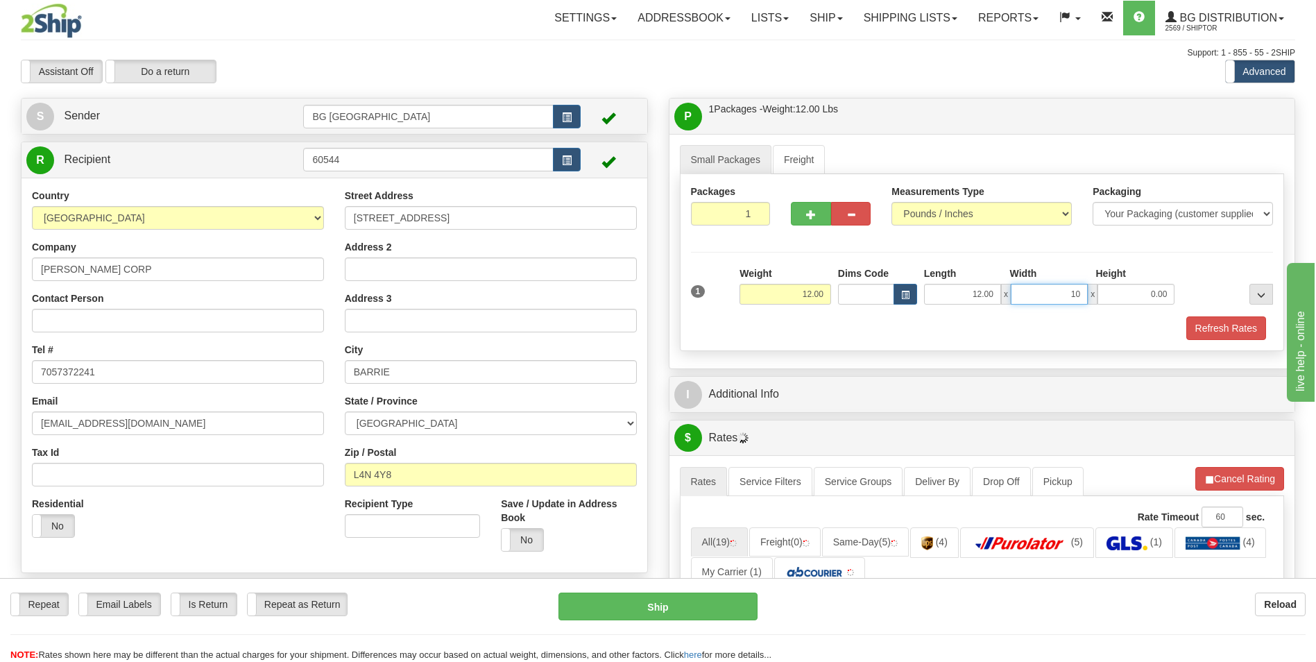
type input "10.00"
click at [797, 379] on div "I Additional Info" at bounding box center [983, 394] width 626 height 35
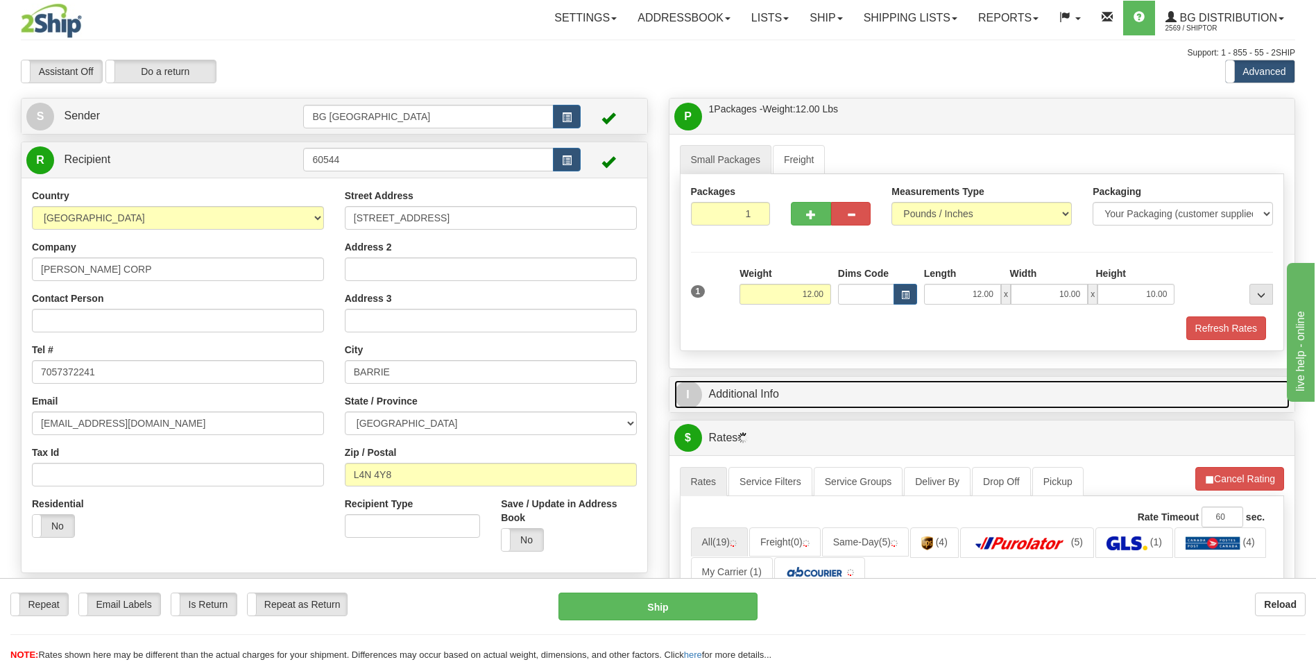
click at [790, 392] on link "I Additional Info" at bounding box center [983, 394] width 616 height 28
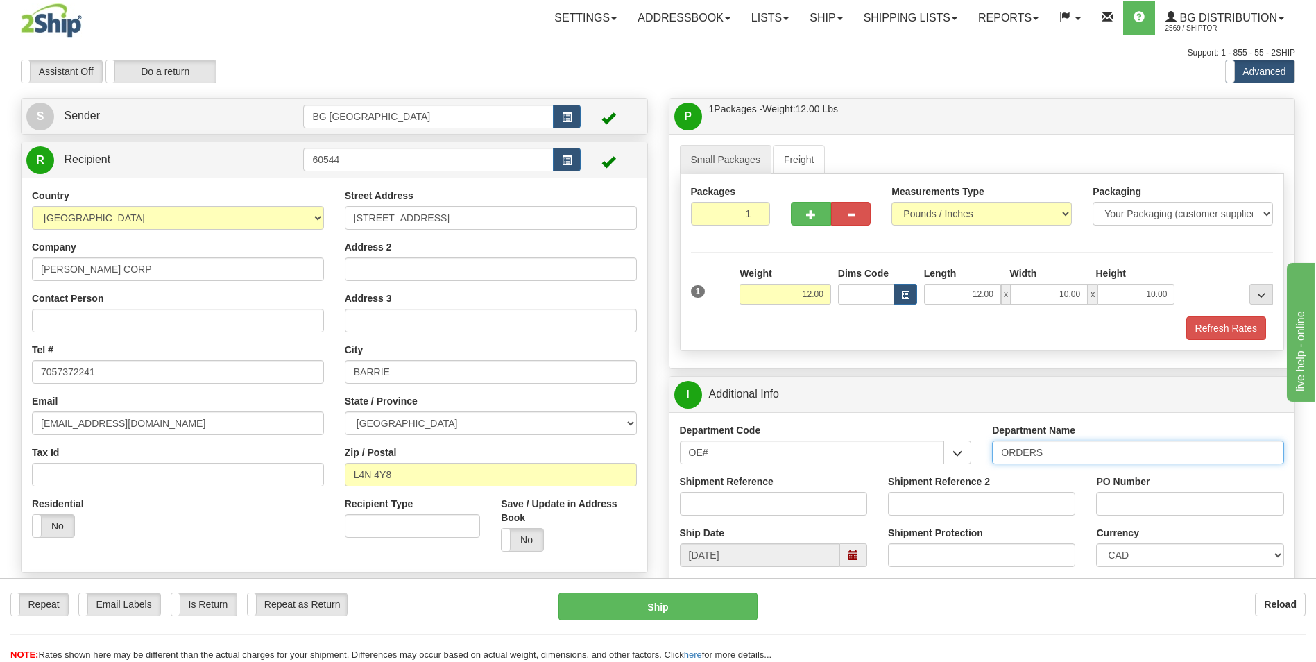
click at [1087, 452] on input "ORDERS" at bounding box center [1138, 453] width 292 height 24
type input "70185147-00"
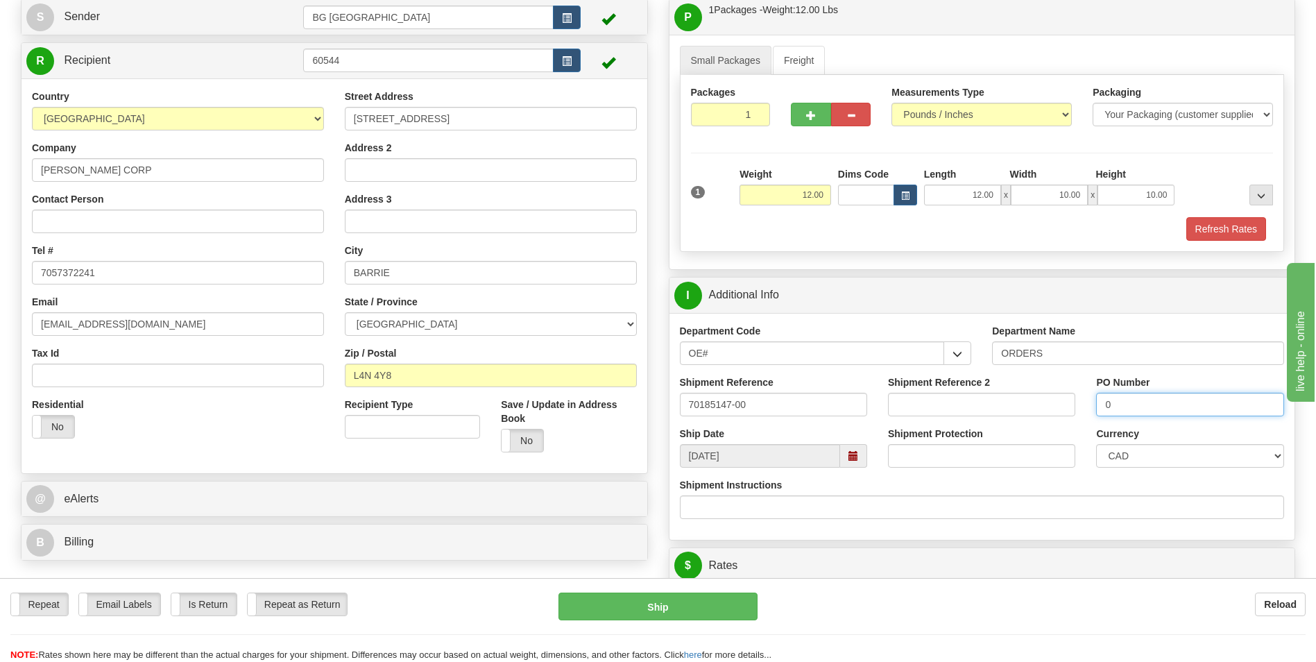
scroll to position [347, 0]
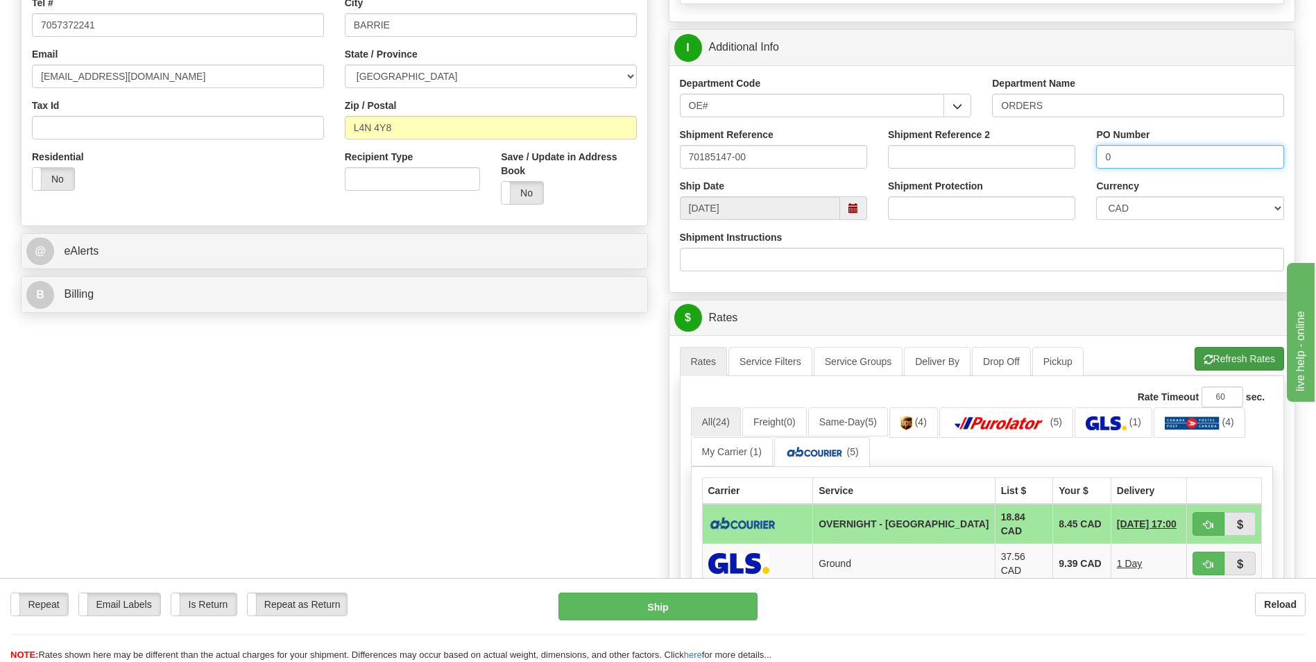
type input "0"
click at [1219, 360] on button "Refresh Rates" at bounding box center [1240, 359] width 90 height 24
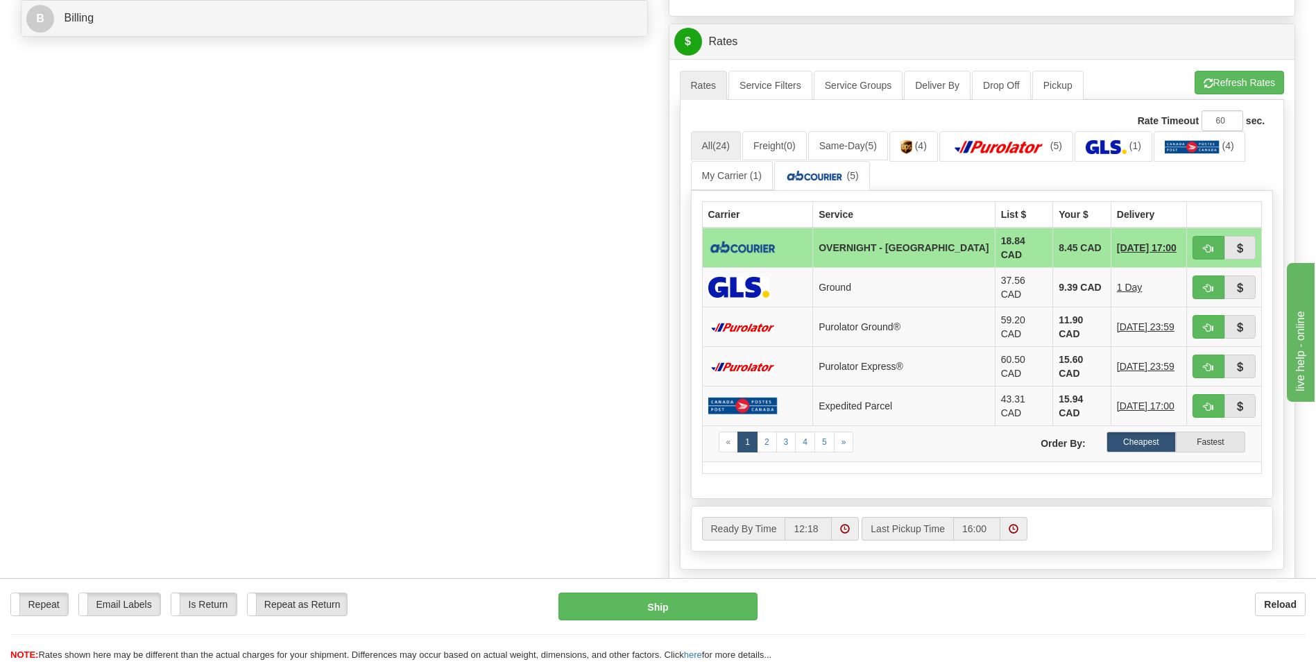
scroll to position [625, 0]
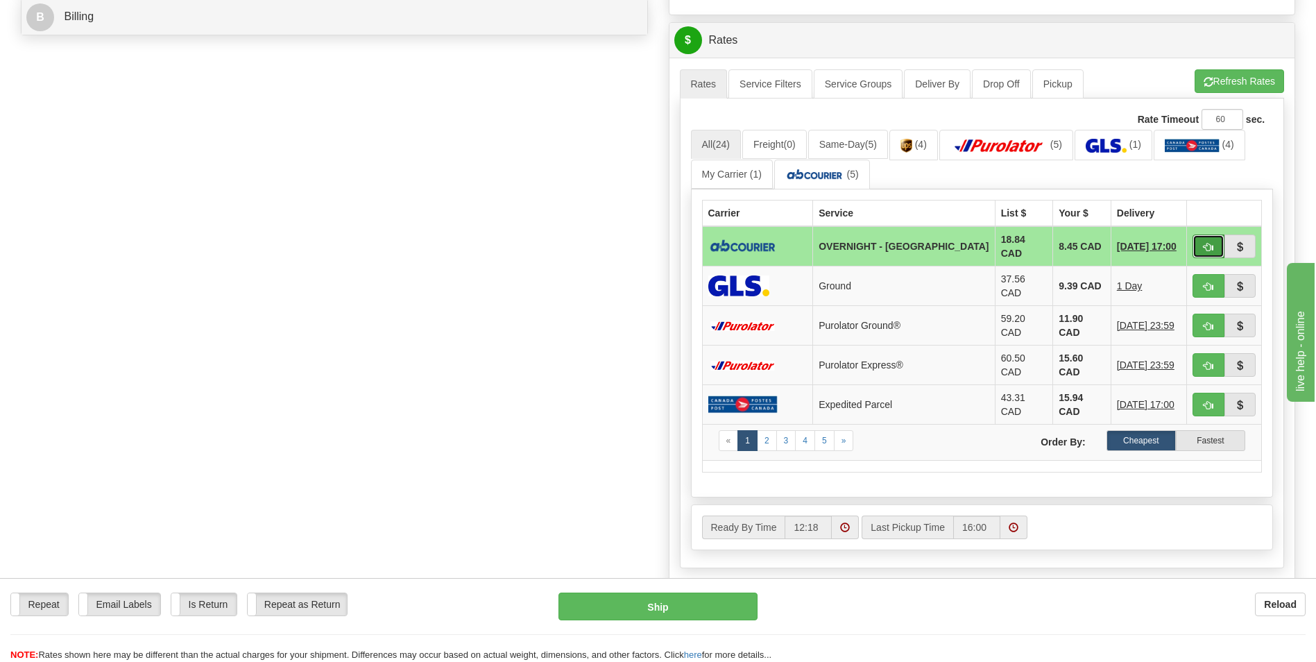
click at [1210, 247] on span "button" at bounding box center [1209, 247] width 10 height 9
type input "4"
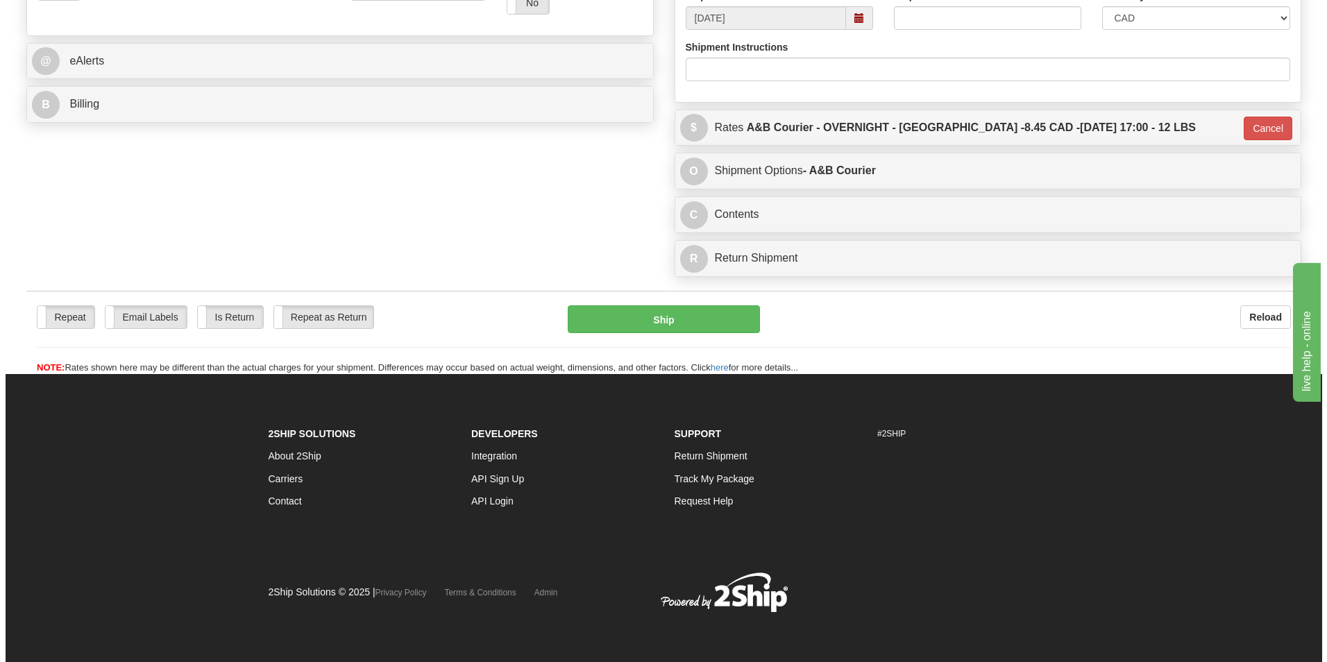
scroll to position [537, 0]
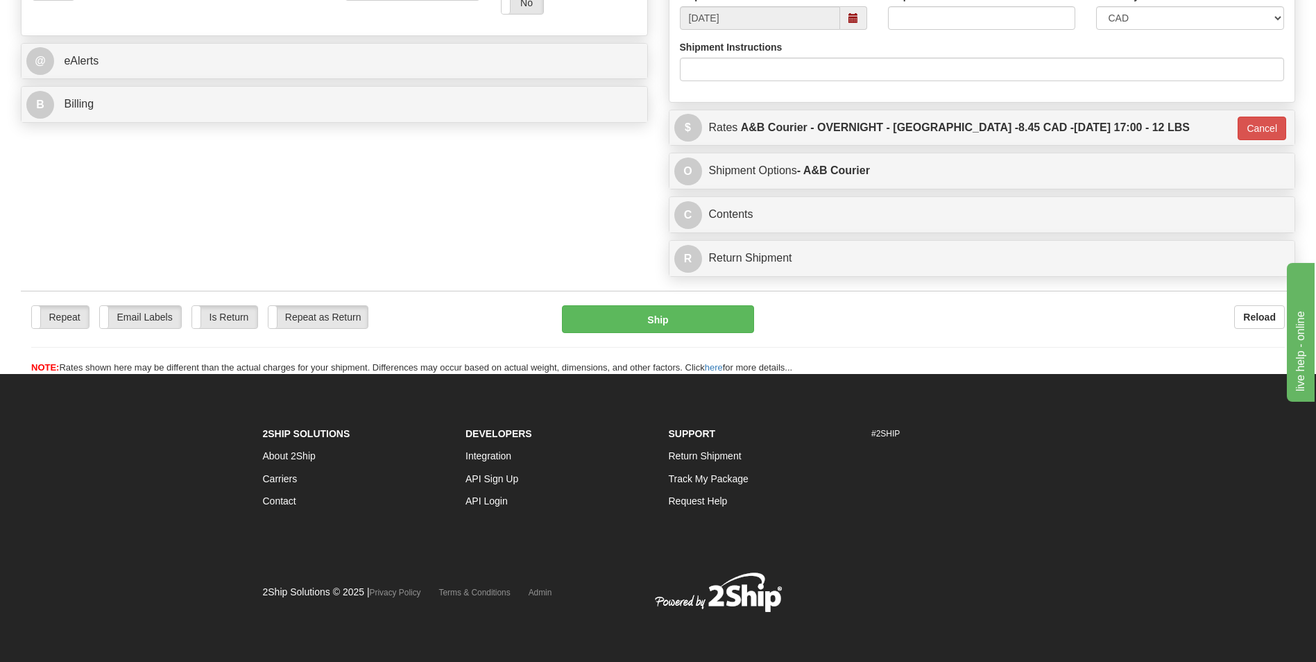
click at [630, 299] on div "Repeat Repeat Email Labels Email Labels Edit Is Return Is Return Repeat as Retu…" at bounding box center [658, 333] width 1275 height 84
click at [634, 321] on button "Ship" at bounding box center [658, 319] width 192 height 28
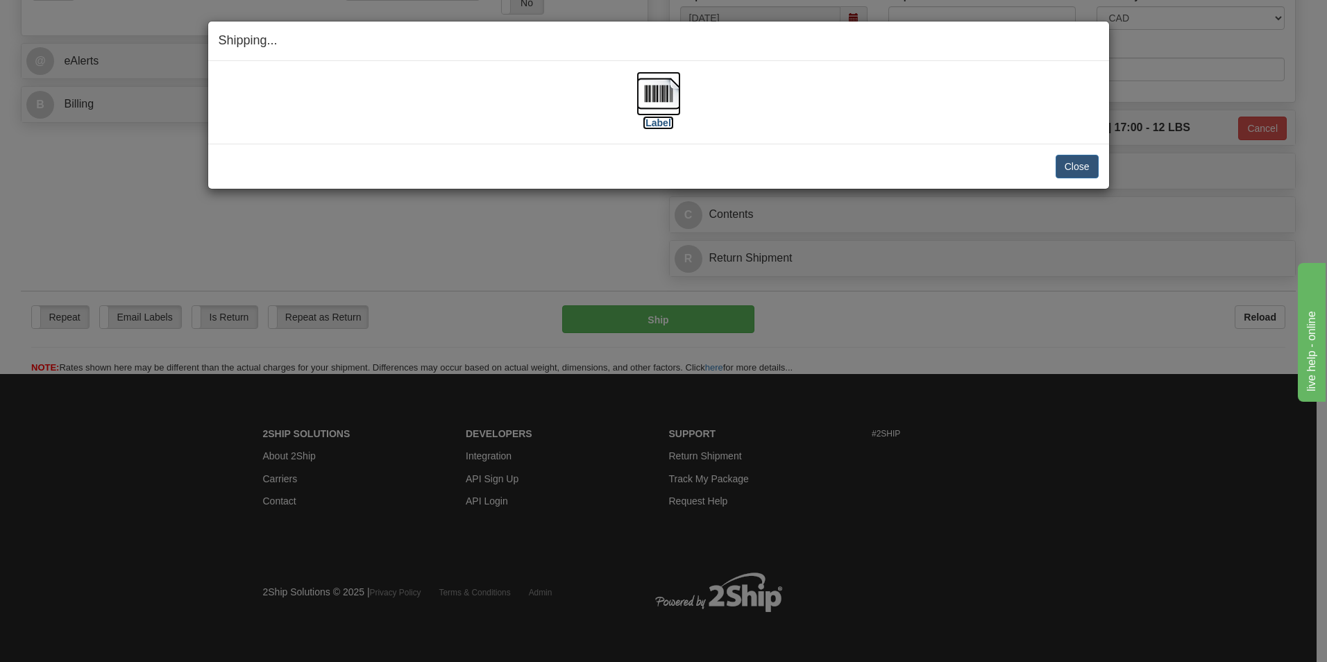
click at [640, 83] on img at bounding box center [658, 93] width 44 height 44
click at [1098, 167] on button "Close" at bounding box center [1077, 167] width 43 height 24
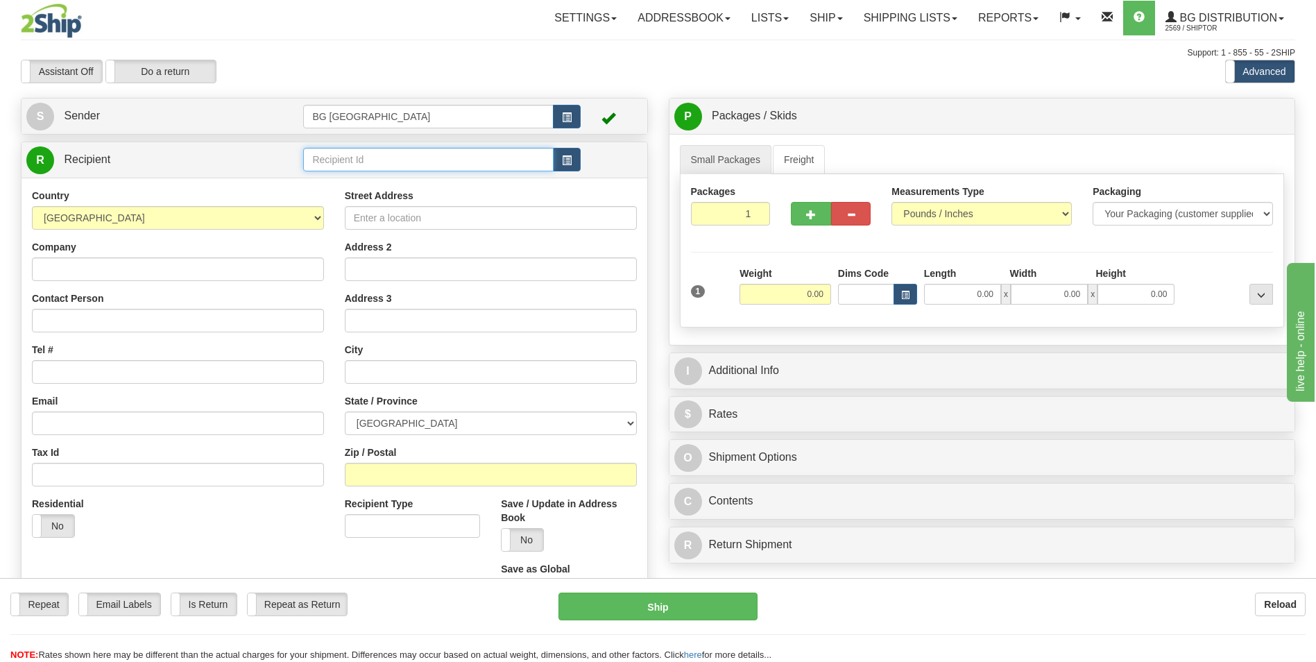
click at [372, 149] on input "text" at bounding box center [428, 160] width 250 height 24
click at [330, 183] on div "60175" at bounding box center [425, 180] width 237 height 15
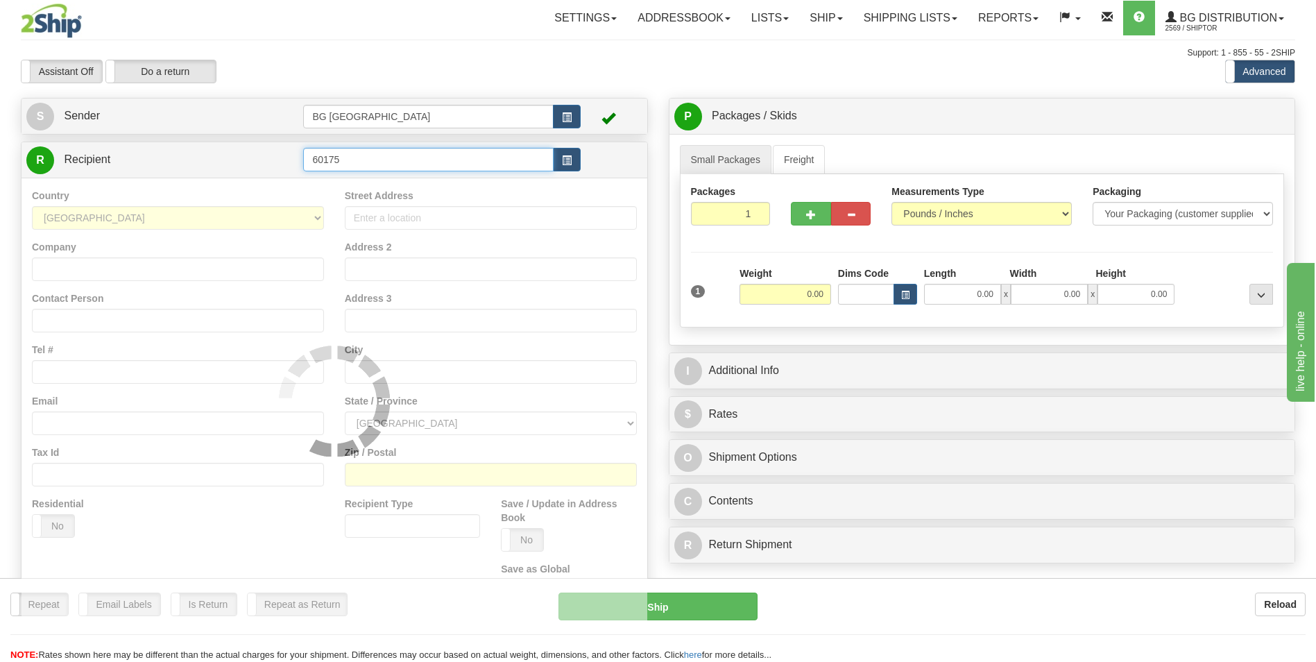
type input "60175"
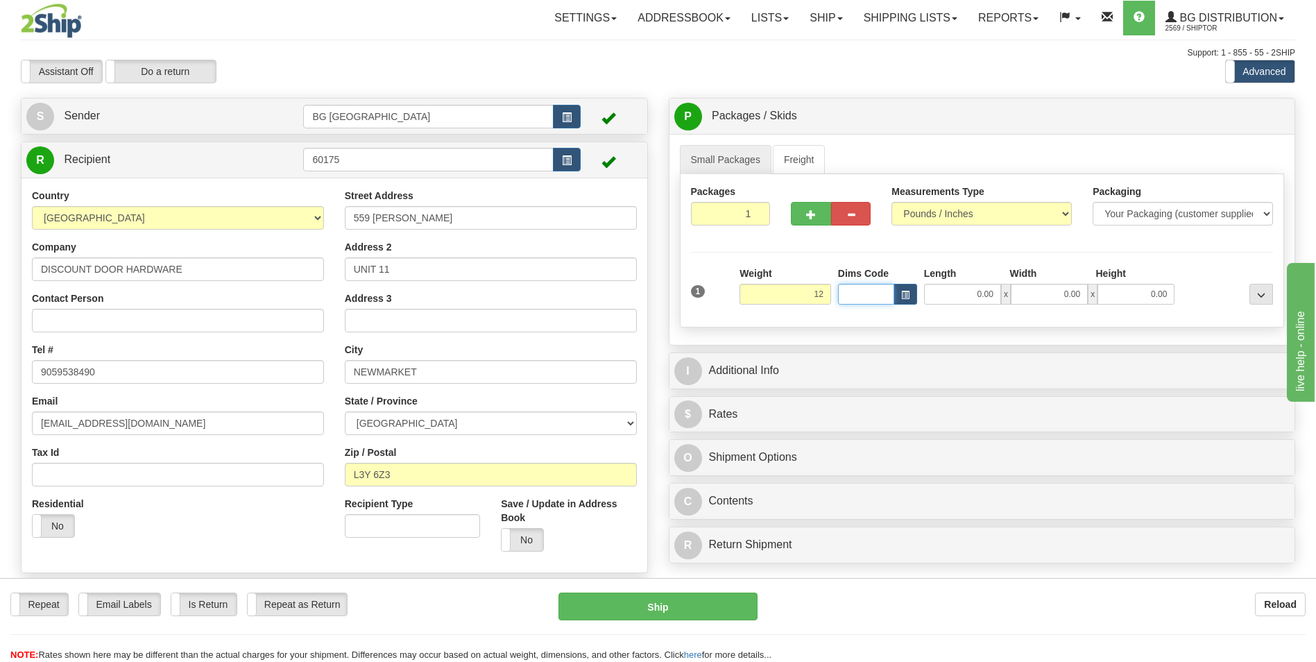
type input "12.00"
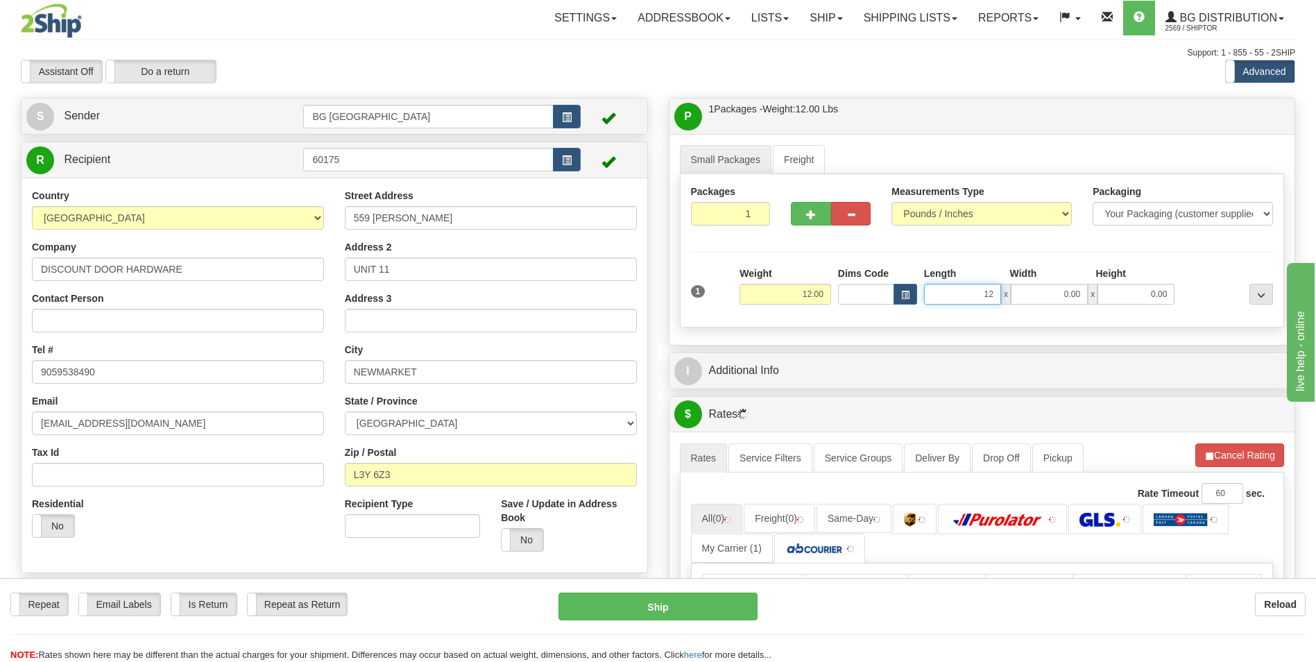
type input "12.00"
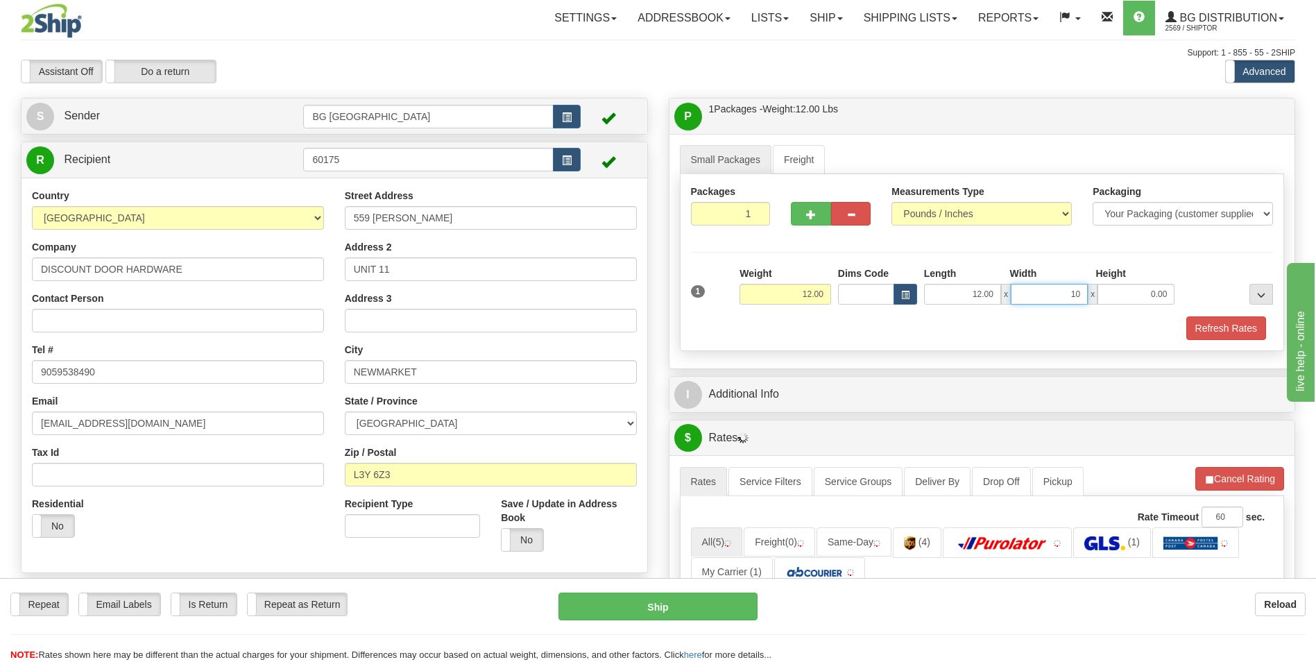
type input "10.00"
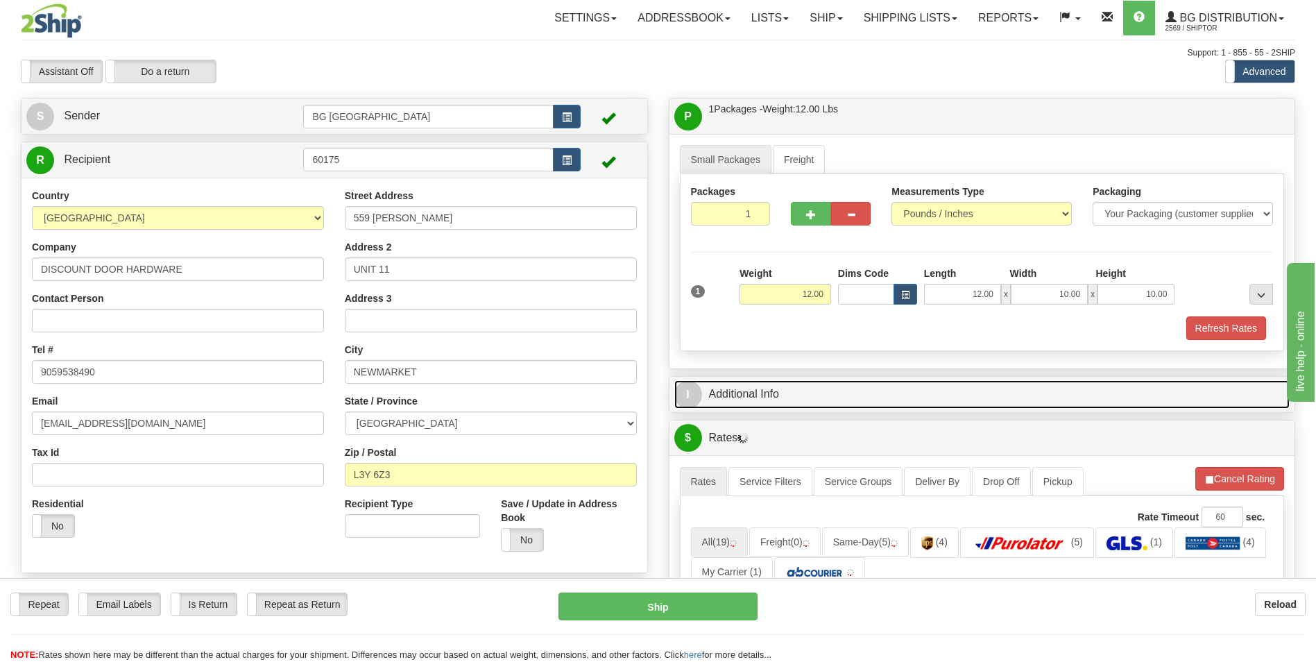
click at [777, 402] on link "I Additional Info" at bounding box center [983, 394] width 616 height 28
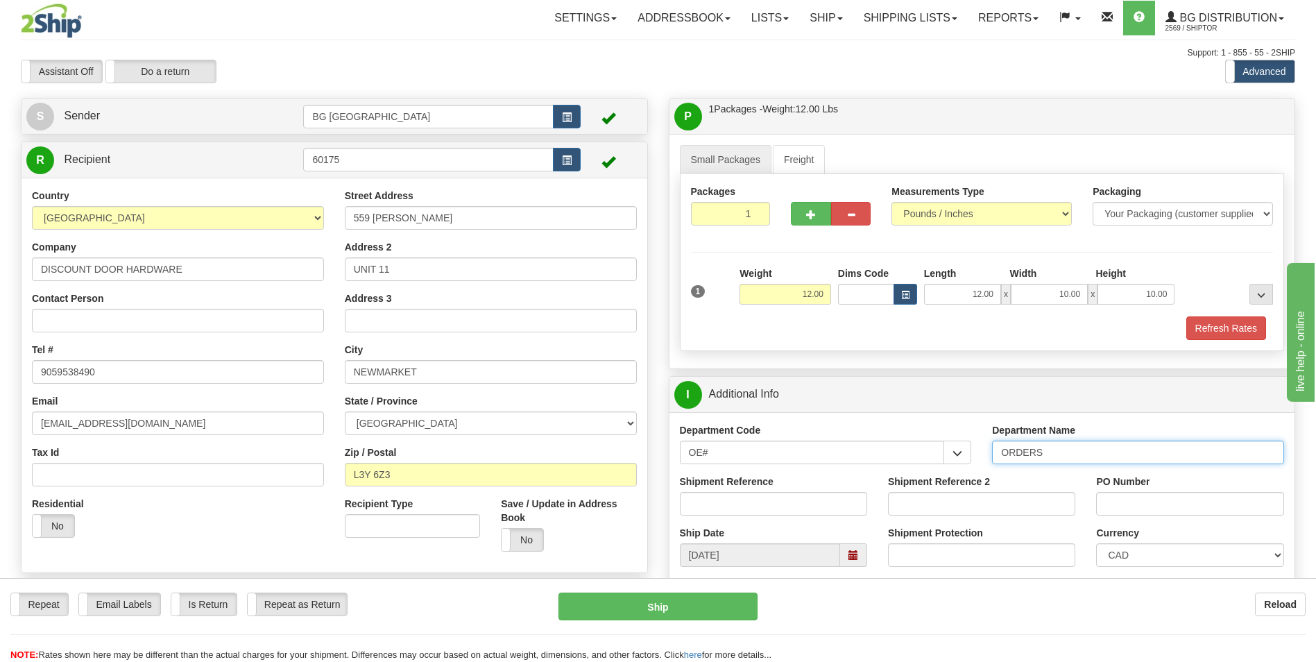
click at [1051, 450] on input "ORDERS" at bounding box center [1138, 453] width 292 height 24
type input "70185149-00"
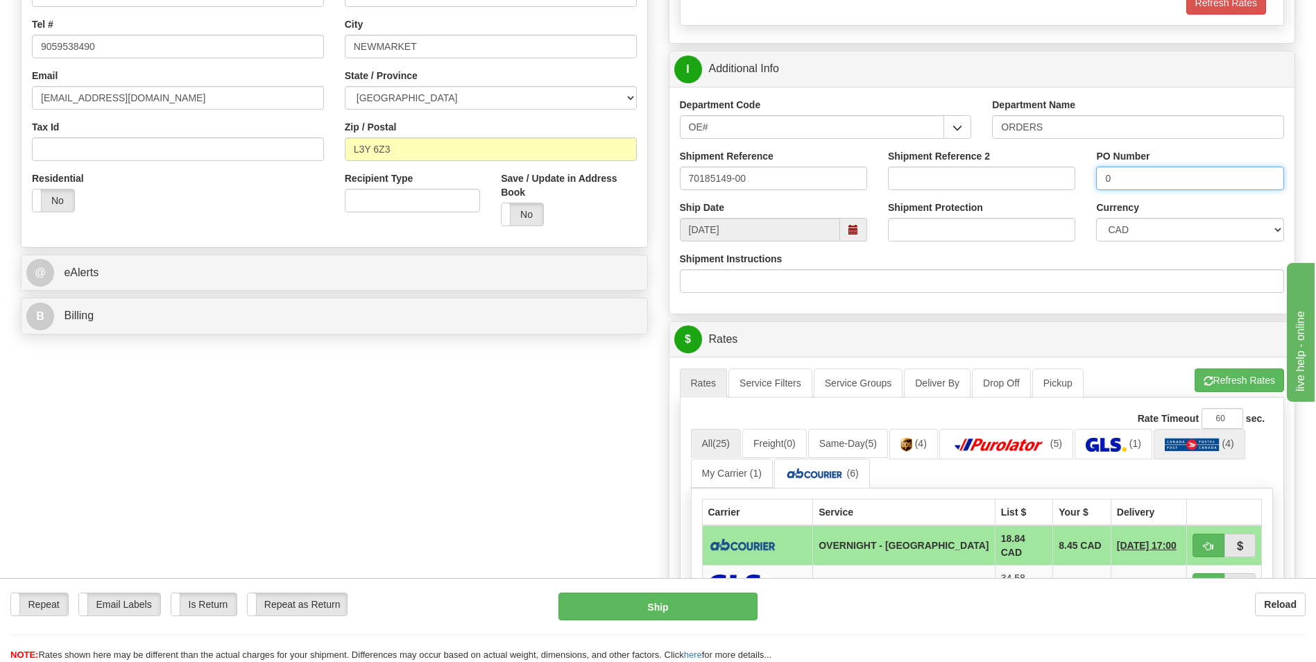
scroll to position [347, 0]
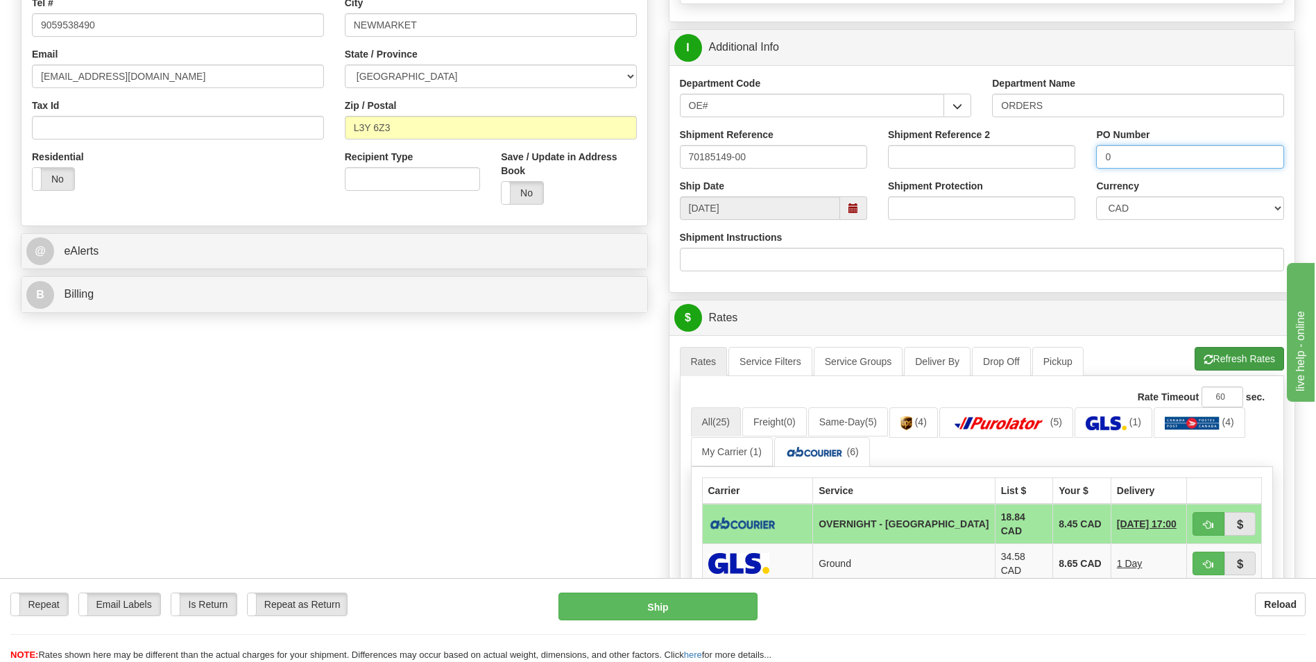
type input "0"
click at [1230, 369] on button "Refresh Rates" at bounding box center [1240, 359] width 90 height 24
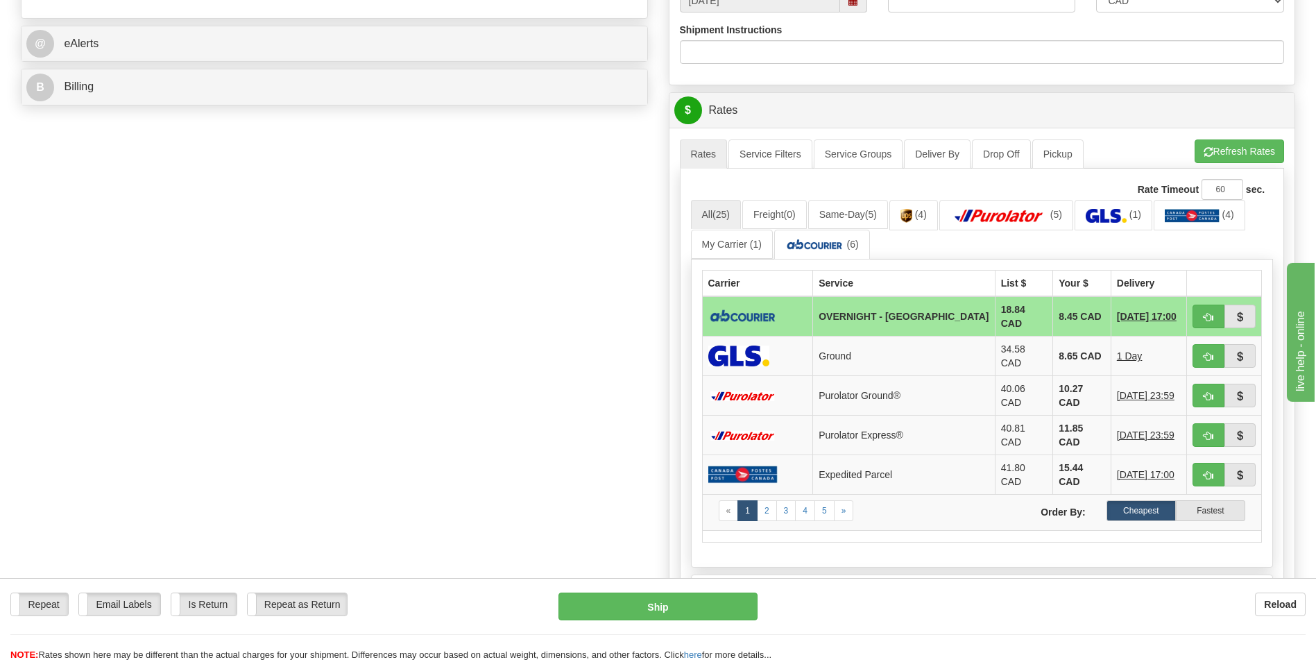
scroll to position [555, 0]
click at [1205, 315] on span "button" at bounding box center [1209, 316] width 10 height 9
type input "4"
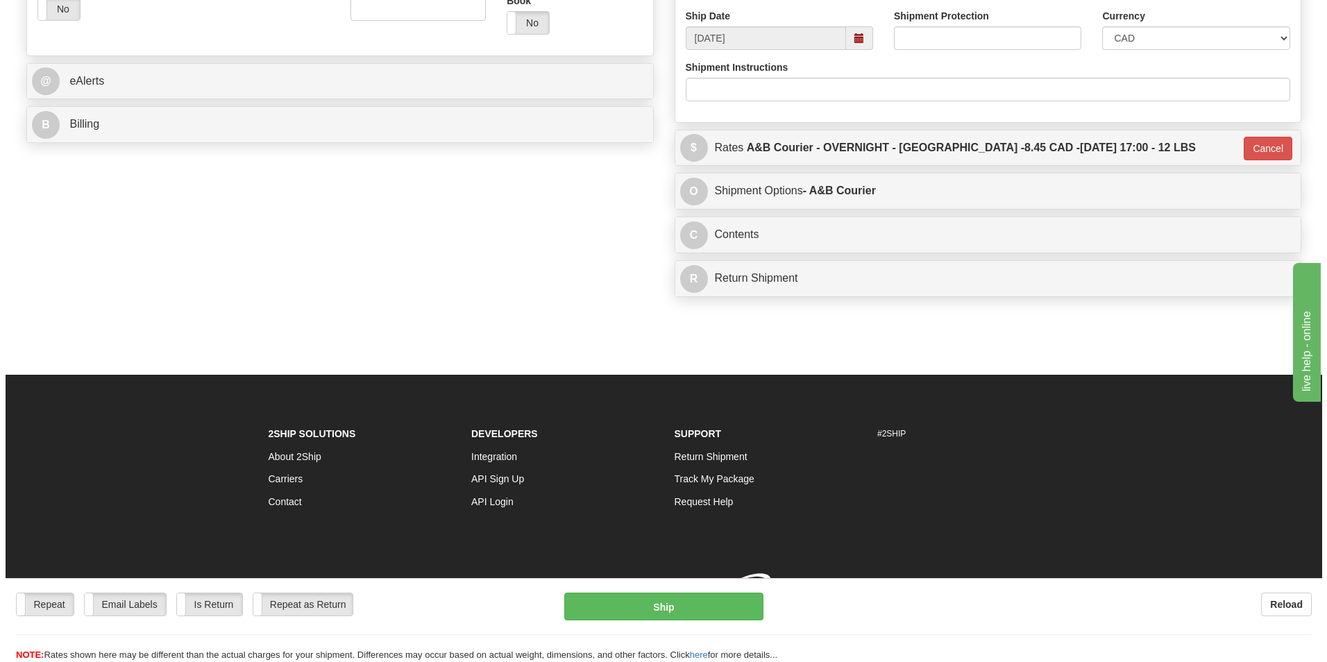
scroll to position [537, 0]
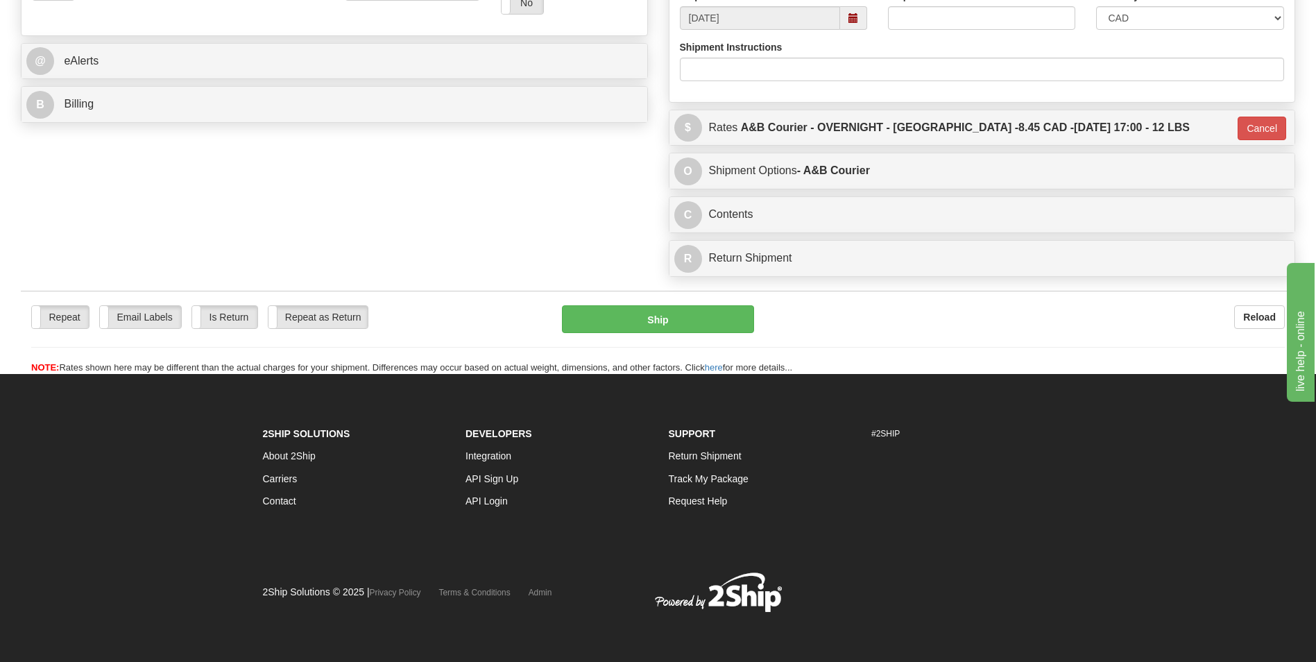
click at [656, 340] on div "Repeat Repeat Email Labels Email Labels Edit Is Return Is Return Repeat as Retu…" at bounding box center [658, 339] width 1275 height 69
click at [656, 327] on button "Ship" at bounding box center [658, 319] width 192 height 28
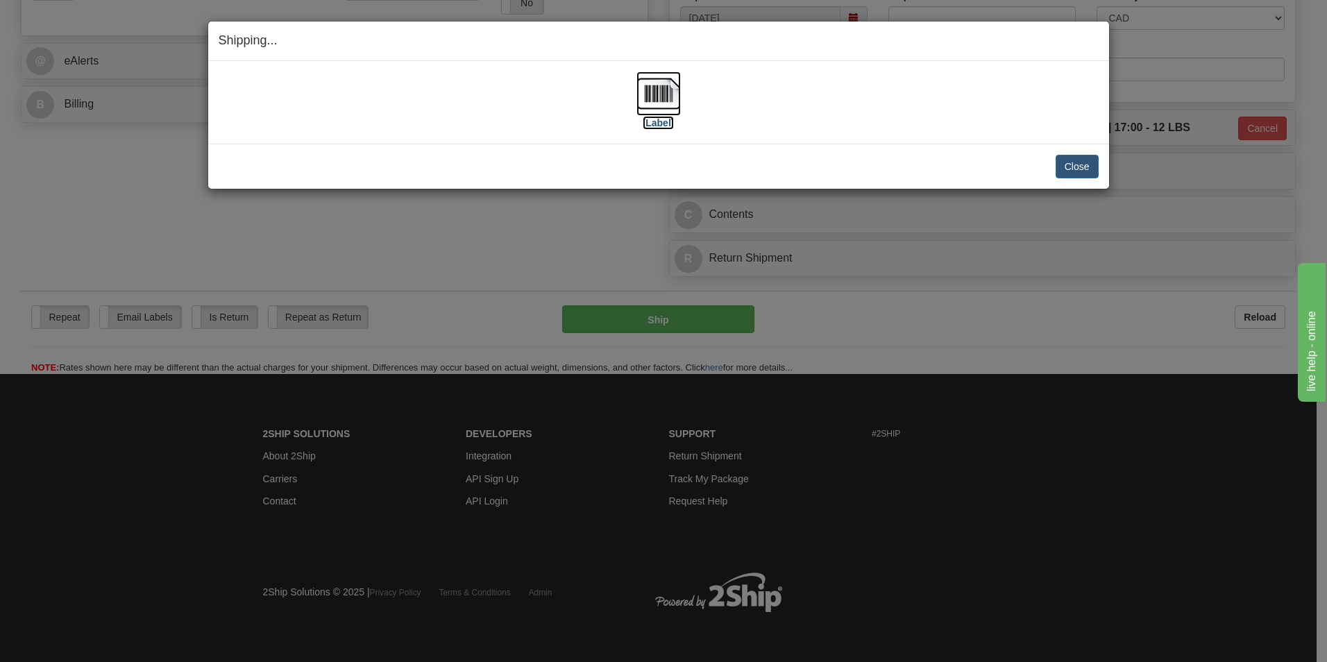
click at [677, 95] on img at bounding box center [658, 93] width 44 height 44
click at [1076, 171] on button "Close" at bounding box center [1077, 167] width 43 height 24
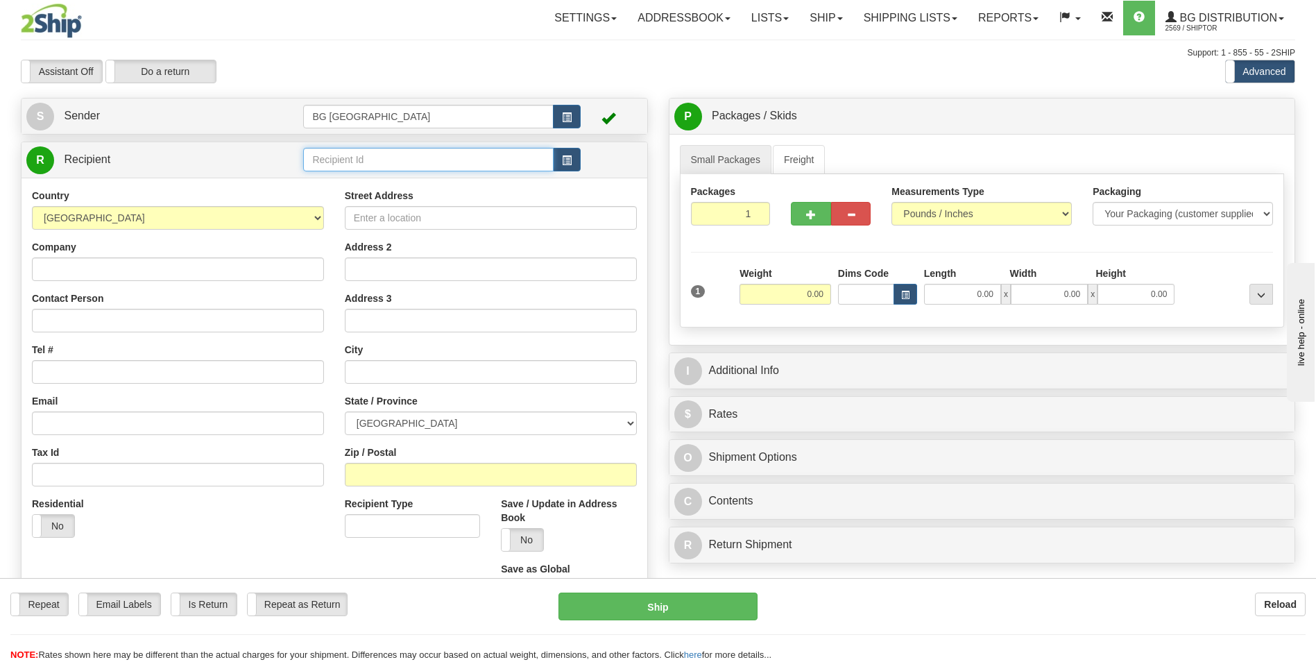
click at [409, 157] on input "text" at bounding box center [428, 160] width 250 height 24
click at [373, 171] on ul "60020" at bounding box center [428, 180] width 250 height 19
click at [369, 178] on div "60020" at bounding box center [425, 180] width 237 height 15
type input "60020"
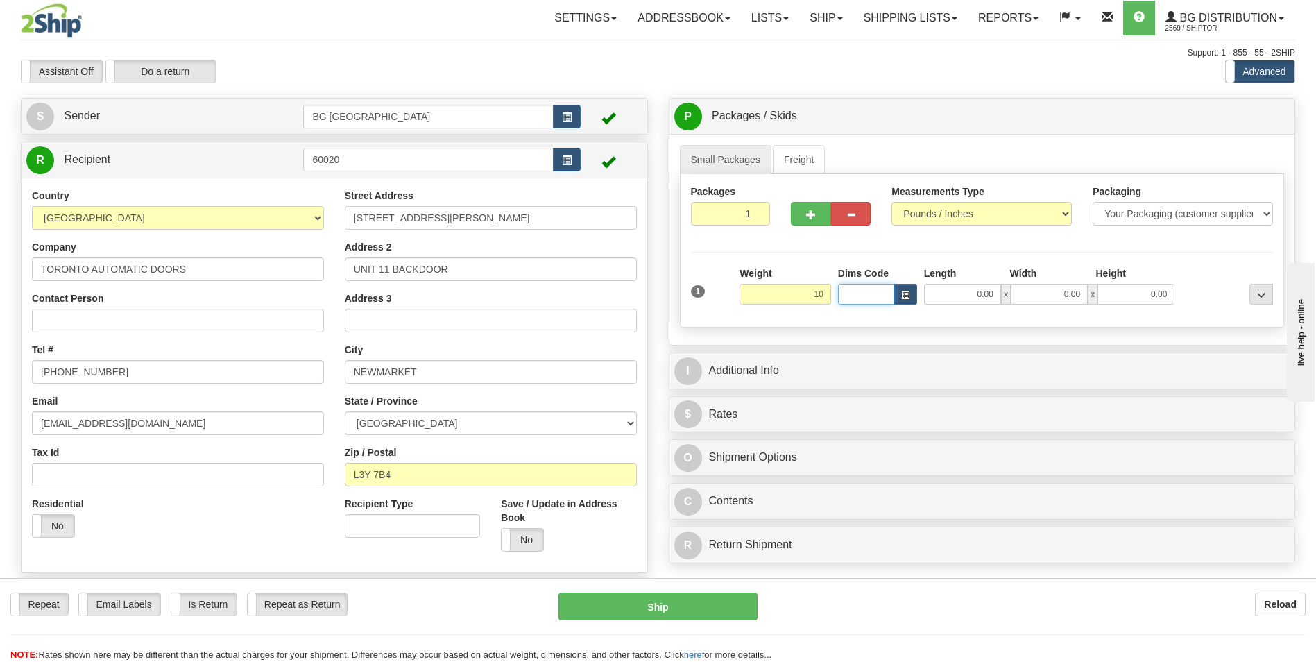
type input "10.00"
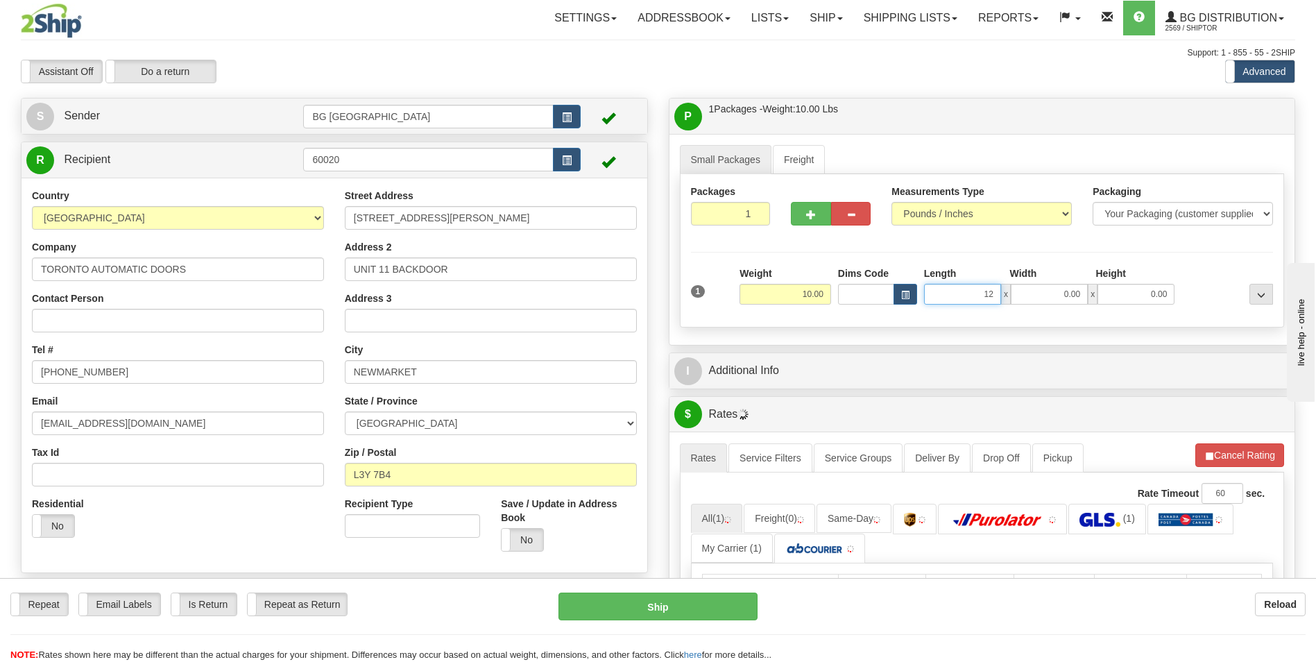
type input "12.00"
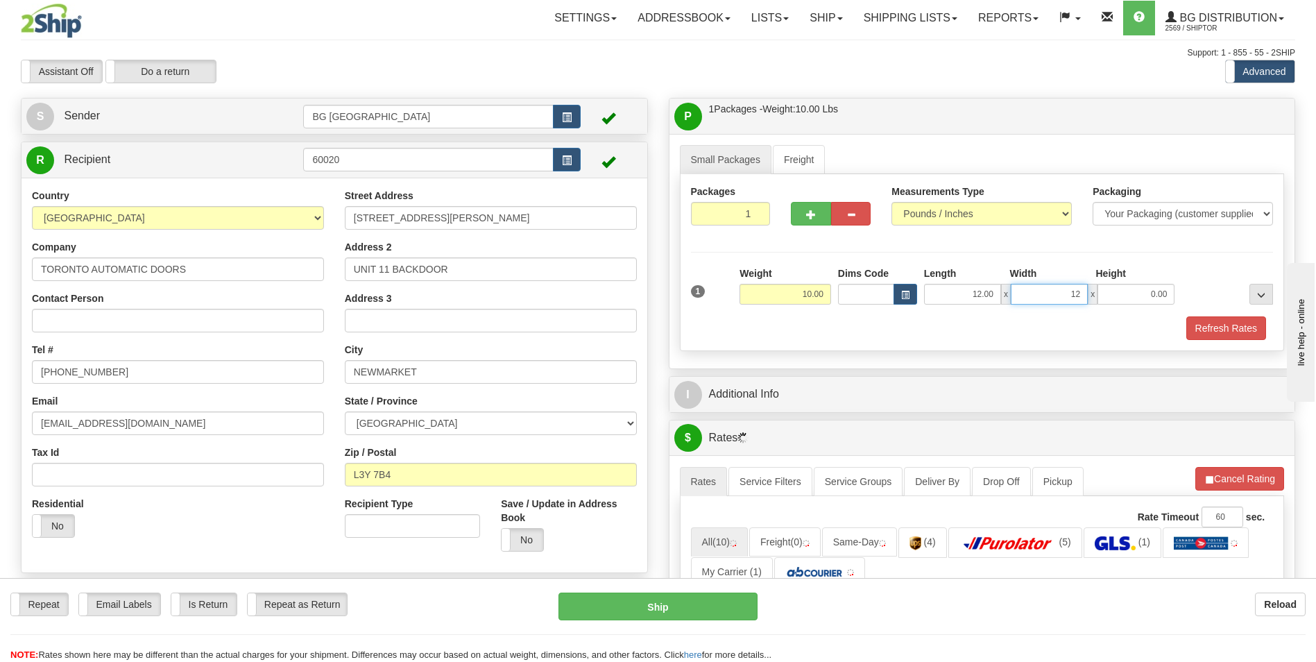
type input "12.00"
click at [814, 217] on span "button" at bounding box center [811, 214] width 10 height 9
type input "2"
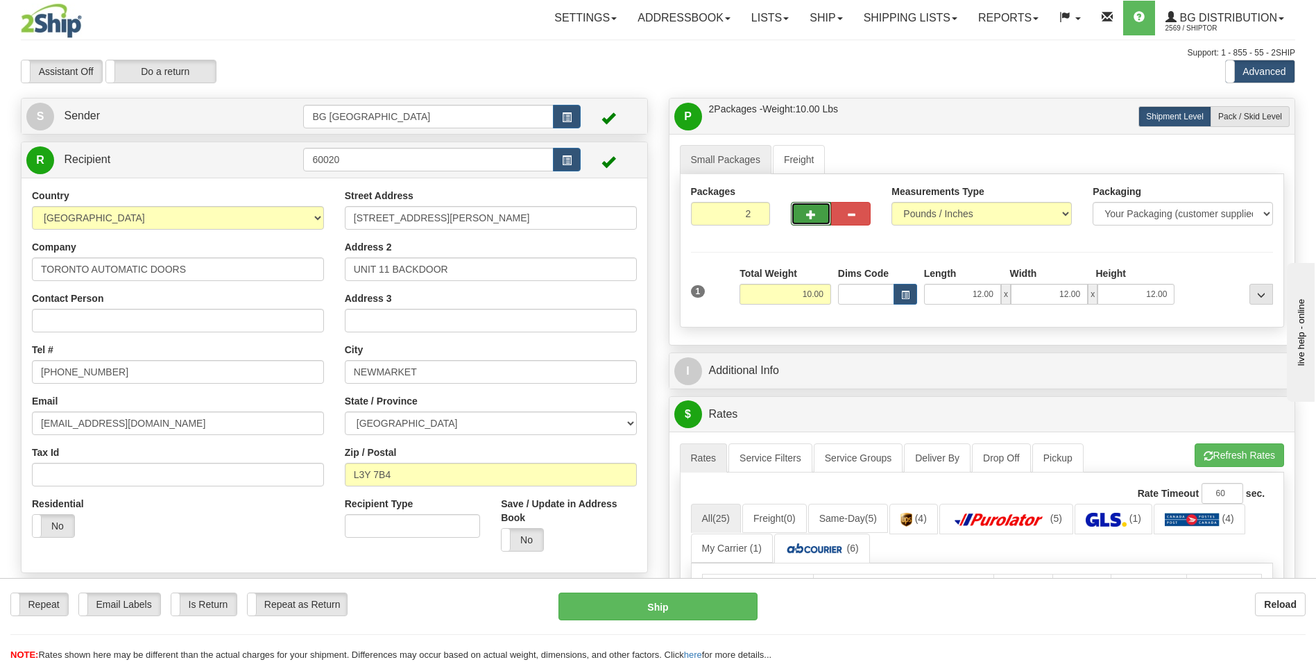
drag, startPoint x: 1229, startPoint y: 121, endPoint x: 1162, endPoint y: 178, distance: 88.1
click at [1229, 121] on label "Pack / Skid Level Pack.." at bounding box center [1250, 116] width 79 height 21
radio input "true"
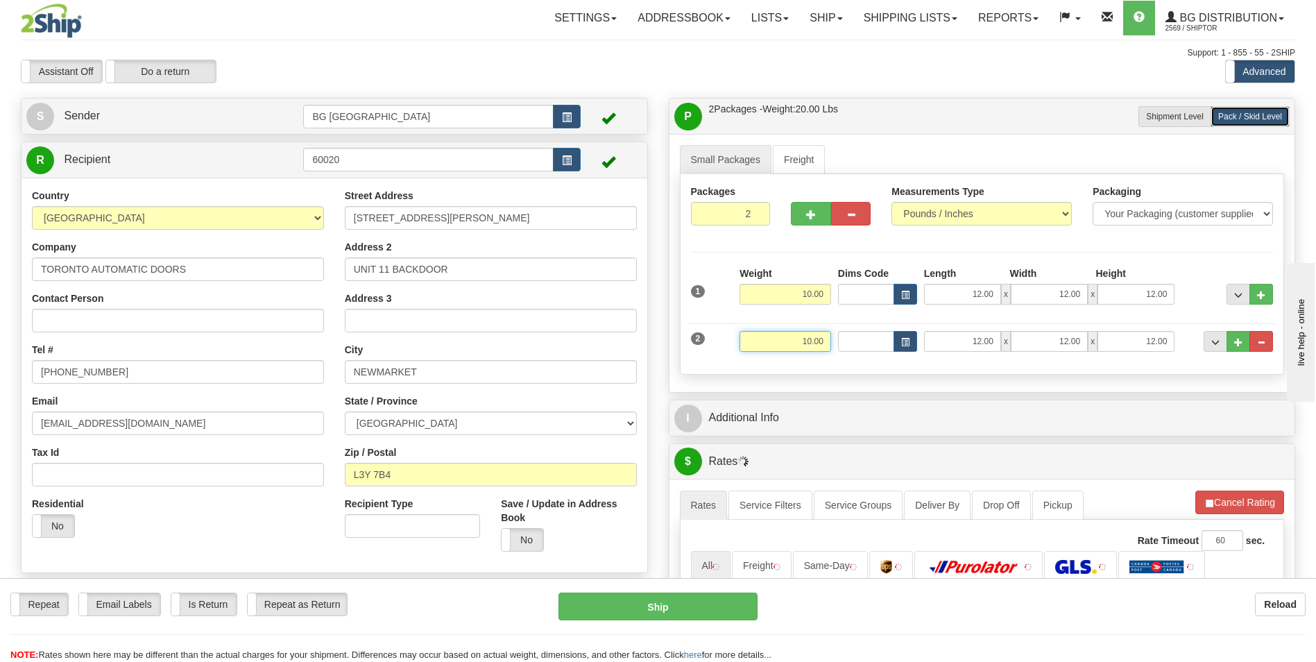
click at [820, 337] on input "10.00" at bounding box center [786, 341] width 92 height 21
type input "24.00"
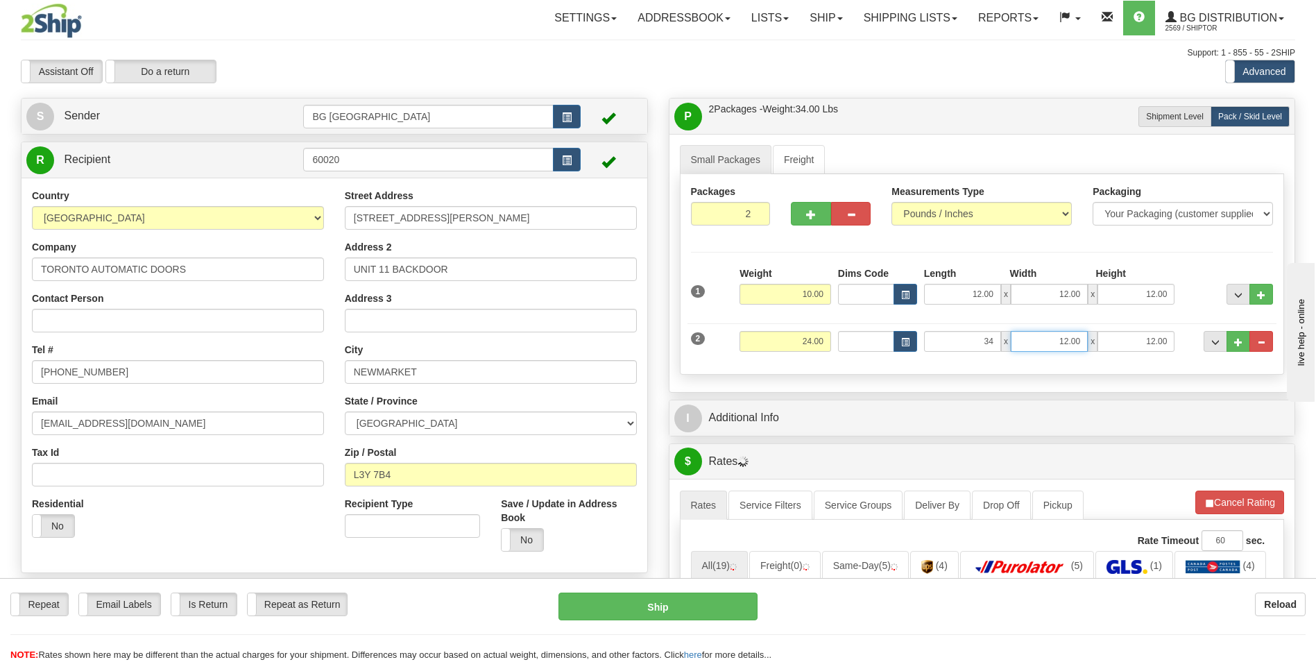
type input "34.00"
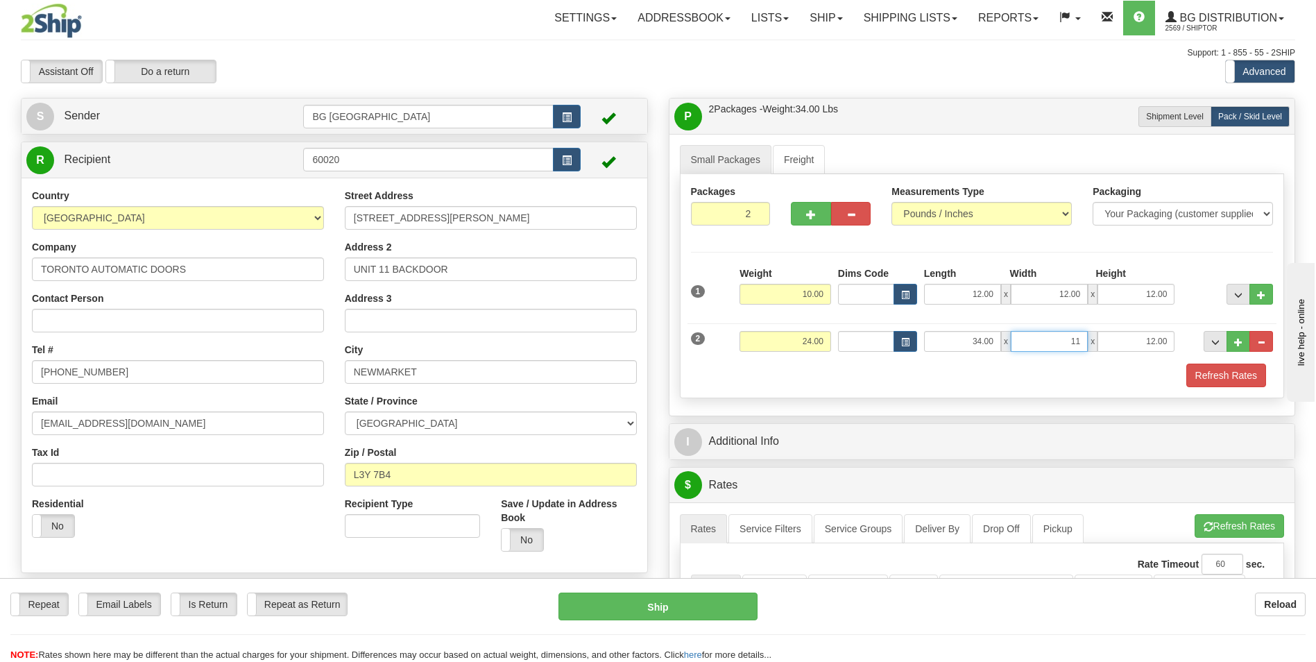
type input "11.00"
click at [1139, 346] on input "12.00" at bounding box center [1136, 341] width 77 height 21
type input "9.00"
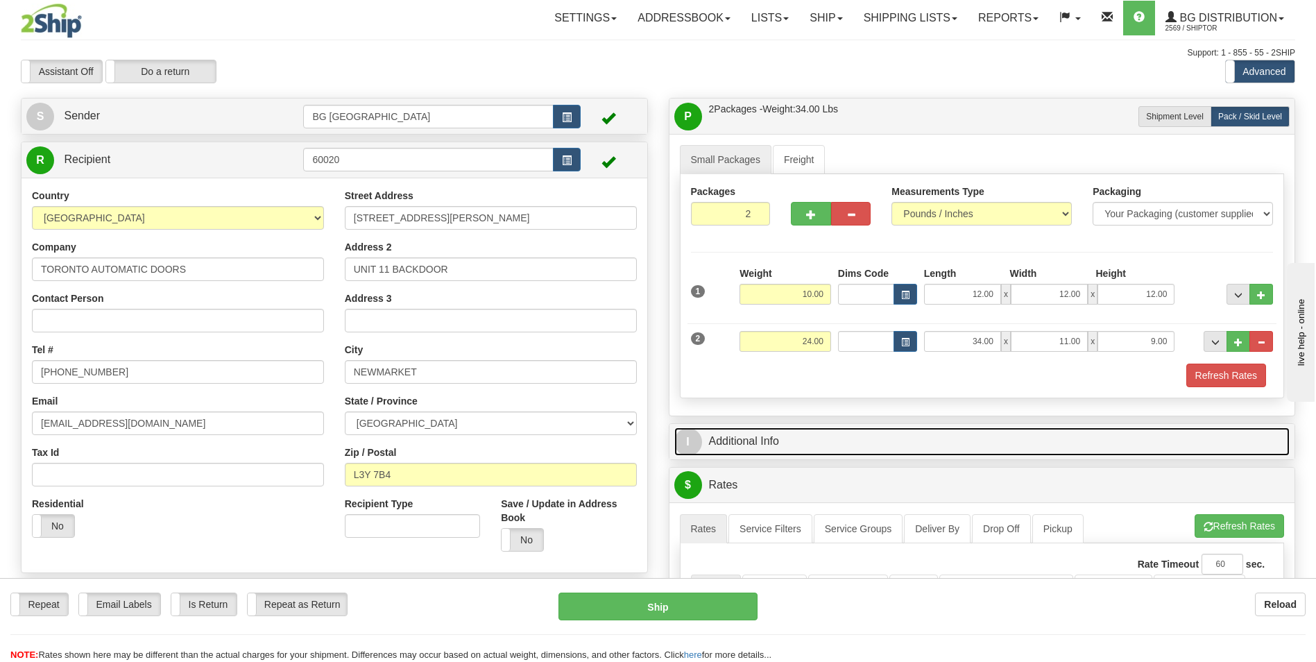
click at [822, 449] on link "I Additional Info" at bounding box center [983, 441] width 616 height 28
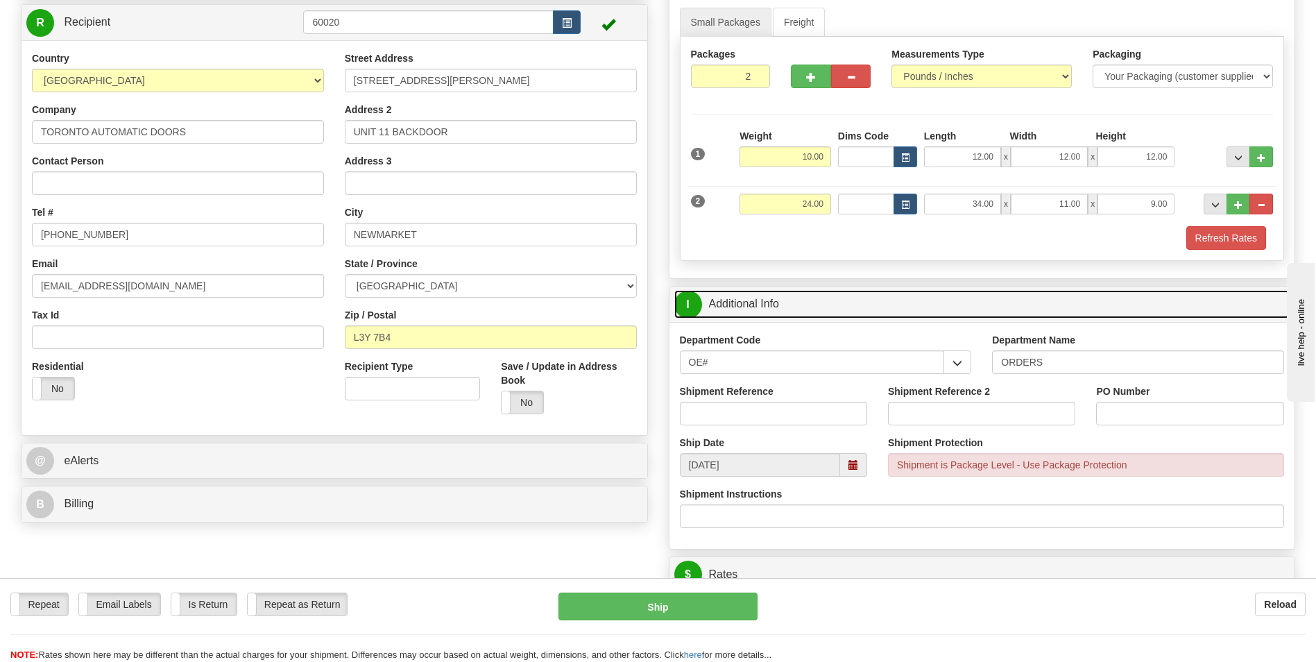
scroll to position [139, 0]
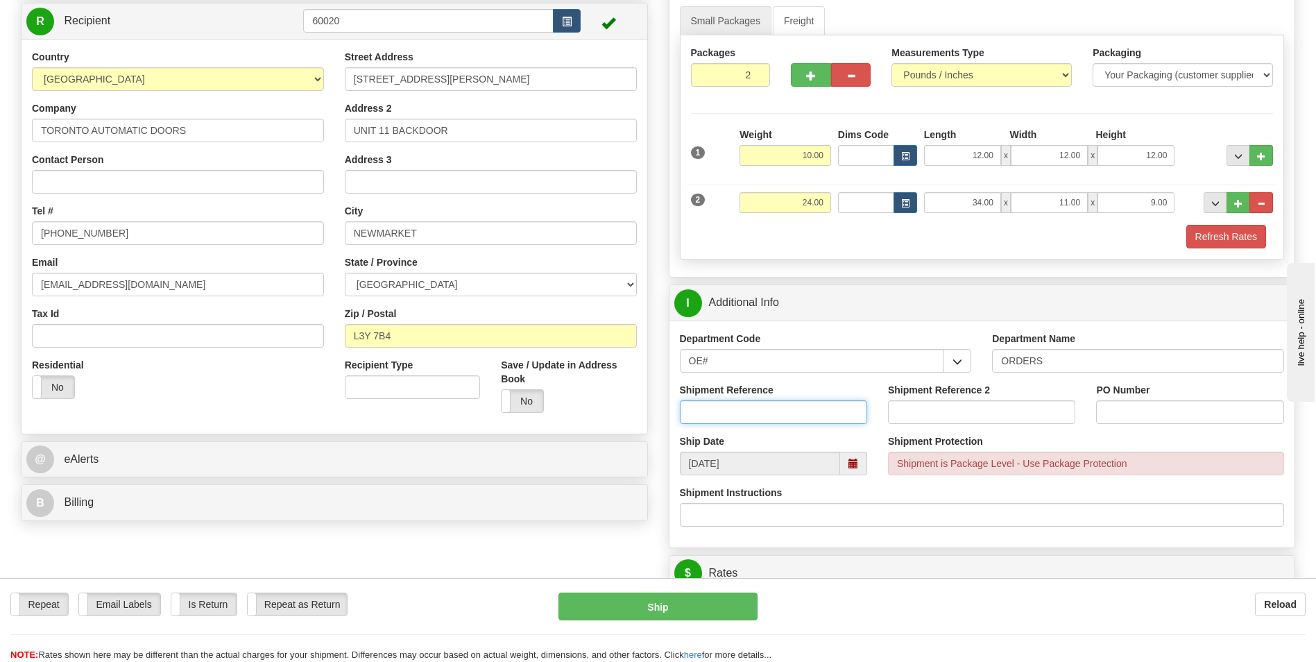
click at [808, 419] on input "Shipment Reference" at bounding box center [773, 412] width 187 height 24
type input "70185115-00"
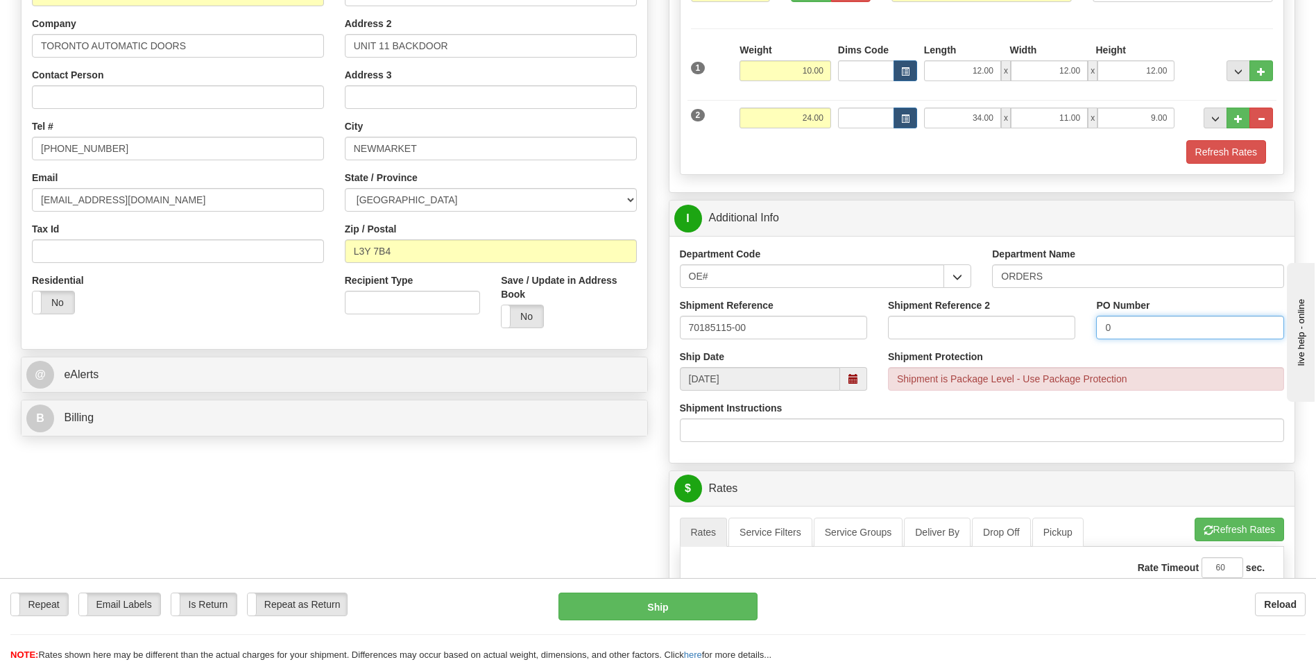
scroll to position [416, 0]
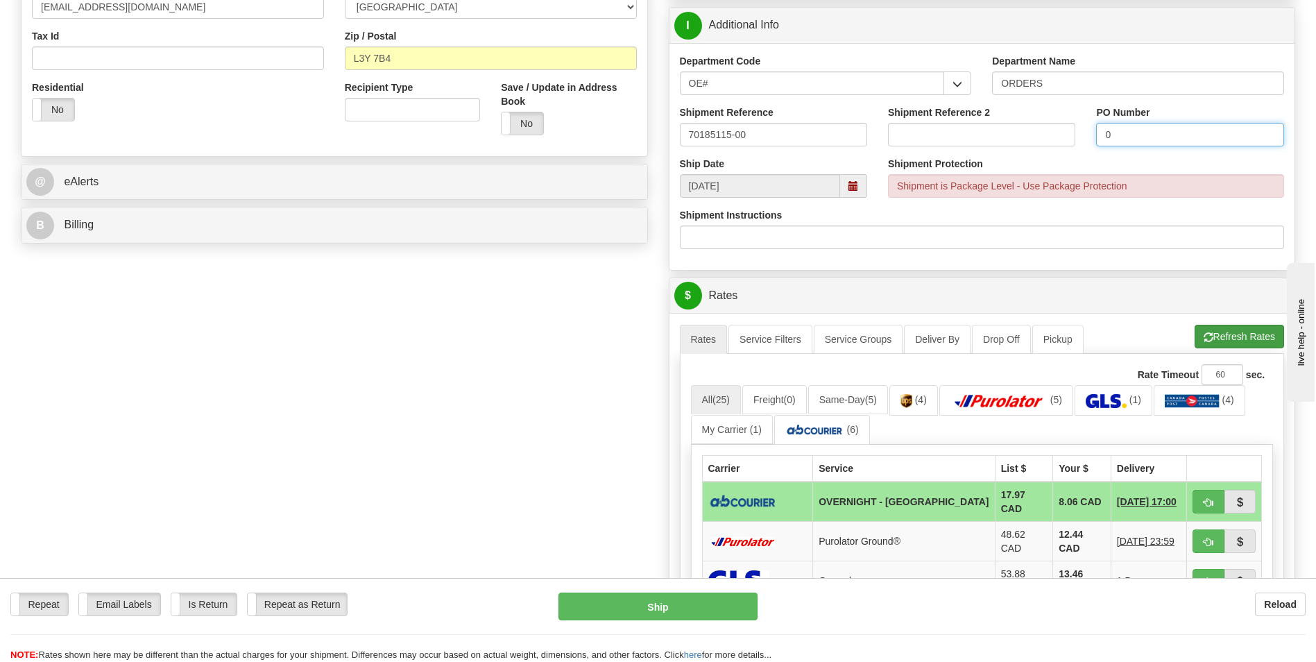
type input "0"
click at [1248, 326] on button "Refresh Rates" at bounding box center [1240, 337] width 90 height 24
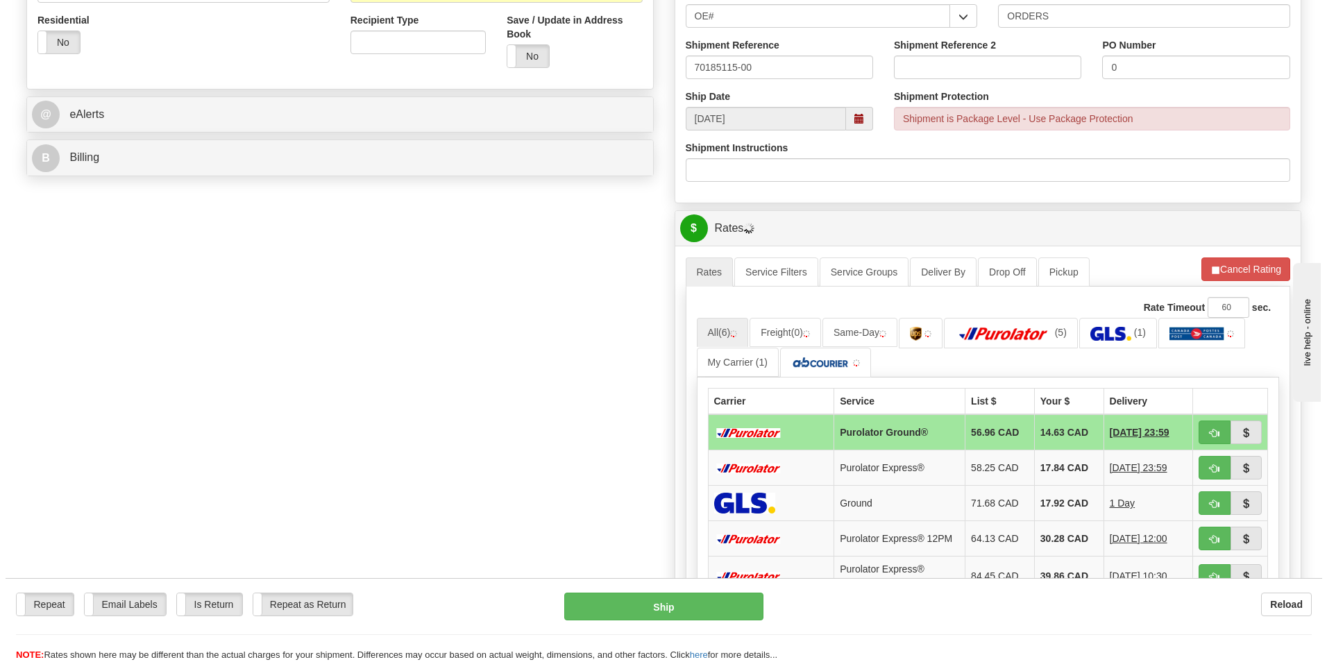
scroll to position [486, 0]
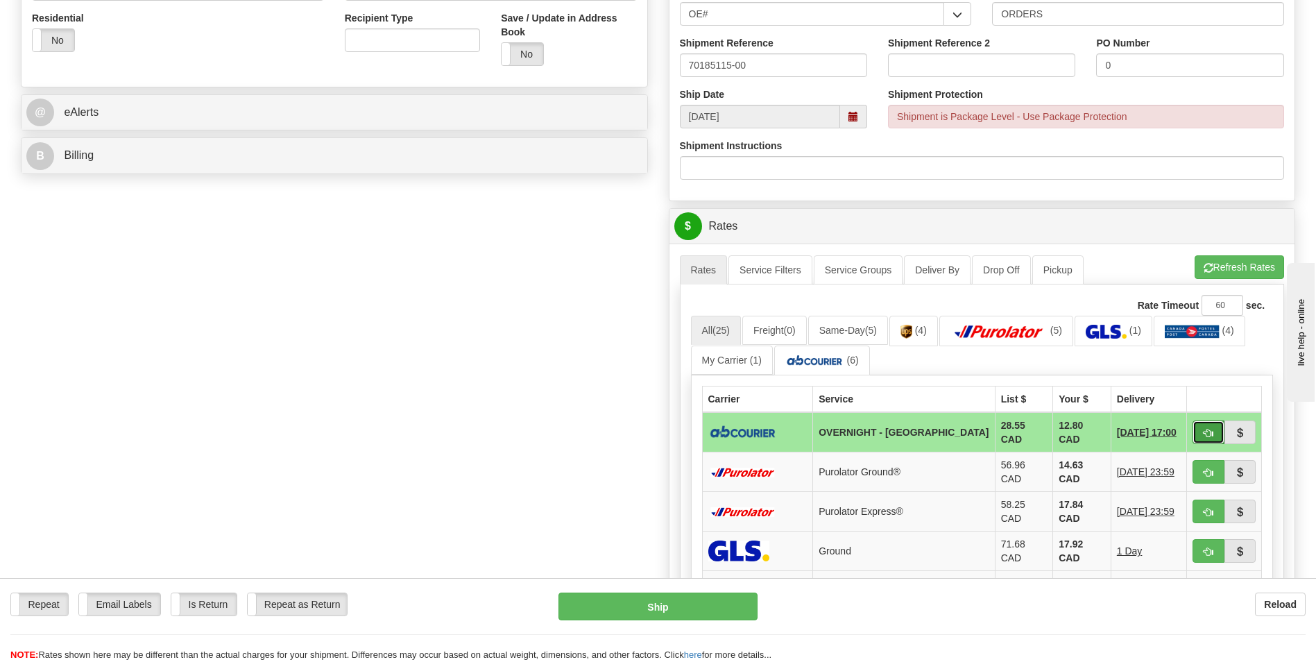
click at [1196, 430] on button "button" at bounding box center [1209, 433] width 32 height 24
type input "4"
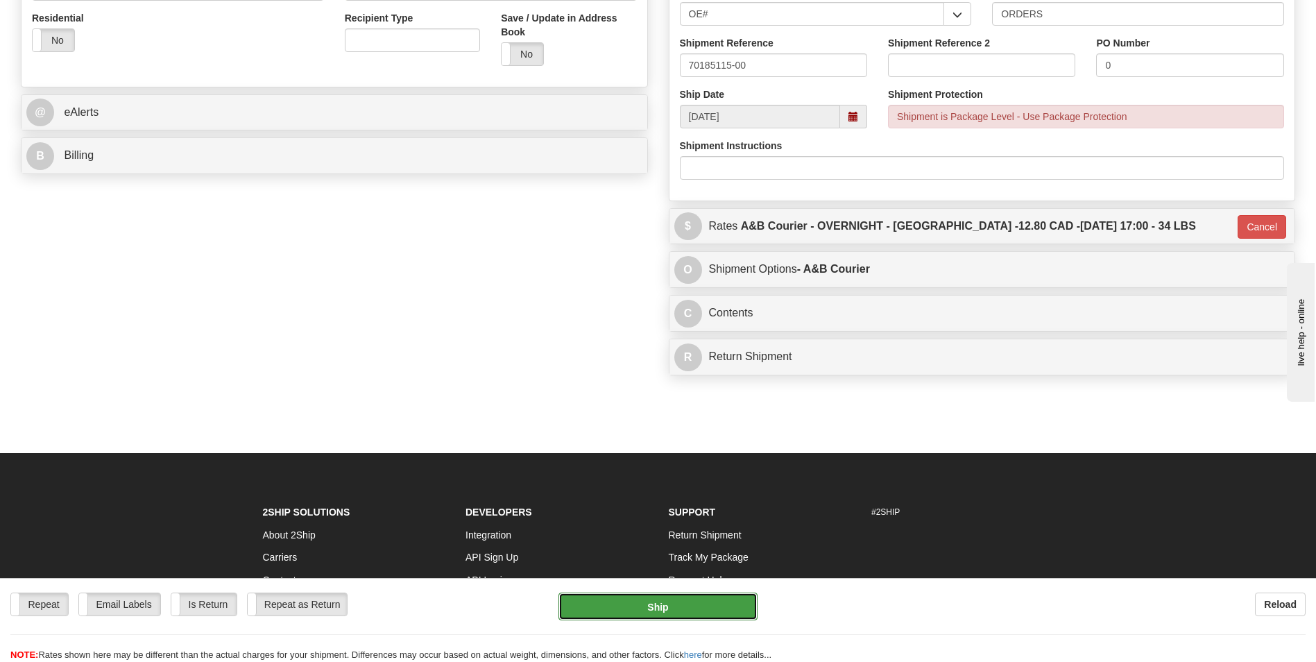
click at [675, 596] on button "Ship" at bounding box center [658, 607] width 198 height 28
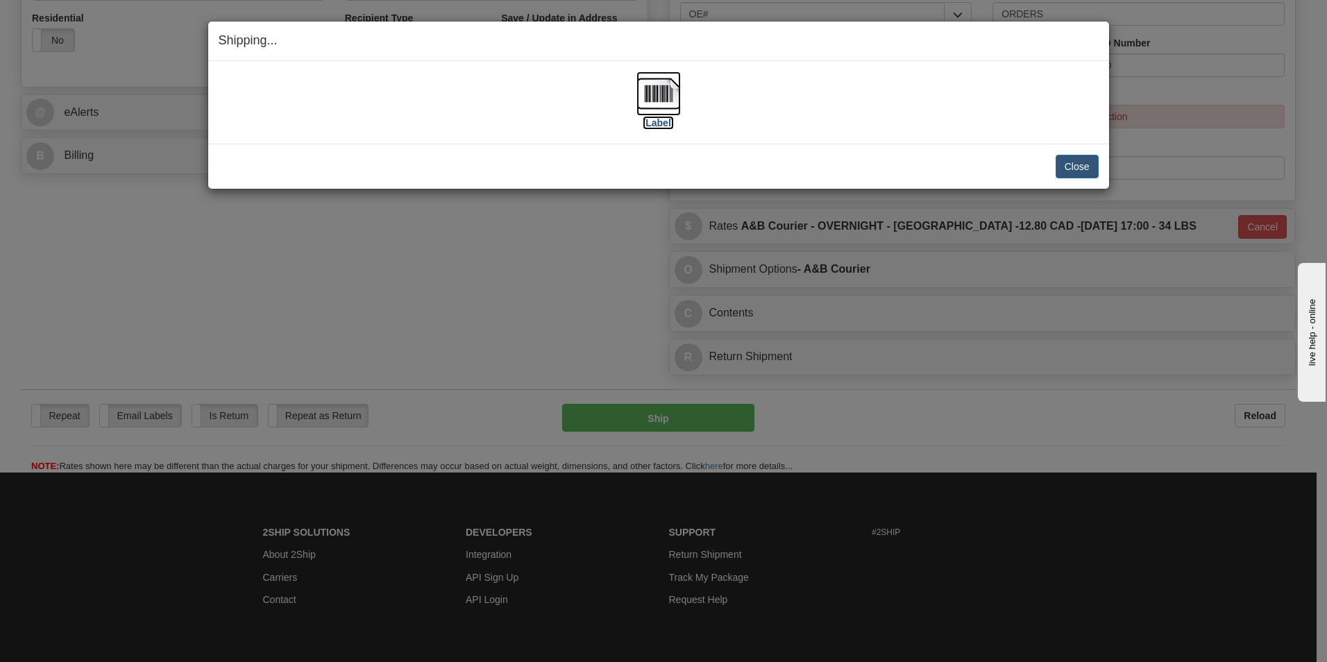
click at [664, 101] on img at bounding box center [658, 93] width 44 height 44
click at [1073, 167] on button "Close" at bounding box center [1077, 167] width 43 height 24
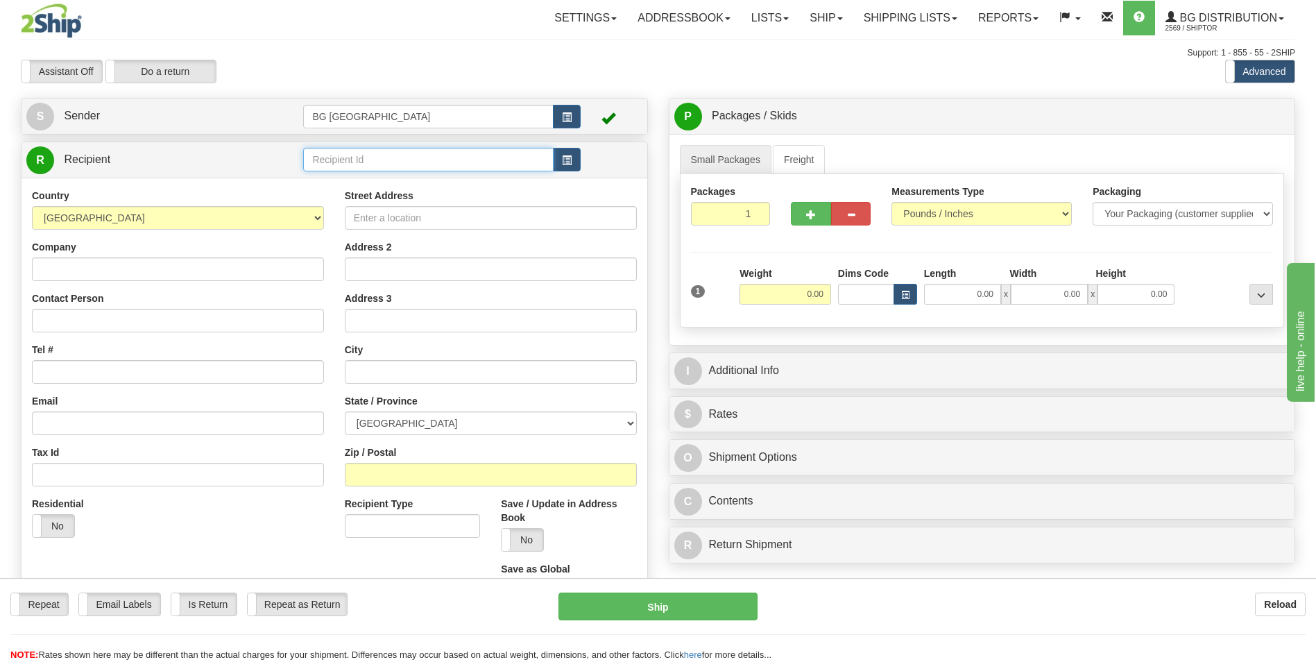
click at [391, 163] on input "text" at bounding box center [428, 160] width 250 height 24
click at [361, 177] on div "60377" at bounding box center [425, 180] width 237 height 15
type input "60377"
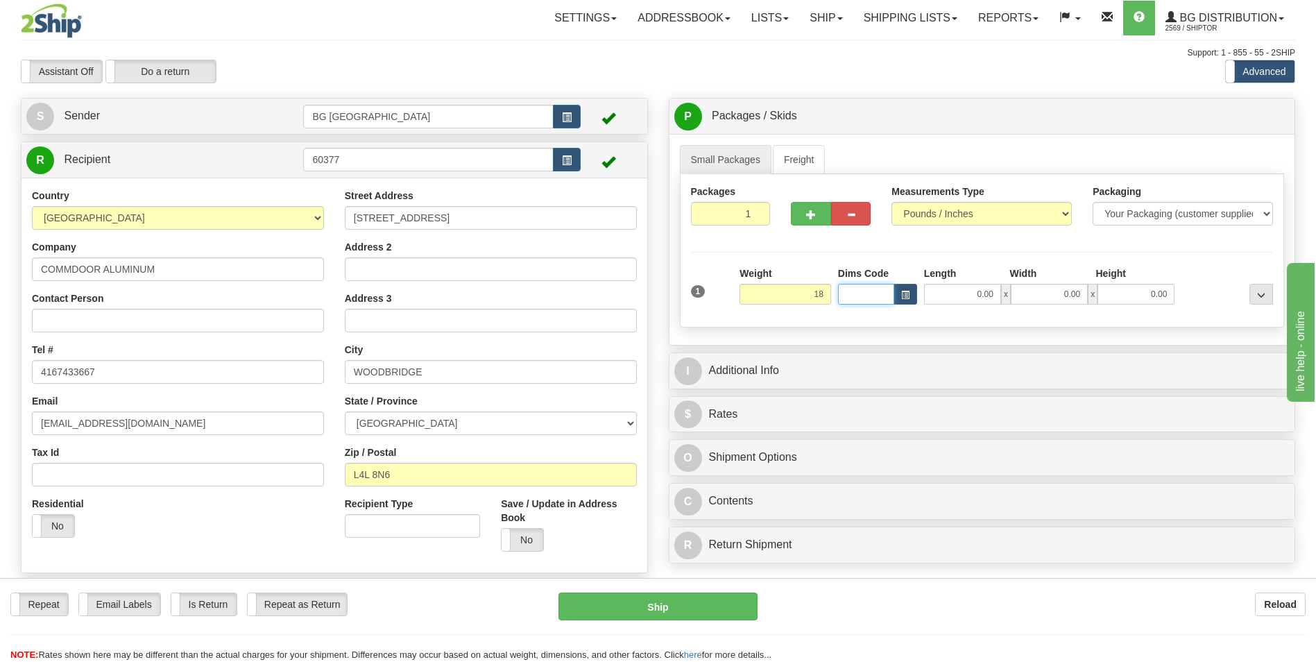
type input "18.00"
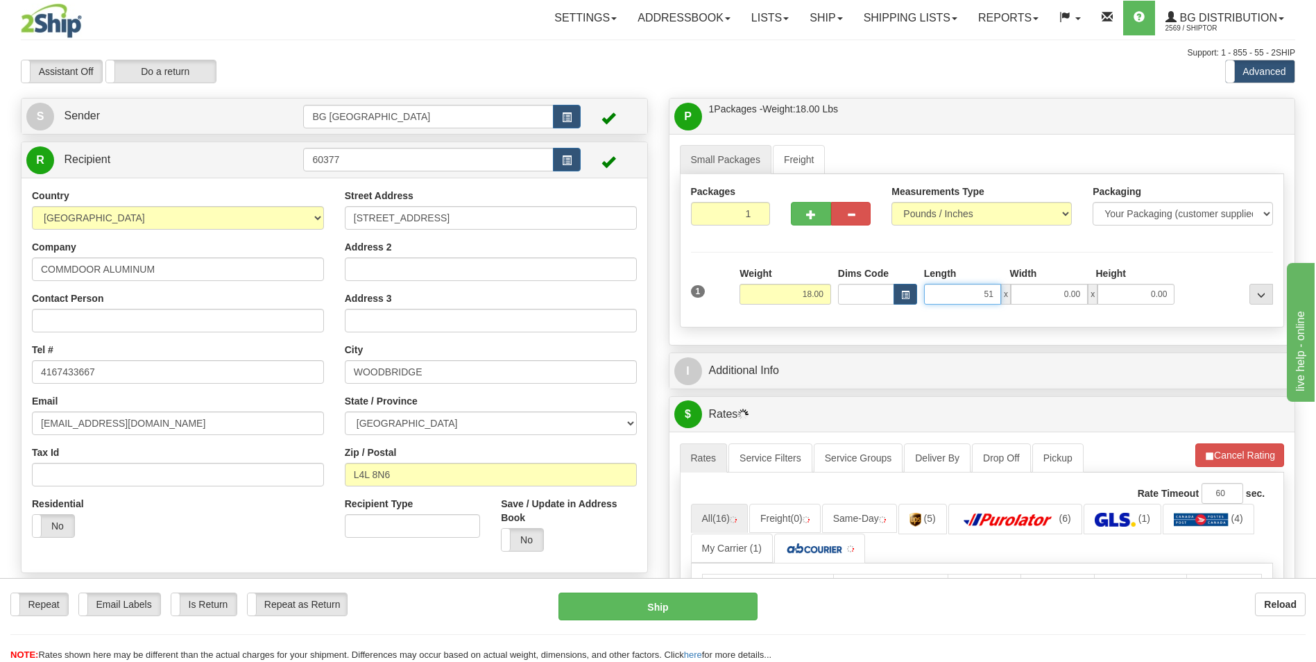
type input "51.00"
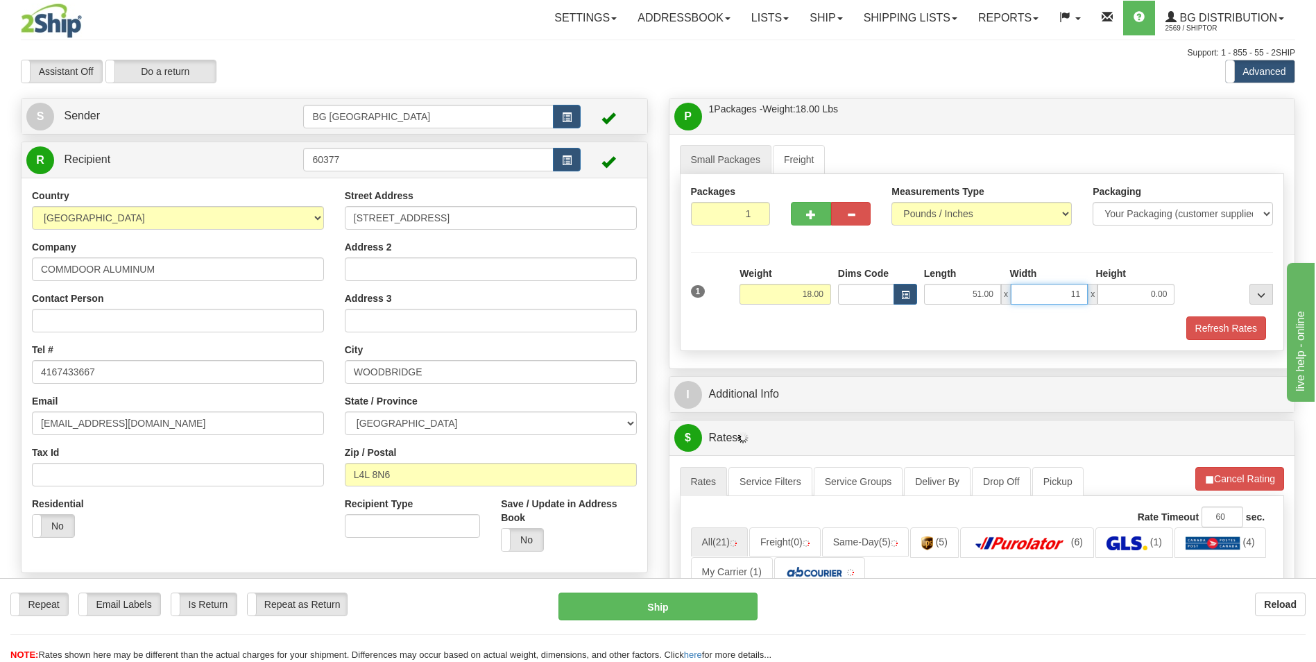
type input "11.00"
type input "6.00"
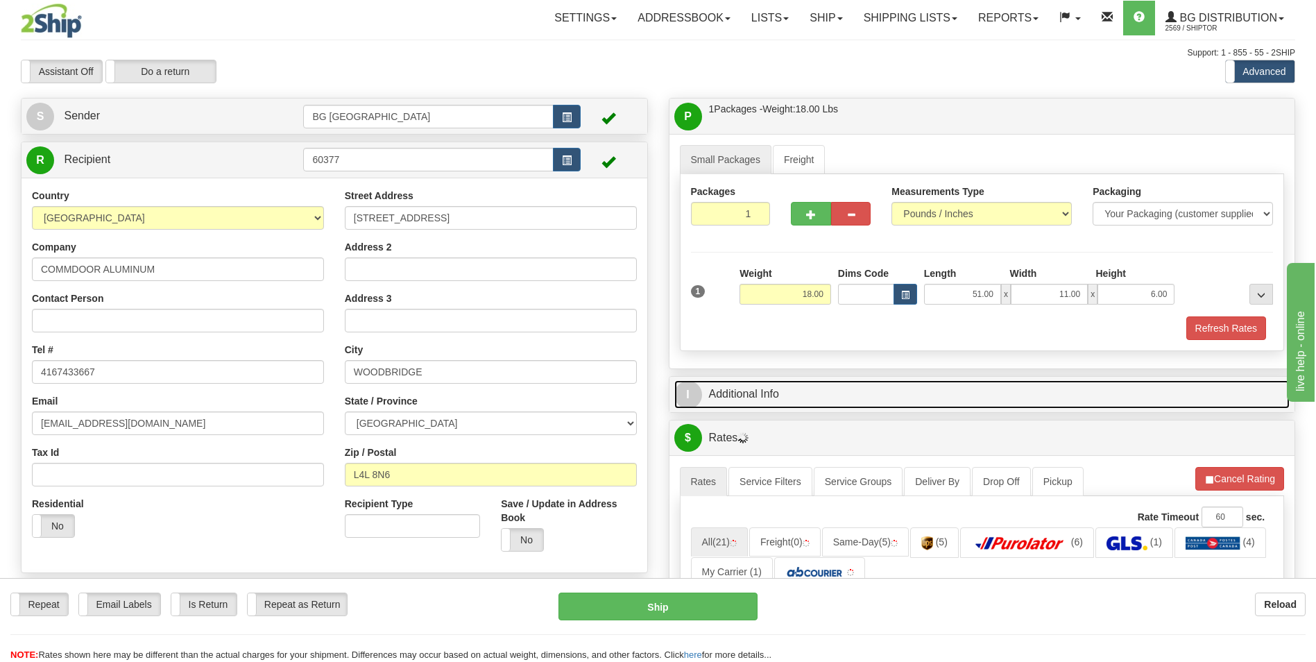
click at [789, 391] on link "I Additional Info" at bounding box center [983, 394] width 616 height 28
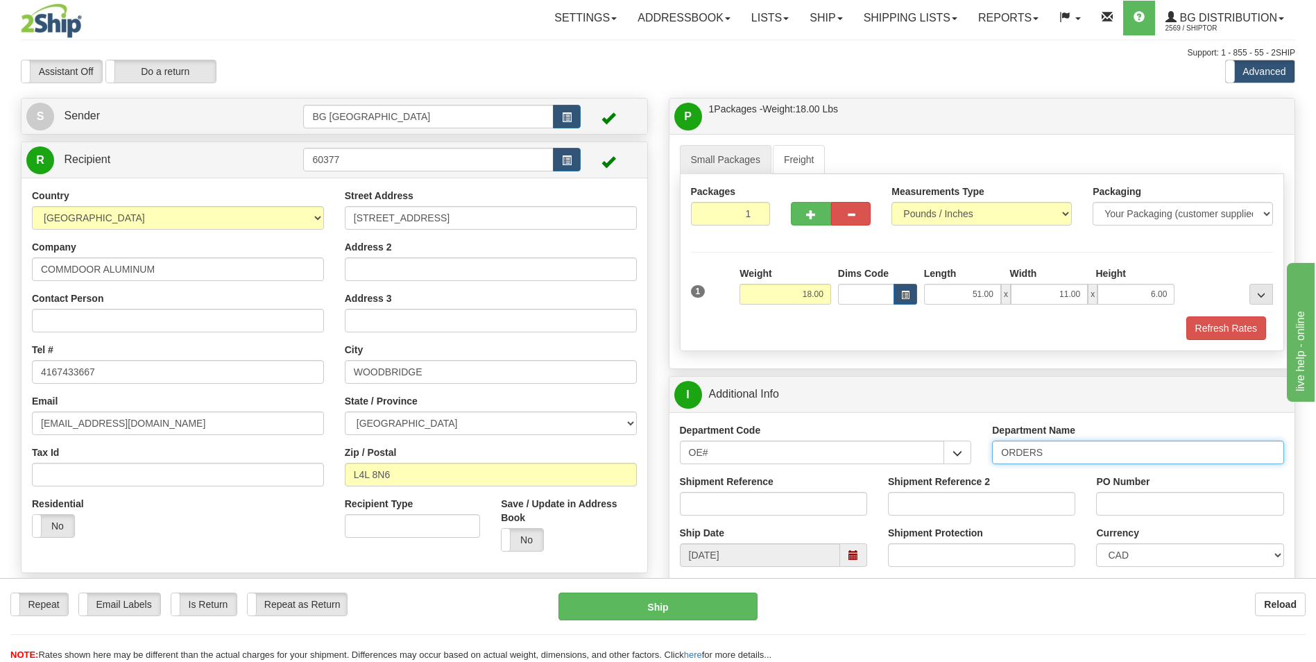
click at [1069, 460] on input "ORDERS" at bounding box center [1138, 453] width 292 height 24
type input "70184920-00"
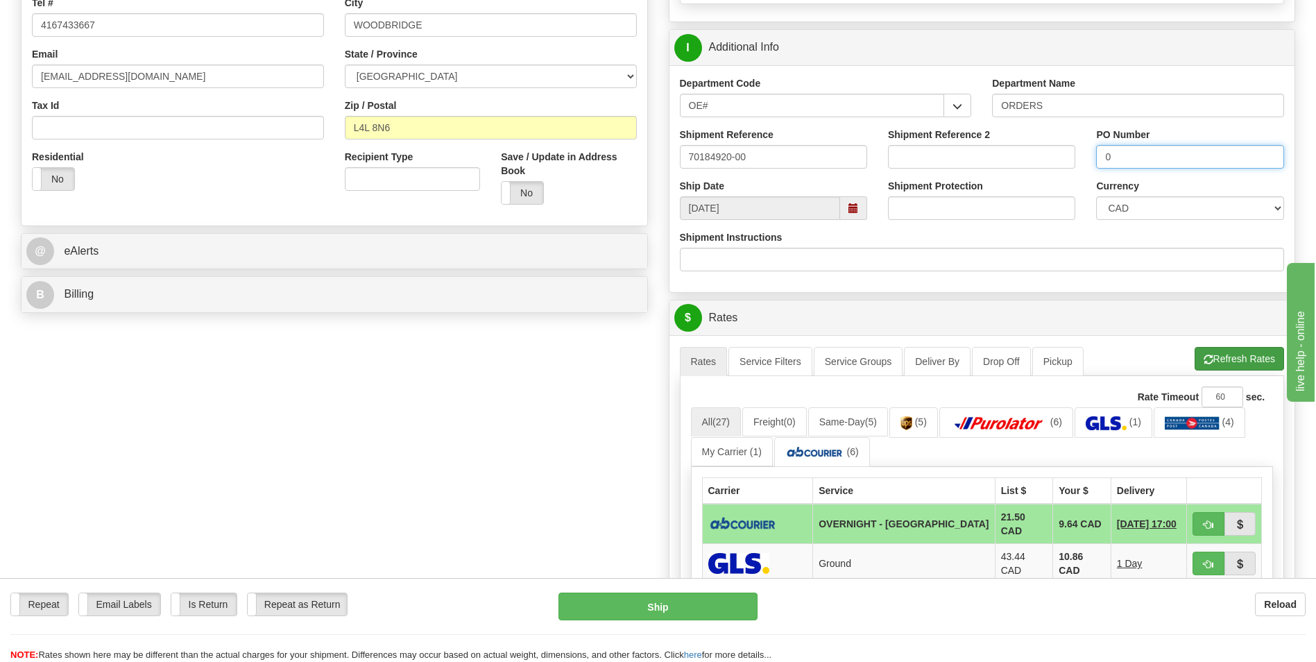
type input "0"
click at [1212, 366] on button "Refresh Rates" at bounding box center [1240, 359] width 90 height 24
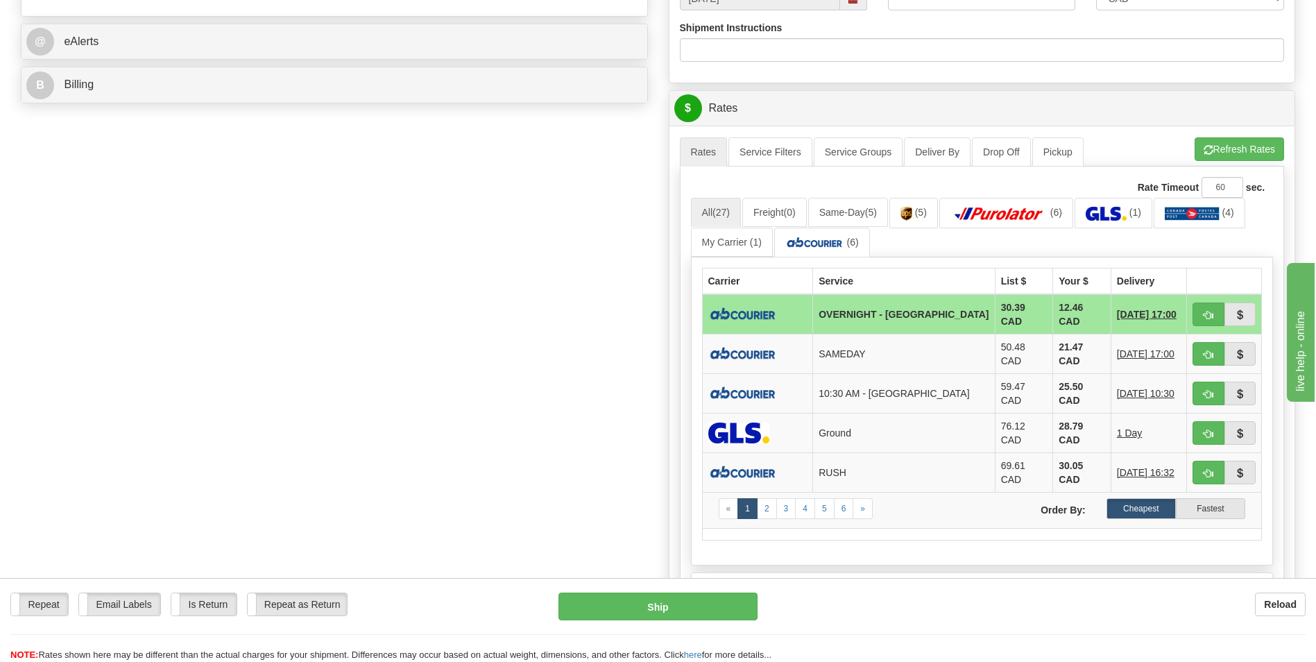
scroll to position [625, 0]
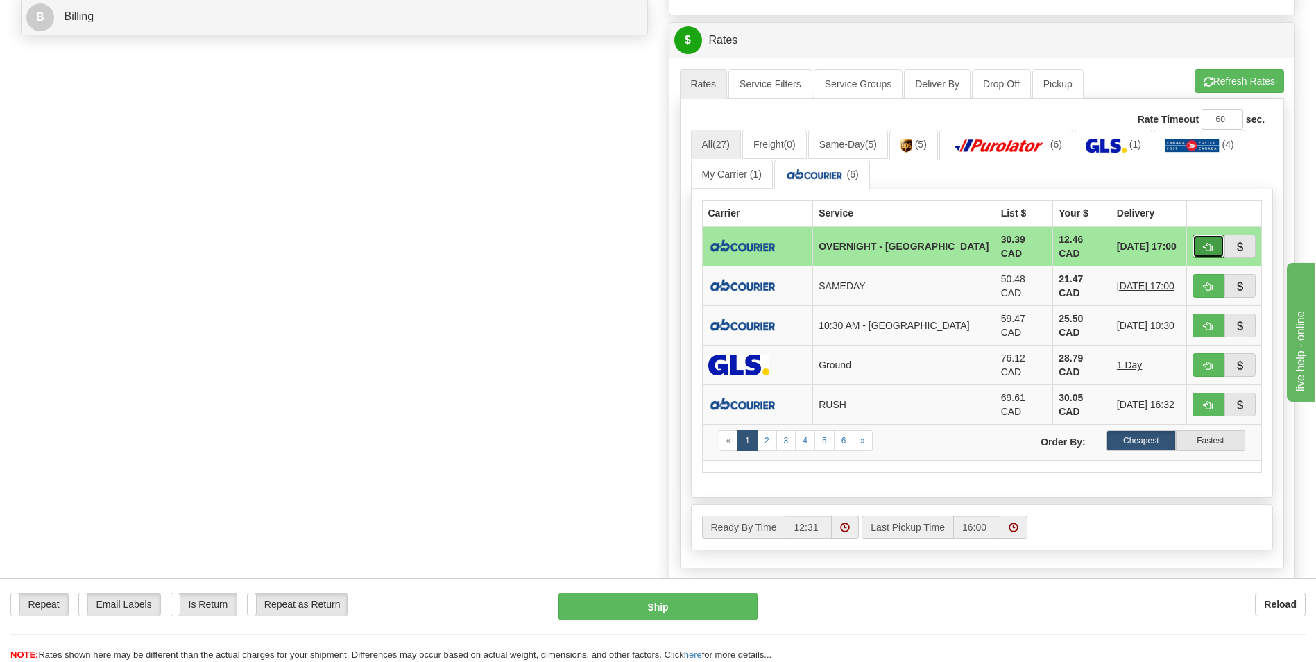
click at [1210, 239] on button "button" at bounding box center [1209, 247] width 32 height 24
type input "4"
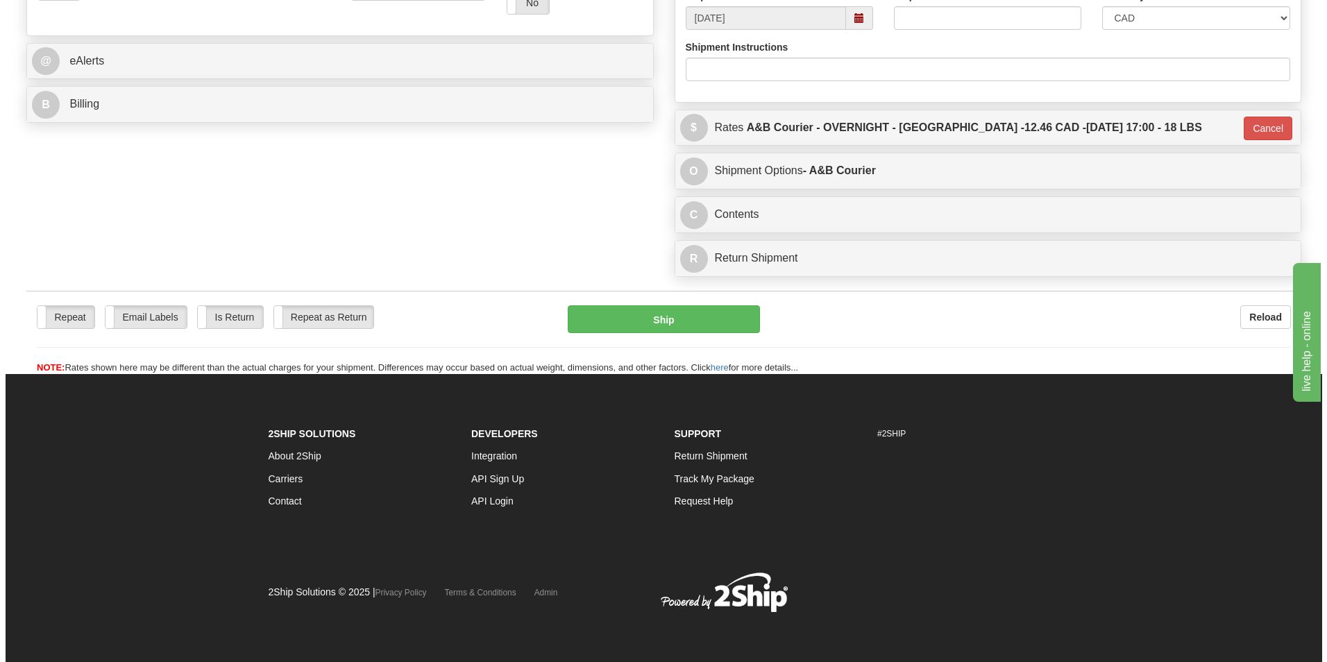
scroll to position [537, 0]
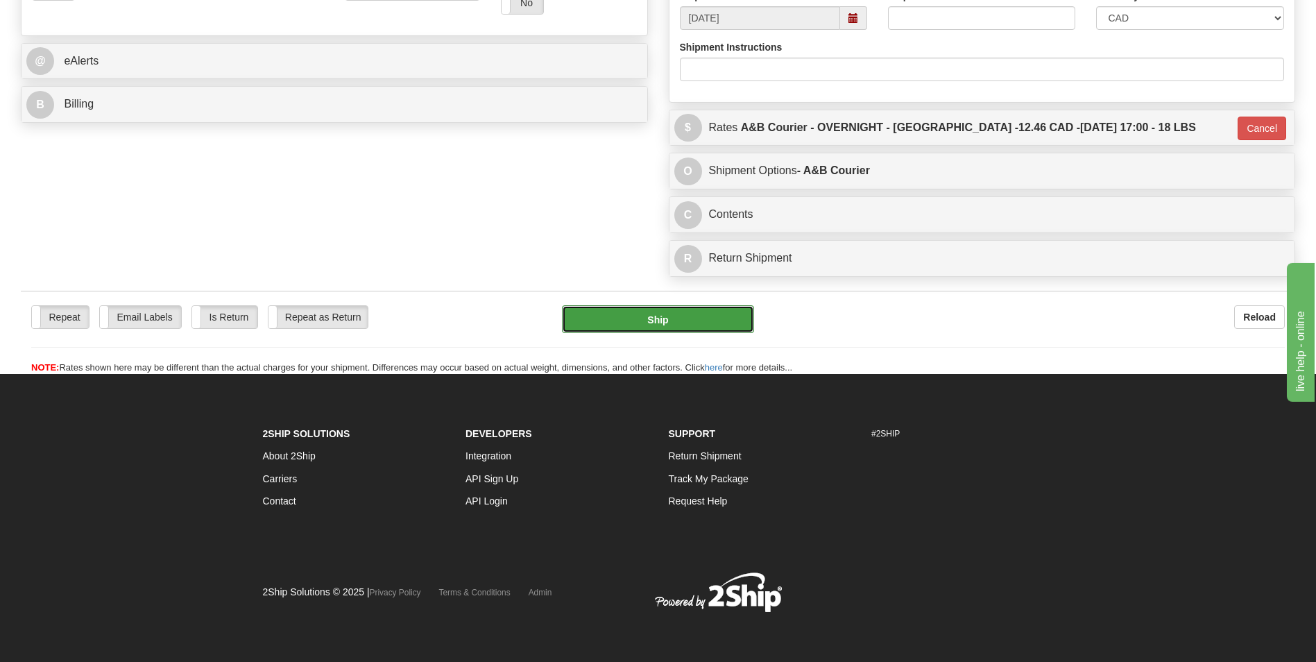
click at [670, 307] on button "Ship" at bounding box center [658, 319] width 192 height 28
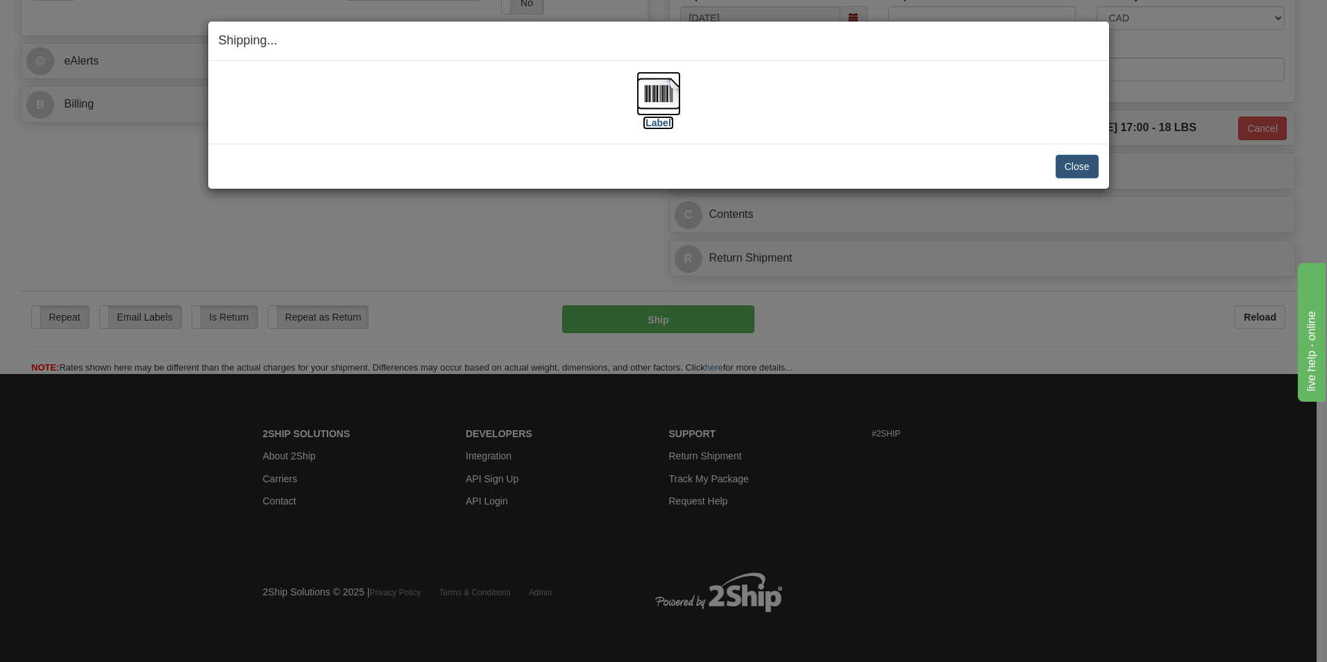
click at [652, 85] on img at bounding box center [658, 93] width 44 height 44
click at [1072, 170] on button "Close" at bounding box center [1077, 167] width 43 height 24
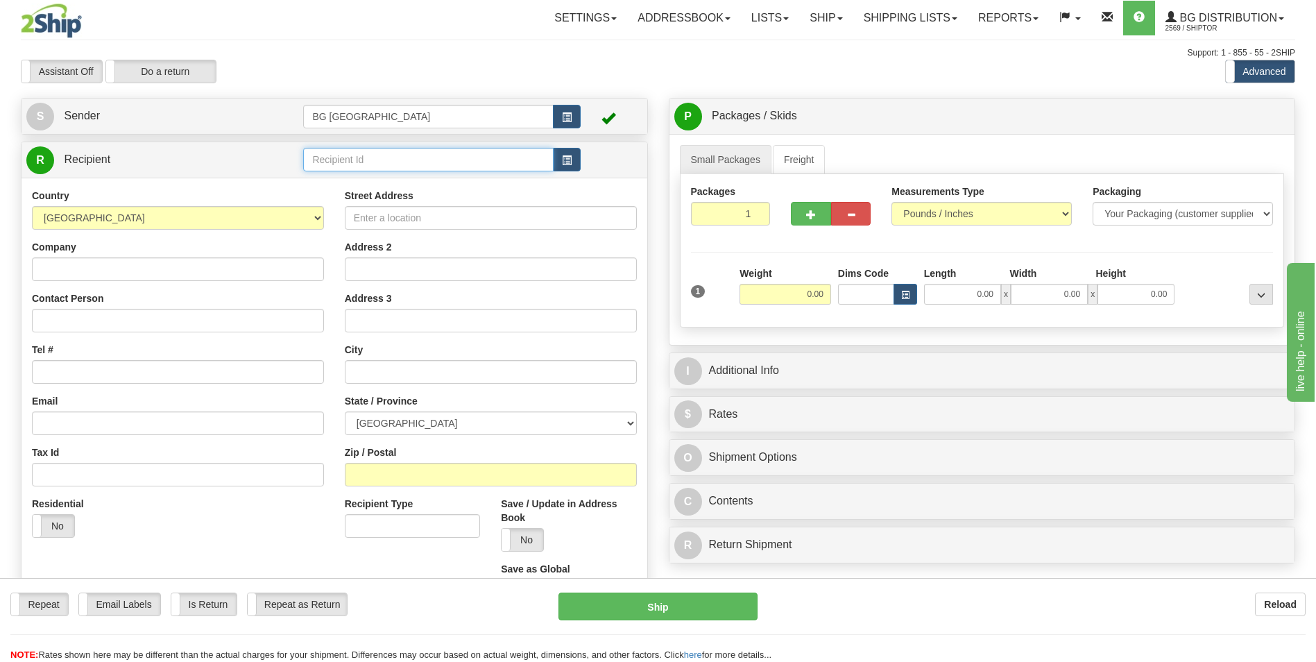
click at [344, 171] on input "text" at bounding box center [428, 160] width 250 height 24
click at [344, 172] on li "60151" at bounding box center [428, 181] width 248 height 18
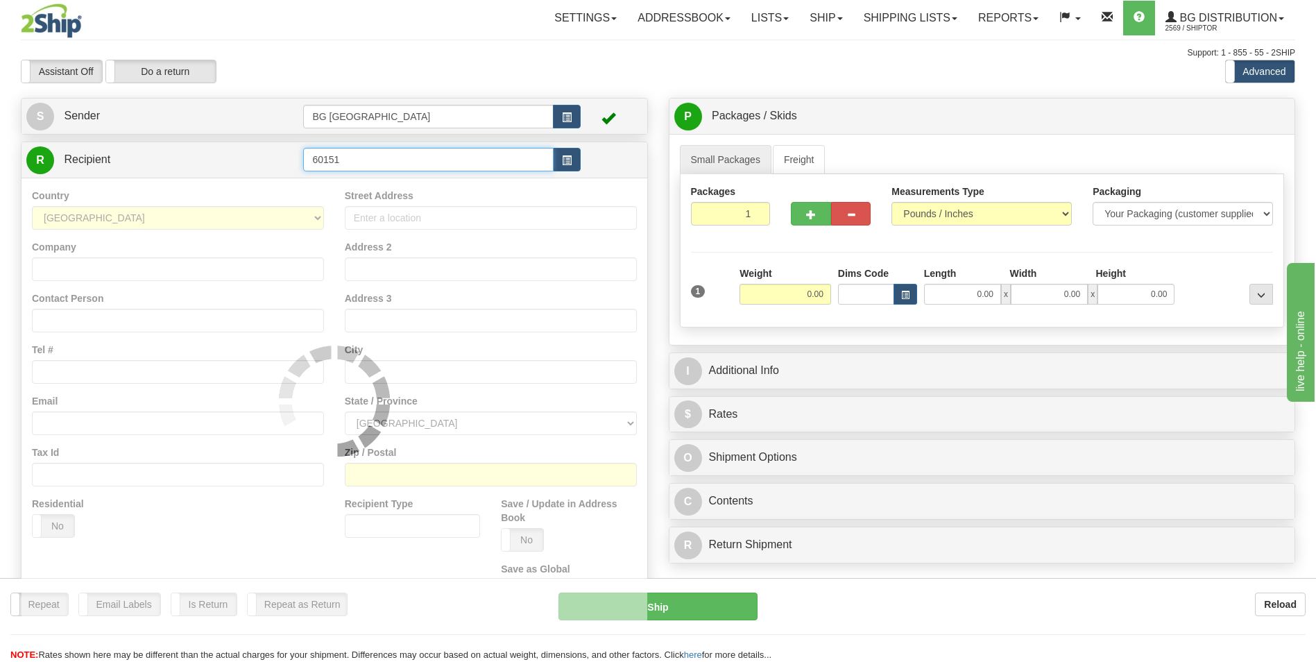
type input "60151"
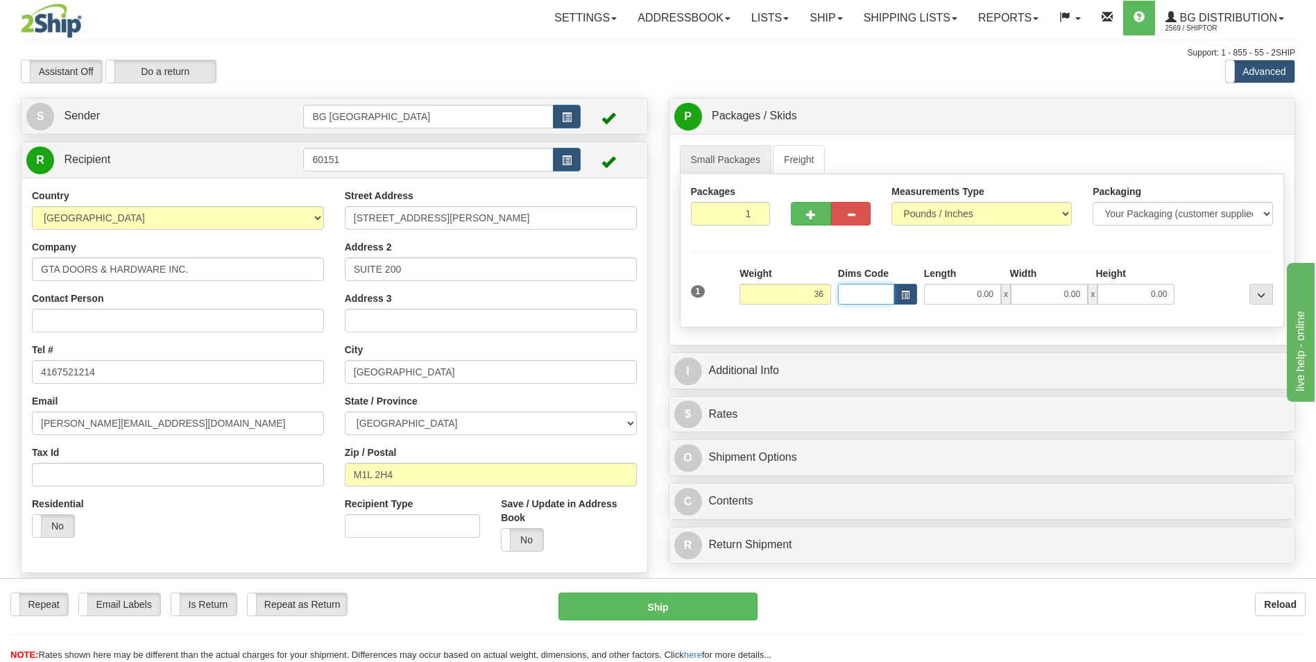
type input "36.00"
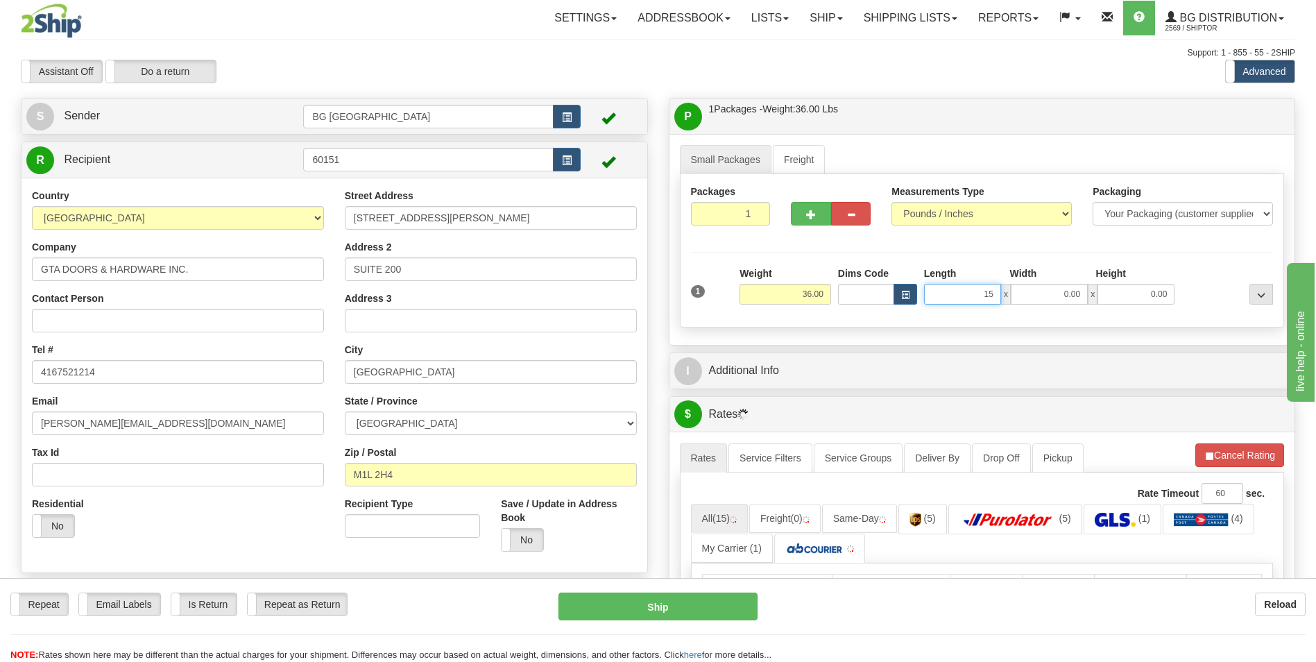
type input "15.00"
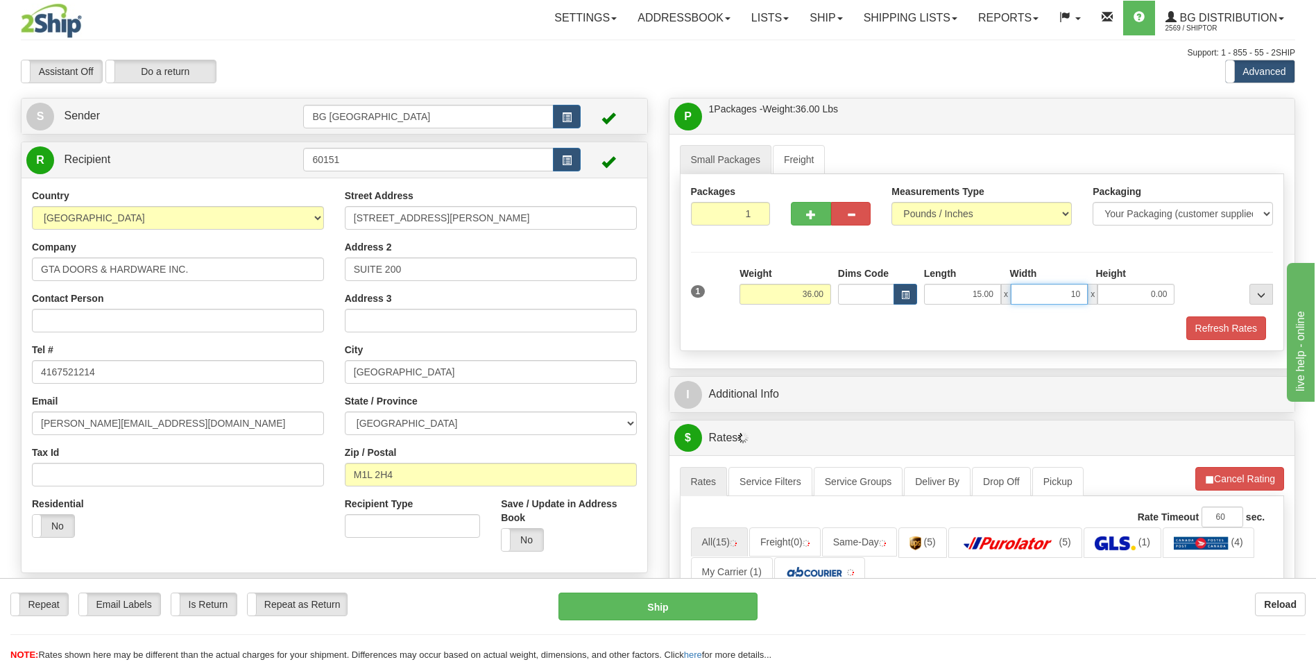
type input "10.00"
click at [811, 217] on span "button" at bounding box center [811, 214] width 10 height 9
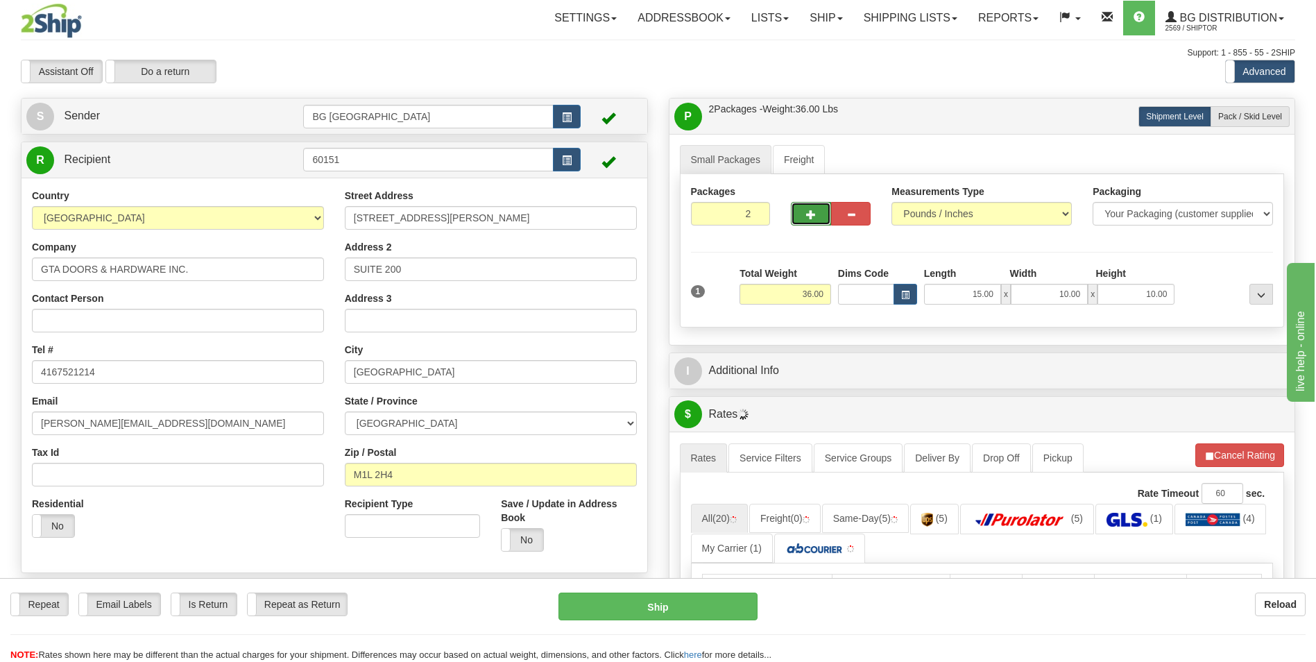
click at [811, 217] on span "button" at bounding box center [811, 214] width 10 height 9
type input "3"
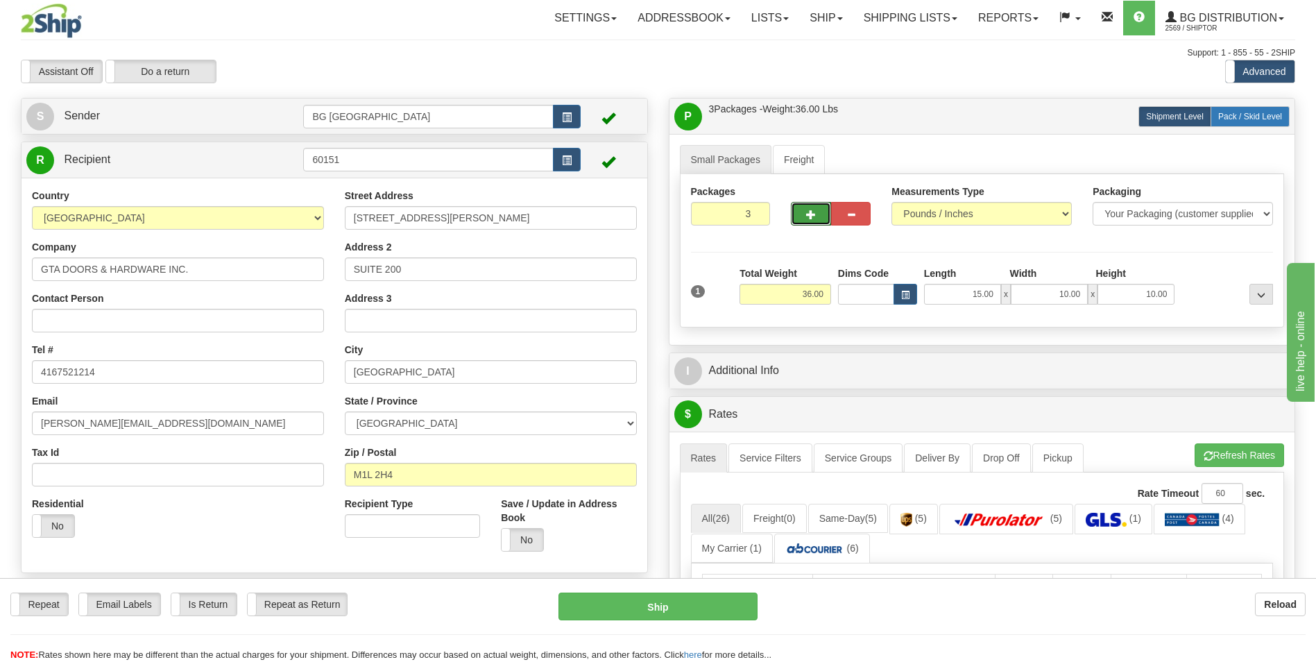
click at [1236, 110] on label "Pack / Skid Level Pack.." at bounding box center [1250, 116] width 79 height 21
radio input "true"
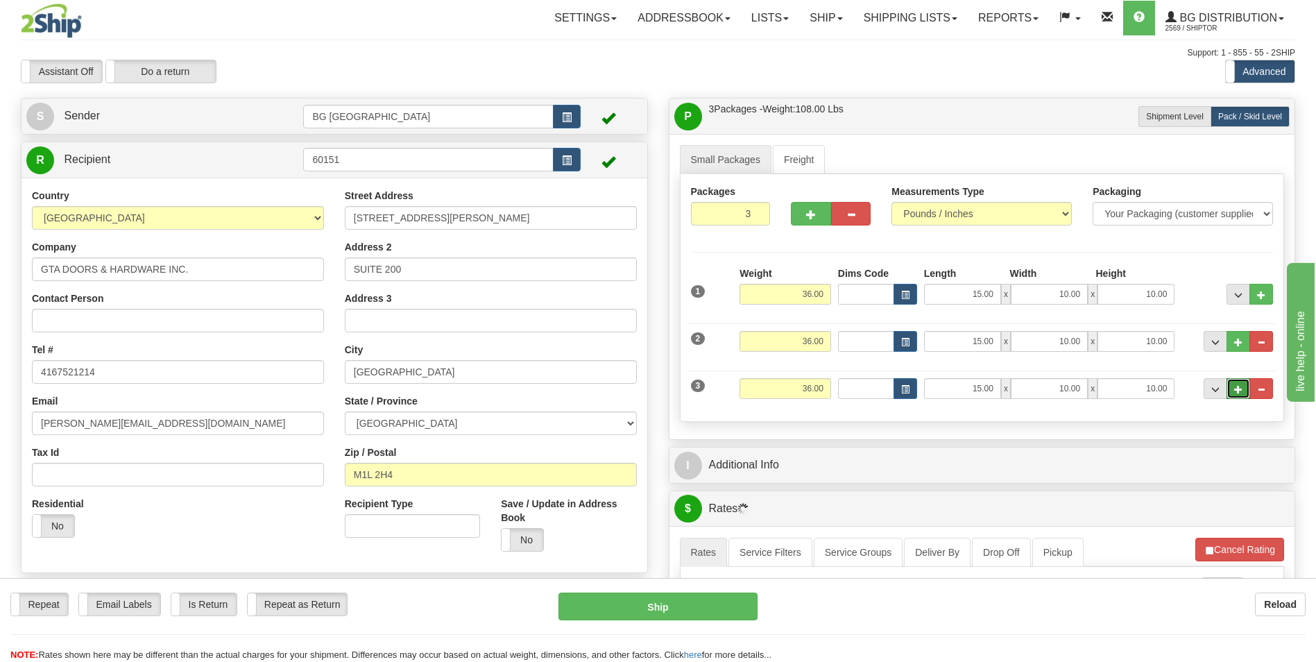
click at [1244, 391] on button "..." at bounding box center [1239, 388] width 24 height 21
type input "4"
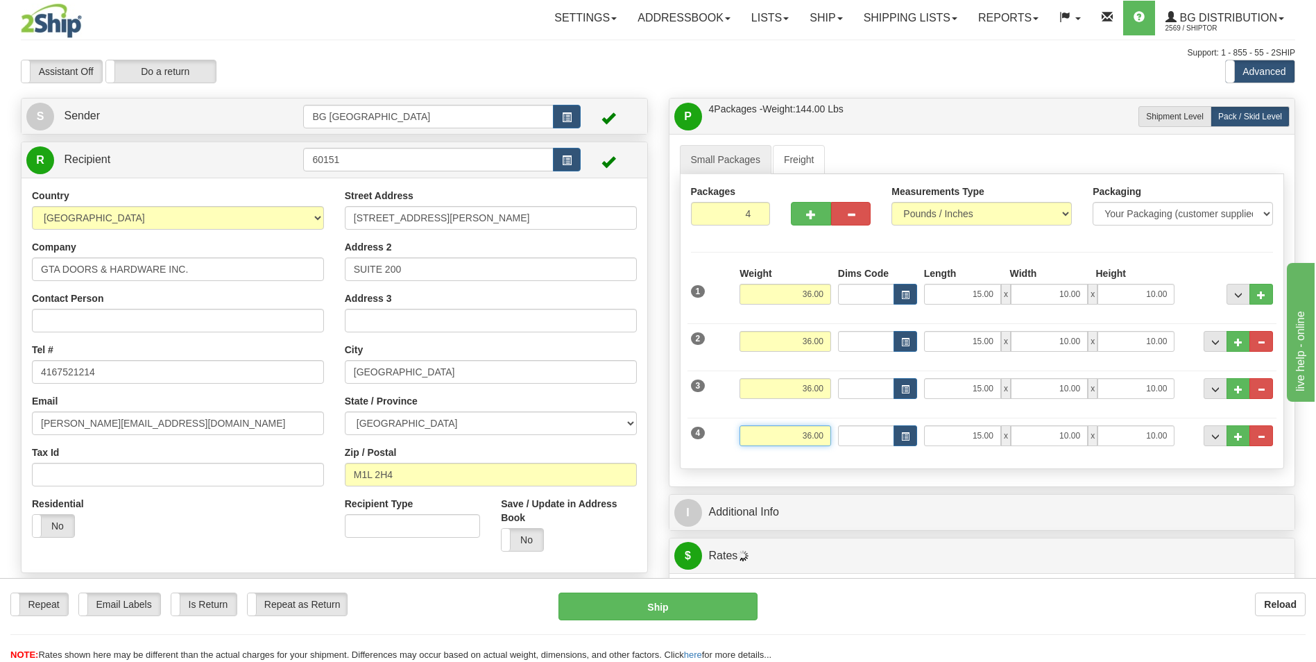
click at [795, 436] on input "36.00" at bounding box center [786, 435] width 92 height 21
type input "25.00"
type input "15.00"
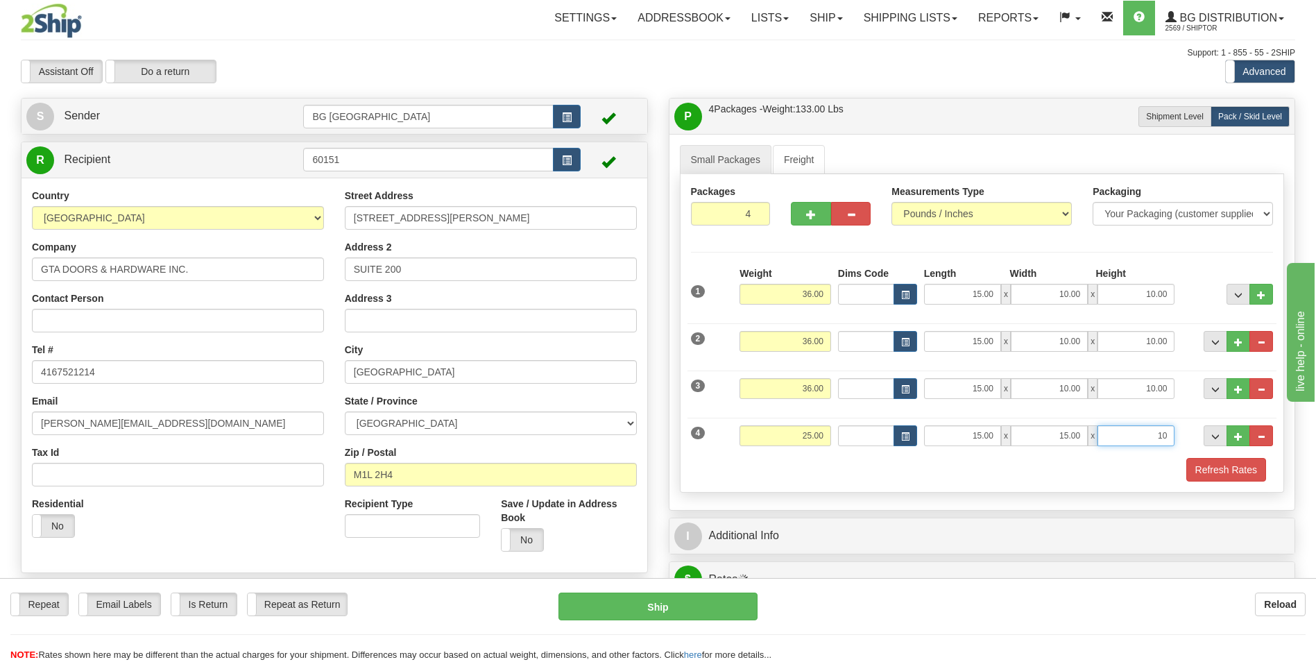
type input "10.00"
click at [1235, 443] on button "..." at bounding box center [1239, 435] width 24 height 21
type input "5"
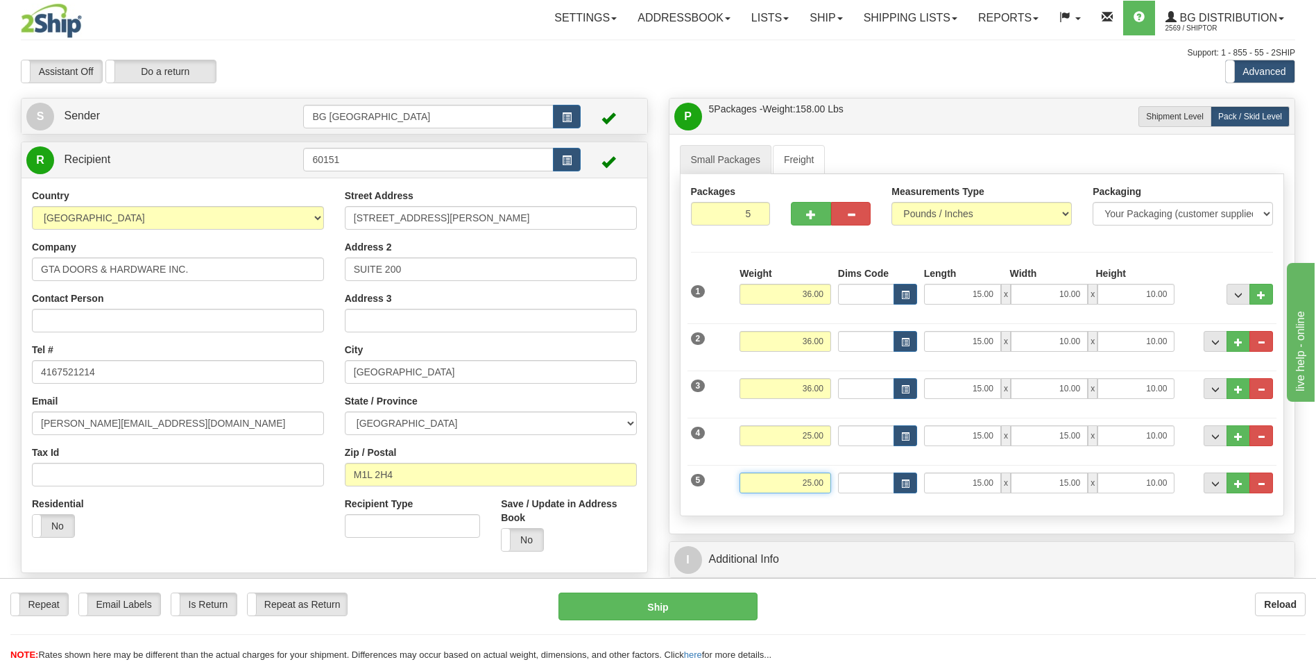
click at [788, 482] on input "25.00" at bounding box center [786, 483] width 92 height 21
type input "20.00"
type input "24.00"
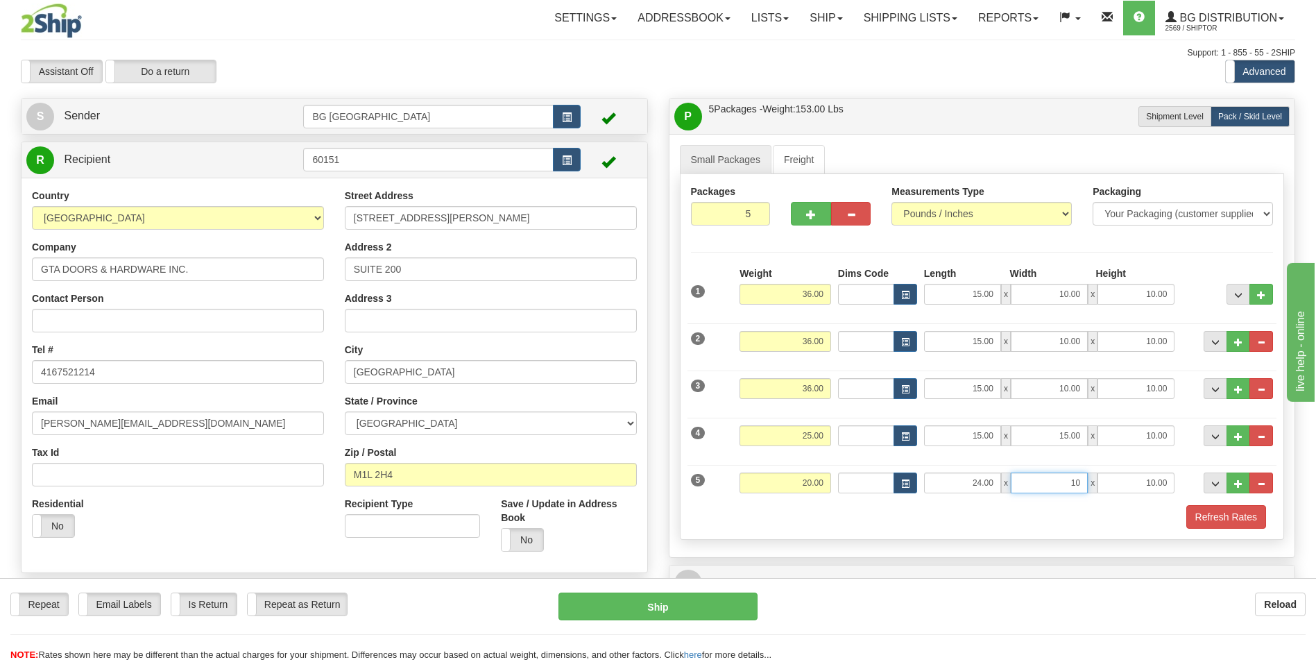
type input "10.00"
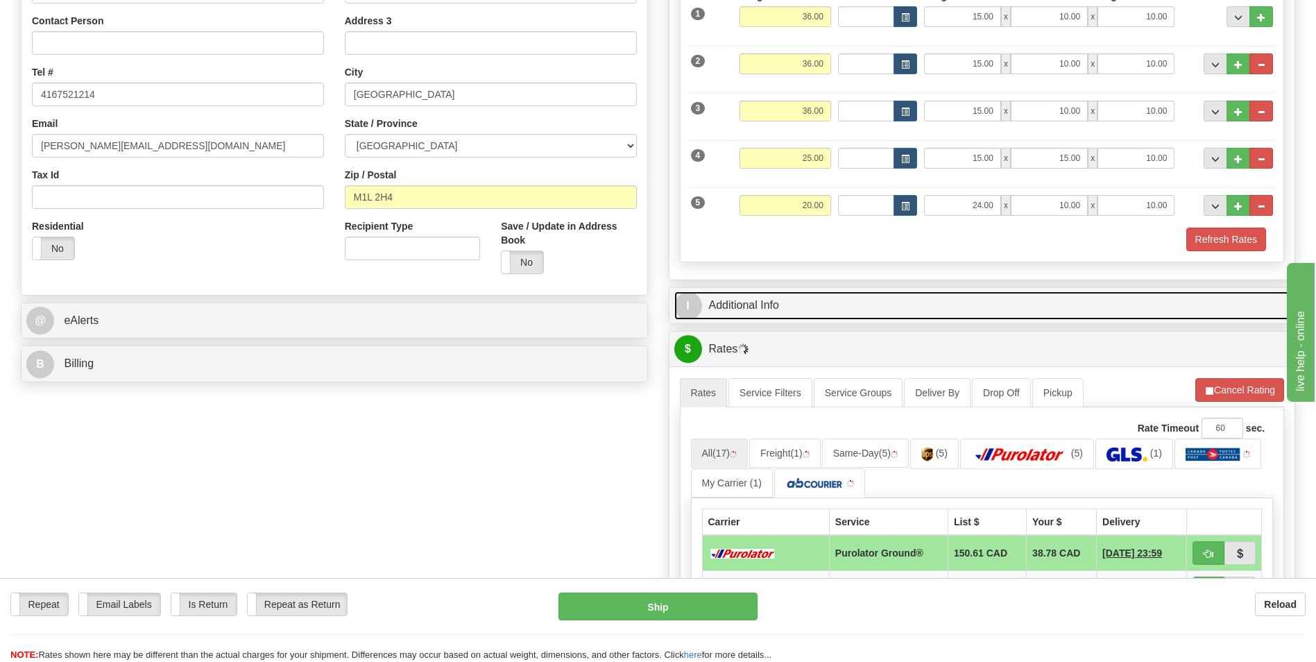
click at [803, 316] on link "I Additional Info" at bounding box center [983, 305] width 616 height 28
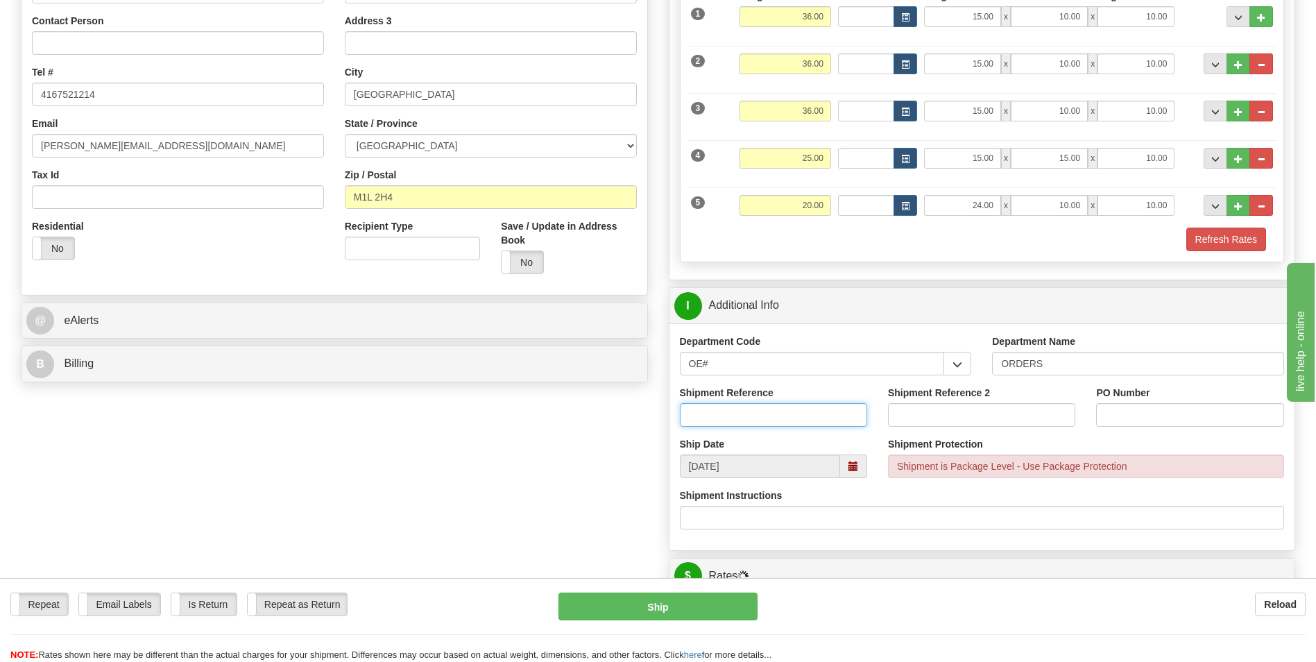
click at [786, 421] on input "Shipment Reference" at bounding box center [773, 415] width 187 height 24
type input "70185156-00"
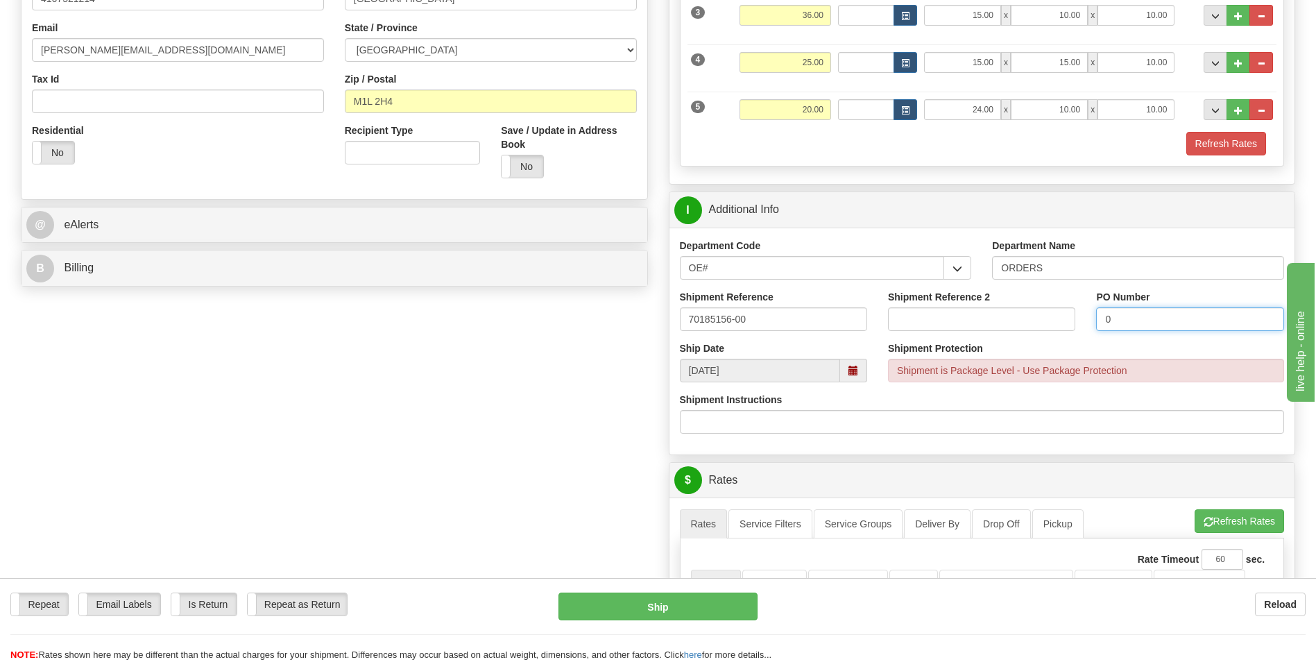
scroll to position [625, 0]
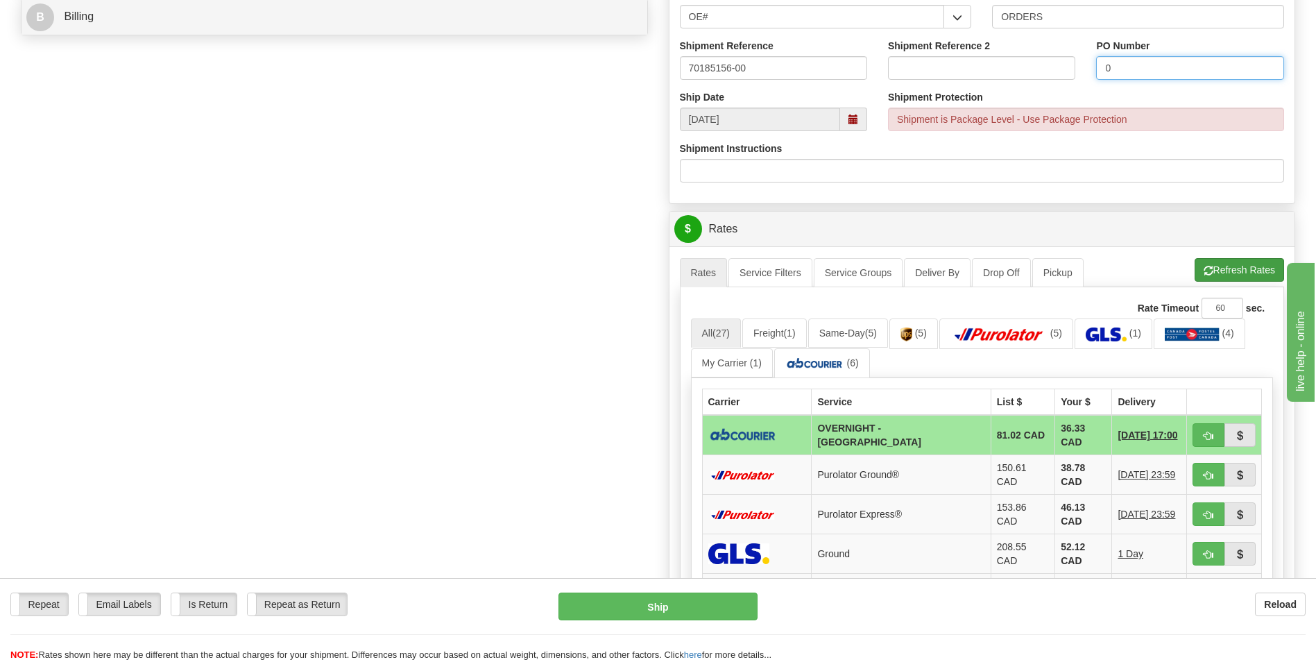
type input "0"
click at [1244, 264] on button "Refresh Rates" at bounding box center [1240, 270] width 90 height 24
click at [1201, 435] on button "button" at bounding box center [1209, 435] width 32 height 24
type input "4"
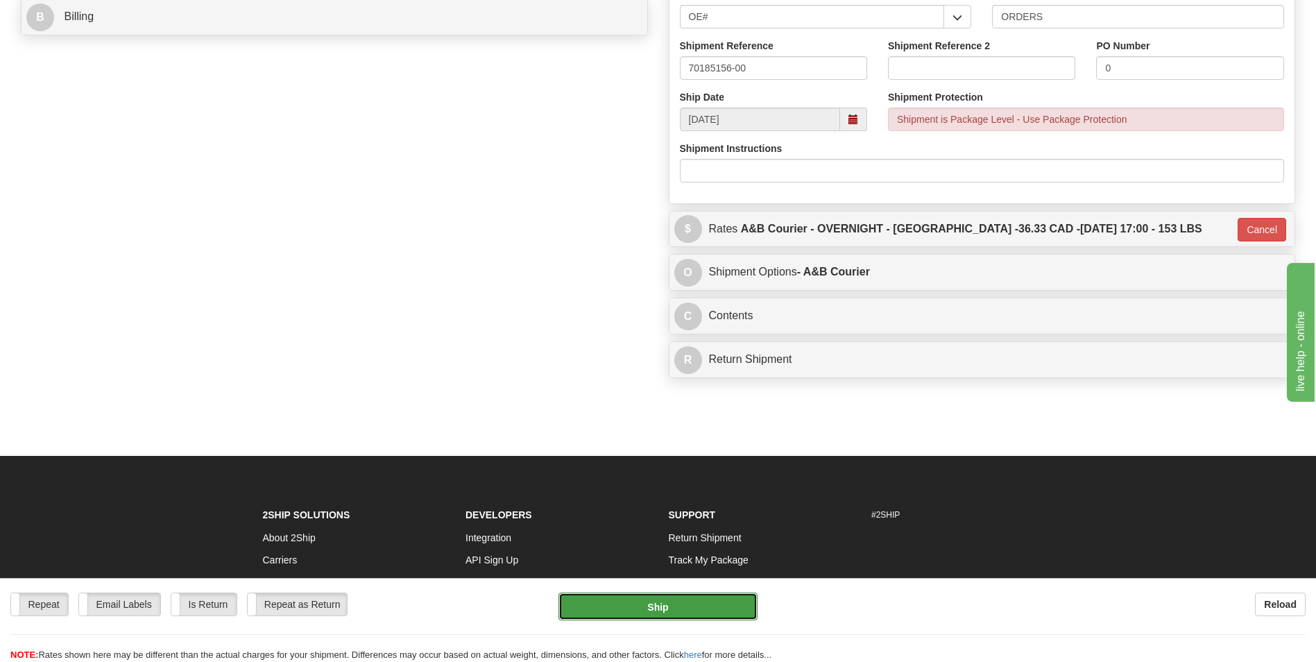
click at [729, 612] on button "Ship" at bounding box center [658, 607] width 198 height 28
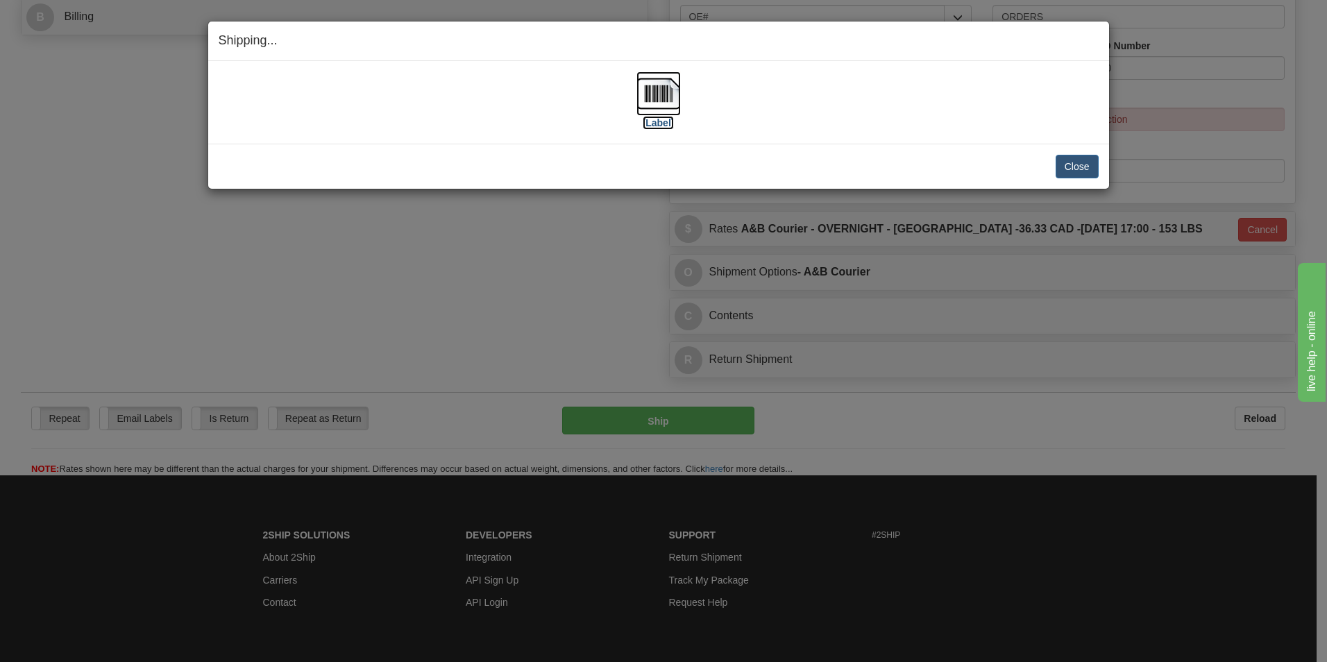
click at [636, 83] on img at bounding box center [658, 93] width 44 height 44
click at [1089, 165] on button "Close" at bounding box center [1077, 167] width 43 height 24
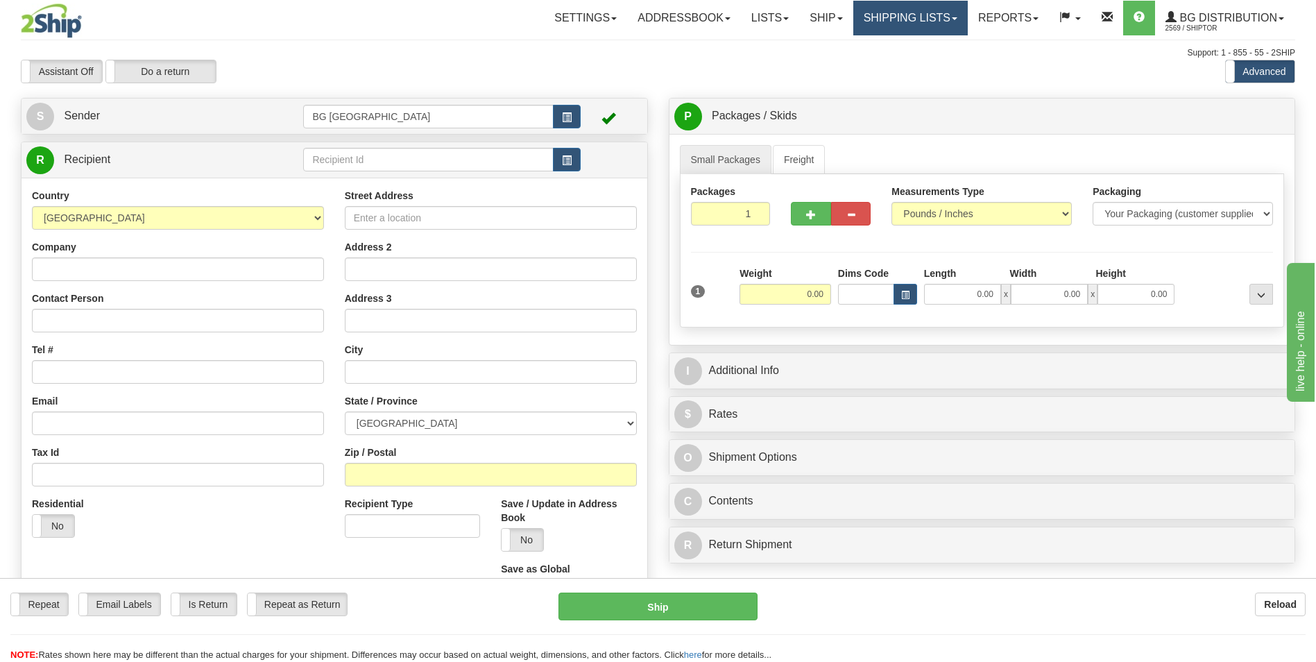
click at [900, 28] on link "Shipping lists" at bounding box center [911, 18] width 115 height 35
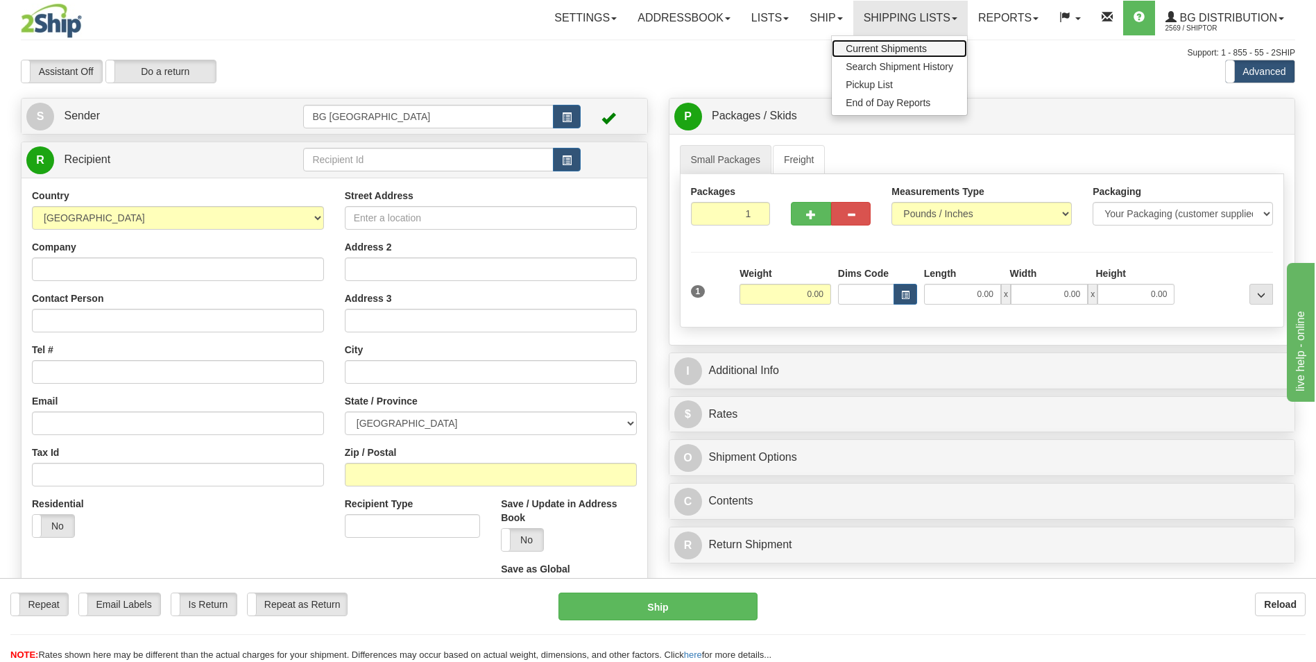
click at [892, 44] on span "Current Shipments" at bounding box center [886, 48] width 81 height 11
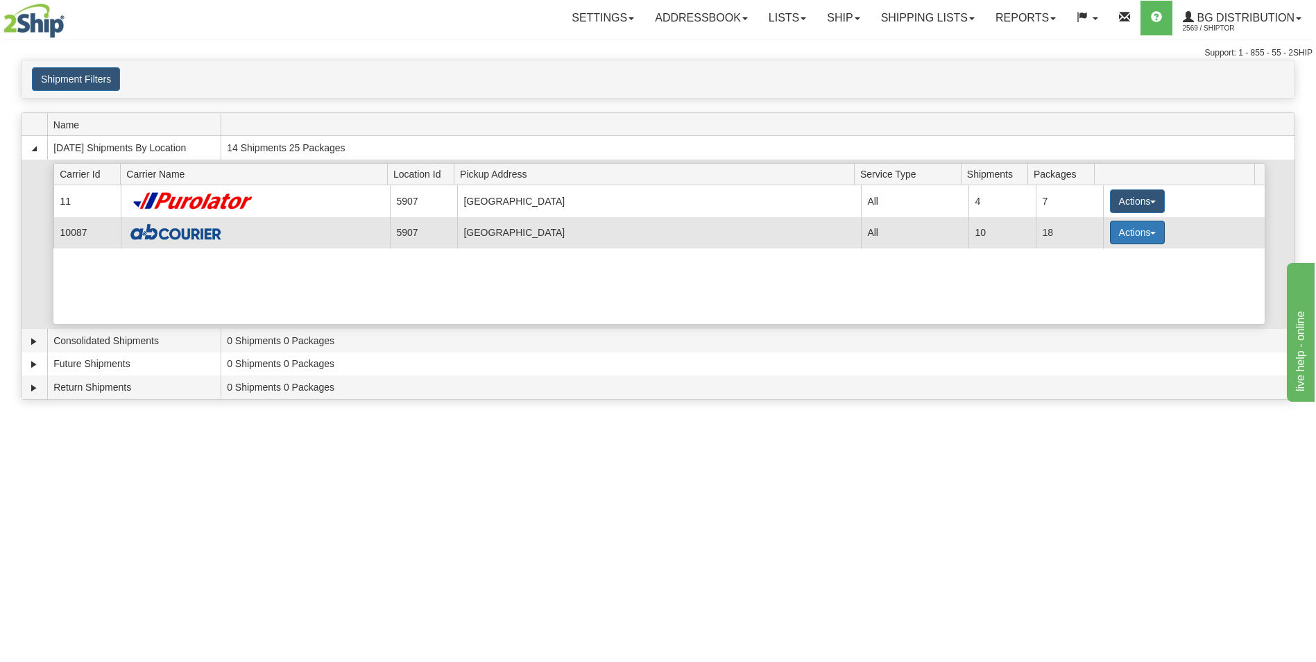
click at [1110, 236] on button "Actions" at bounding box center [1138, 233] width 56 height 24
click at [1092, 253] on span "Details" at bounding box center [1085, 258] width 37 height 10
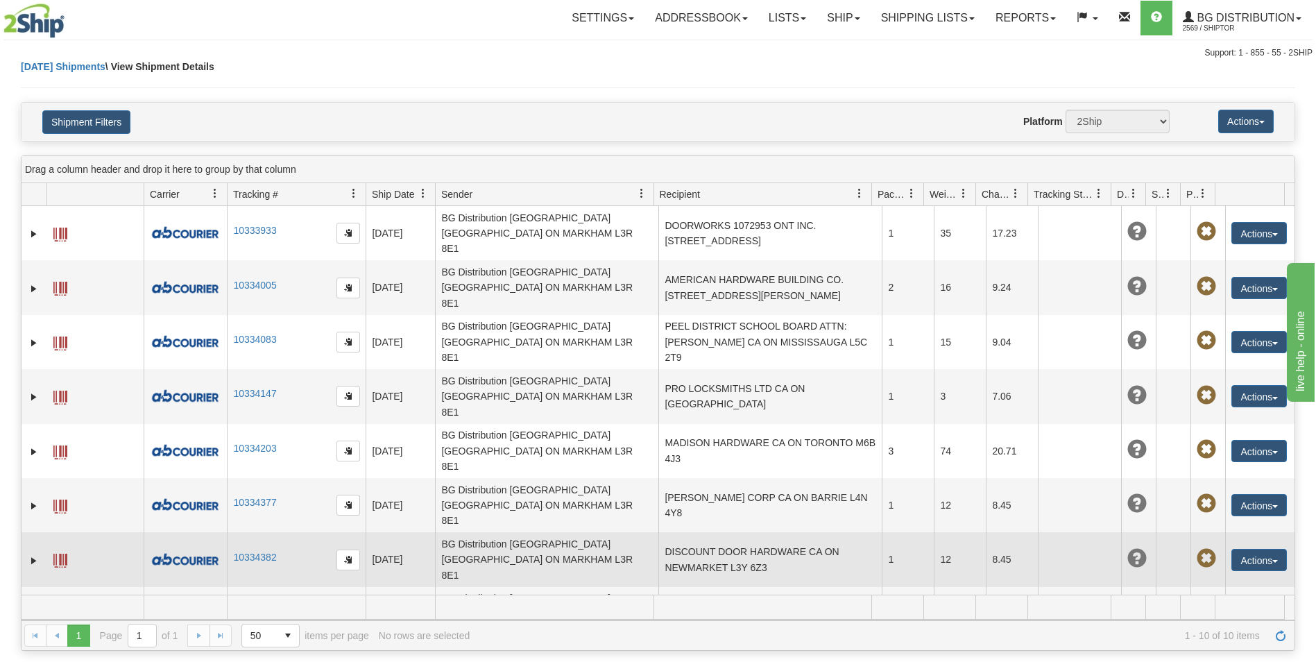
click at [757, 532] on td "DISCOUNT DOOR HARDWARE CA ON NEWMARKET L3Y 6Z3" at bounding box center [770, 559] width 223 height 54
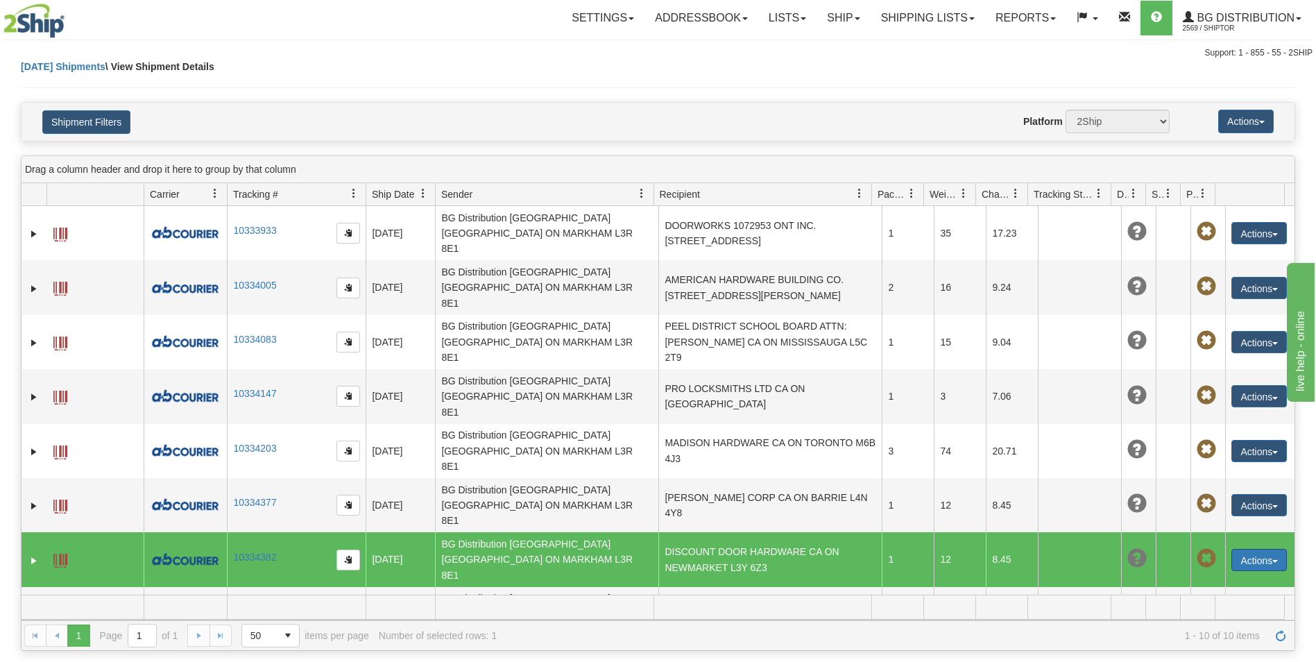
click at [1241, 549] on button "Actions" at bounding box center [1260, 560] width 56 height 22
click at [1176, 631] on link "Delete" at bounding box center [1215, 640] width 144 height 18
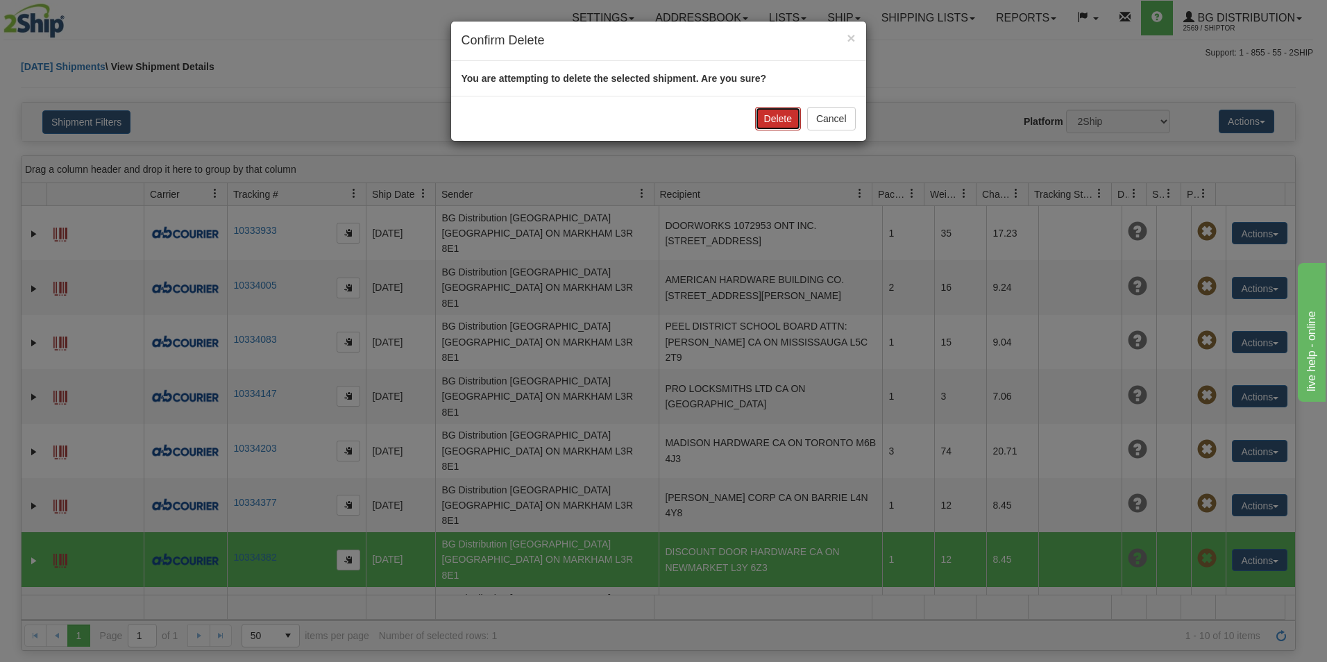
click at [771, 121] on button "Delete" at bounding box center [778, 119] width 46 height 24
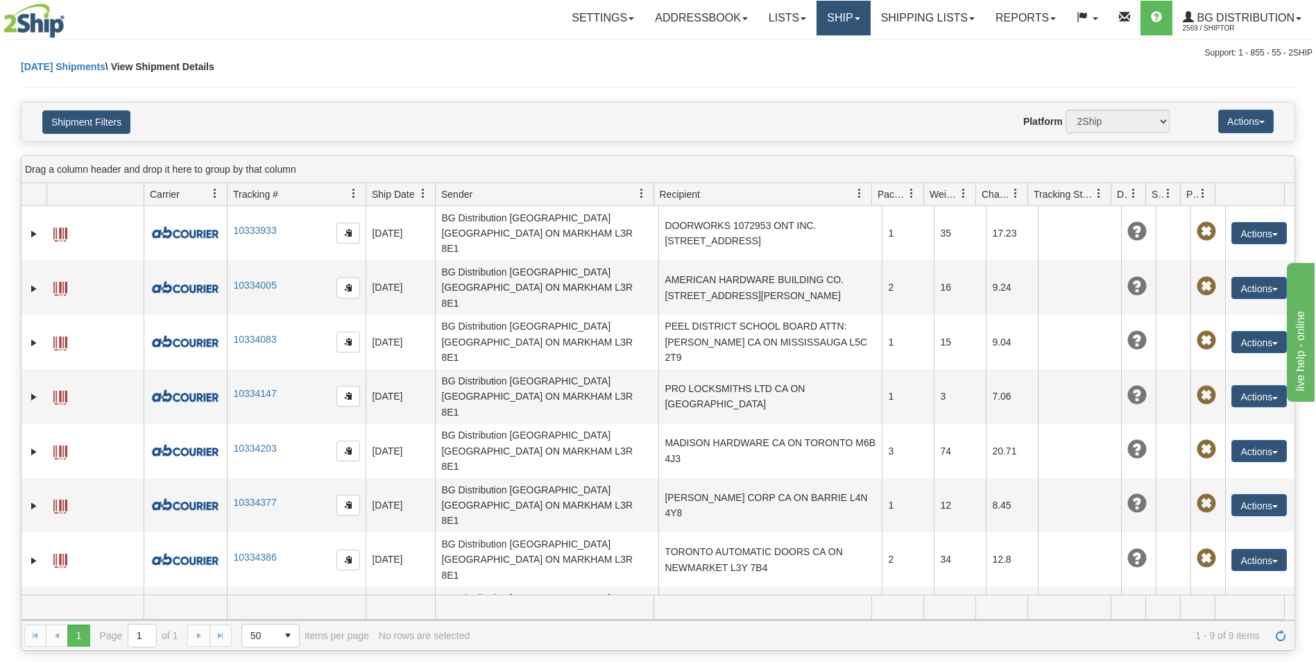
click at [833, 12] on link "Ship" at bounding box center [843, 18] width 53 height 35
click at [829, 44] on link "Ship Screen" at bounding box center [816, 49] width 110 height 18
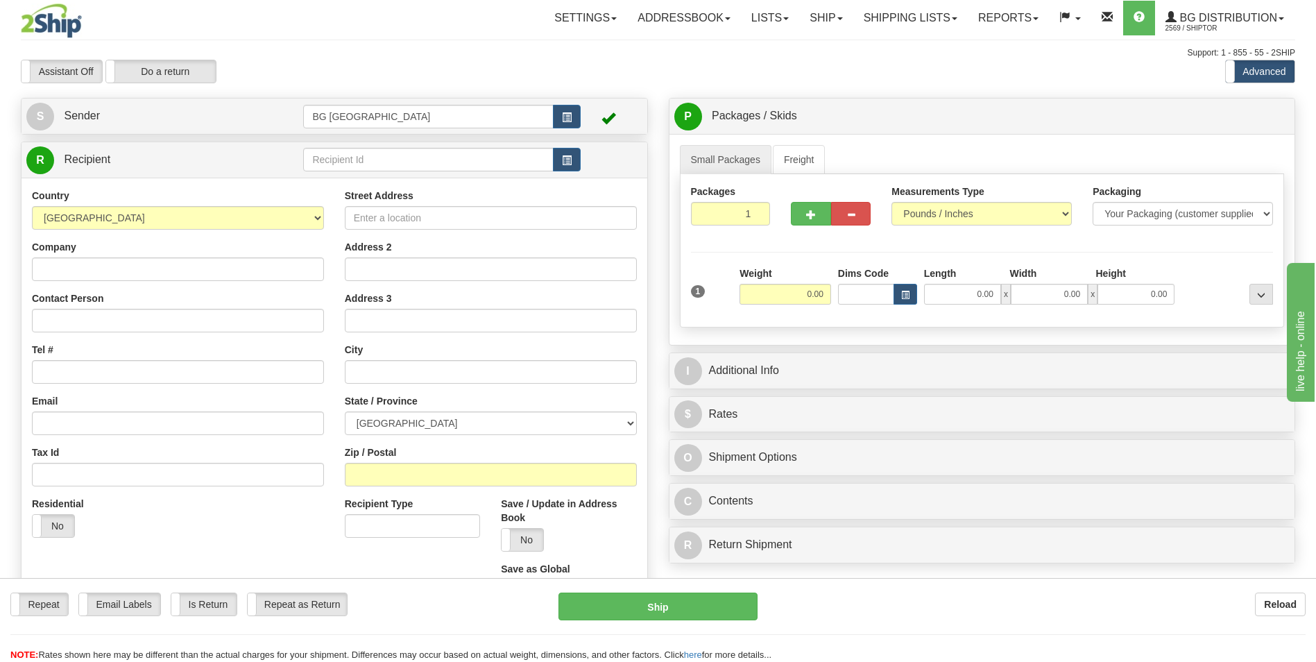
click at [298, 155] on td at bounding box center [288, 160] width 31 height 28
click at [319, 166] on input "text" at bounding box center [428, 160] width 250 height 24
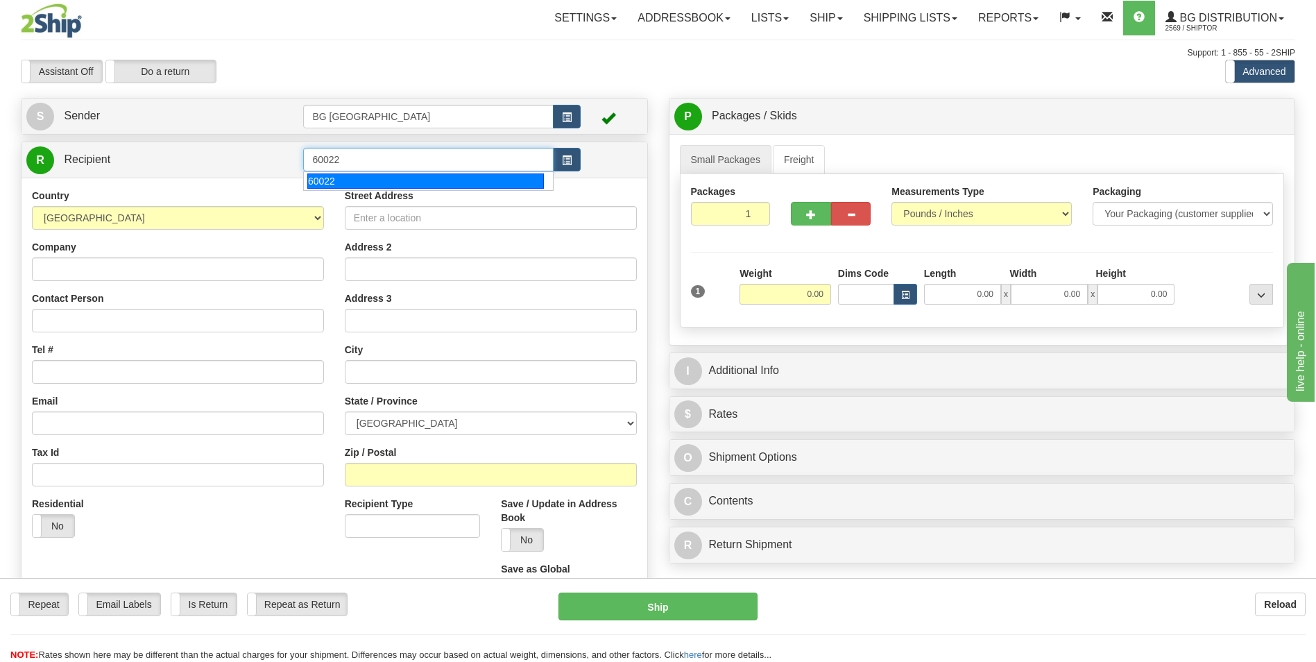
click at [319, 177] on div "60022" at bounding box center [425, 180] width 237 height 15
type input "60022"
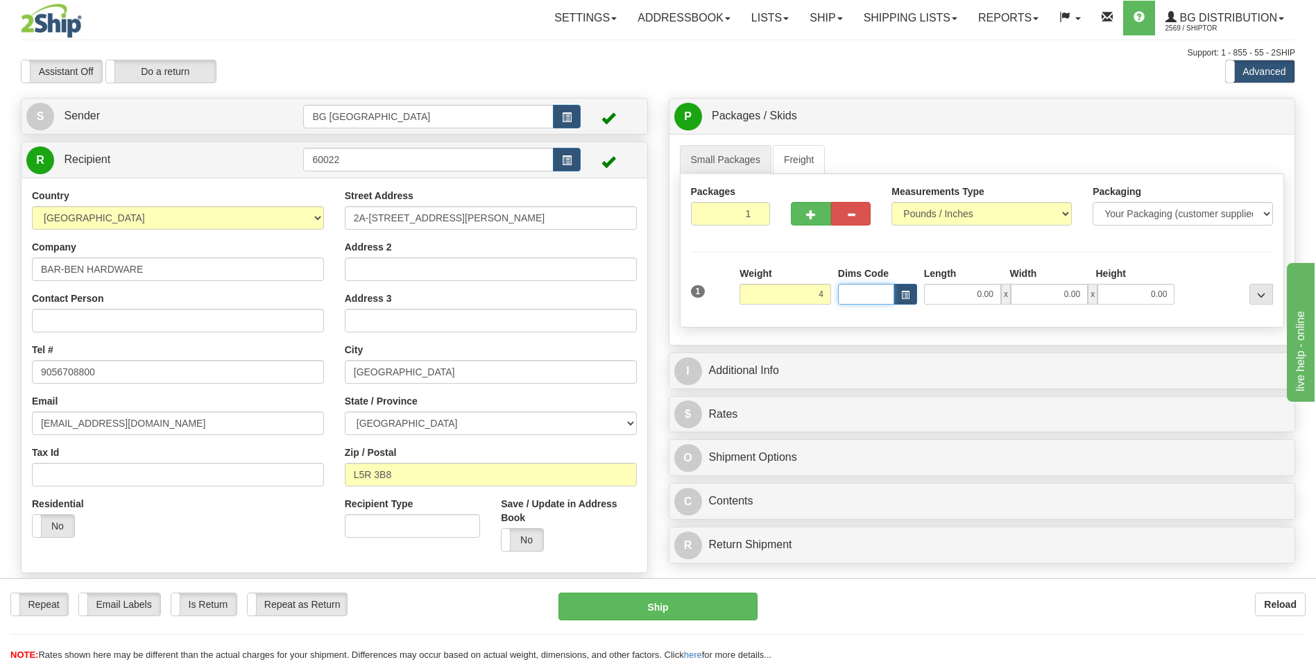
type input "4.00"
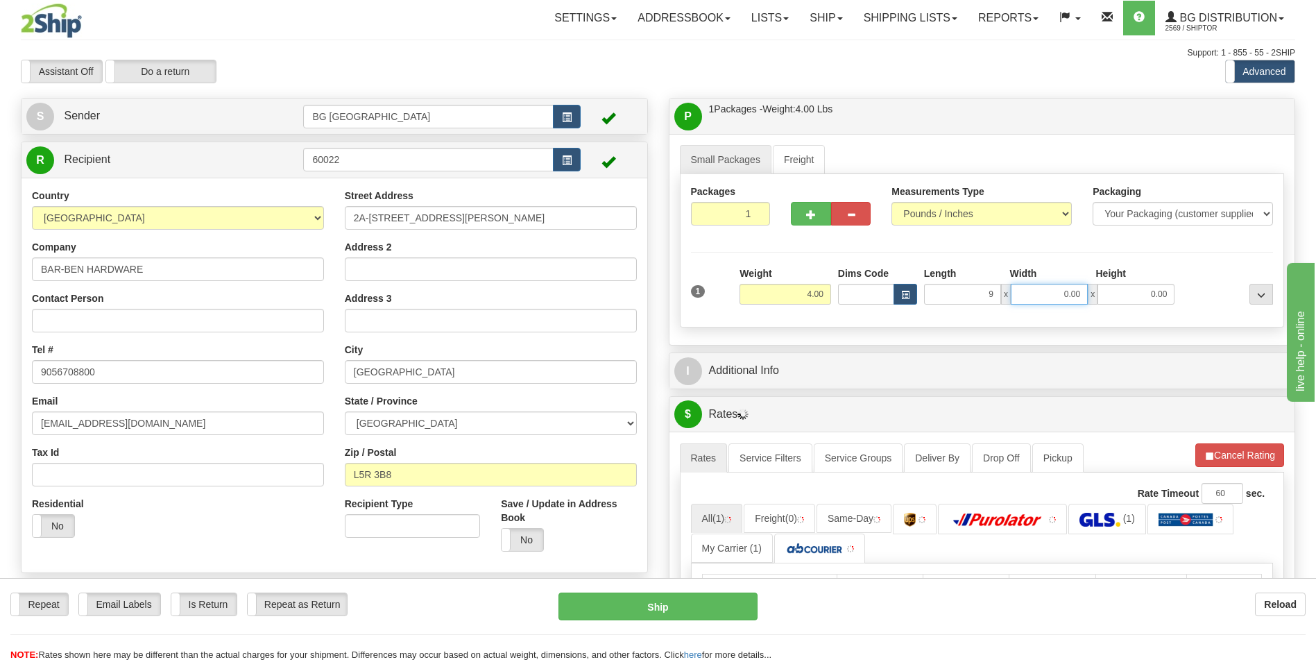
type input "9.00"
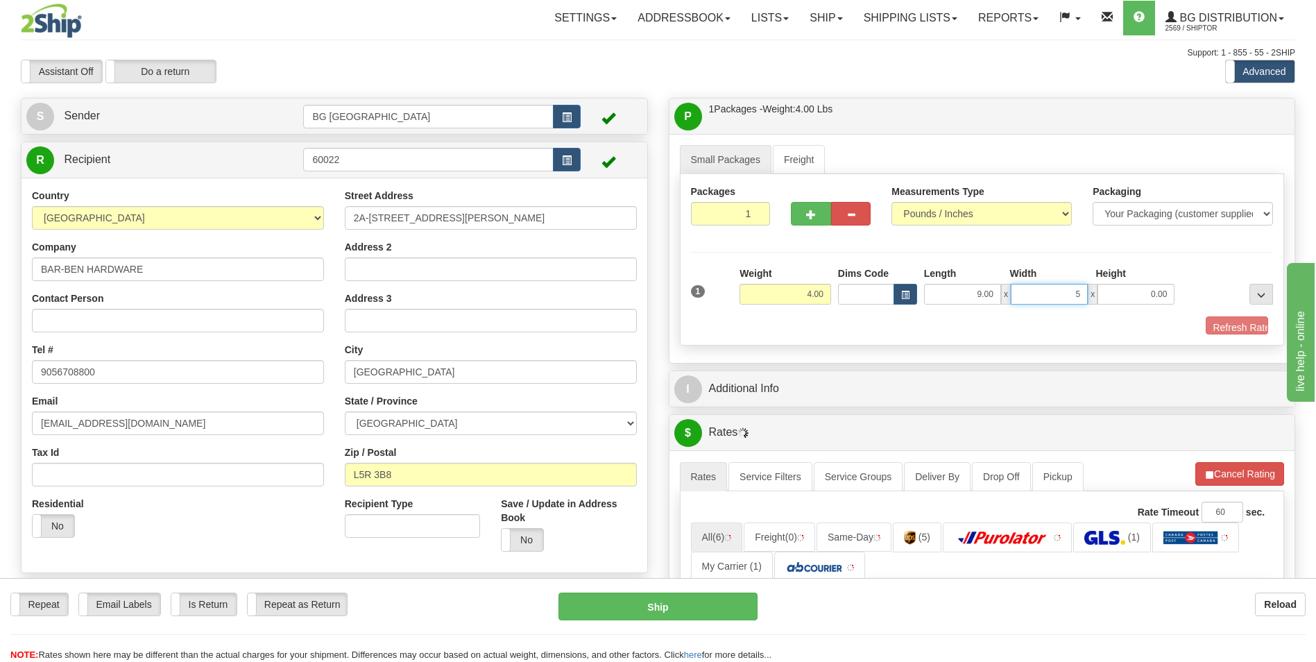
type input "5.00"
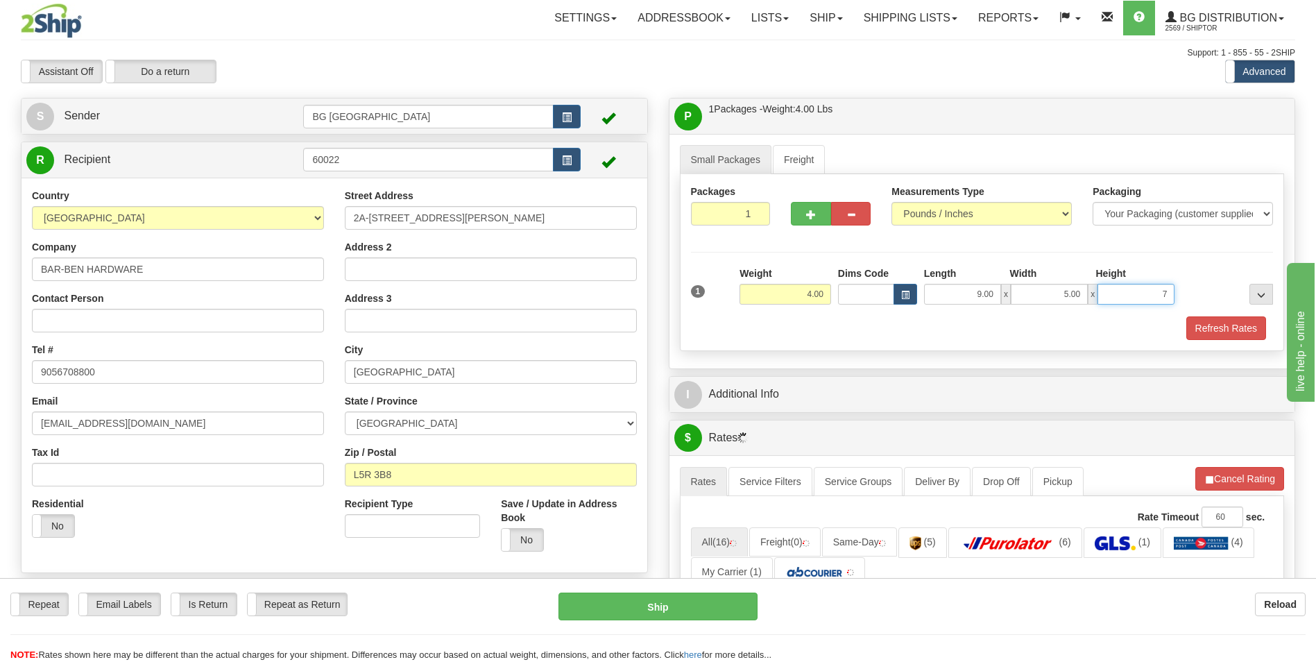
type input "7.00"
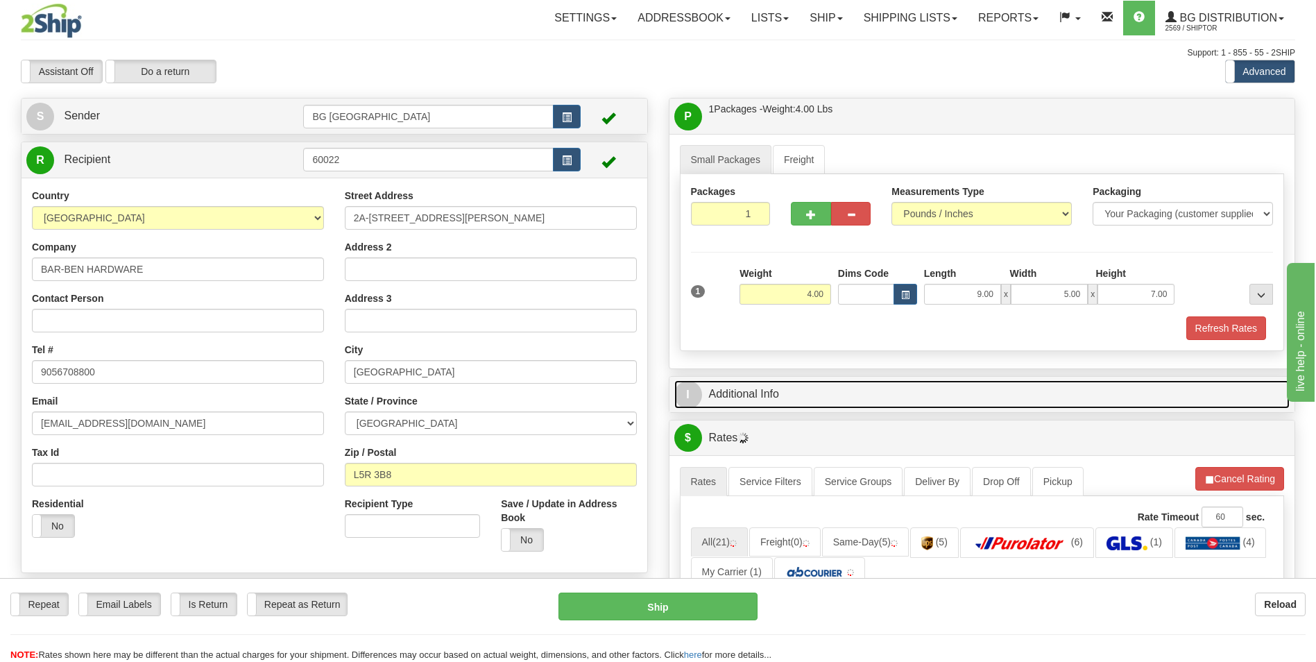
click at [747, 398] on link "I Additional Info" at bounding box center [983, 394] width 616 height 28
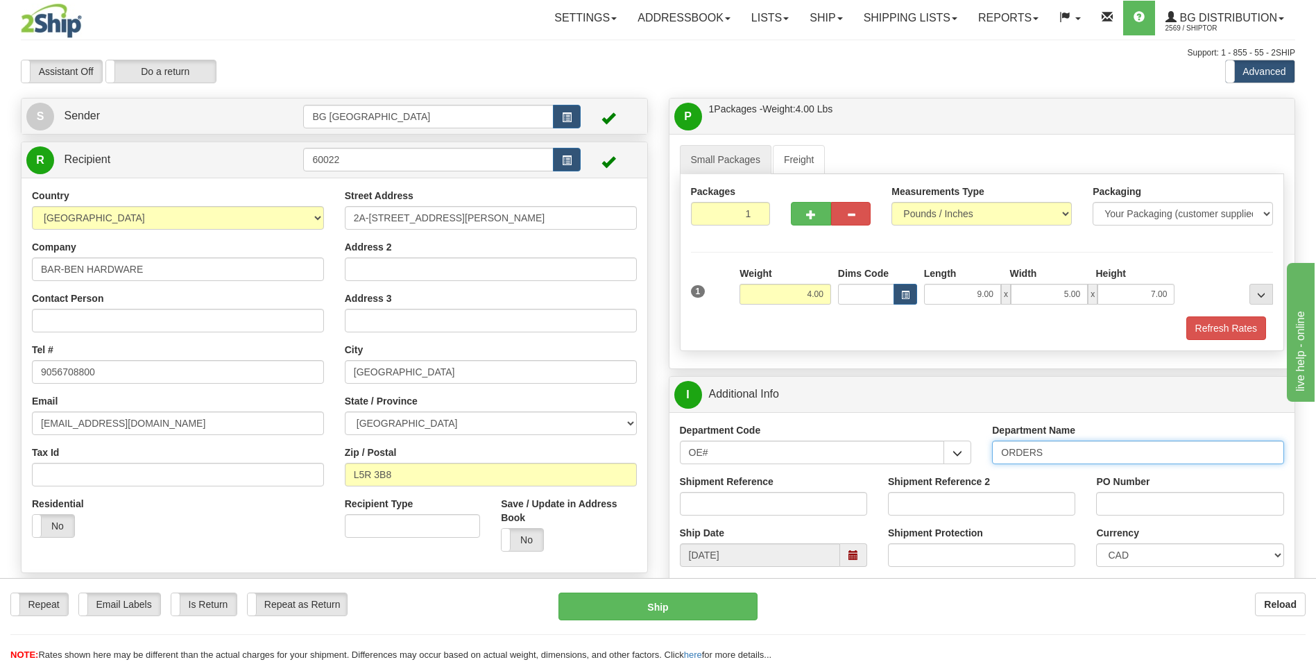
click at [1075, 457] on input "ORDERS" at bounding box center [1138, 453] width 292 height 24
type input "701813001-00"
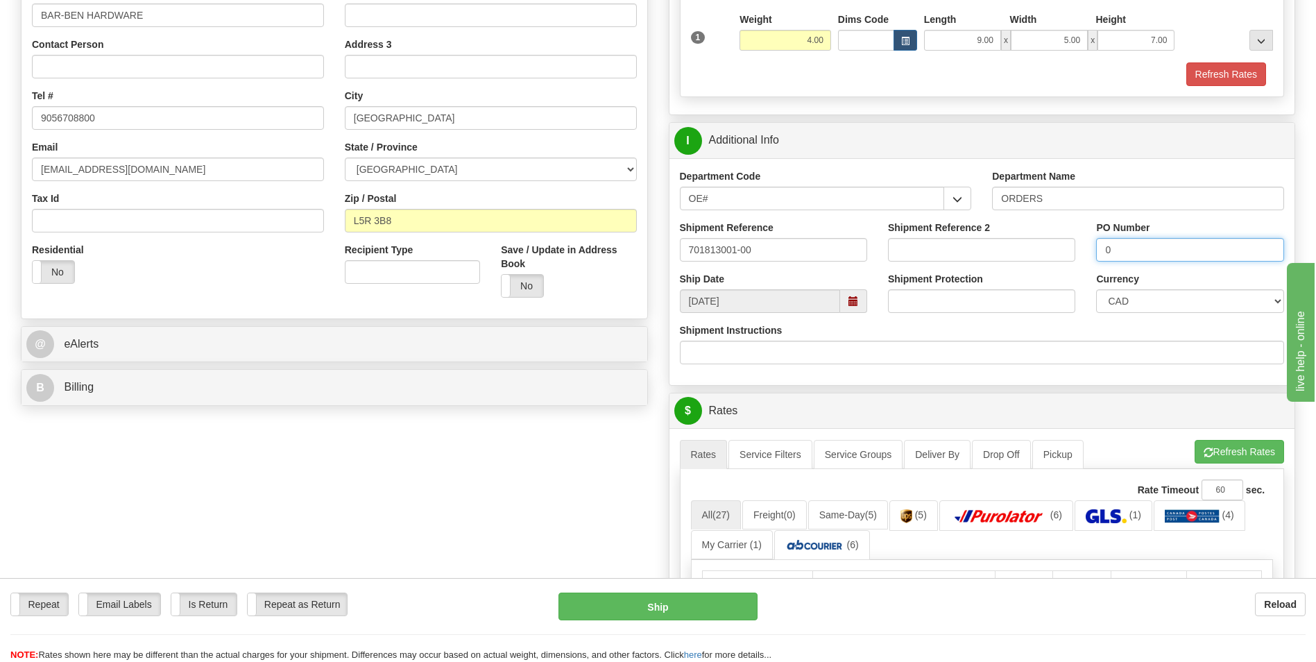
scroll to position [278, 0]
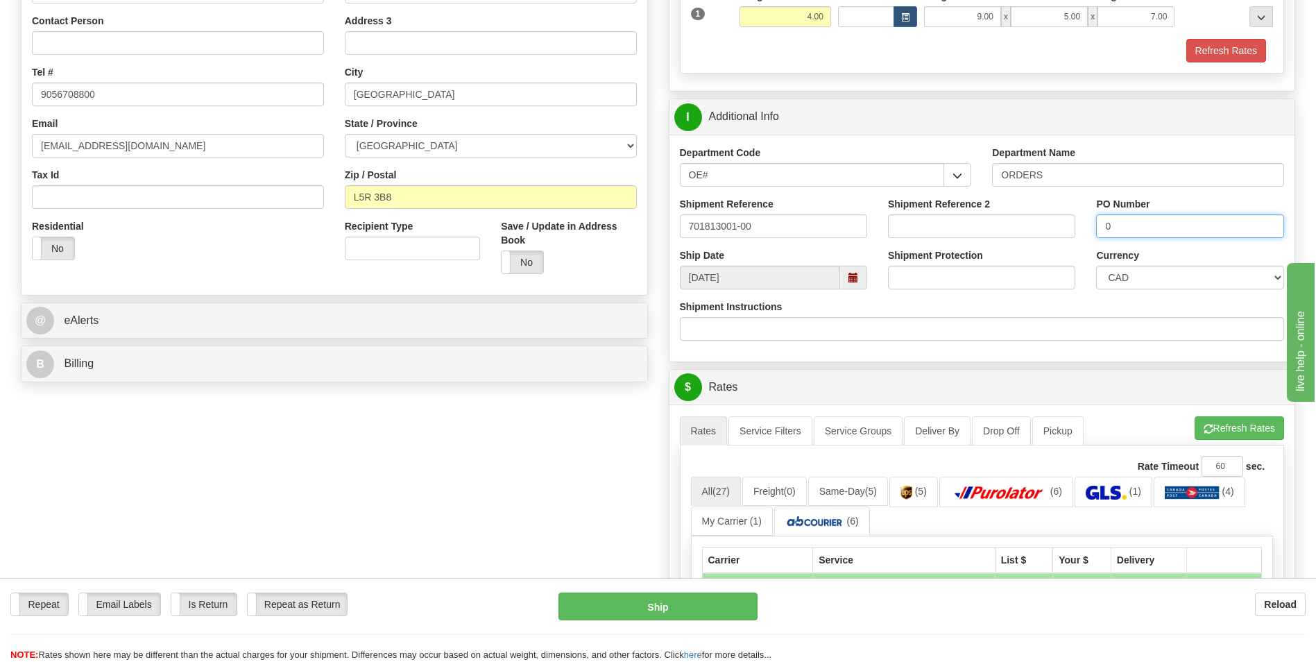
type input "0"
click at [1230, 415] on div "A change has been made which could impact your rate estimate. To ensure the est…" at bounding box center [983, 669] width 626 height 528
click at [1228, 423] on button "Refresh Rates" at bounding box center [1240, 428] width 90 height 24
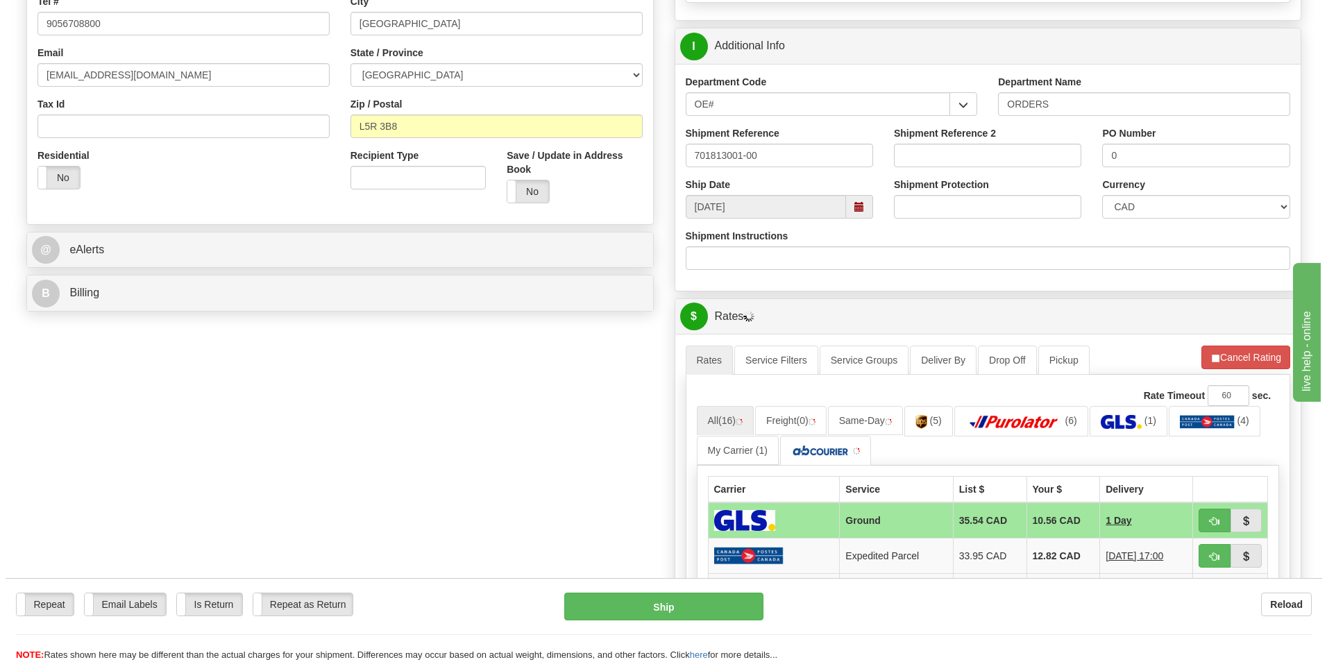
scroll to position [416, 0]
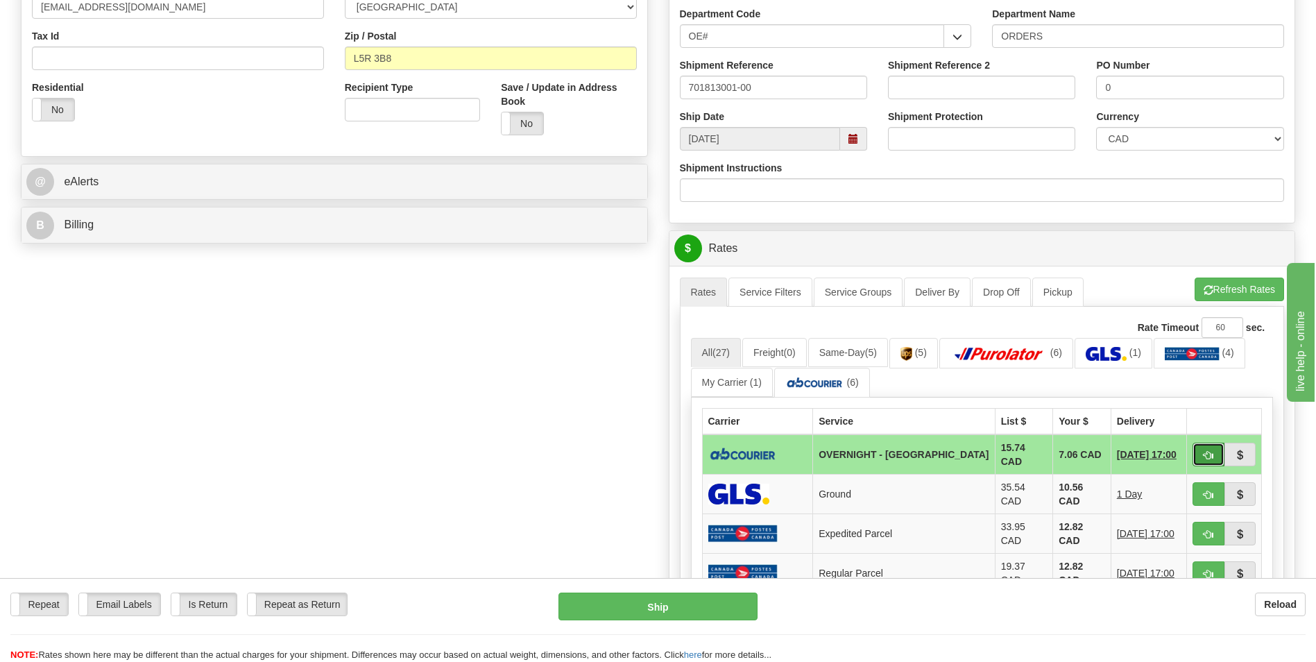
click at [1208, 454] on span "button" at bounding box center [1209, 455] width 10 height 9
type input "4"
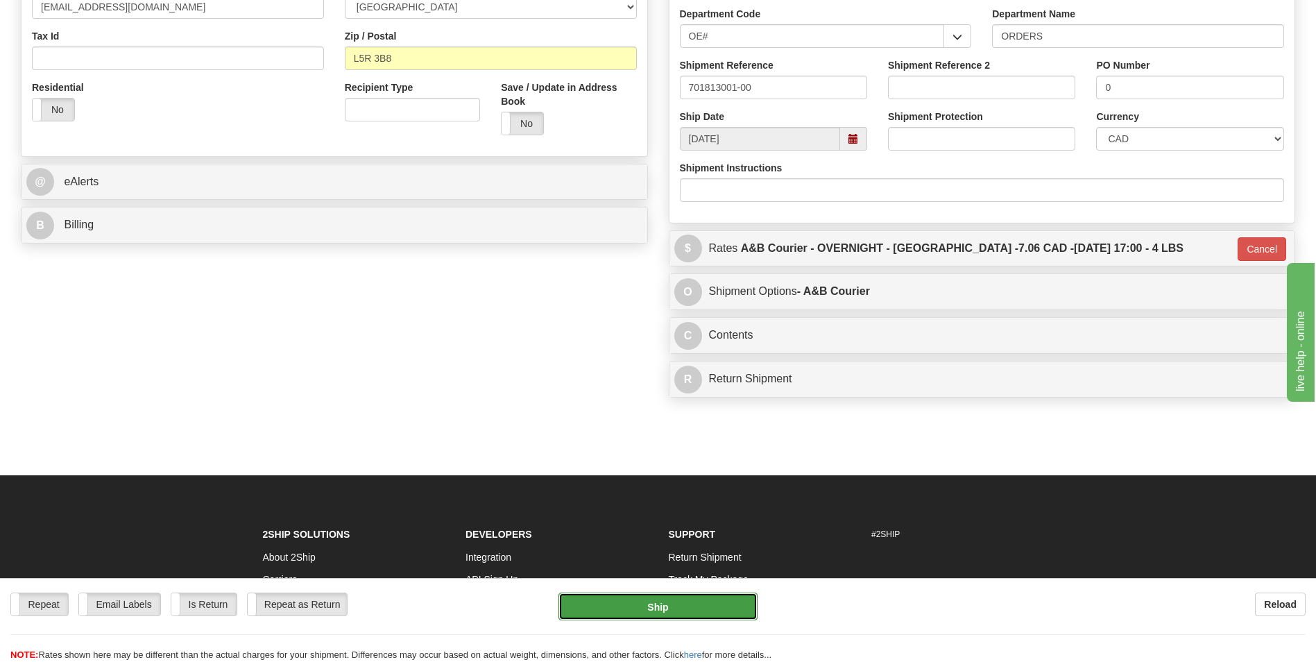
click at [737, 598] on button "Ship" at bounding box center [658, 607] width 198 height 28
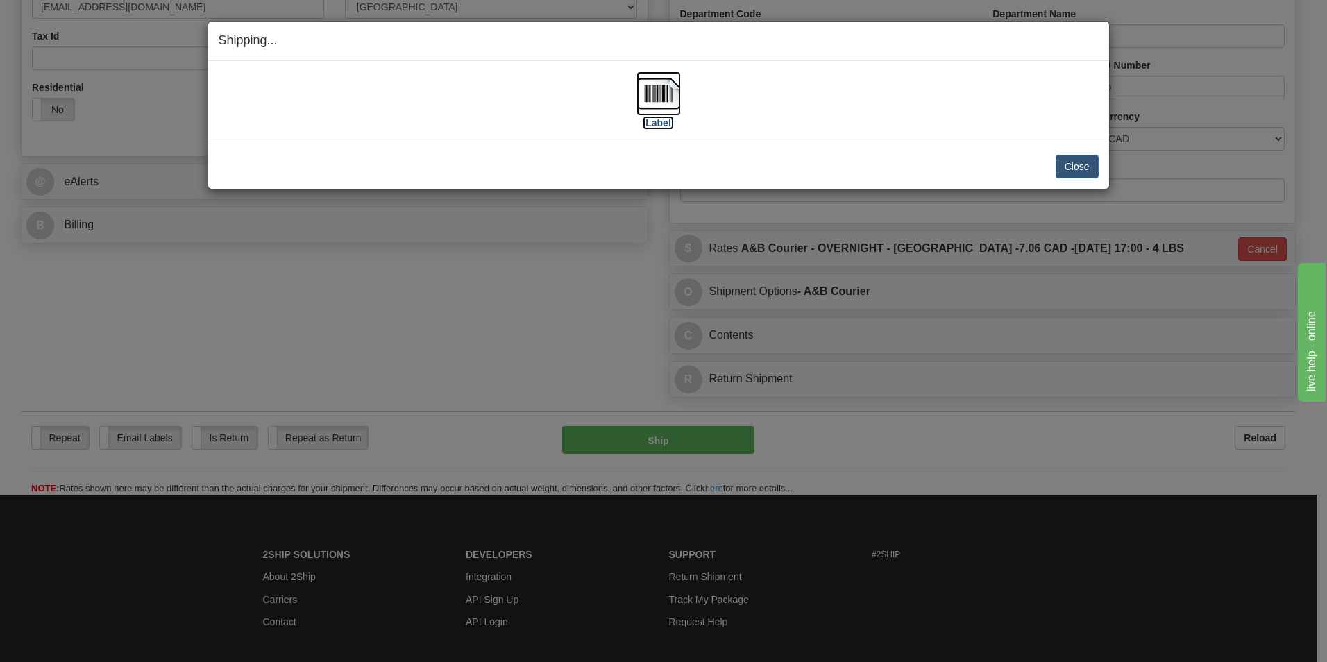
click at [640, 79] on img at bounding box center [658, 93] width 44 height 44
click at [1074, 166] on button "Close" at bounding box center [1077, 167] width 43 height 24
